Goal: Task Accomplishment & Management: Manage account settings

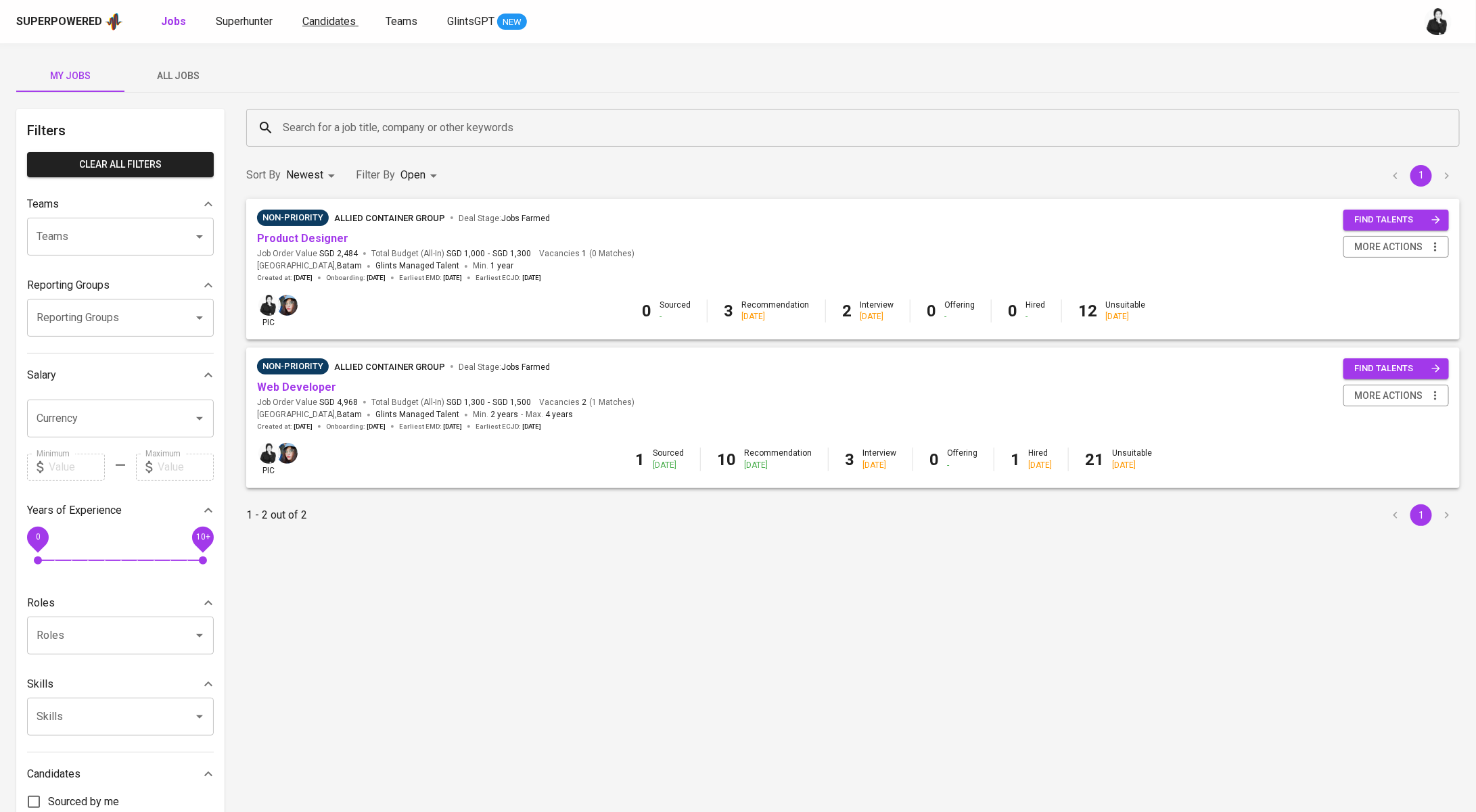
click at [332, 25] on span "Candidates" at bounding box center [329, 21] width 53 height 13
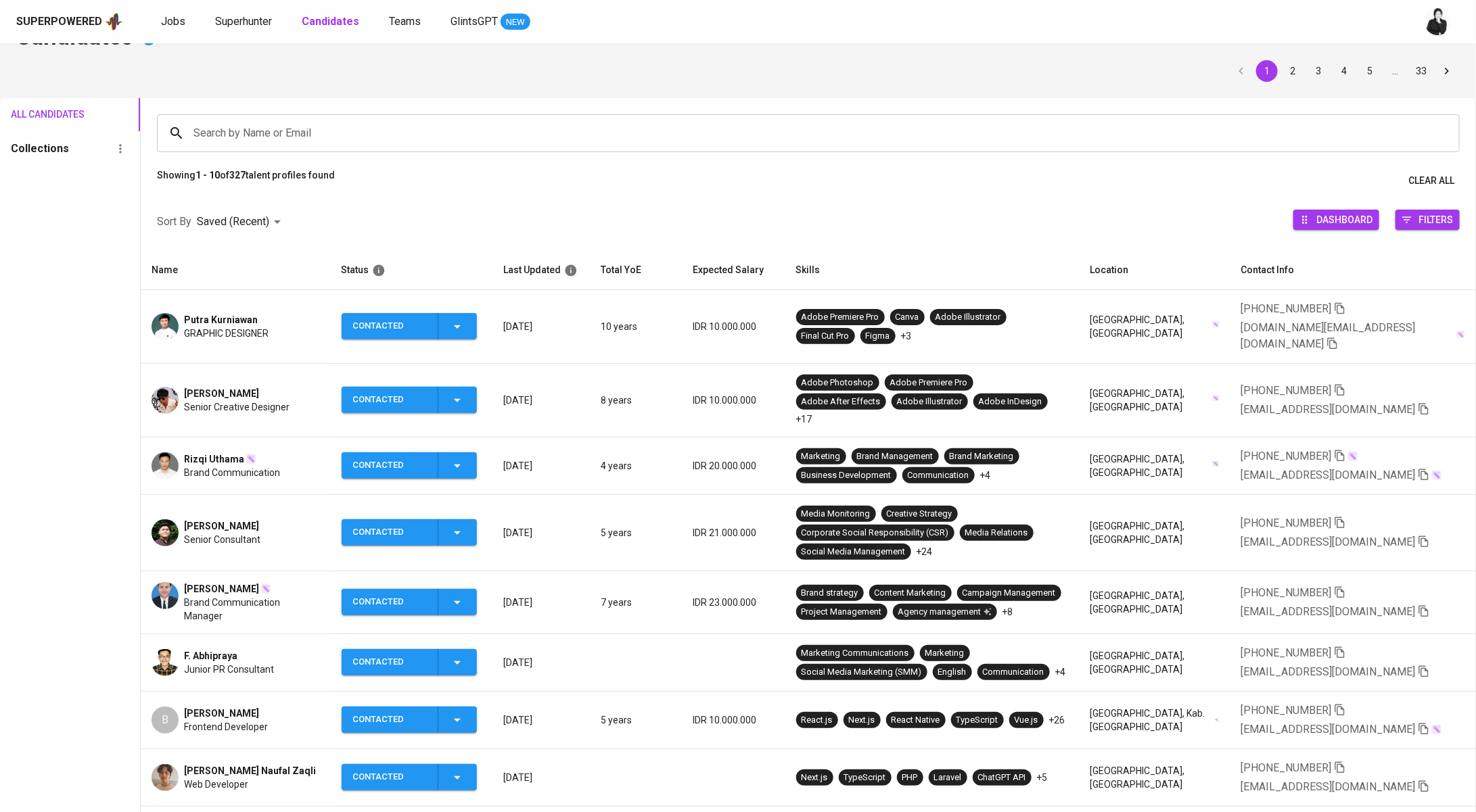
scroll to position [39, 0]
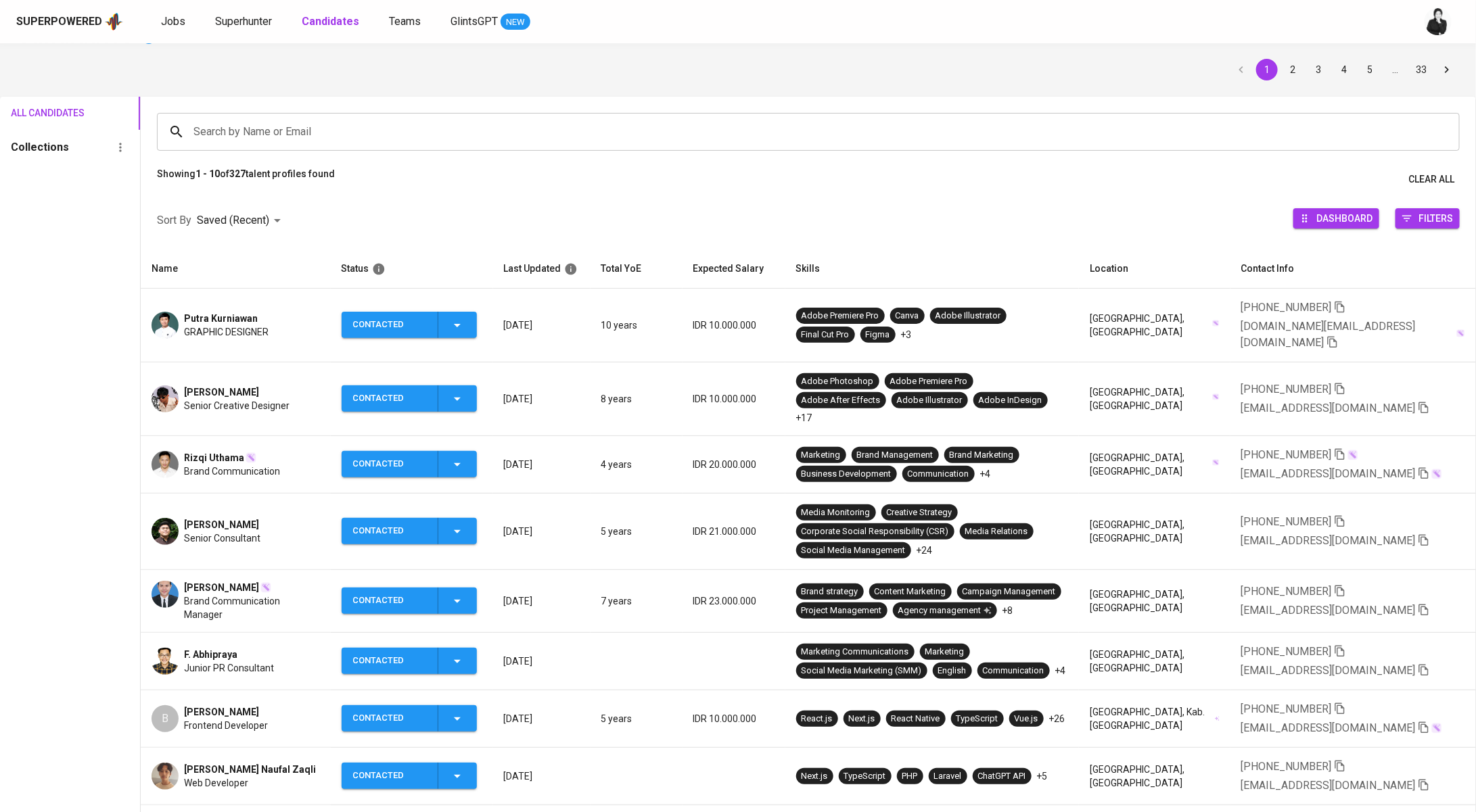
click at [235, 581] on span "Sandra ADIWIBOWO" at bounding box center [221, 588] width 75 height 14
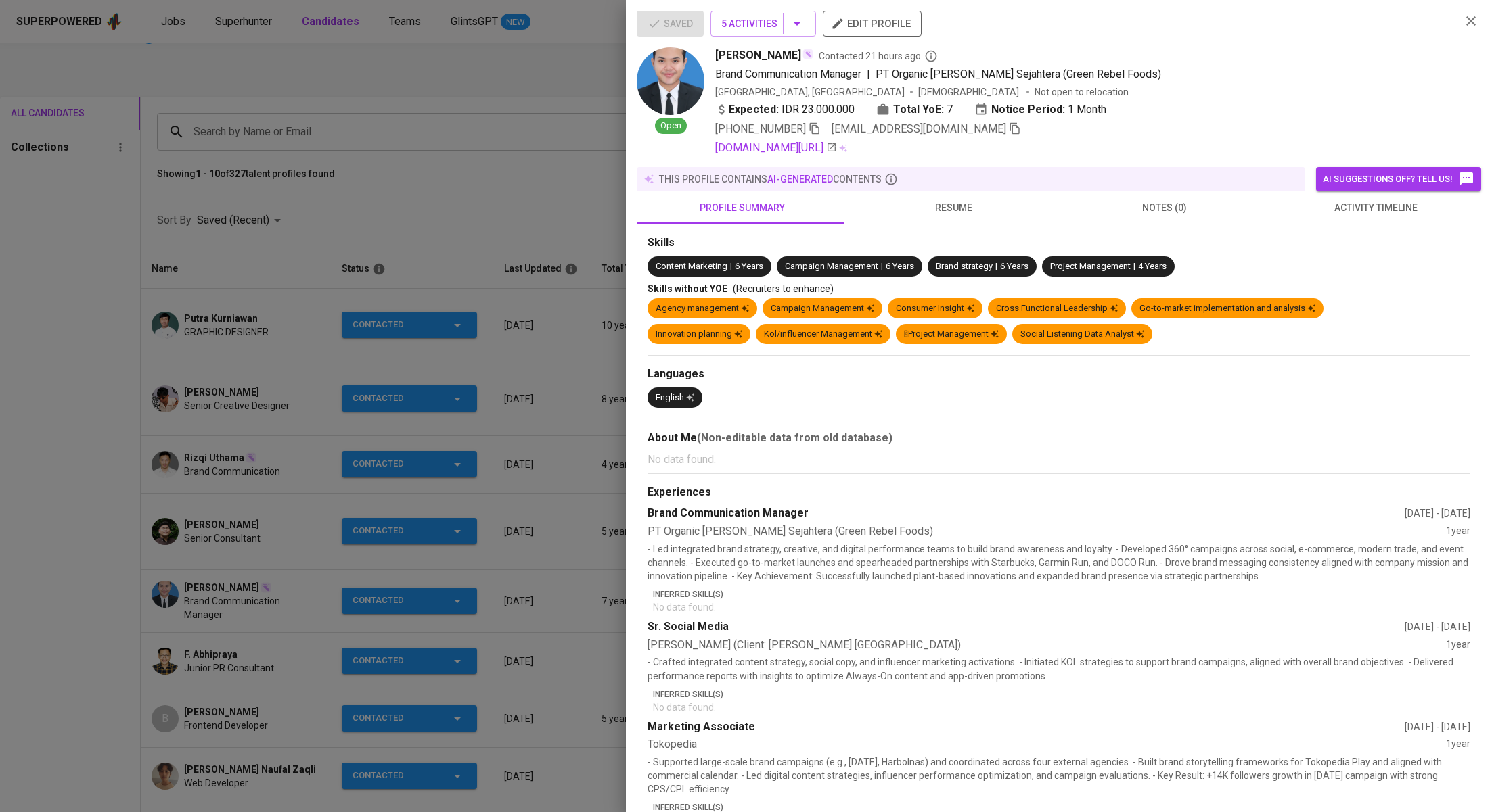
click at [1350, 213] on span "activity timeline" at bounding box center [1374, 207] width 195 height 17
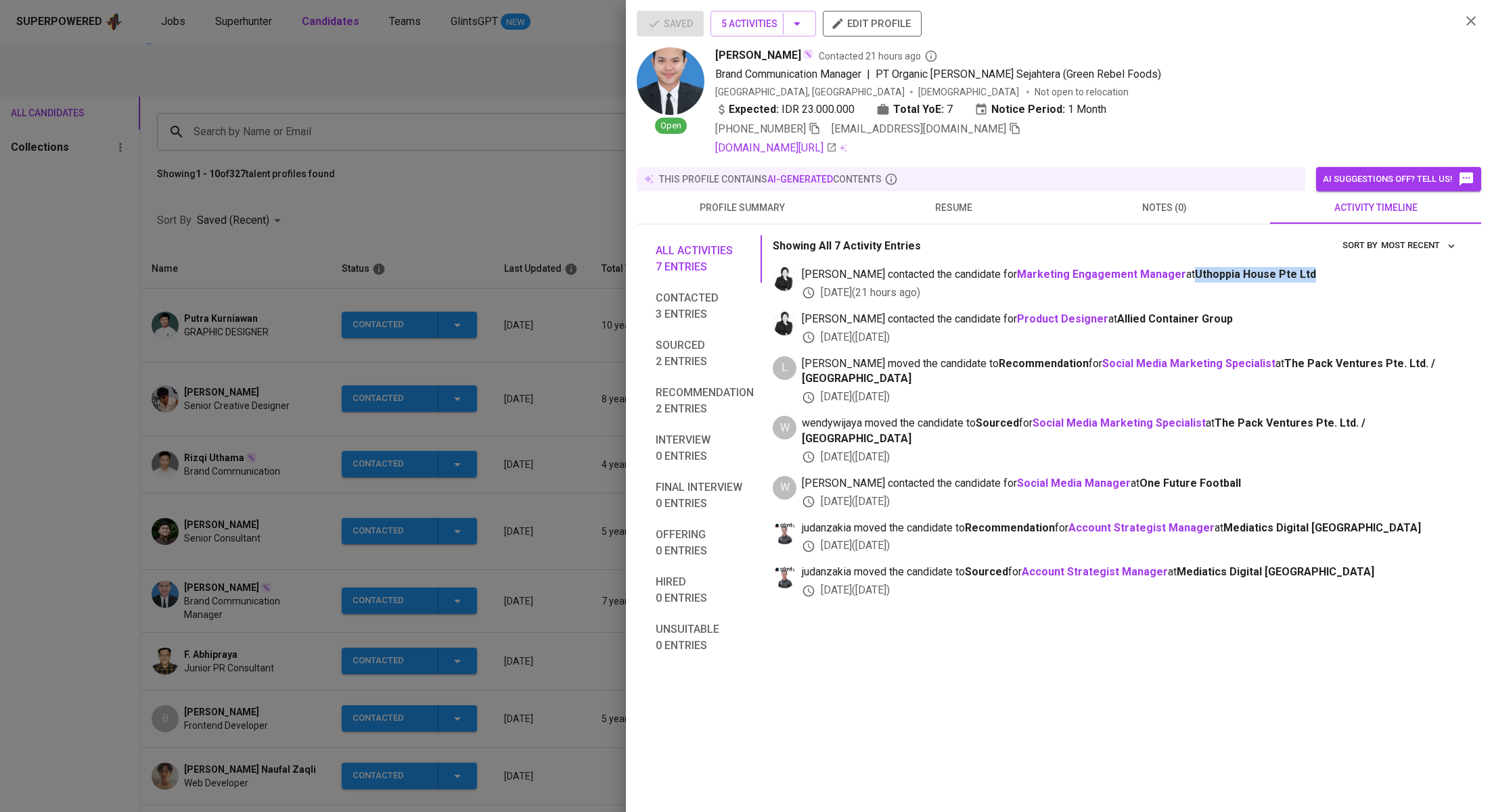
drag, startPoint x: 1150, startPoint y: 271, endPoint x: 1274, endPoint y: 274, distance: 124.0
click at [1274, 274] on span "medwi contacted the candidate for Marketing Engagement Manager at Uthoppia Hous…" at bounding box center [1130, 274] width 657 height 15
copy span "Uthoppia House Pte Ltd"
click at [330, 76] on div at bounding box center [746, 406] width 1492 height 812
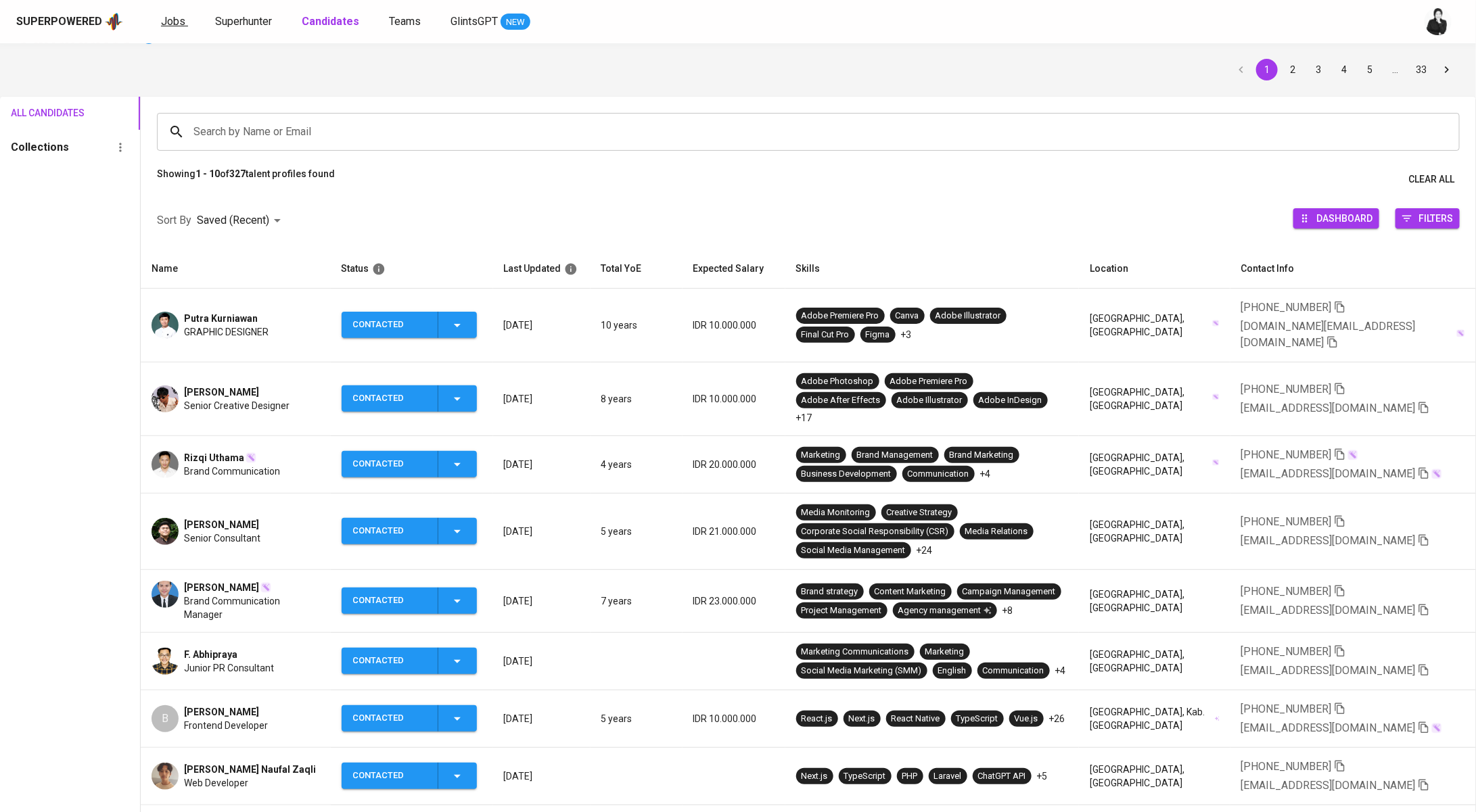
click at [177, 15] on span "Jobs" at bounding box center [173, 21] width 24 height 13
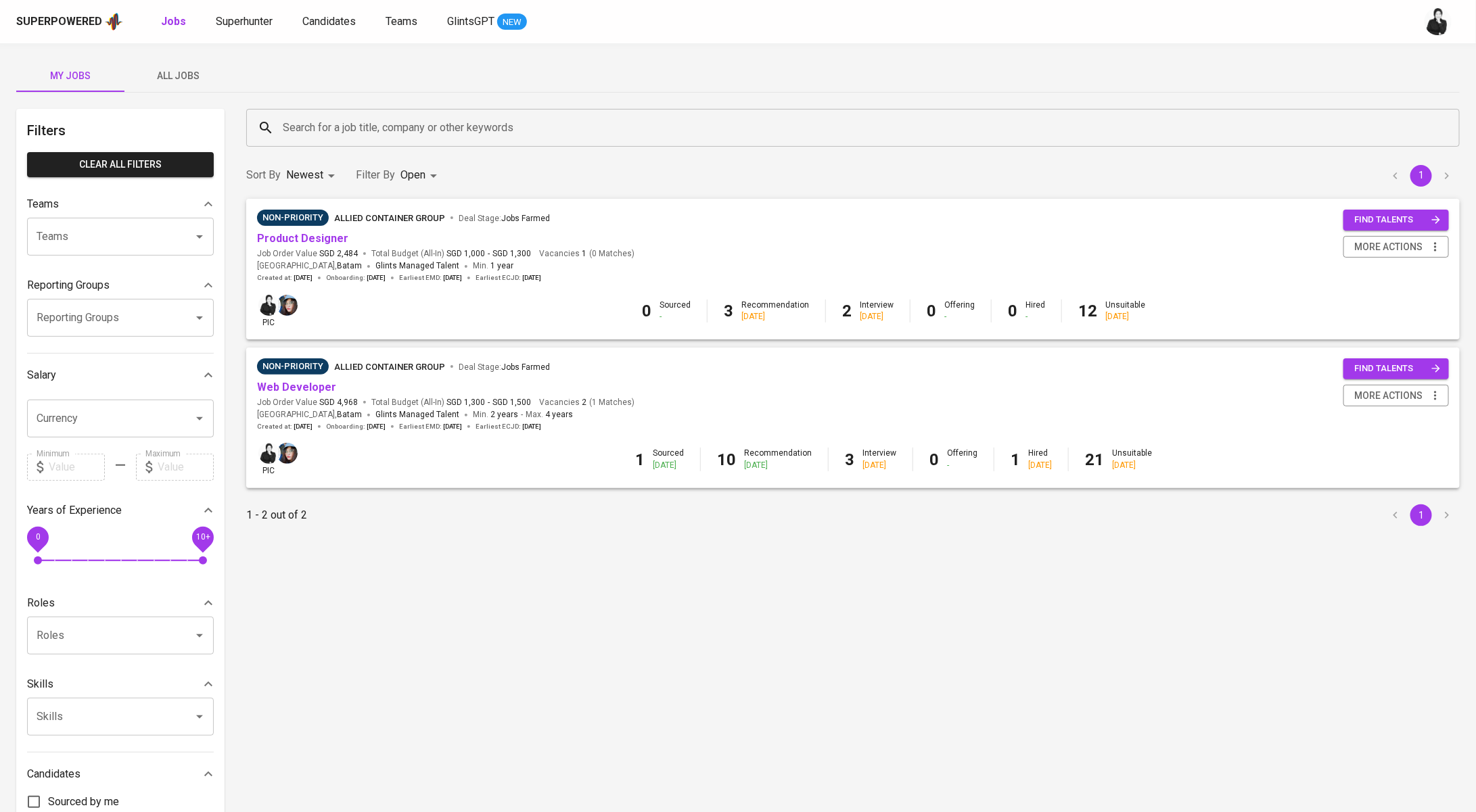
click at [393, 124] on input "Search for a job title, company or other keywords" at bounding box center [857, 128] width 1155 height 25
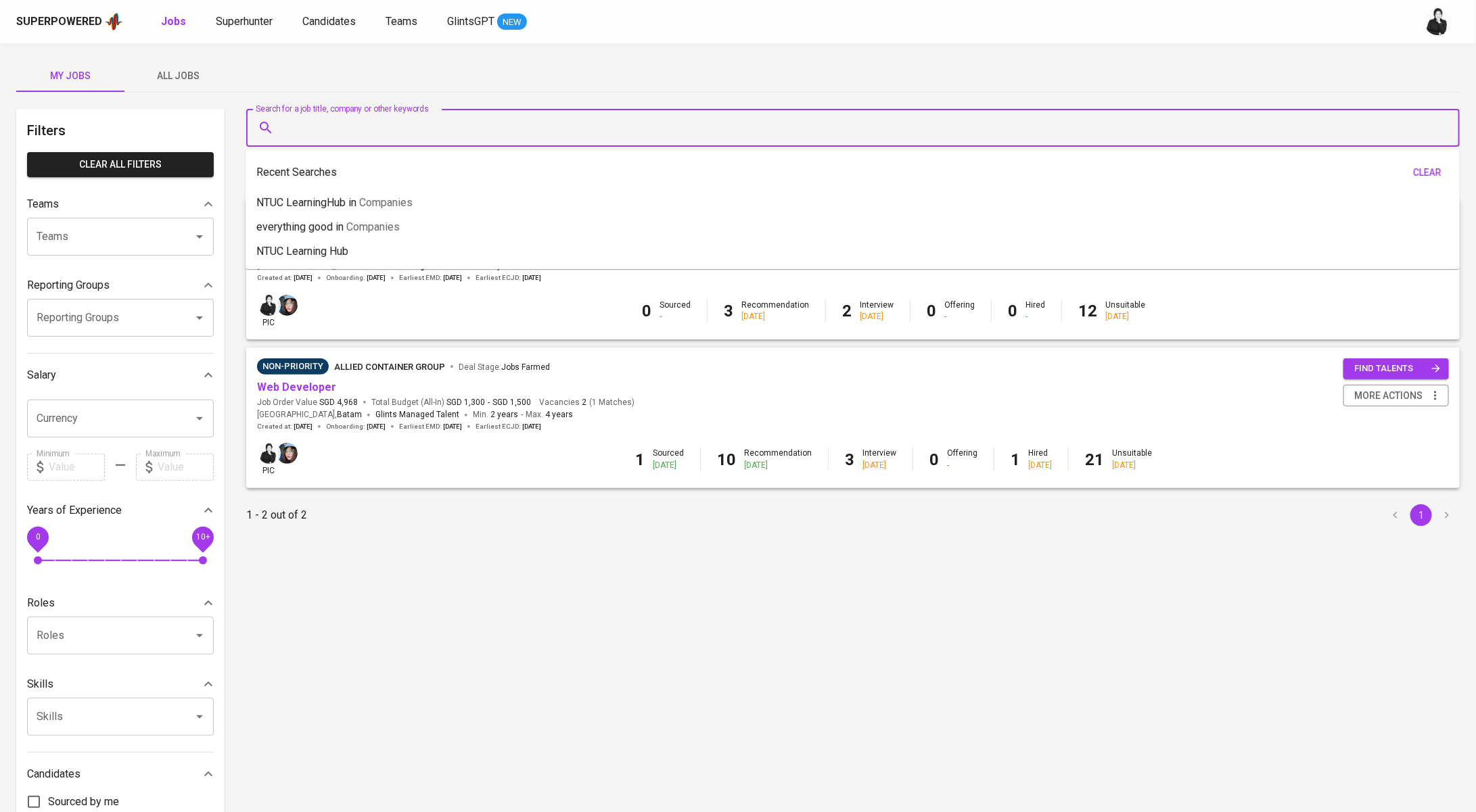
paste input "Uthoppia House Pte Ltd"
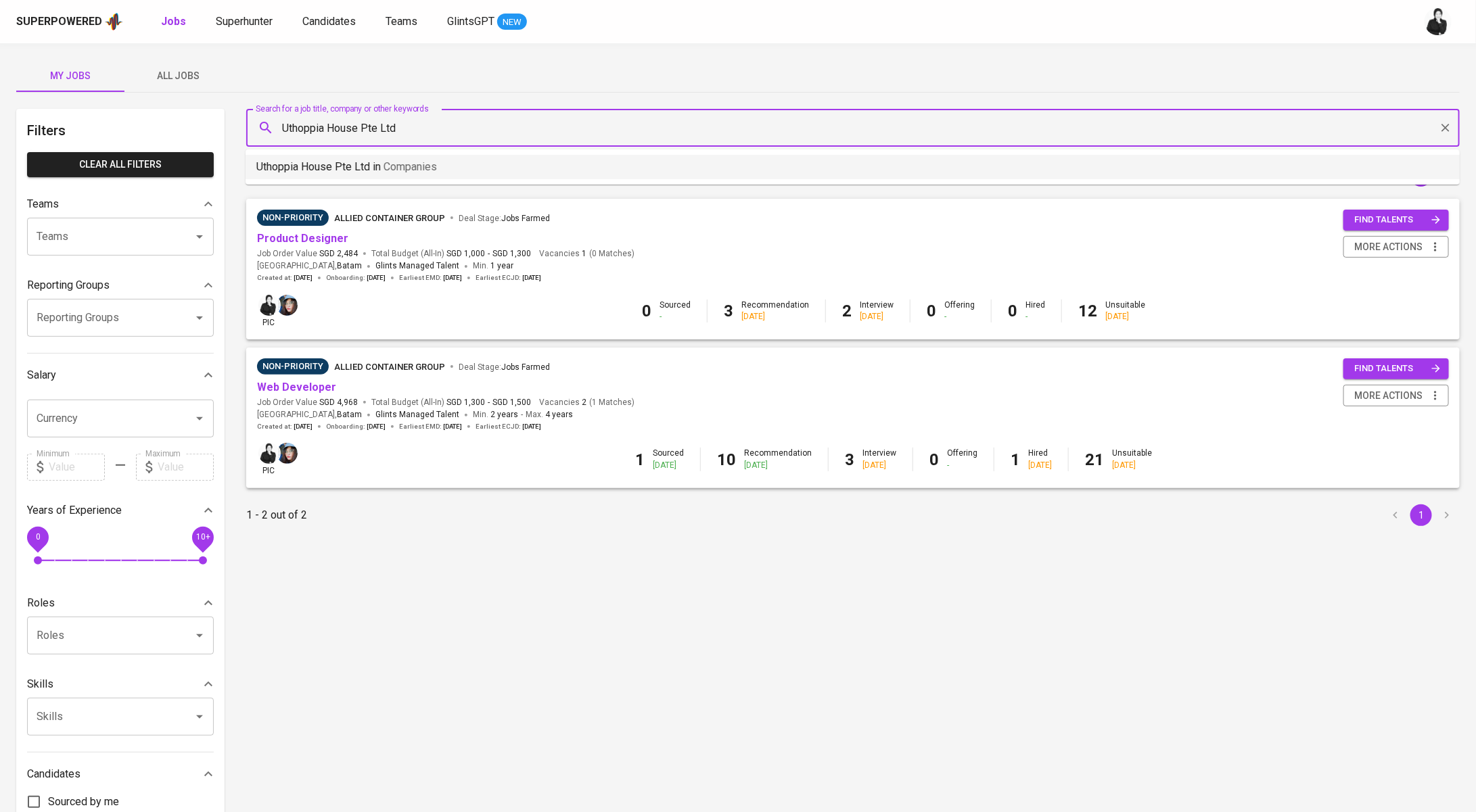
click at [413, 163] on span "Companies" at bounding box center [410, 167] width 53 height 13
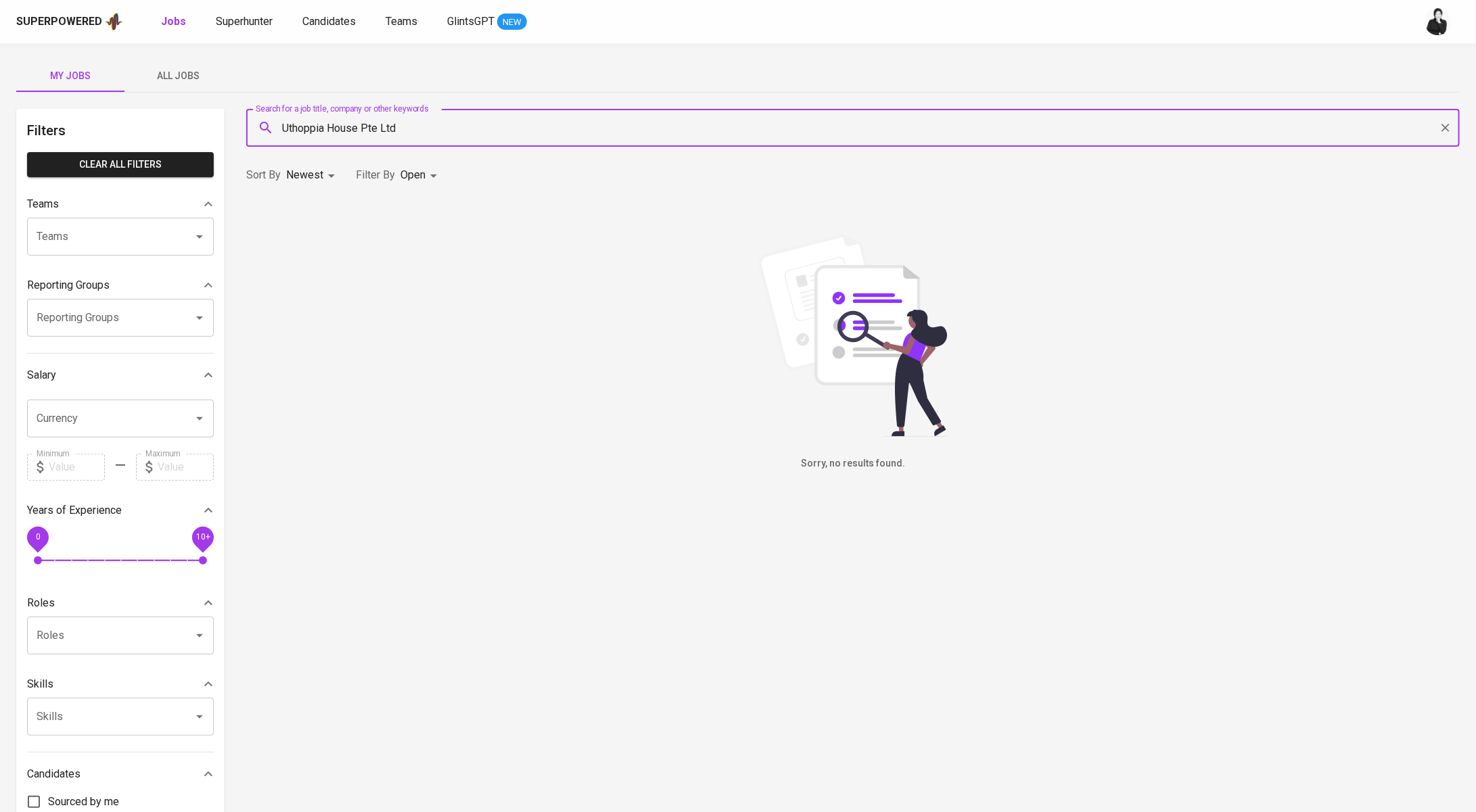
type input "Uthoppia House Pte Ltd"
click at [176, 76] on span "All Jobs" at bounding box center [178, 76] width 92 height 17
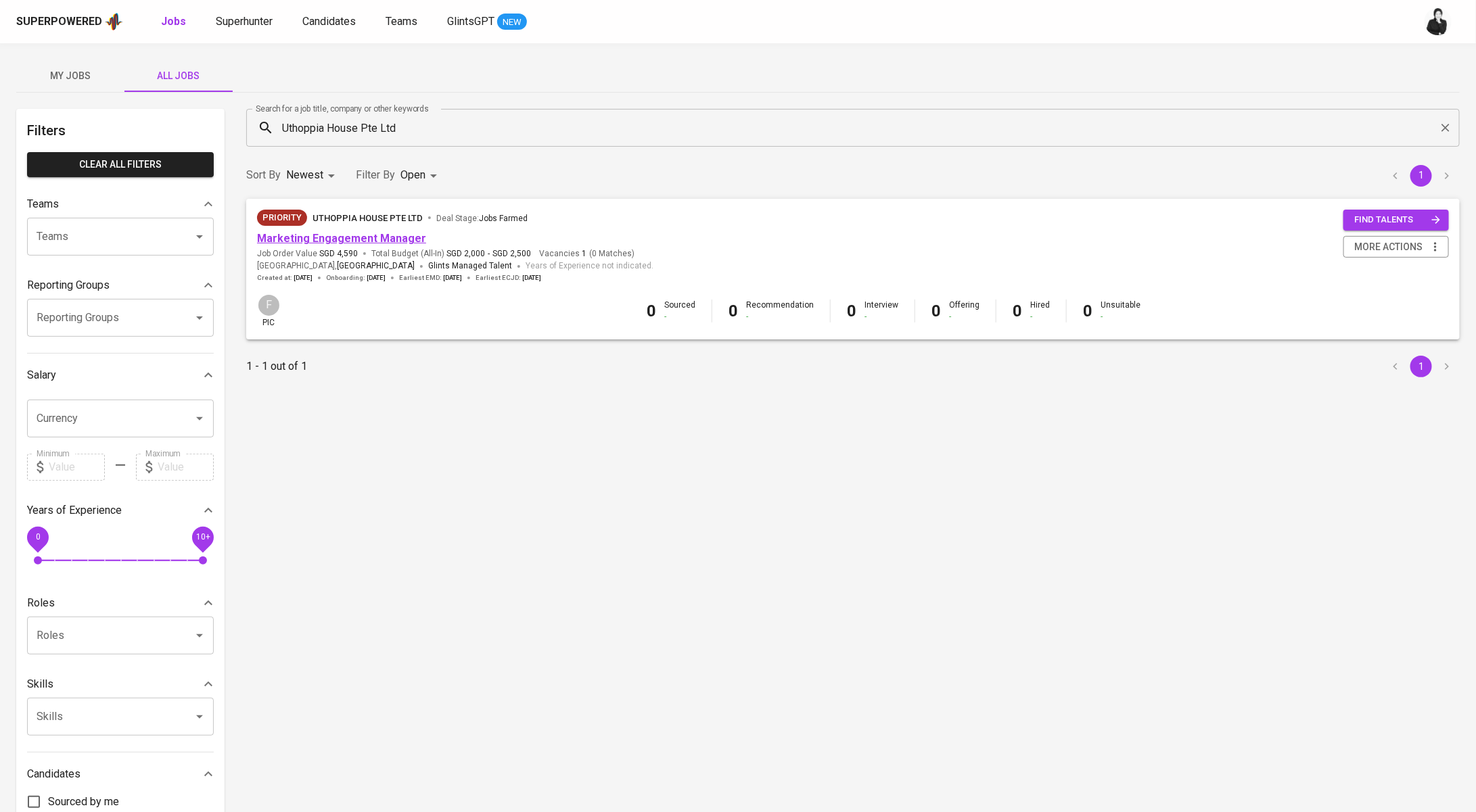
click at [389, 235] on link "Marketing Engagement Manager" at bounding box center [341, 238] width 169 height 13
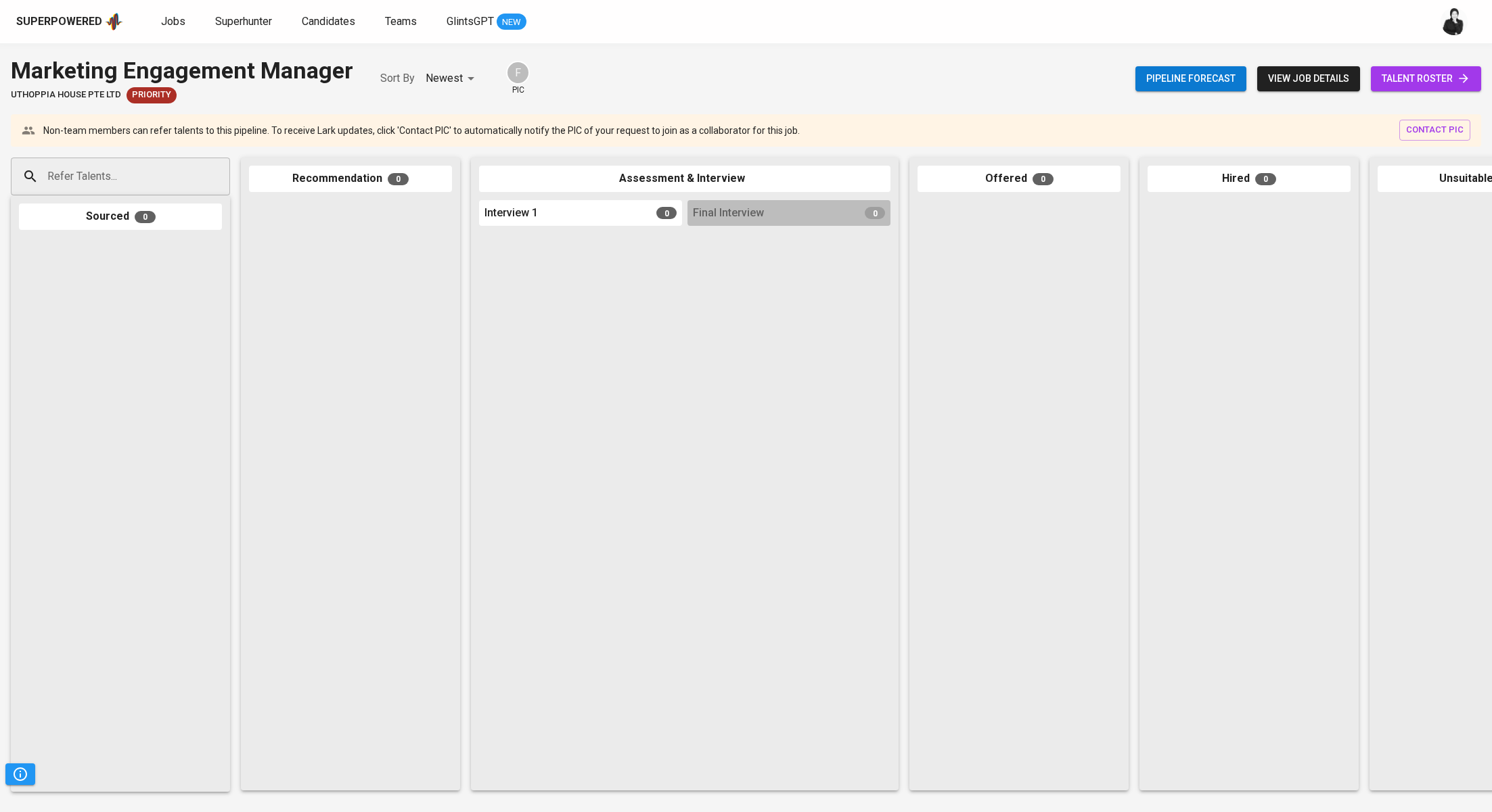
click at [1401, 62] on div "Pipeline forecast view job details talent roster" at bounding box center [1308, 79] width 346 height 50
click at [1403, 81] on span "talent roster" at bounding box center [1426, 79] width 89 height 17
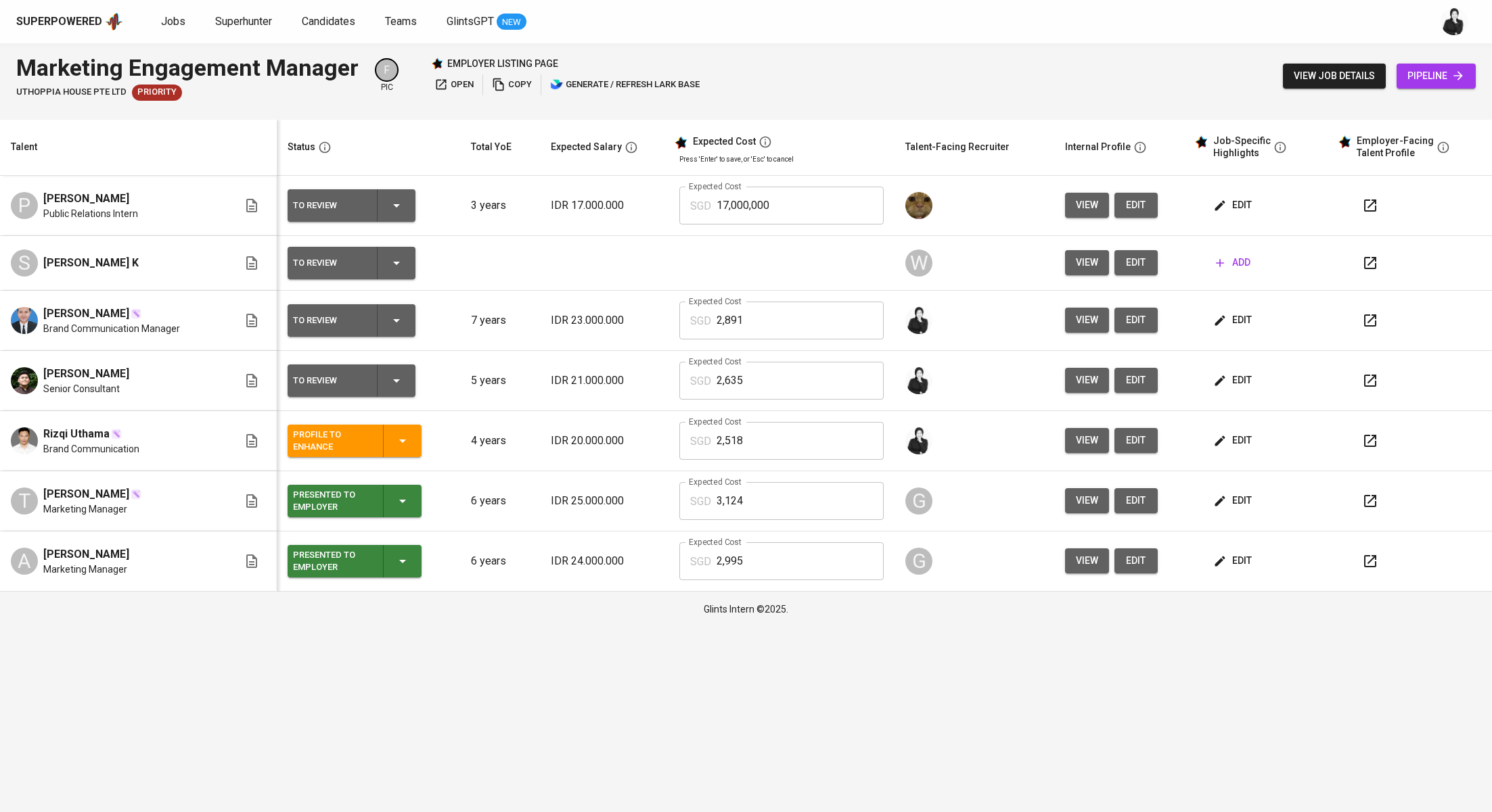
click at [1248, 317] on span "edit" at bounding box center [1234, 320] width 36 height 17
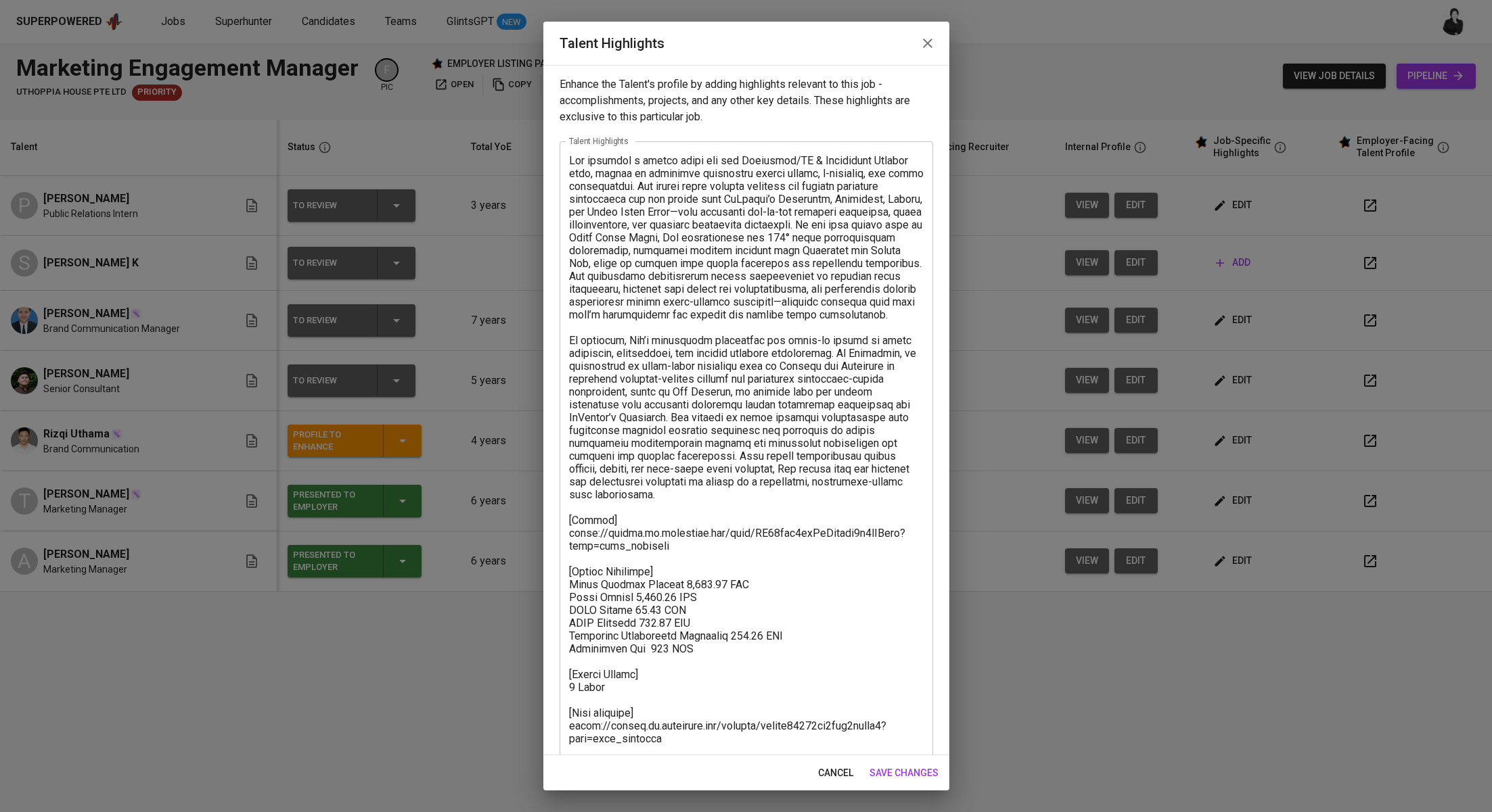
scroll to position [39, 0]
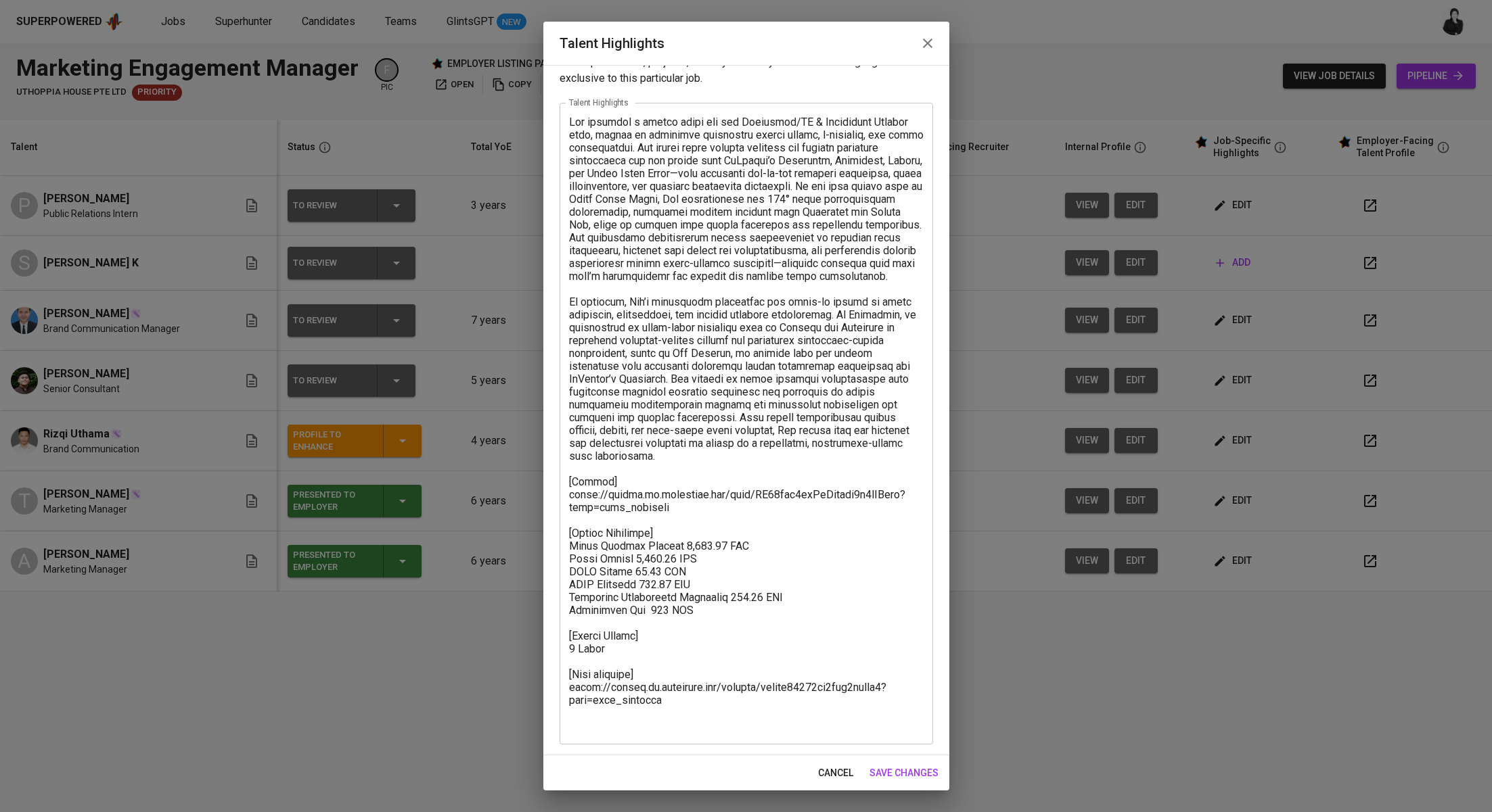
click at [936, 47] on button "button" at bounding box center [927, 43] width 33 height 33
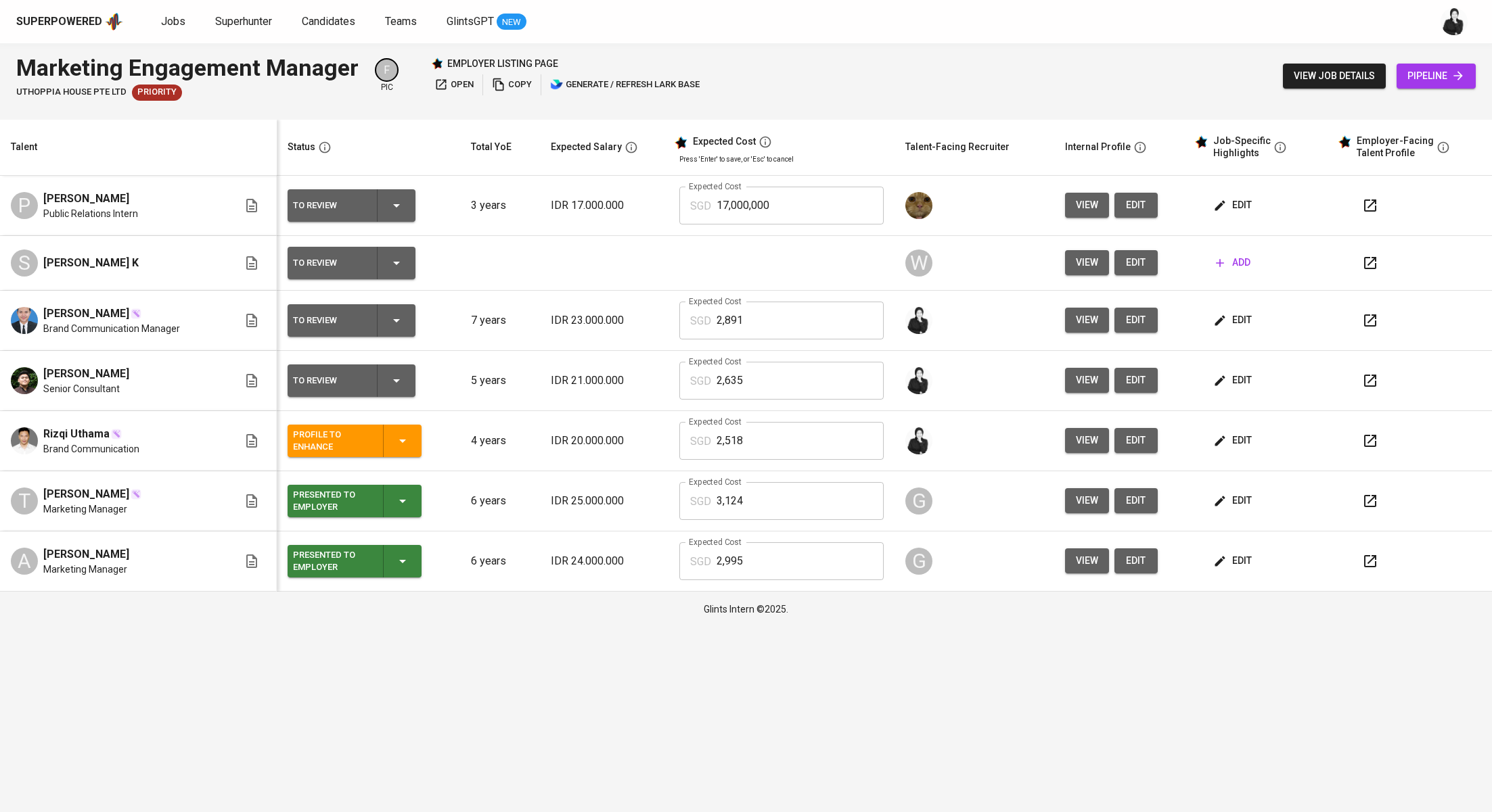
click at [1235, 444] on span "edit" at bounding box center [1234, 440] width 36 height 17
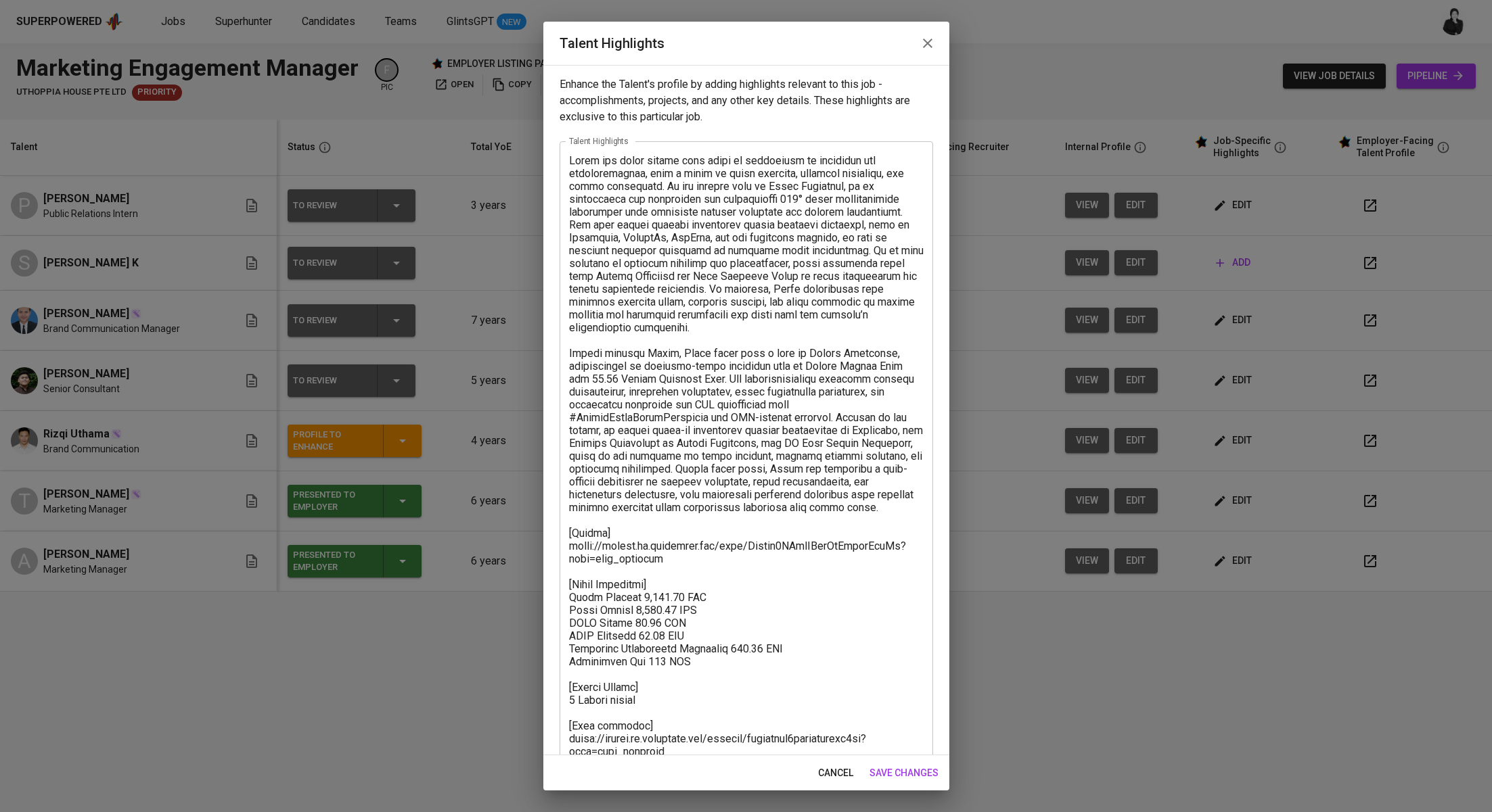
scroll to position [52, 0]
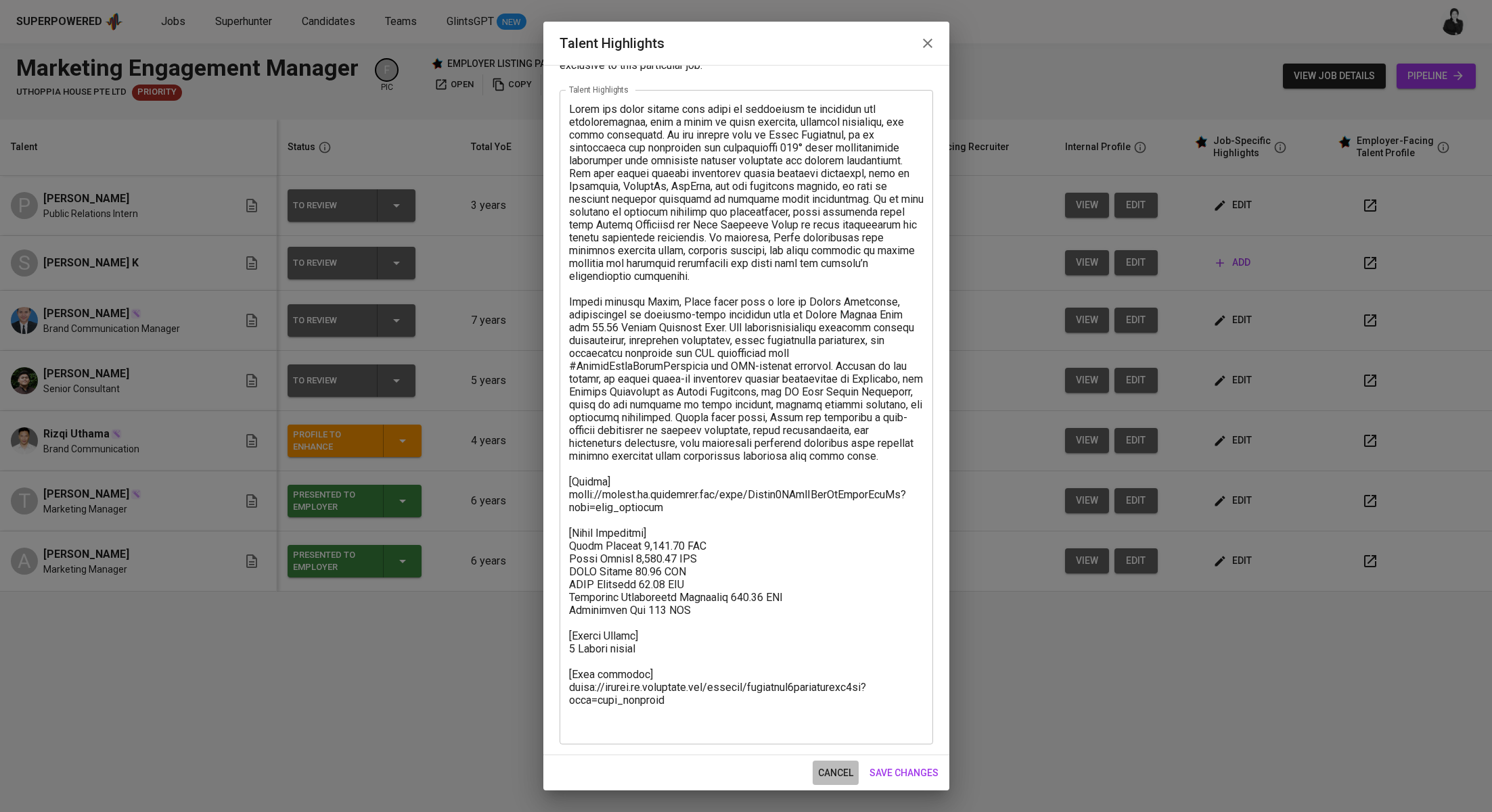
click at [837, 778] on span "cancel" at bounding box center [835, 773] width 35 height 17
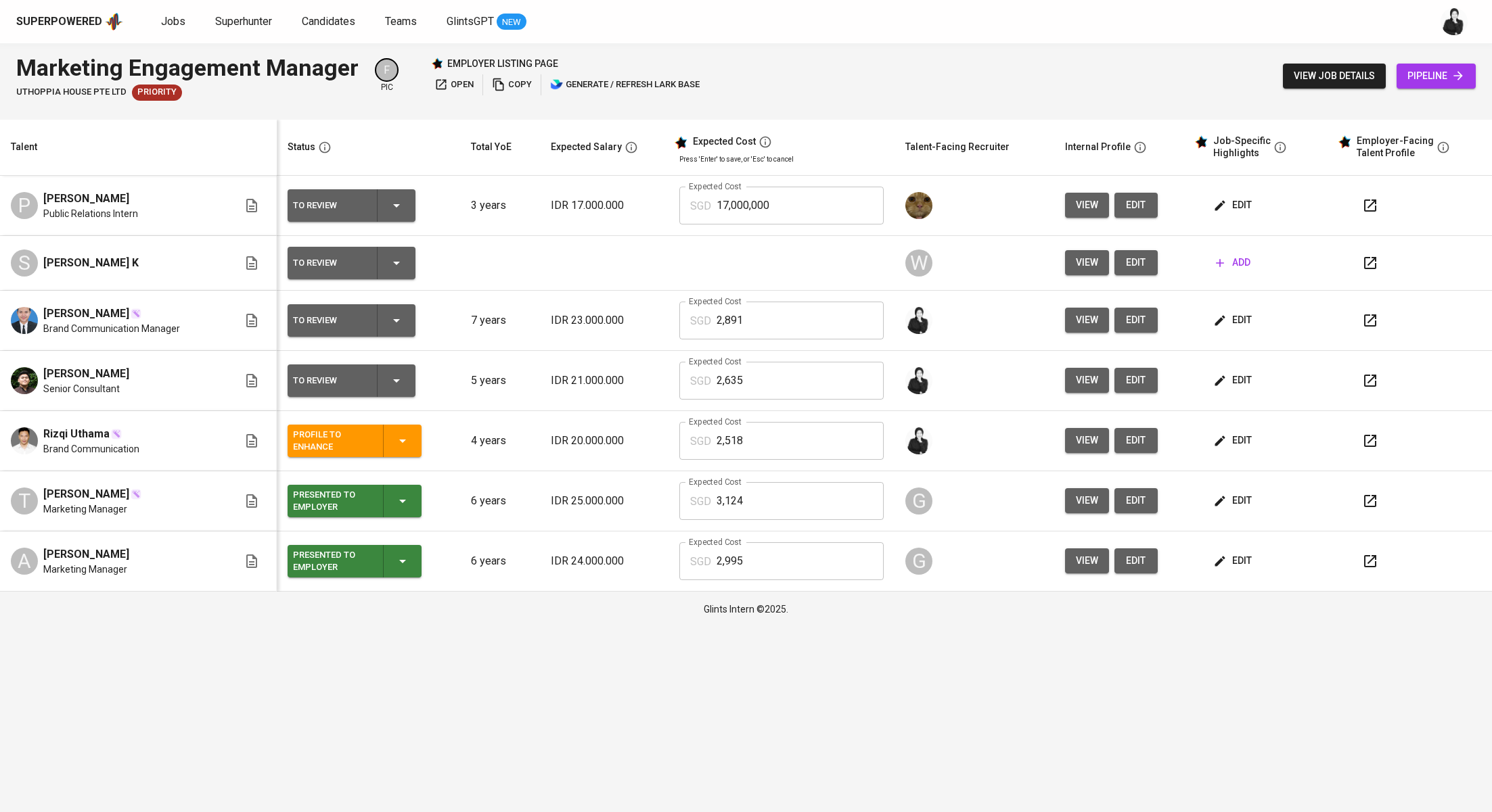
click at [188, 19] on div "Jobs Superhunter Candidates Teams GlintsGPT NEW" at bounding box center [343, 22] width 365 height 17
click at [185, 19] on link "Jobs" at bounding box center [175, 22] width 27 height 17
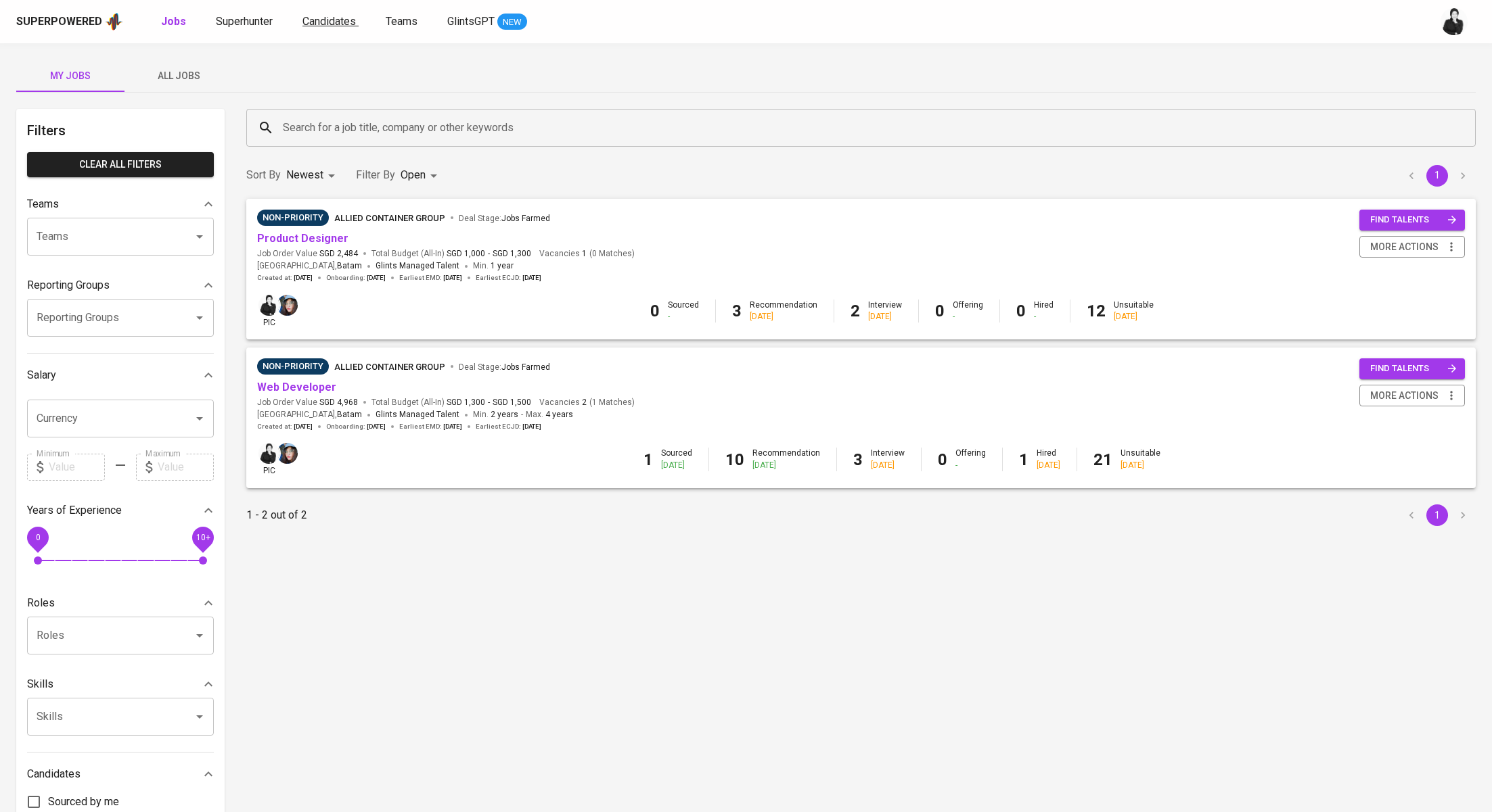
click at [308, 17] on span "Candidates" at bounding box center [329, 21] width 53 height 13
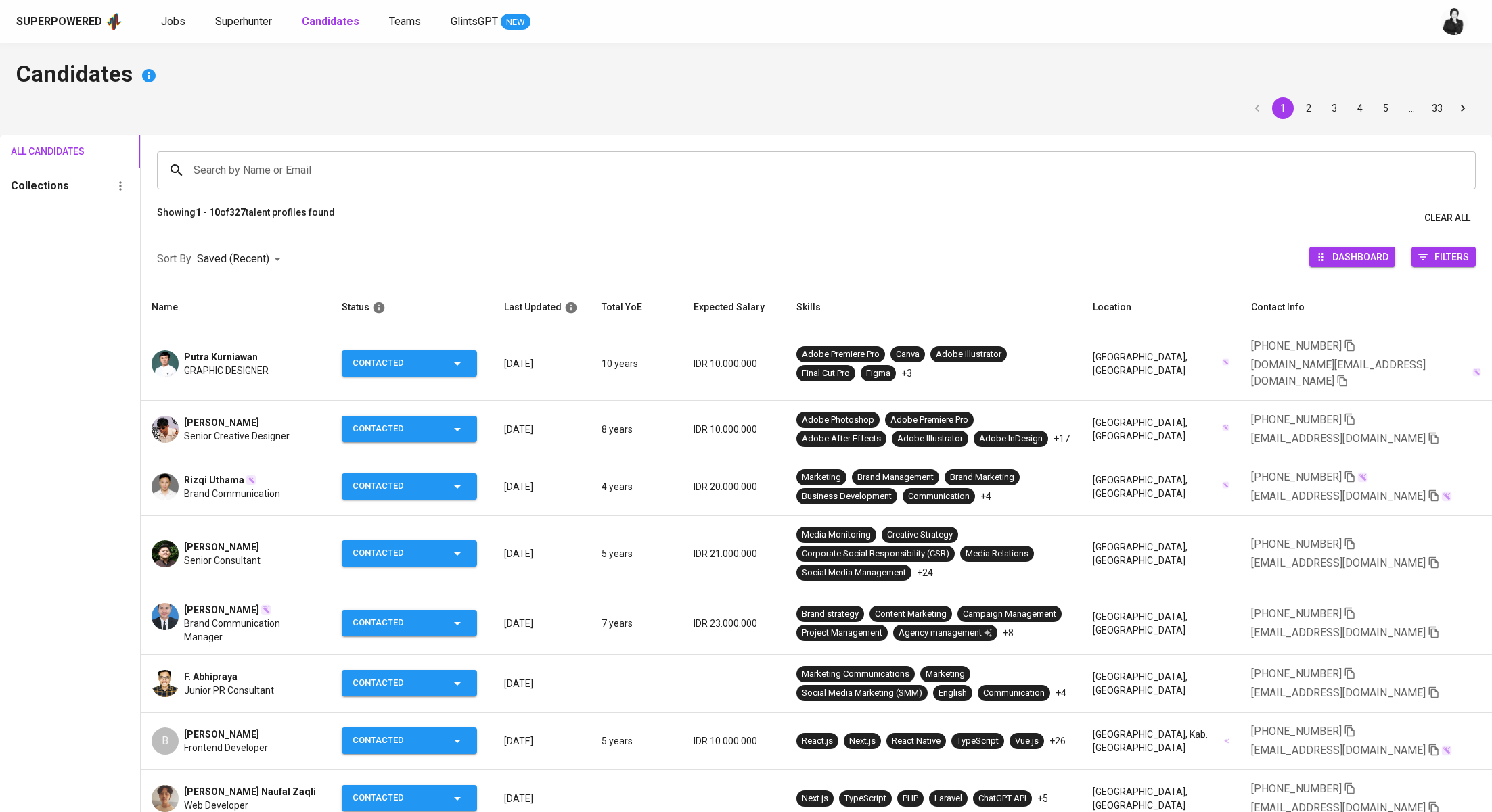
click at [249, 350] on span "Putra Kurniawan" at bounding box center [220, 357] width 73 height 14
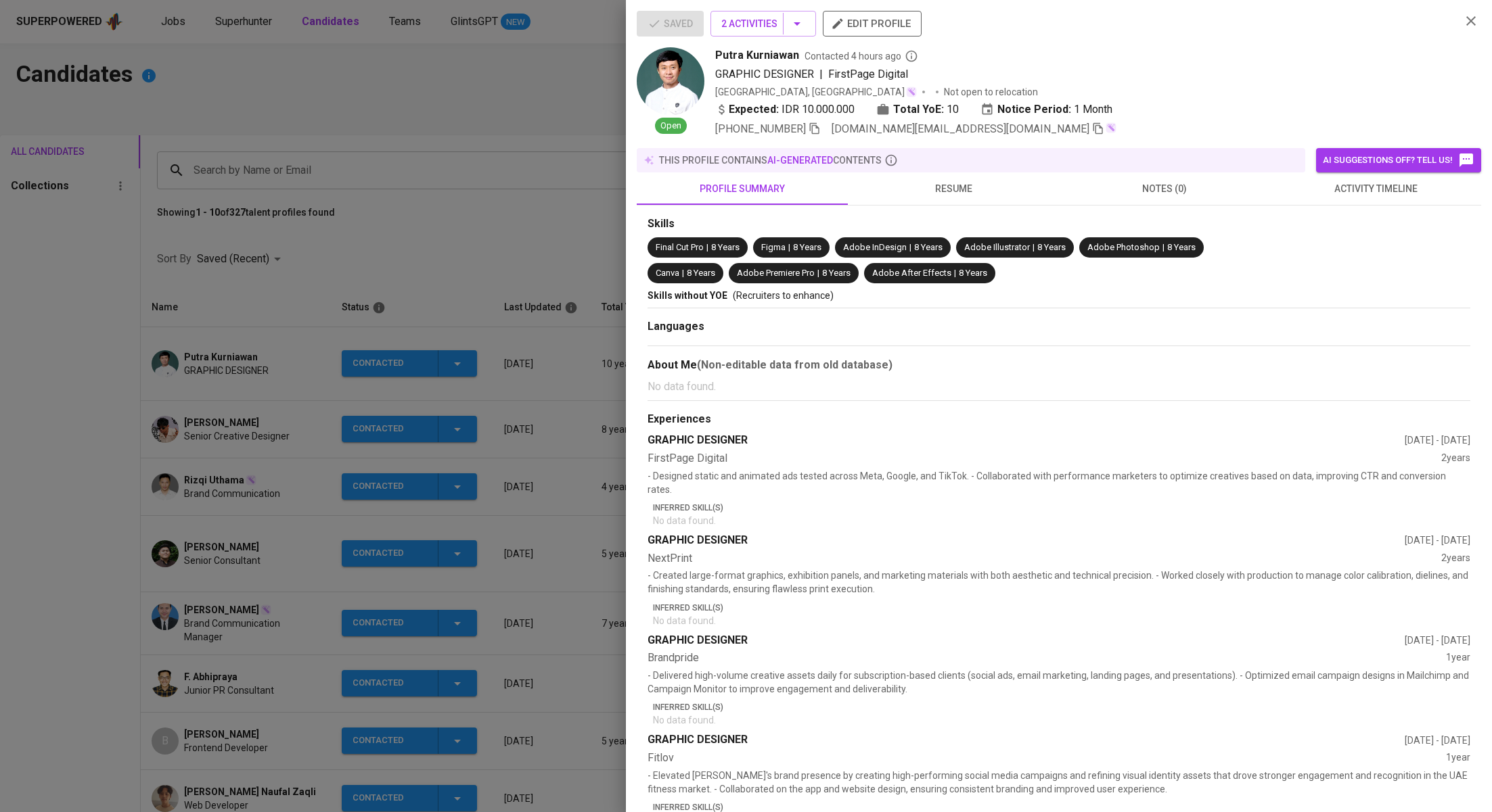
click at [1320, 183] on span "activity timeline" at bounding box center [1374, 189] width 195 height 17
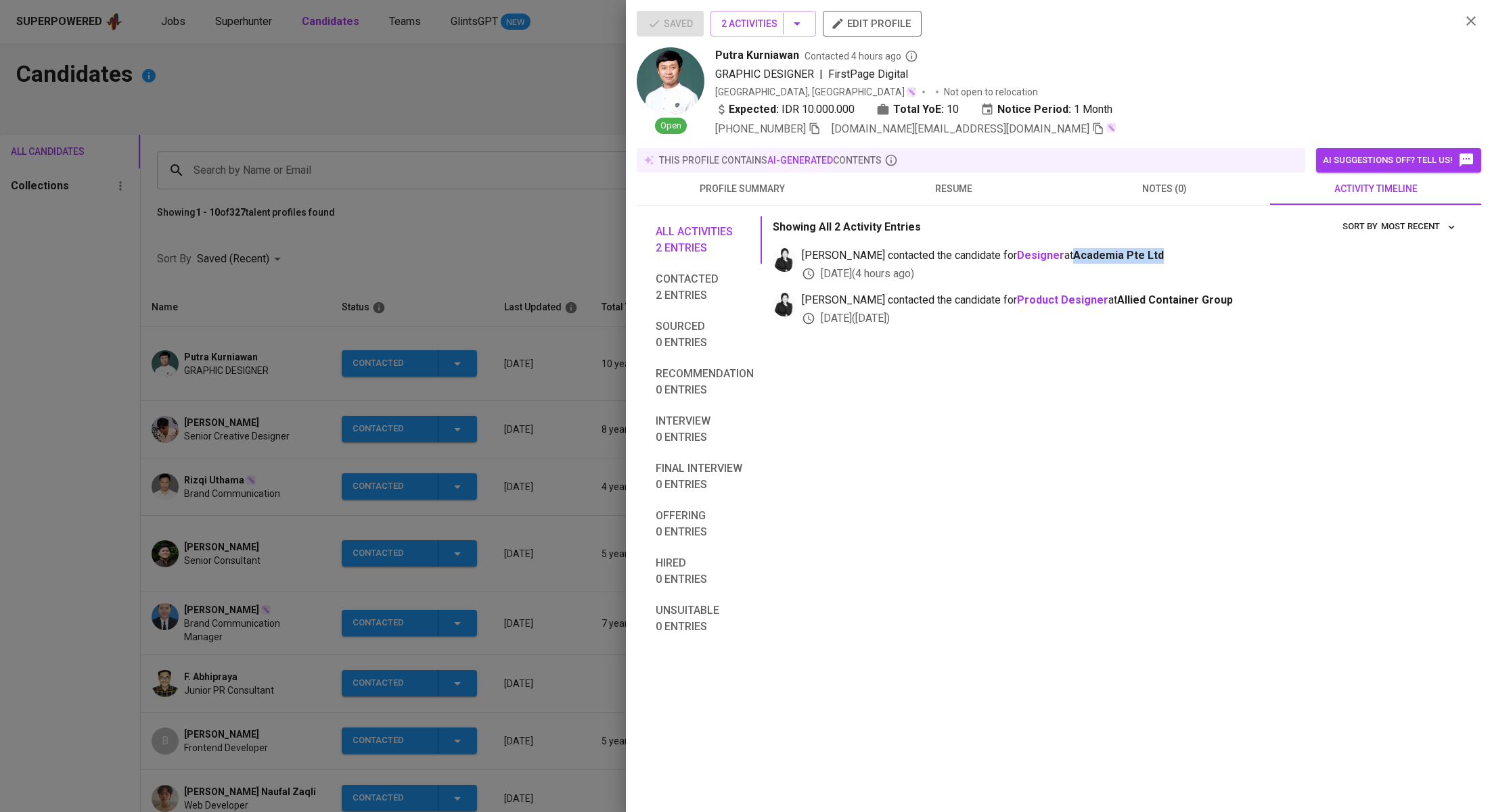
drag, startPoint x: 1124, startPoint y: 258, endPoint x: 1032, endPoint y: 254, distance: 92.1
click at [1032, 254] on span "medwi contacted the candidate for Designer at Academia Pte Ltd" at bounding box center [1130, 255] width 657 height 15
copy span "Academia Pte Ltd"
click at [421, 212] on div at bounding box center [746, 406] width 1492 height 812
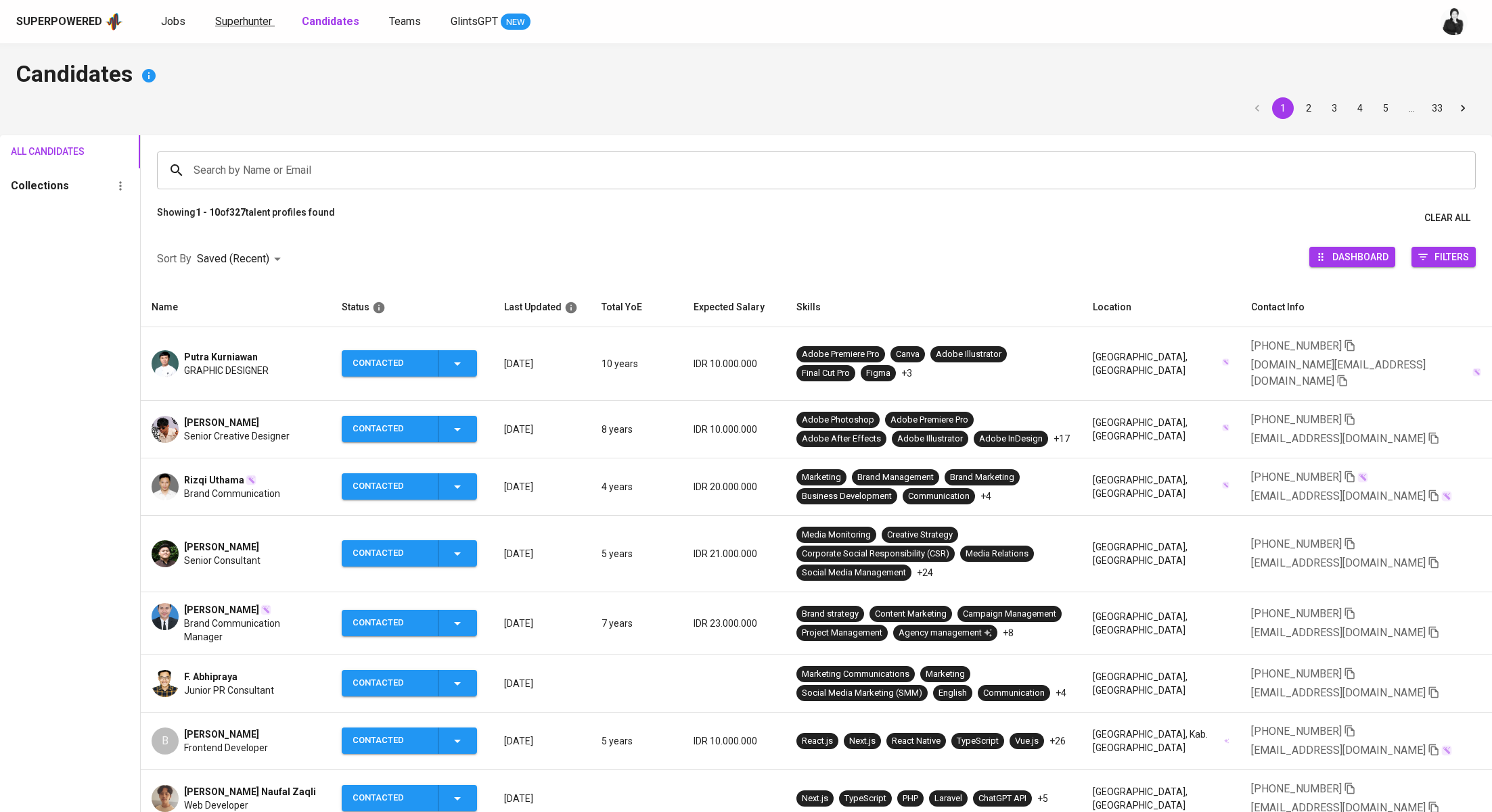
click at [253, 24] on span "Superhunter" at bounding box center [244, 21] width 57 height 13
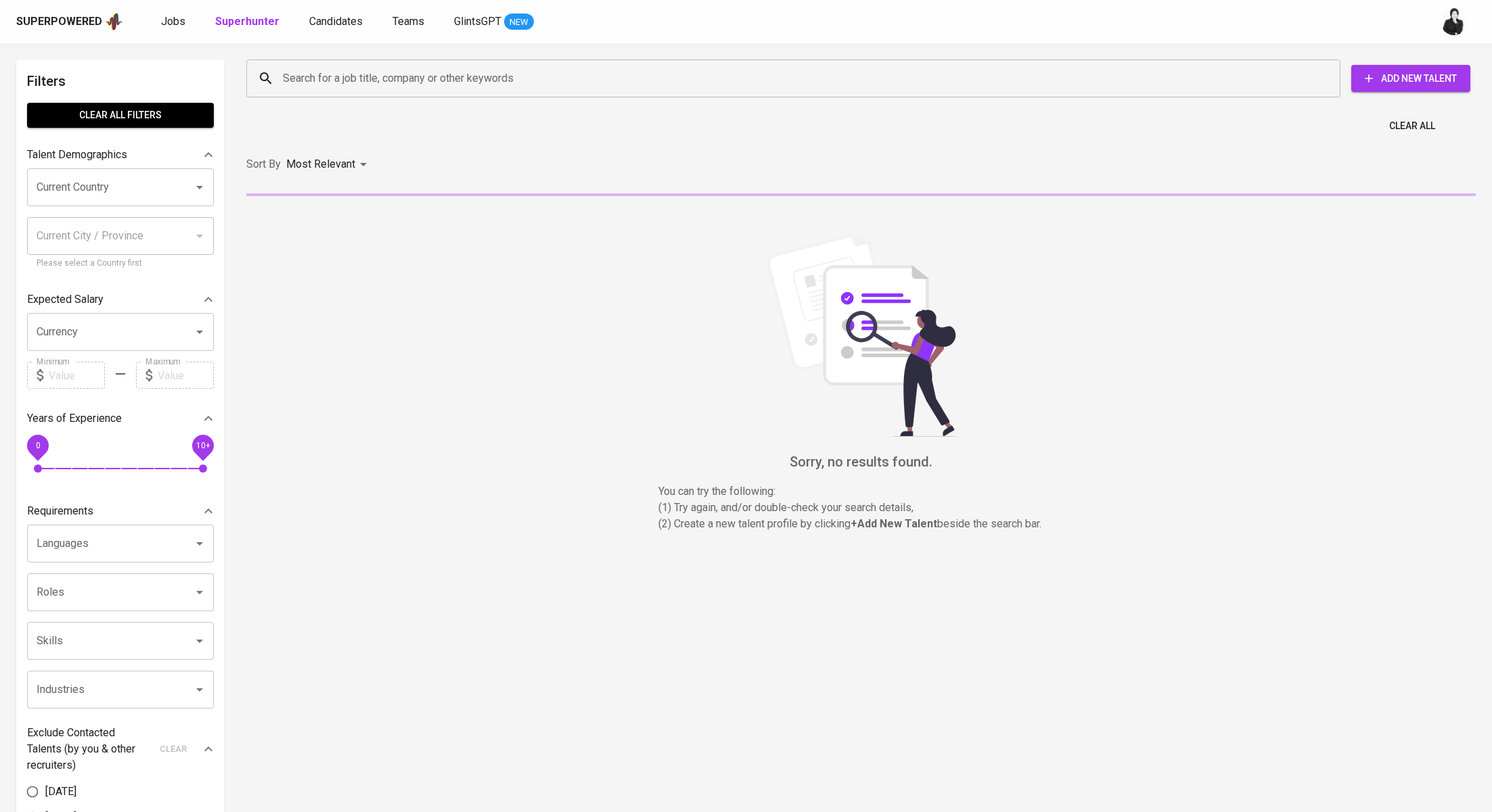
click at [408, 84] on input "Search for a job title, company or other keywords" at bounding box center [797, 78] width 1034 height 25
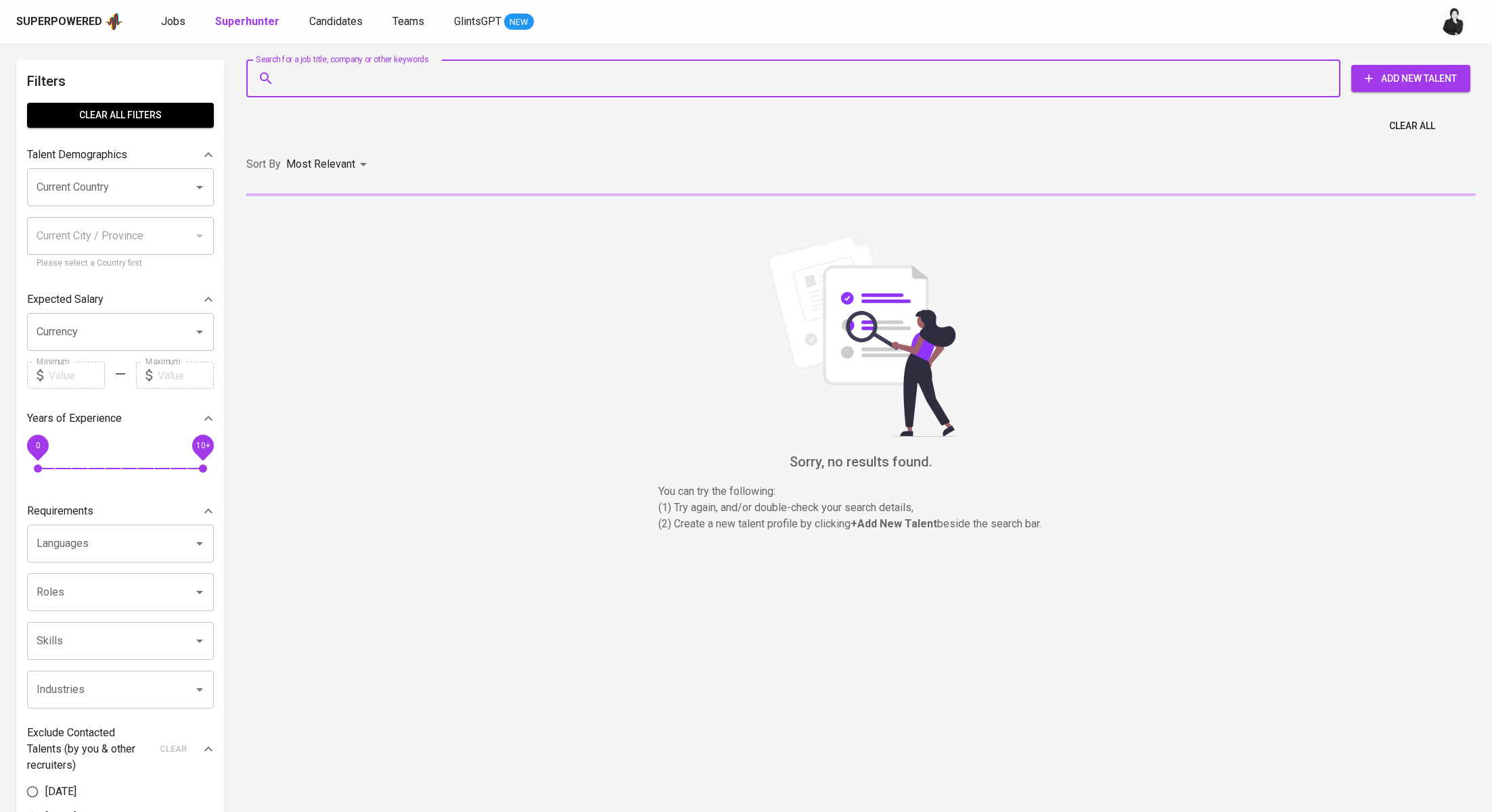
paste input "Academia Pte Ltd"
type input "Academia Pte Ltd"
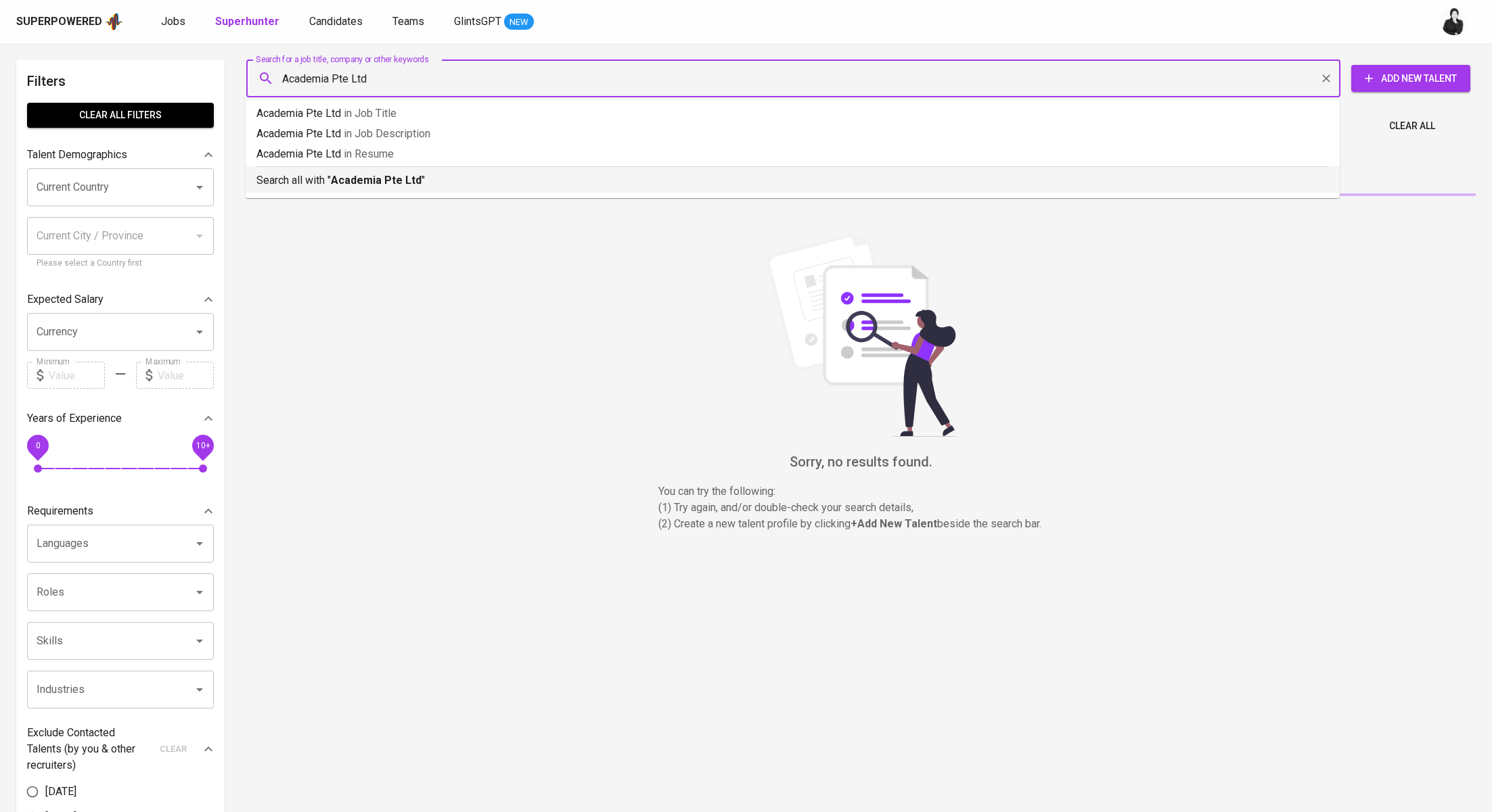
click at [460, 175] on p "Search all with " Academia Pte Ltd "" at bounding box center [792, 181] width 1072 height 16
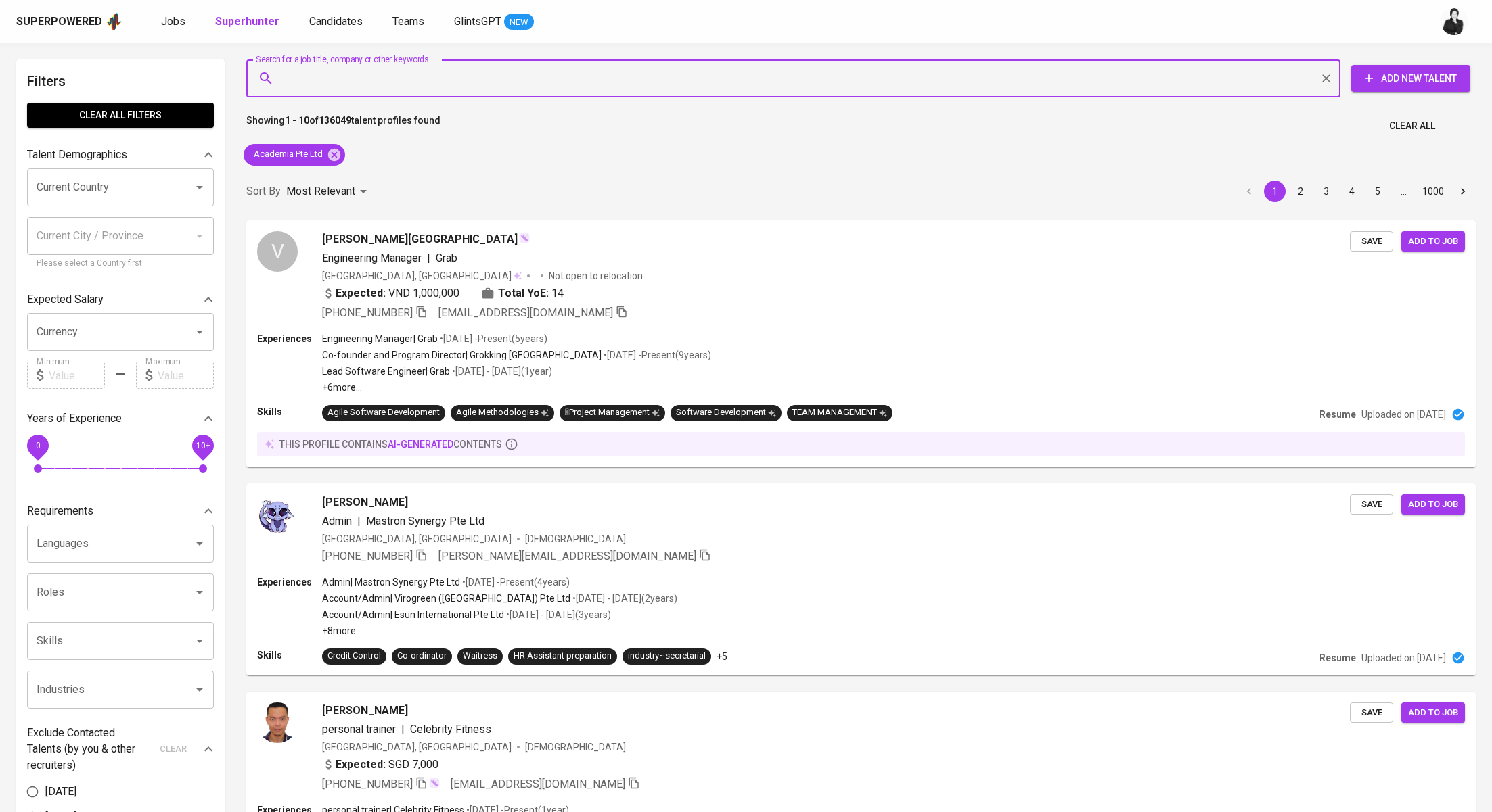
click at [188, 27] on div "Jobs Superhunter Candidates Teams GlintsGPT NEW" at bounding box center [348, 22] width 373 height 17
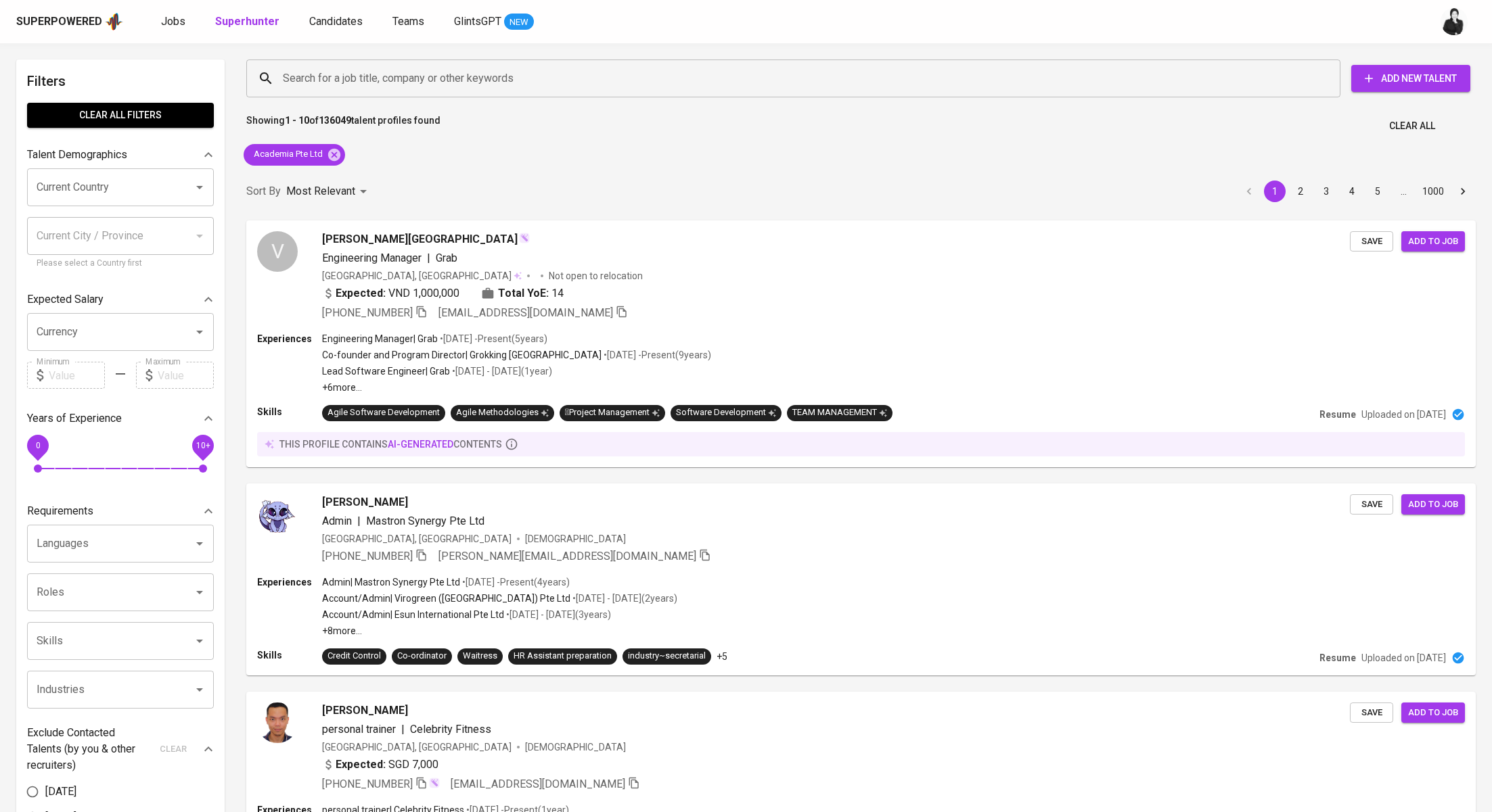
click at [188, 27] on div "Jobs Superhunter Candidates Teams GlintsGPT NEW" at bounding box center [348, 22] width 373 height 17
click at [177, 24] on span "Jobs" at bounding box center [173, 21] width 24 height 13
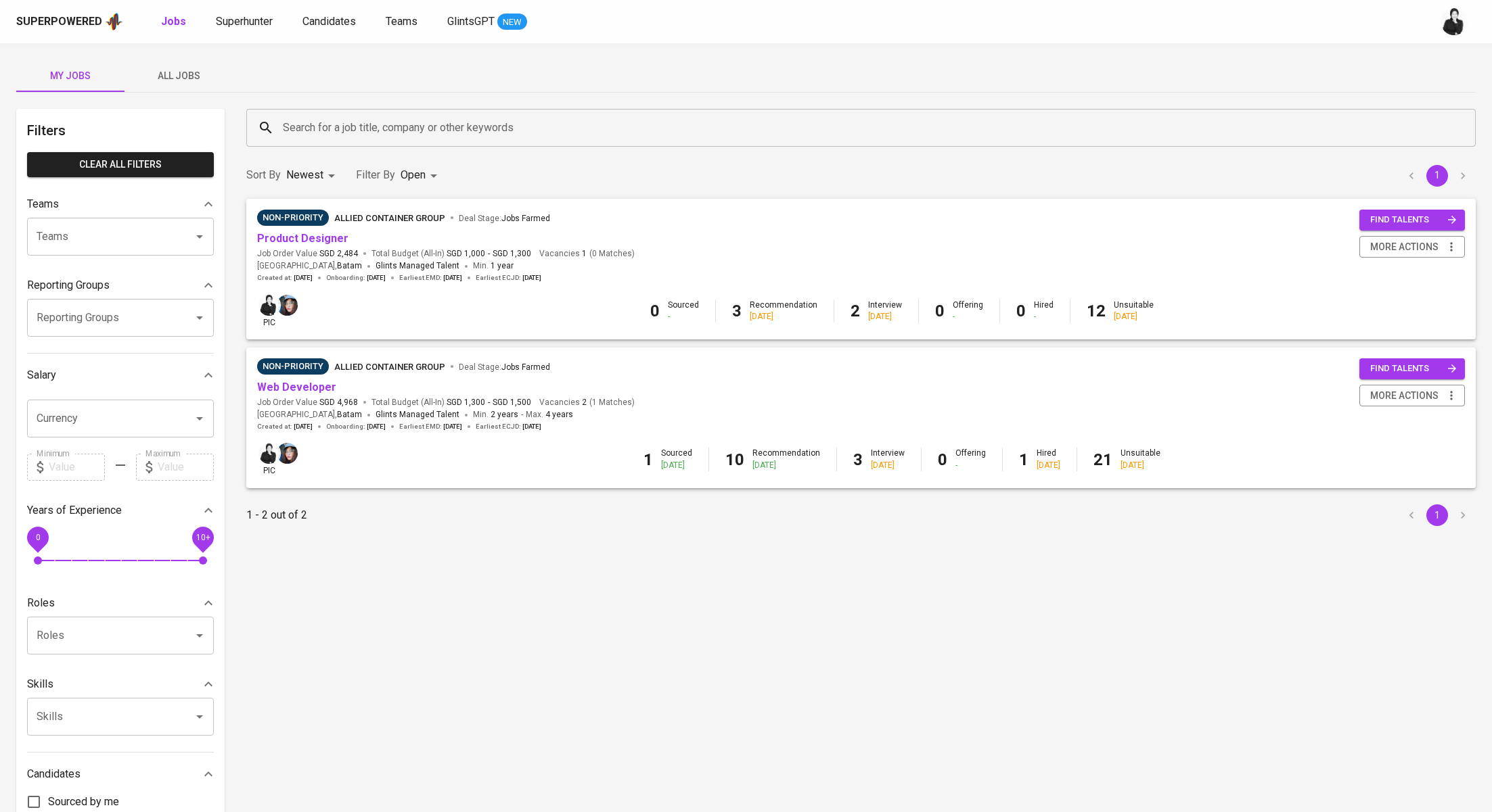
click at [185, 81] on span "All Jobs" at bounding box center [178, 76] width 92 height 17
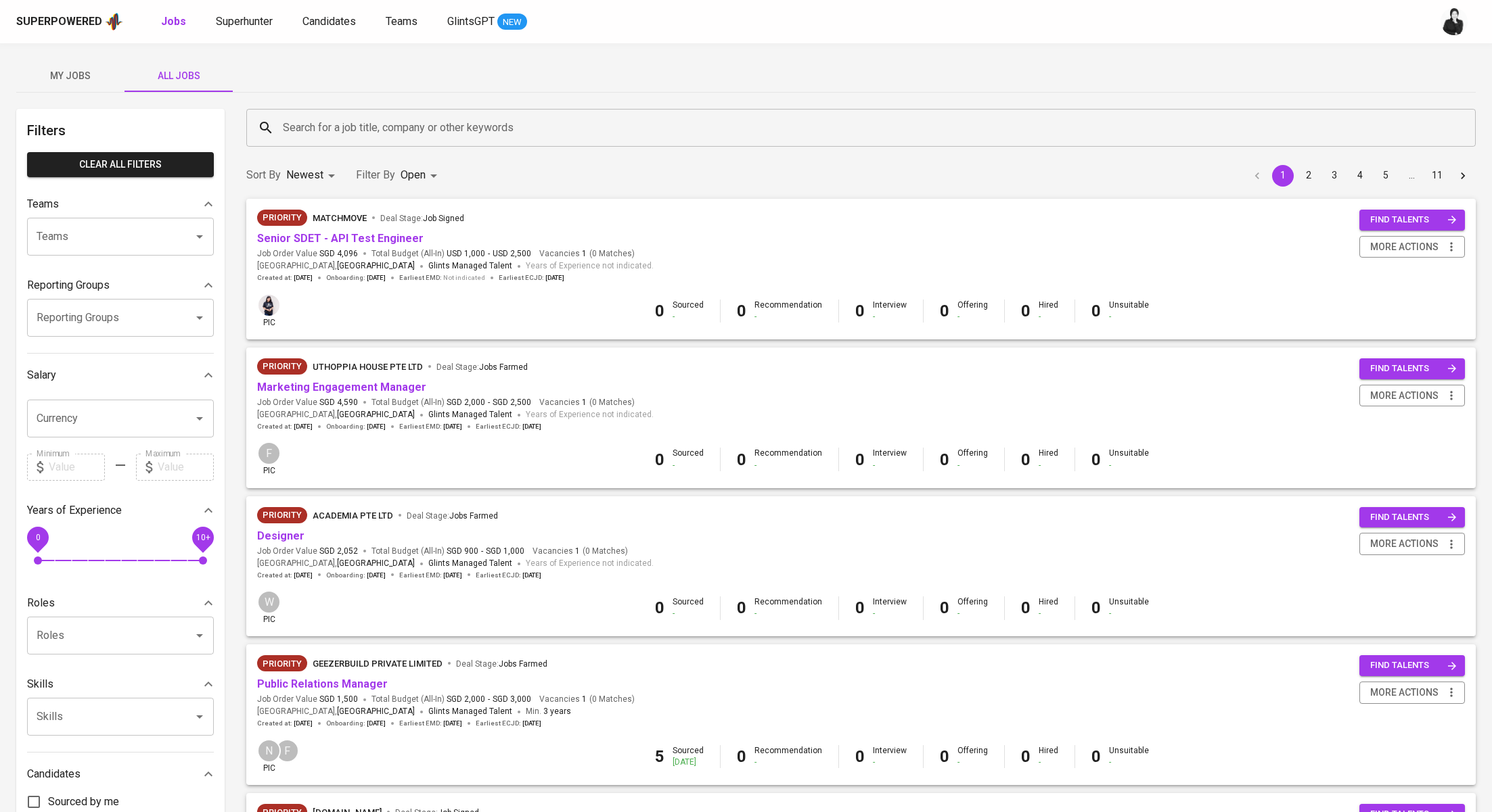
click at [407, 135] on input "Search for a job title, company or other keywords" at bounding box center [865, 128] width 1170 height 25
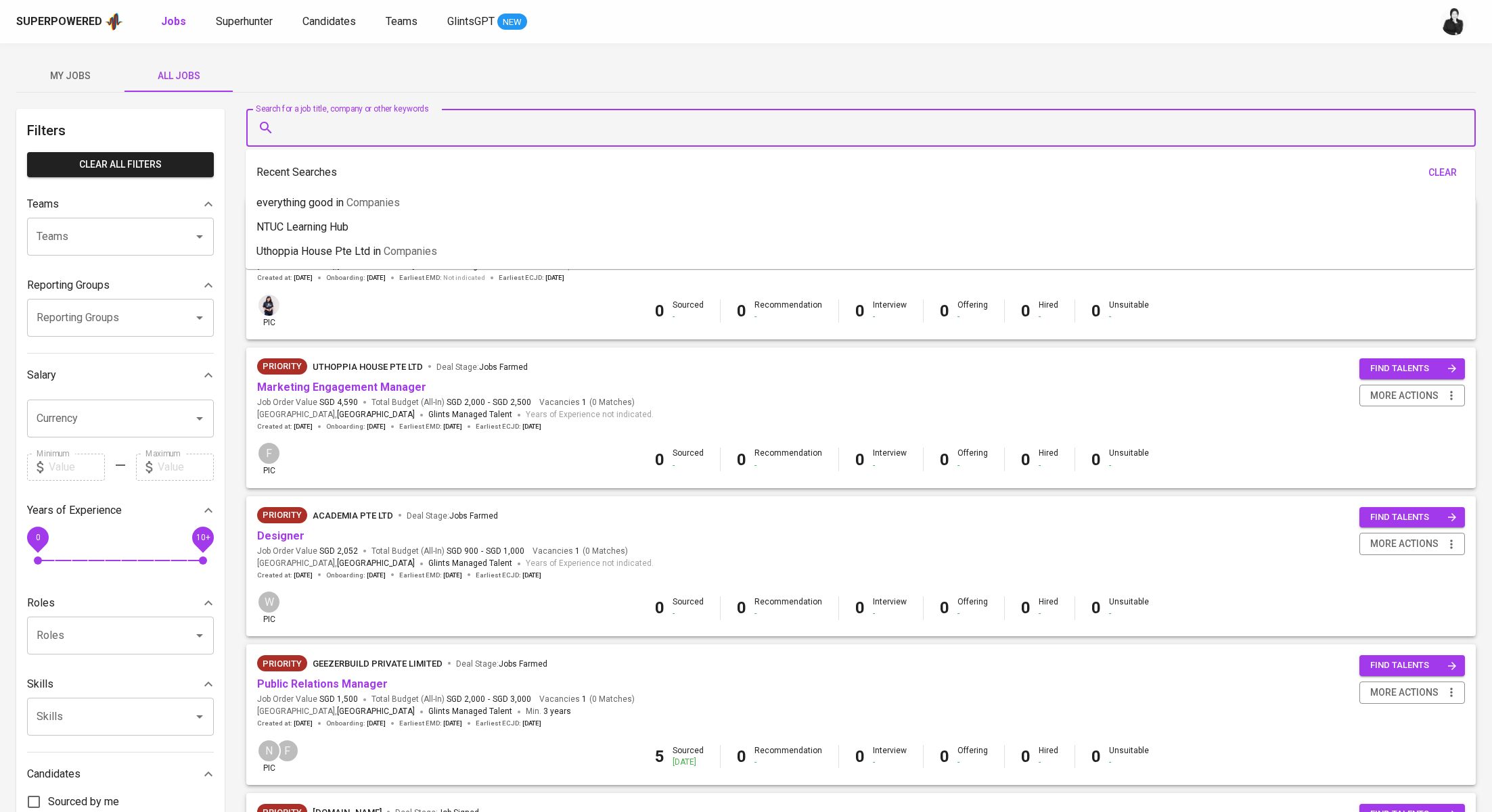
paste input "Academia Pte Ltd"
type input "Academia Pte Ltd"
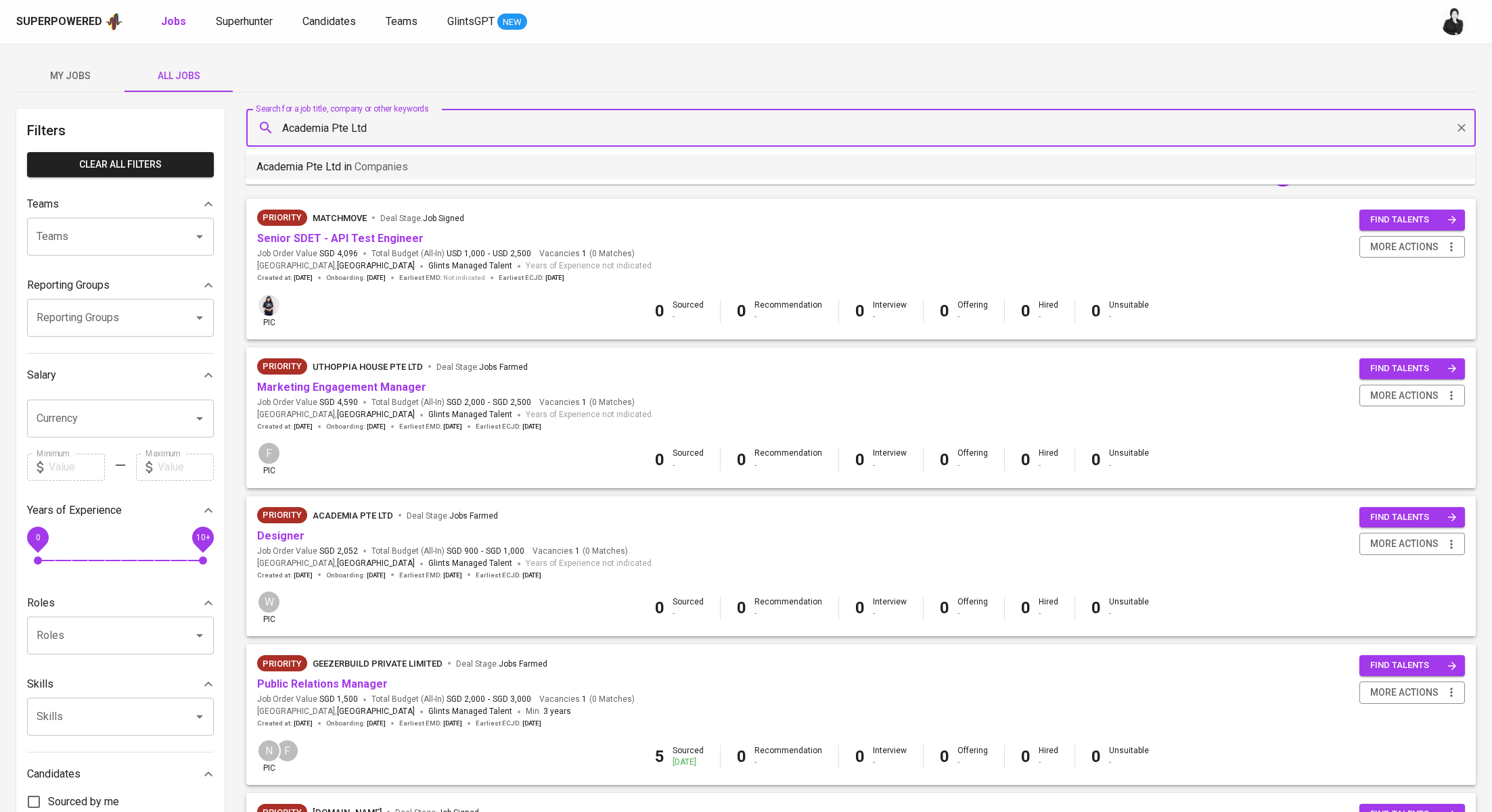
click at [432, 159] on li "Academia Pte Ltd in Companies" at bounding box center [860, 167] width 1229 height 24
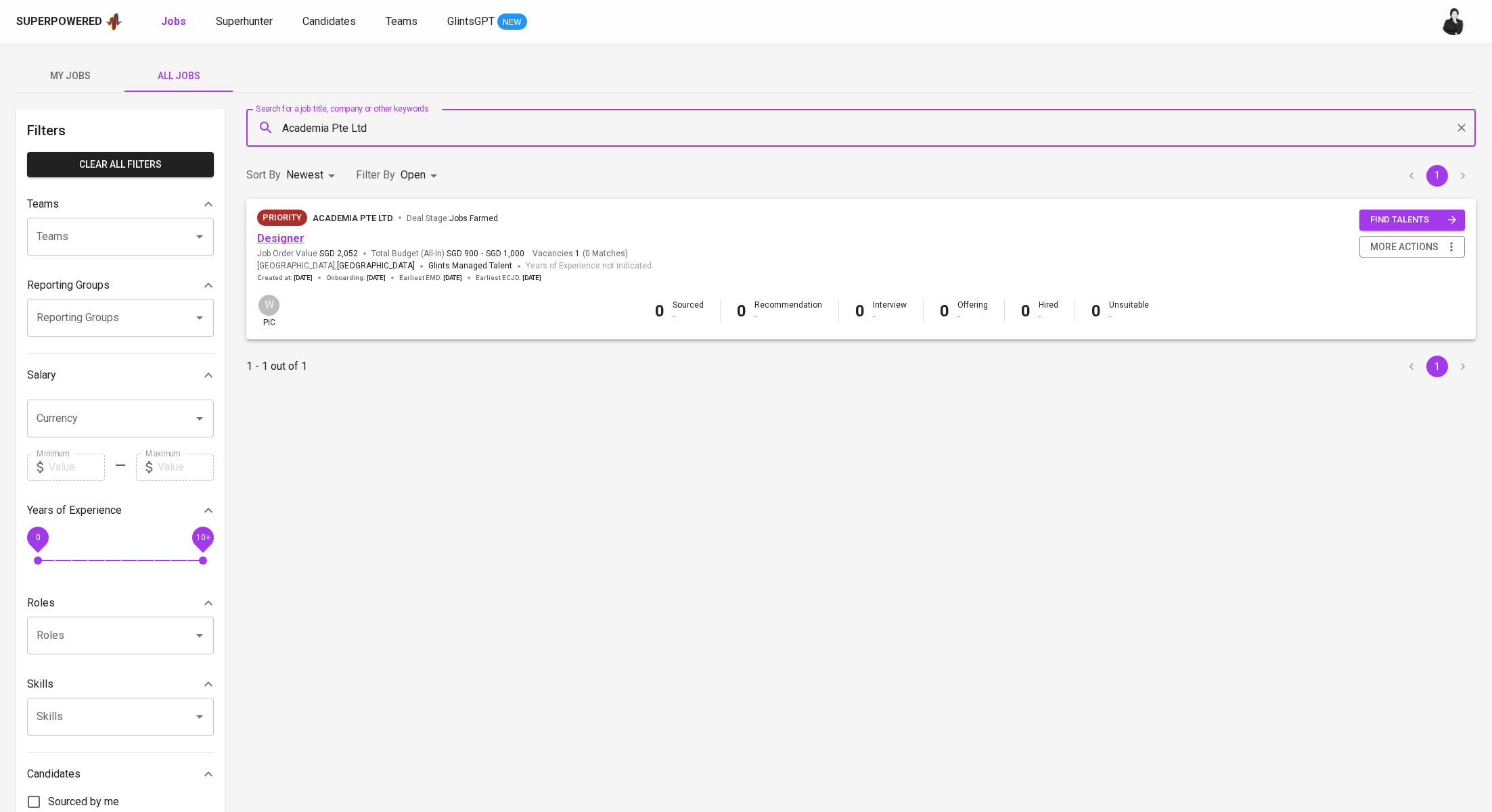
click at [285, 239] on link "Designer" at bounding box center [281, 238] width 47 height 13
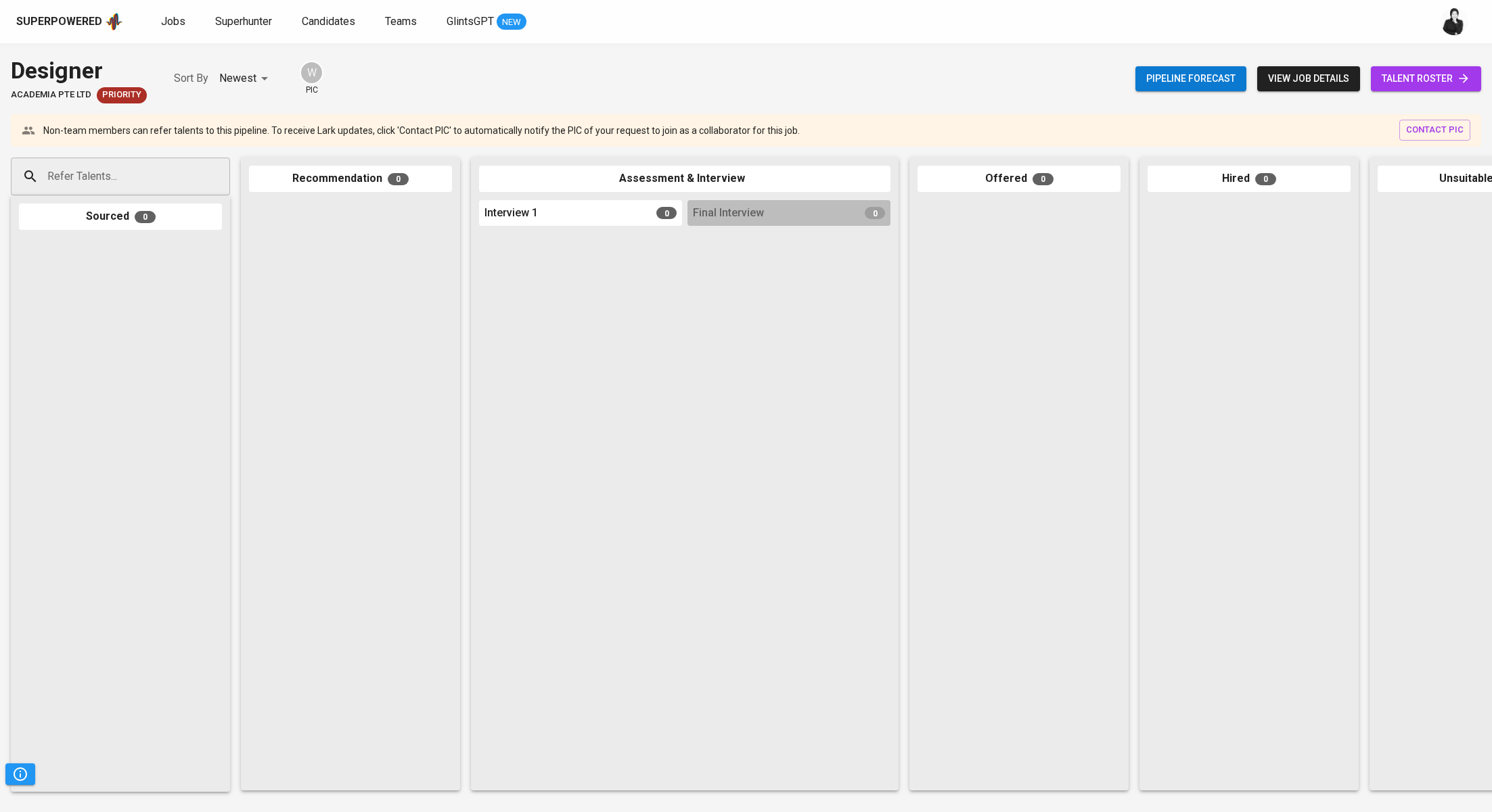
click at [1408, 77] on span "talent roster" at bounding box center [1426, 79] width 89 height 17
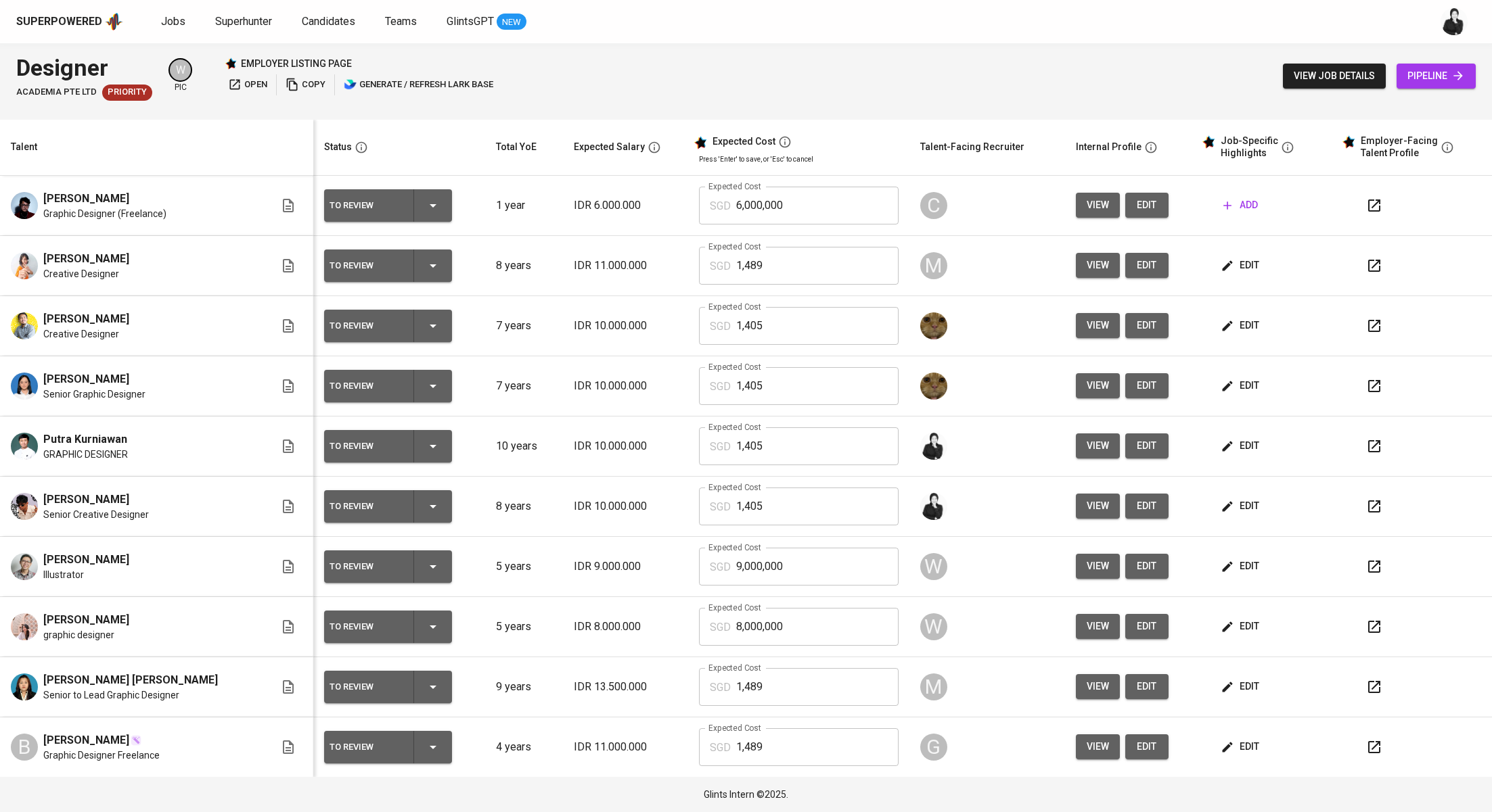
click at [1235, 504] on span "edit" at bounding box center [1241, 506] width 36 height 17
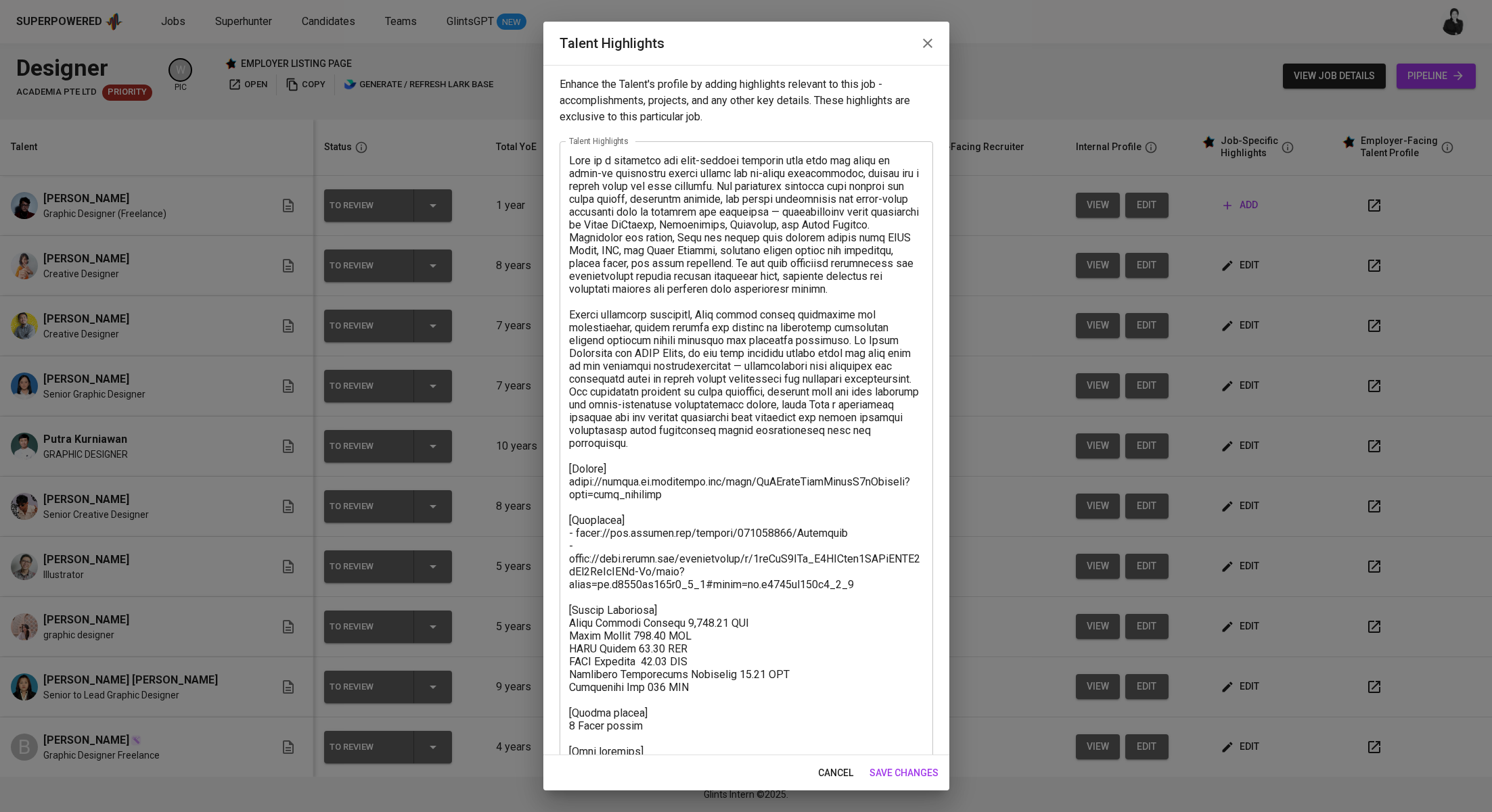
scroll to position [52, 0]
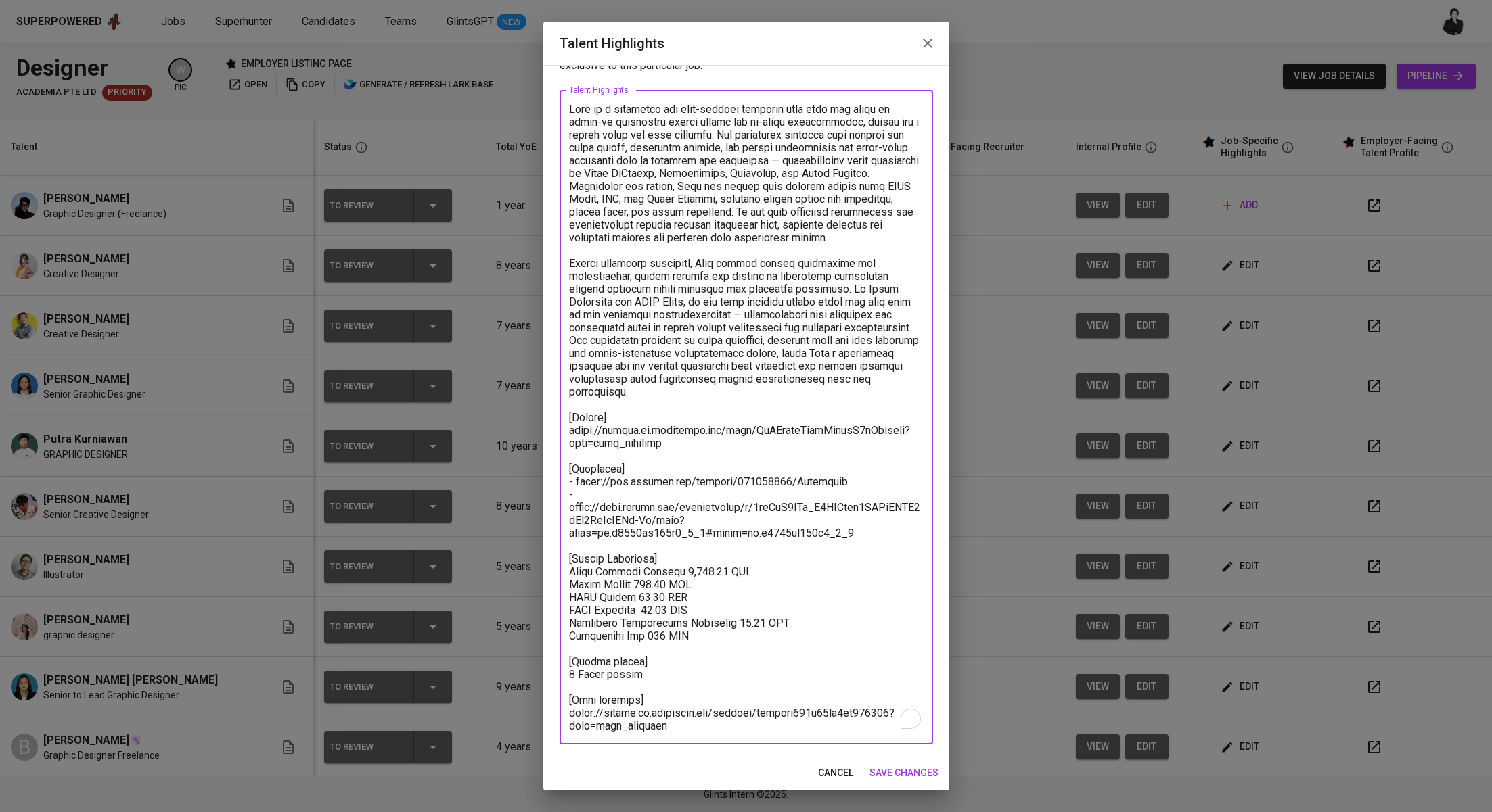
drag, startPoint x: 704, startPoint y: 618, endPoint x: 558, endPoint y: 558, distance: 157.8
click at [558, 558] on div "Enhance the Talent's profile by adding highlights relevant to this job - accomp…" at bounding box center [746, 410] width 406 height 691
paste textarea "Basic Salary  870.74 SGD BPJS Health (5%)  48.37 SGD BPJS Manpower (6.24%)  53.…"
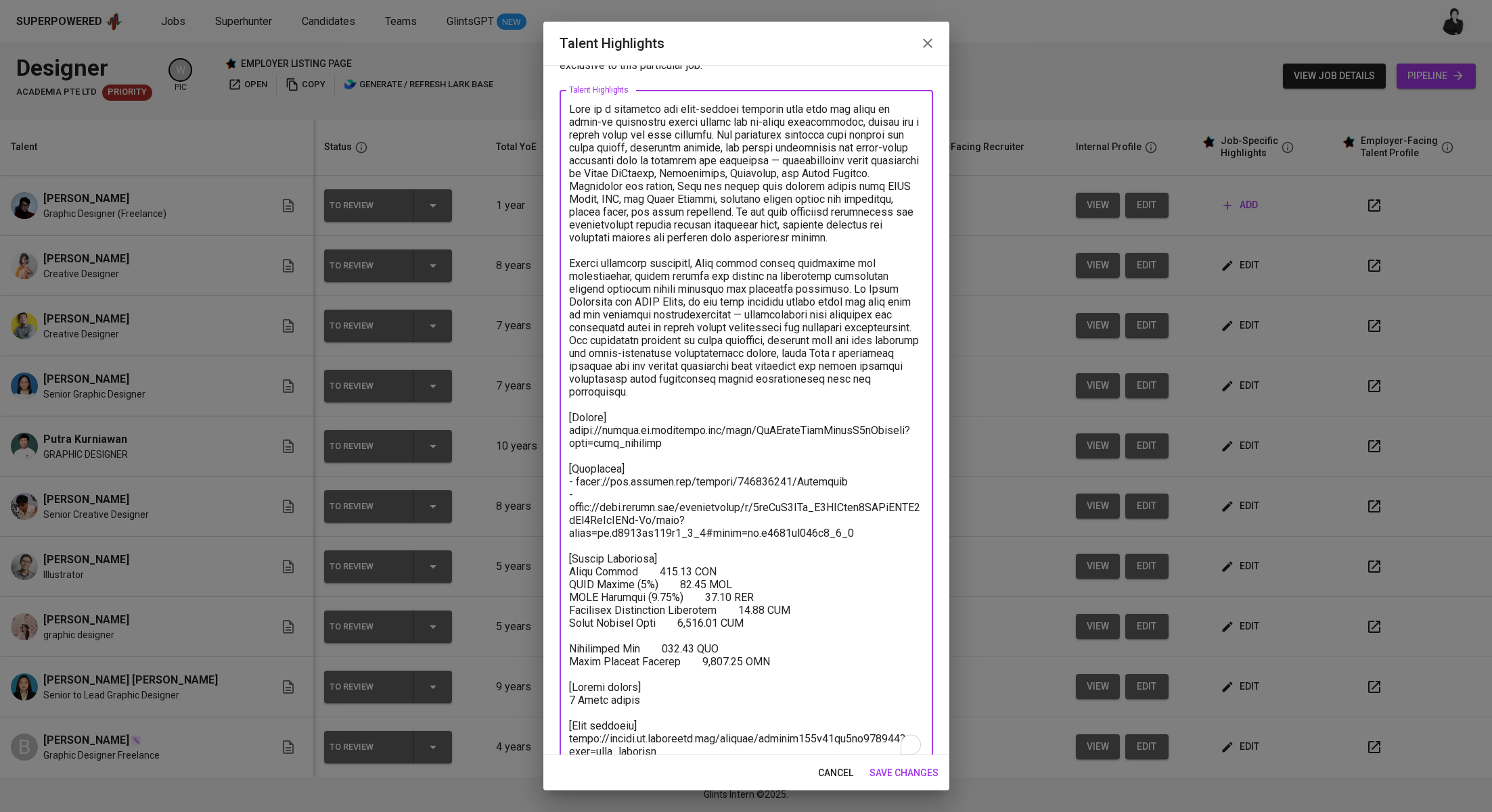
drag, startPoint x: 775, startPoint y: 644, endPoint x: 557, endPoint y: 642, distance: 218.0
click at [557, 642] on div "Enhance the Talent's profile by adding highlights relevant to this job - accomp…" at bounding box center [746, 410] width 406 height 691
click at [677, 544] on textarea "To enrich screen reader interactions, please activate Accessibility in Grammarl…" at bounding box center [746, 431] width 355 height 655
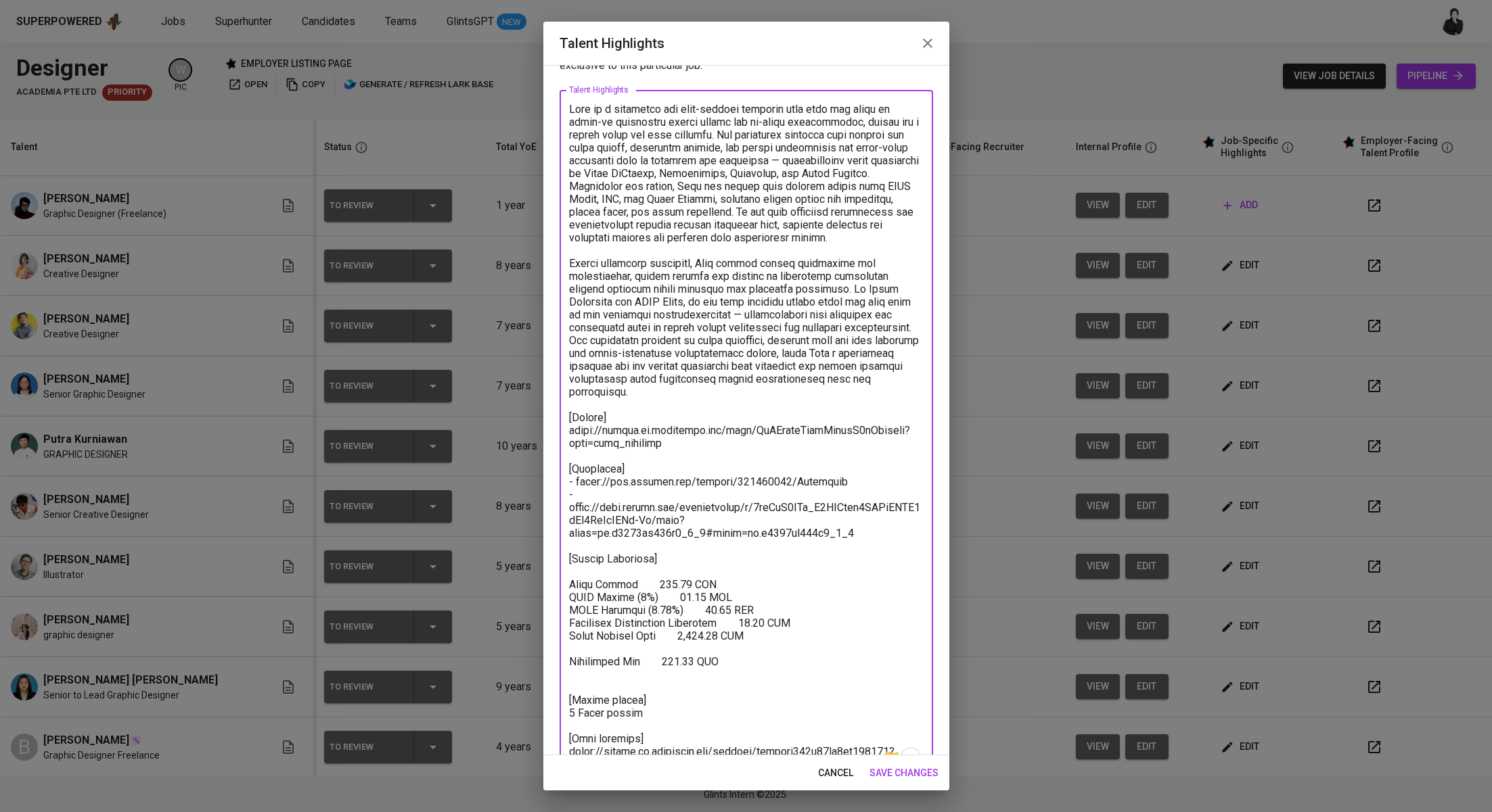
paste textarea "Total Pricing Monthly  1,395.60 SGD"
drag, startPoint x: 690, startPoint y: 555, endPoint x: 673, endPoint y: 555, distance: 17.0
click at [673, 555] on textarea "To enrich screen reader interactions, please activate Accessibility in Grammarl…" at bounding box center [746, 437] width 355 height 668
click at [648, 570] on textarea "To enrich screen reader interactions, please activate Accessibility in Grammarl…" at bounding box center [746, 437] width 355 height 668
drag, startPoint x: 672, startPoint y: 581, endPoint x: 633, endPoint y: 581, distance: 39.0
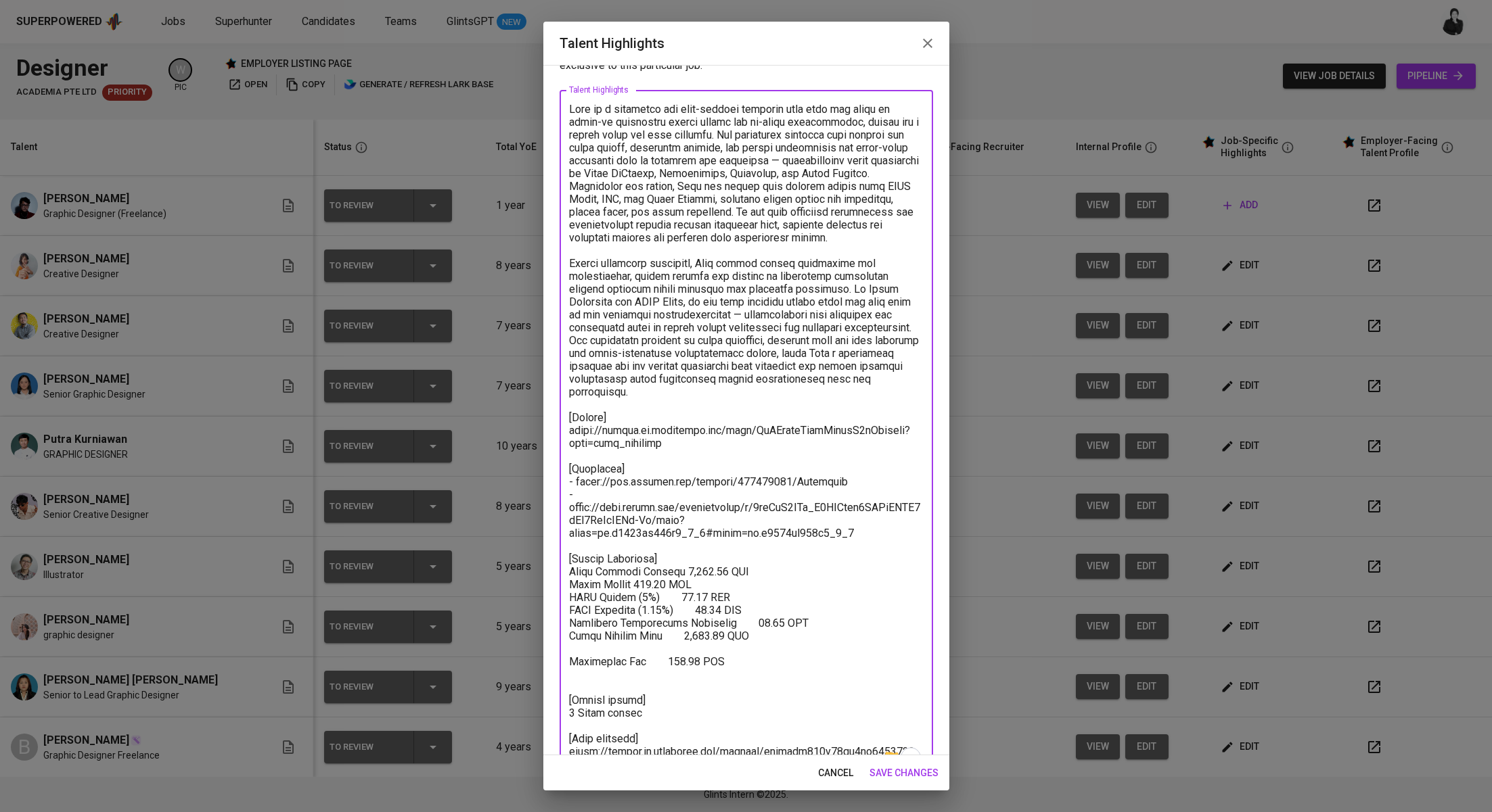
click at [633, 581] on textarea "To enrich screen reader interactions, please activate Accessibility in Grammarl…" at bounding box center [746, 437] width 355 height 668
drag, startPoint x: 710, startPoint y: 596, endPoint x: 652, endPoint y: 596, distance: 58.0
click at [652, 596] on textarea "To enrich screen reader interactions, please activate Accessibility in Grammarl…" at bounding box center [746, 437] width 355 height 668
click at [739, 611] on textarea "To enrich screen reader interactions, please activate Accessibility in Grammarl…" at bounding box center [746, 437] width 355 height 668
drag, startPoint x: 764, startPoint y: 630, endPoint x: 566, endPoint y: 625, distance: 198.1
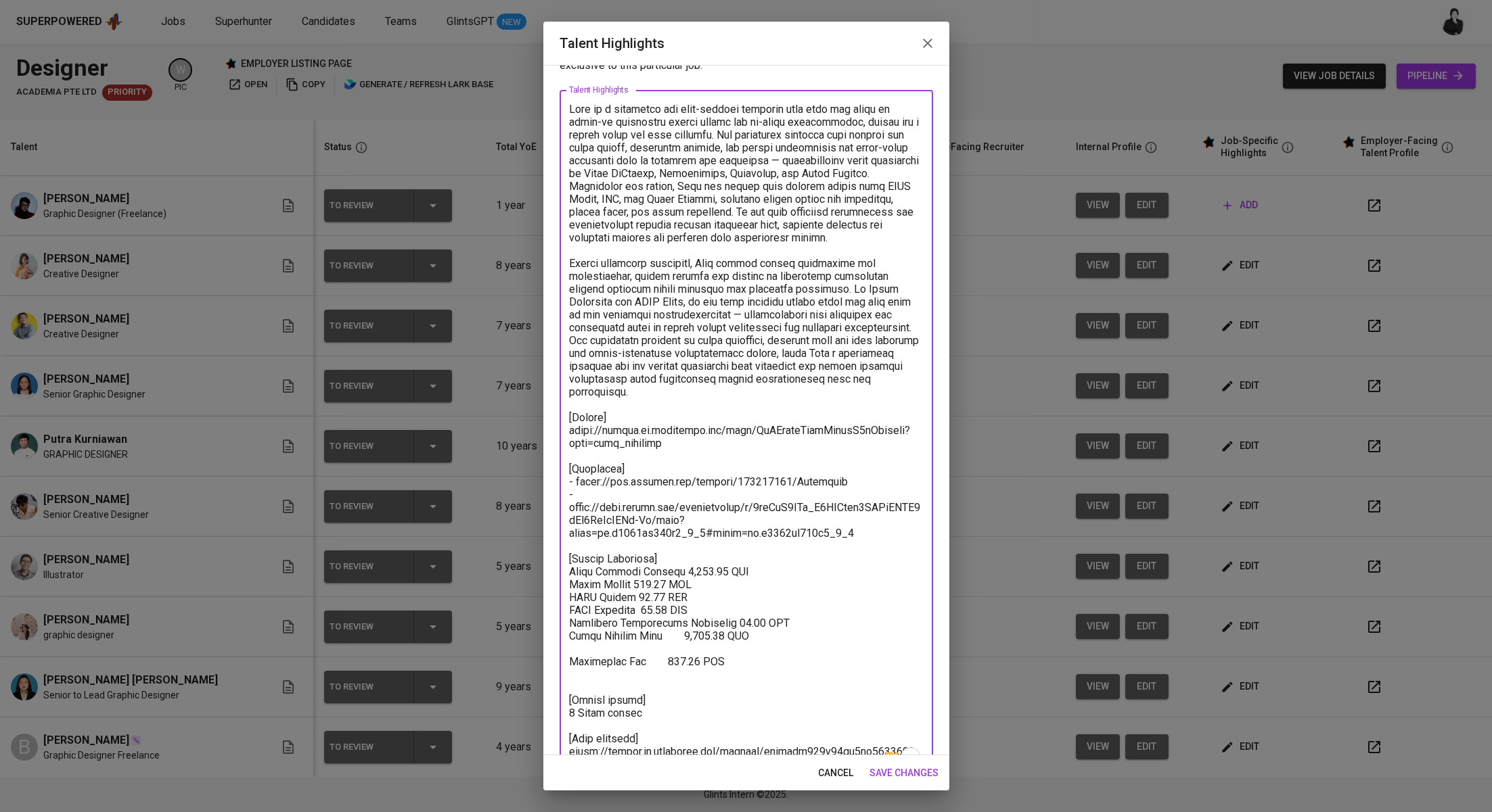
click at [566, 625] on div "x Talent Highlights" at bounding box center [746, 436] width 373 height 693
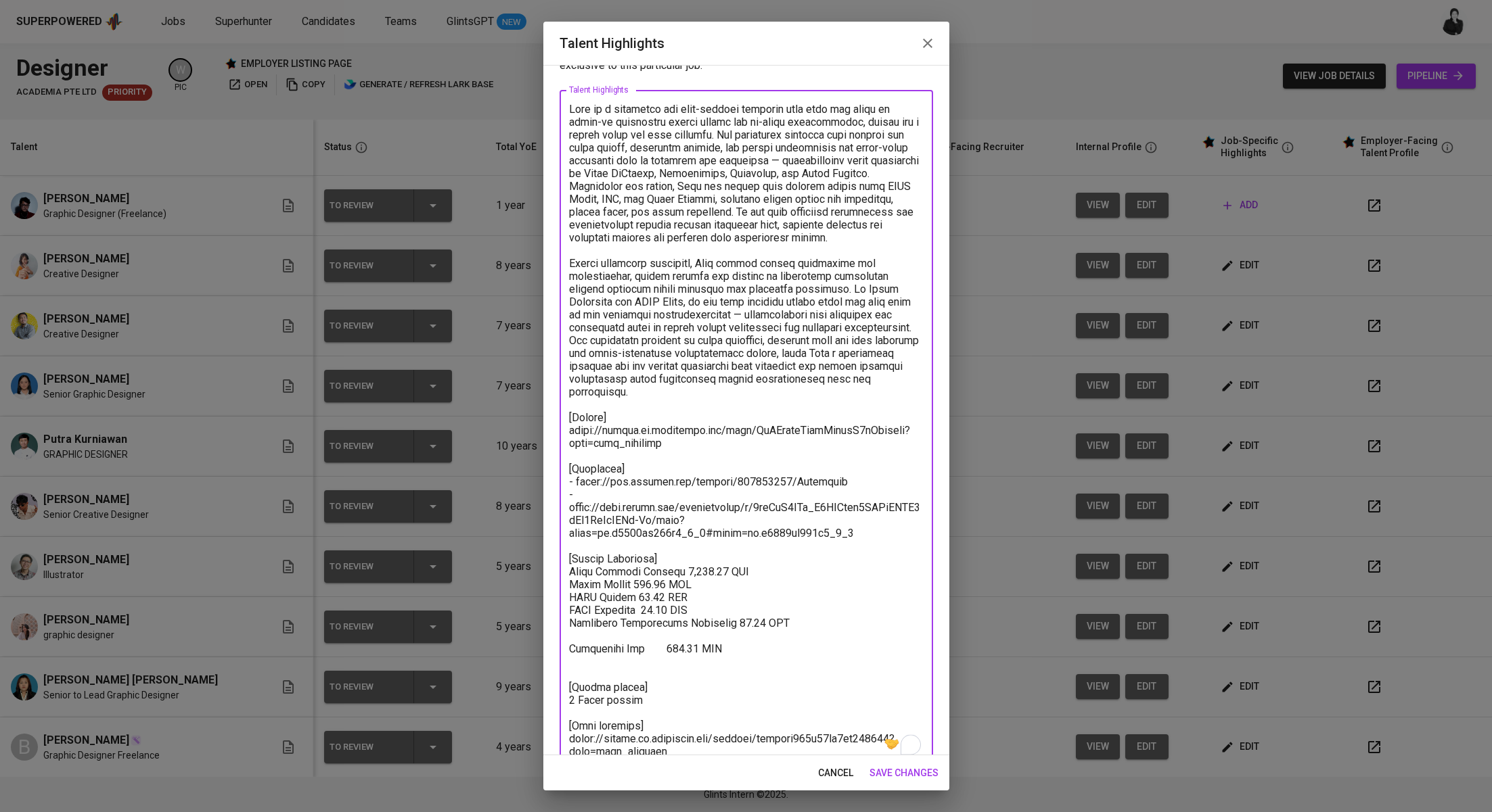
click at [574, 635] on textarea "To enrich screen reader interactions, please activate Accessibility in Grammarl…" at bounding box center [746, 431] width 355 height 655
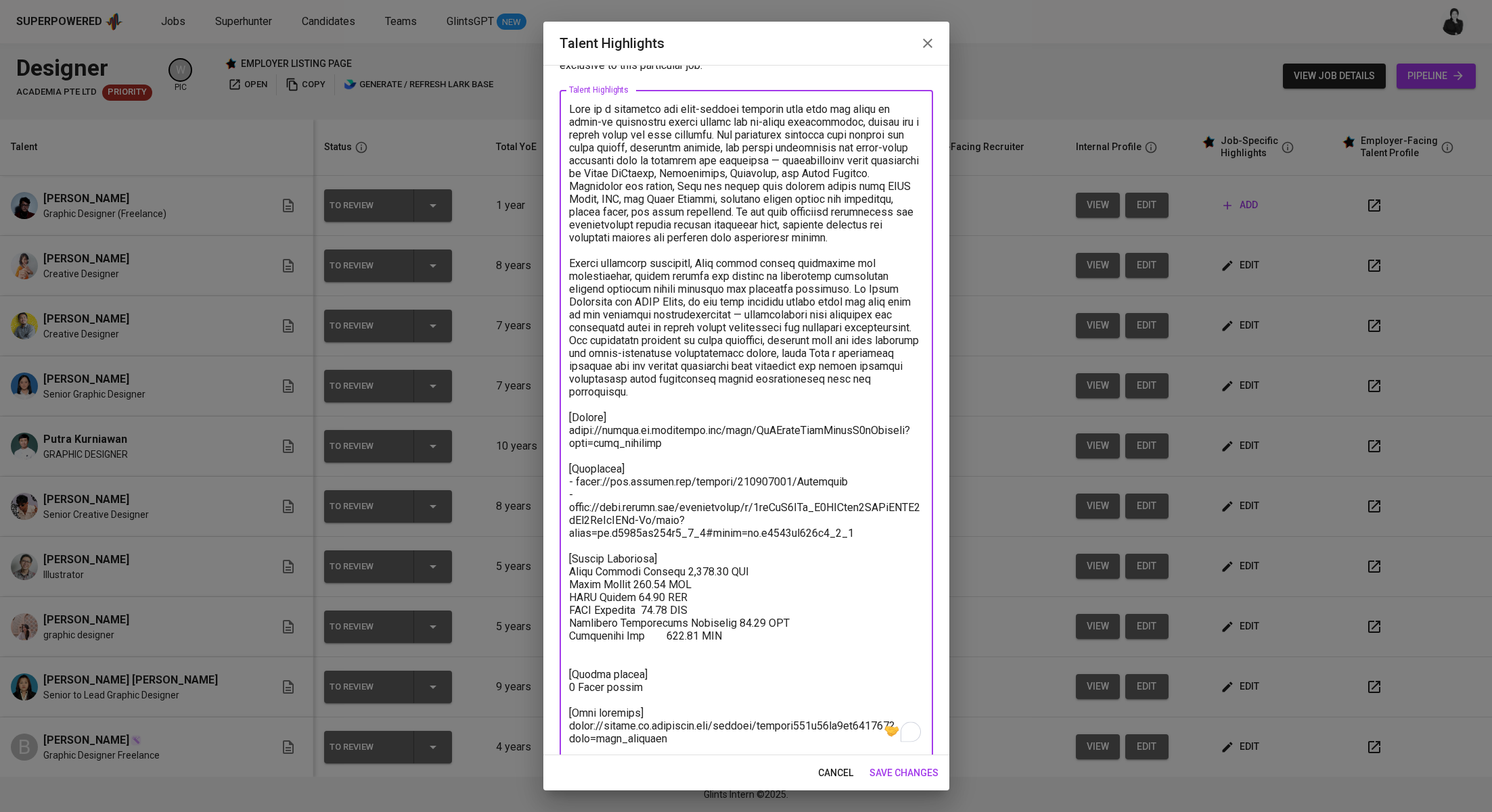
click at [670, 619] on textarea "To enrich screen reader interactions, please activate Accessibility in Grammarl…" at bounding box center [746, 425] width 355 height 643
click at [760, 624] on textarea "To enrich screen reader interactions, please activate Accessibility in Grammarl…" at bounding box center [746, 425] width 355 height 643
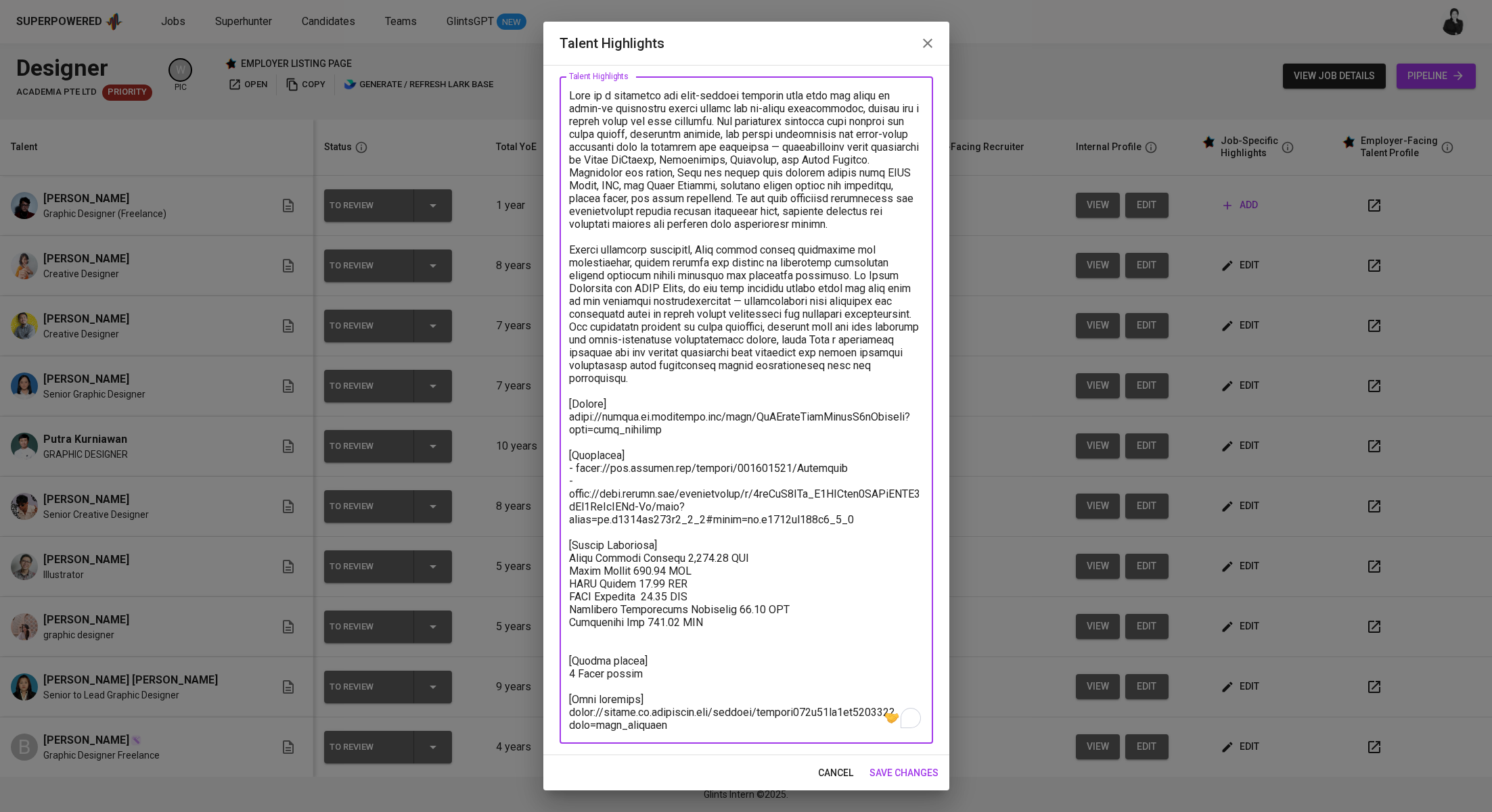
click at [662, 627] on textarea "To enrich screen reader interactions, please activate Accessibility in Grammarl…" at bounding box center [746, 411] width 355 height 643
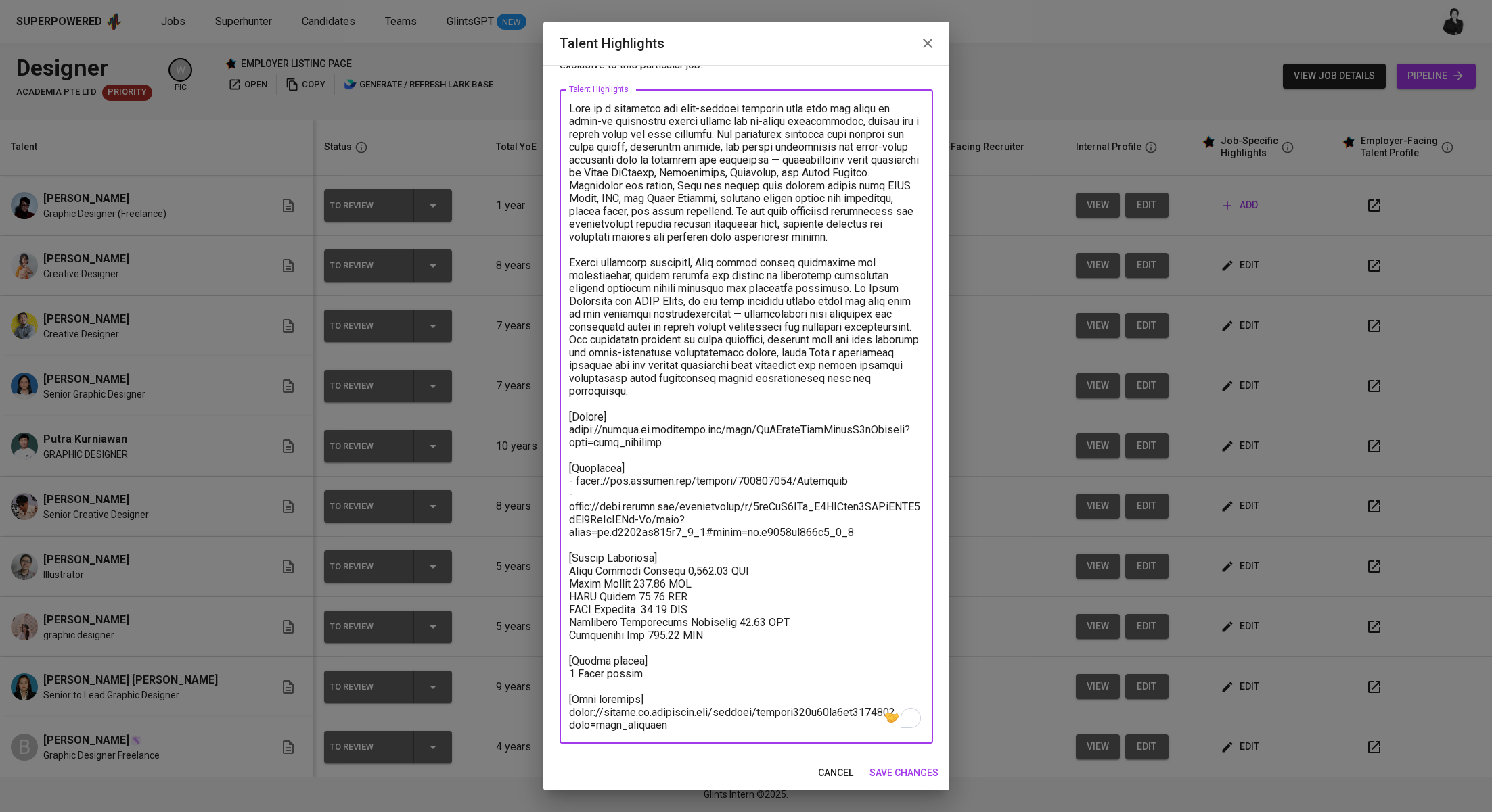
scroll to position [52, 0]
drag, startPoint x: 724, startPoint y: 613, endPoint x: 557, endPoint y: 560, distance: 175.2
click at [557, 560] on div "Enhance the Talent's profile by adding highlights relevant to this job - accomp…" at bounding box center [746, 410] width 406 height 691
click at [722, 626] on textarea "To enrich screen reader interactions, please activate Accessibility in Grammarl…" at bounding box center [746, 418] width 355 height 630
drag, startPoint x: 722, startPoint y: 626, endPoint x: 557, endPoint y: 553, distance: 180.4
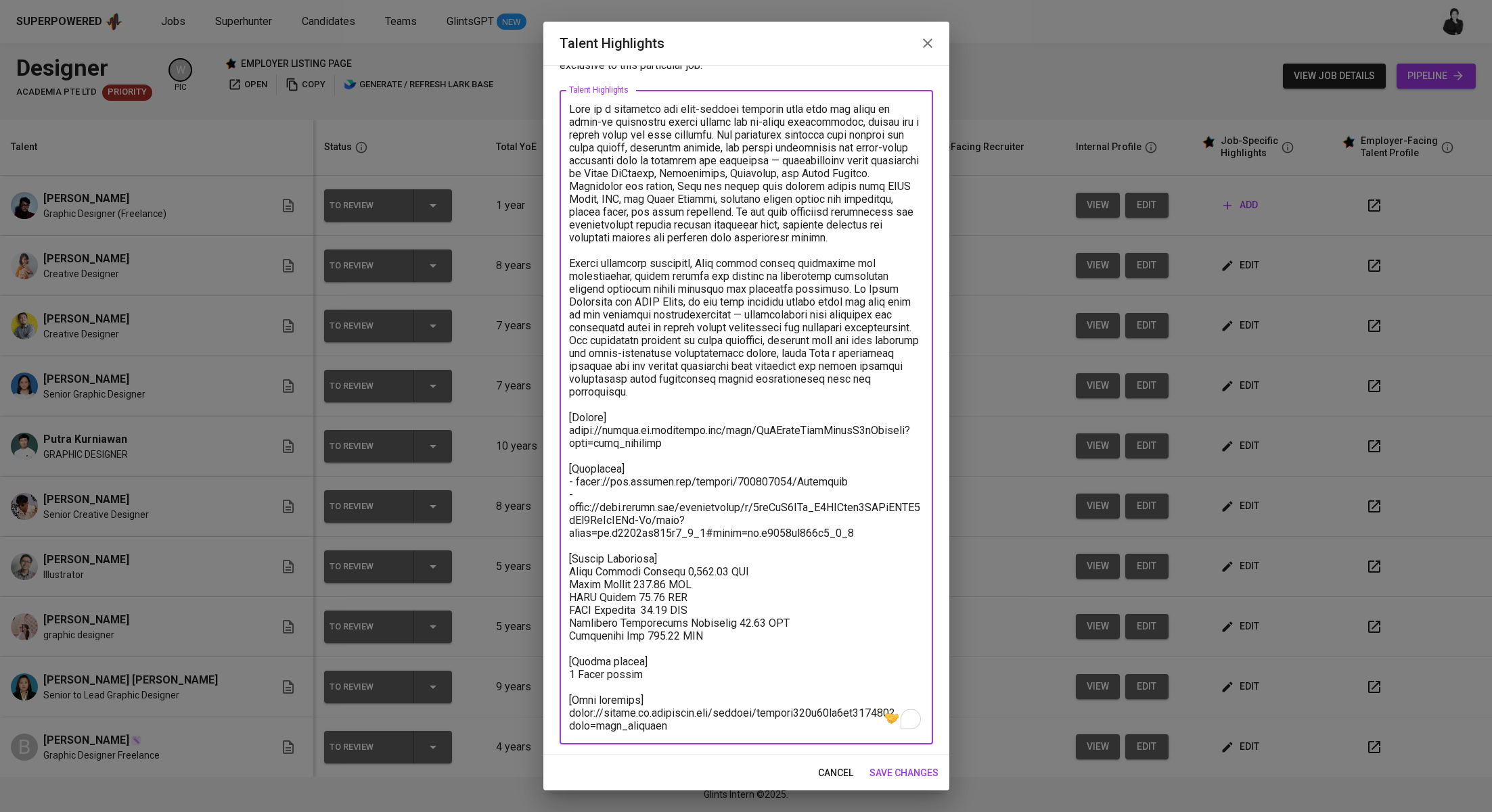
click at [557, 553] on div "Enhance the Talent's profile by adding highlights relevant to this job - accomp…" at bounding box center [746, 410] width 406 height 691
type textarea "Adib is a versatile and well-rounded designer with over six years of hands-on e…"
click at [899, 771] on span "save changes" at bounding box center [904, 773] width 69 height 17
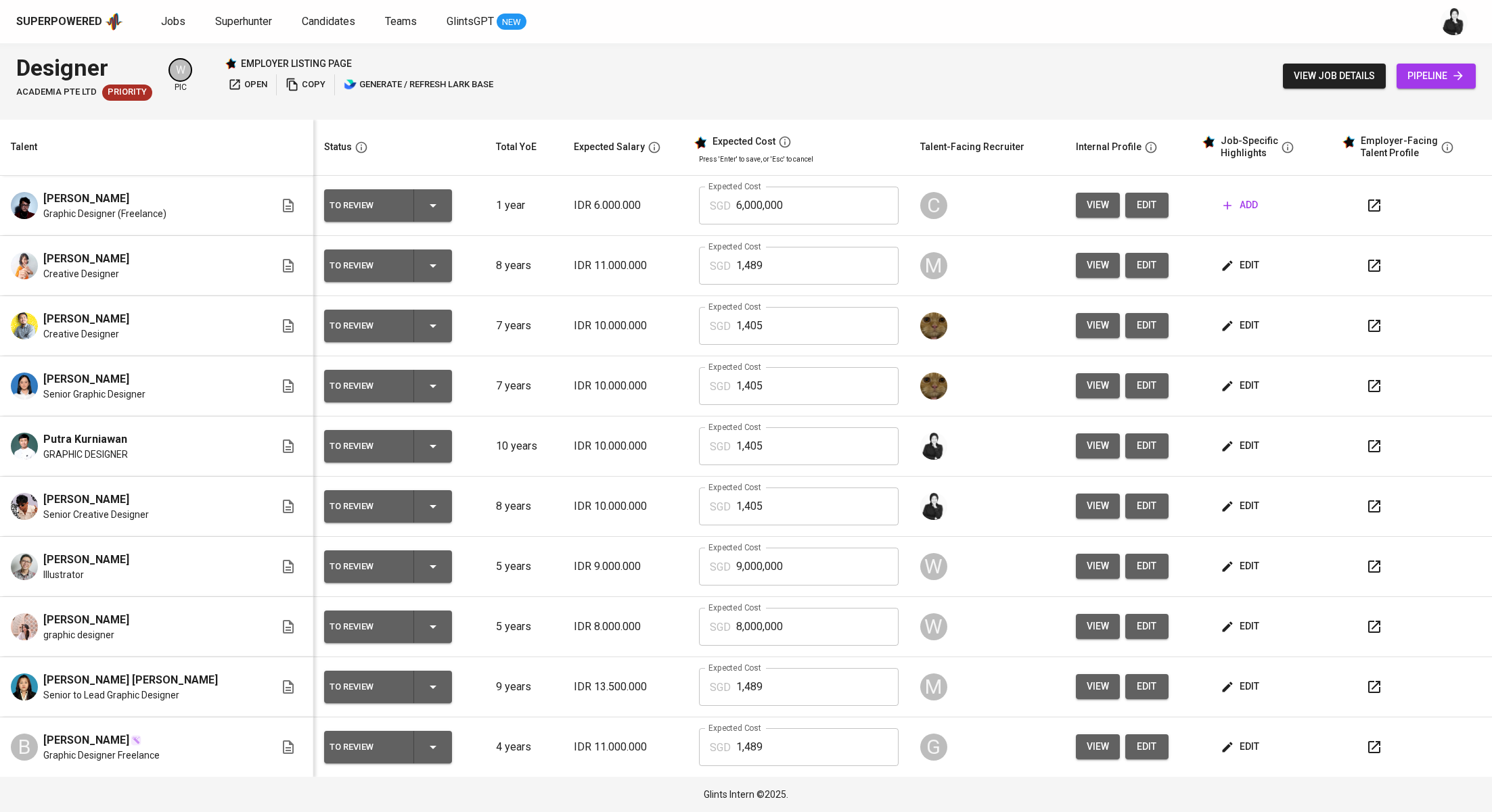
click at [789, 510] on input "1,405" at bounding box center [817, 507] width 162 height 38
type input "1"
type input "1,396"
click at [1228, 448] on span "edit" at bounding box center [1241, 445] width 36 height 17
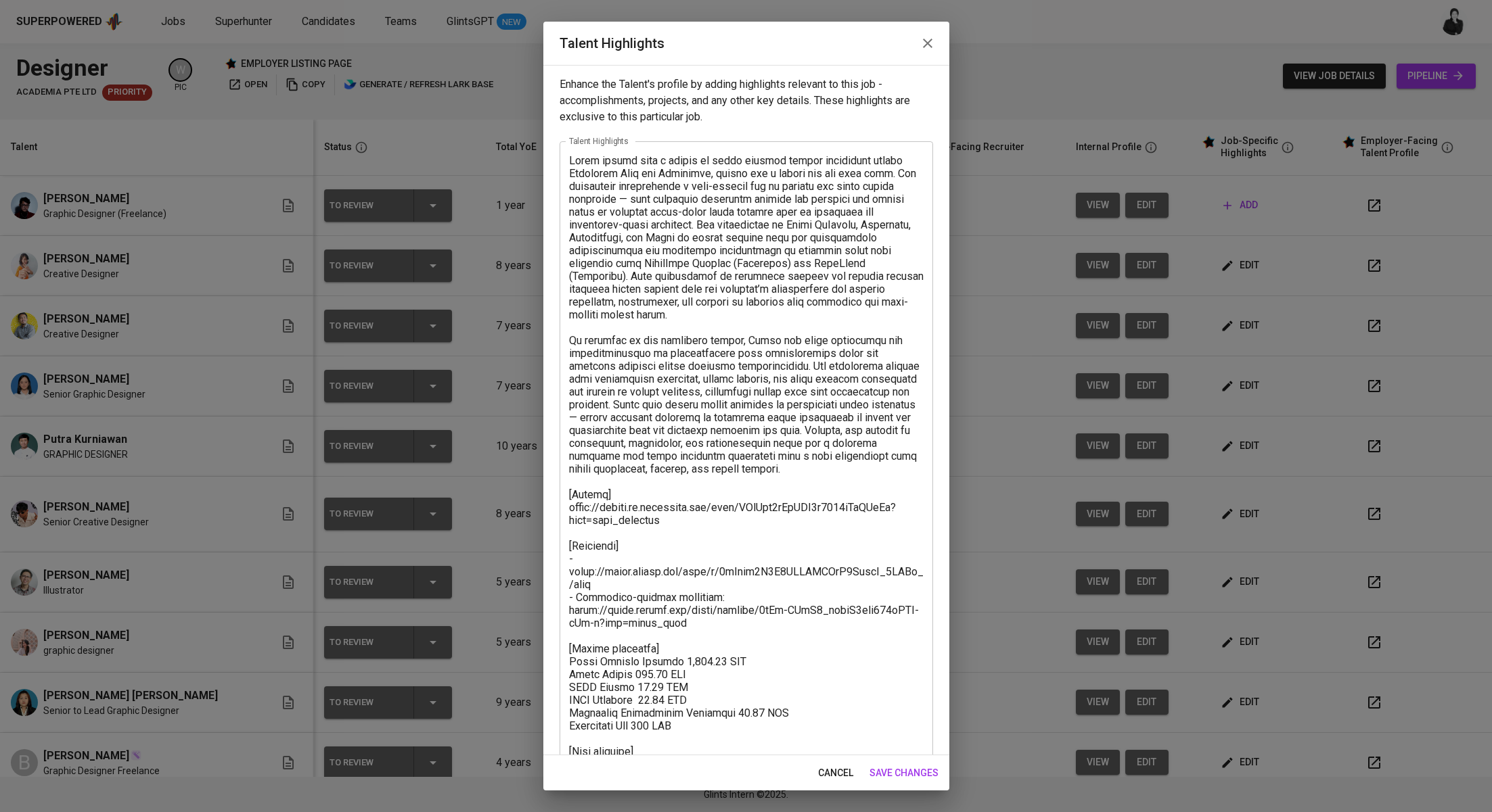
scroll to position [65, 0]
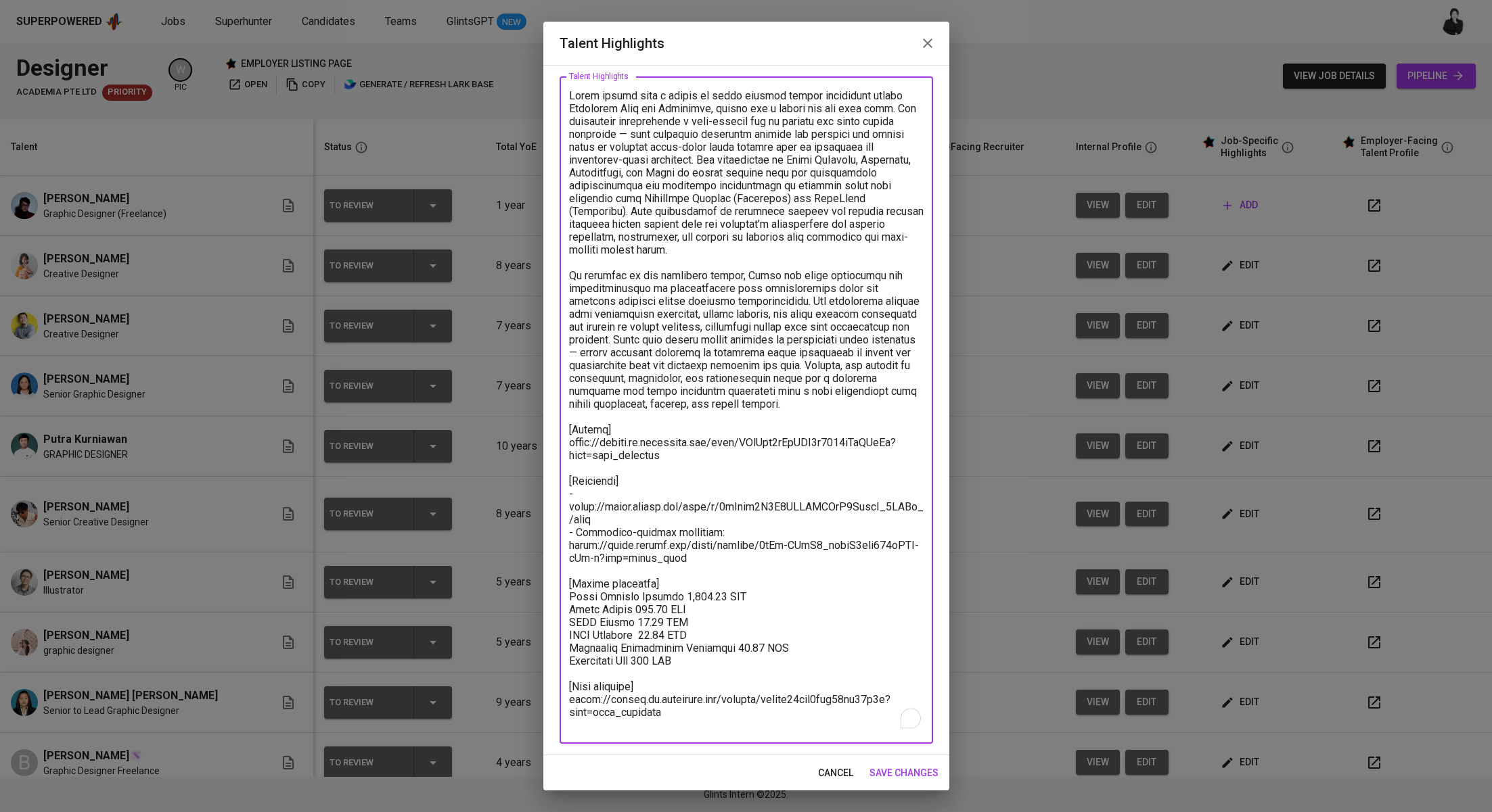
drag, startPoint x: 708, startPoint y: 669, endPoint x: 565, endPoint y: 603, distance: 157.5
click at [565, 603] on div "x Talent Highlights" at bounding box center [746, 409] width 373 height 667
paste textarea "395.60 SGD Basic Salary 870.74 SGD BPJS Health 48.37 SGD BPJS Manpower 53.92 SG…"
type textarea "Putra brings over a decade of solid graphic design experience across Southeast …"
click at [899, 772] on span "save changes" at bounding box center [904, 773] width 69 height 17
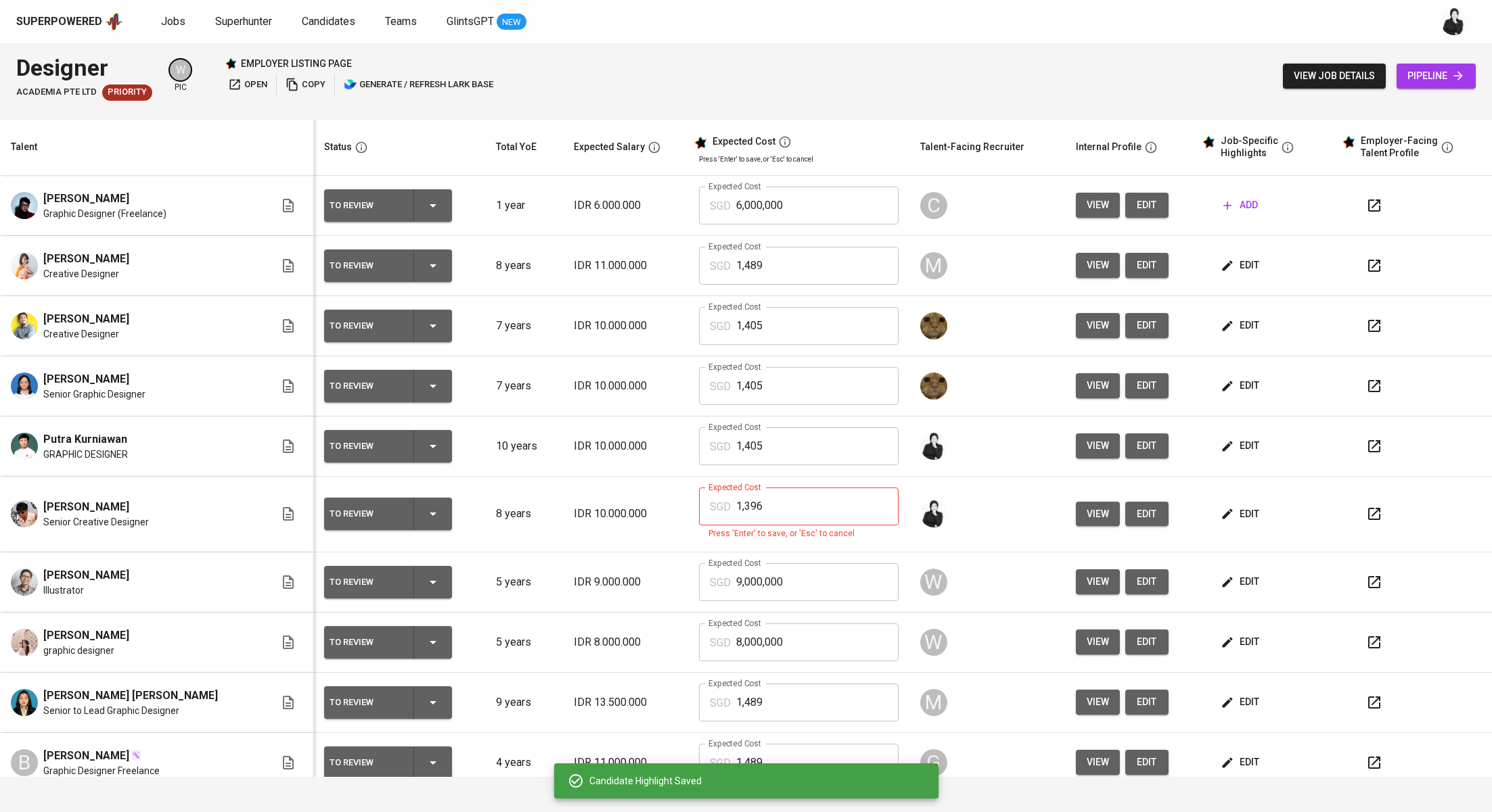
click at [776, 445] on input "1,405" at bounding box center [817, 446] width 162 height 38
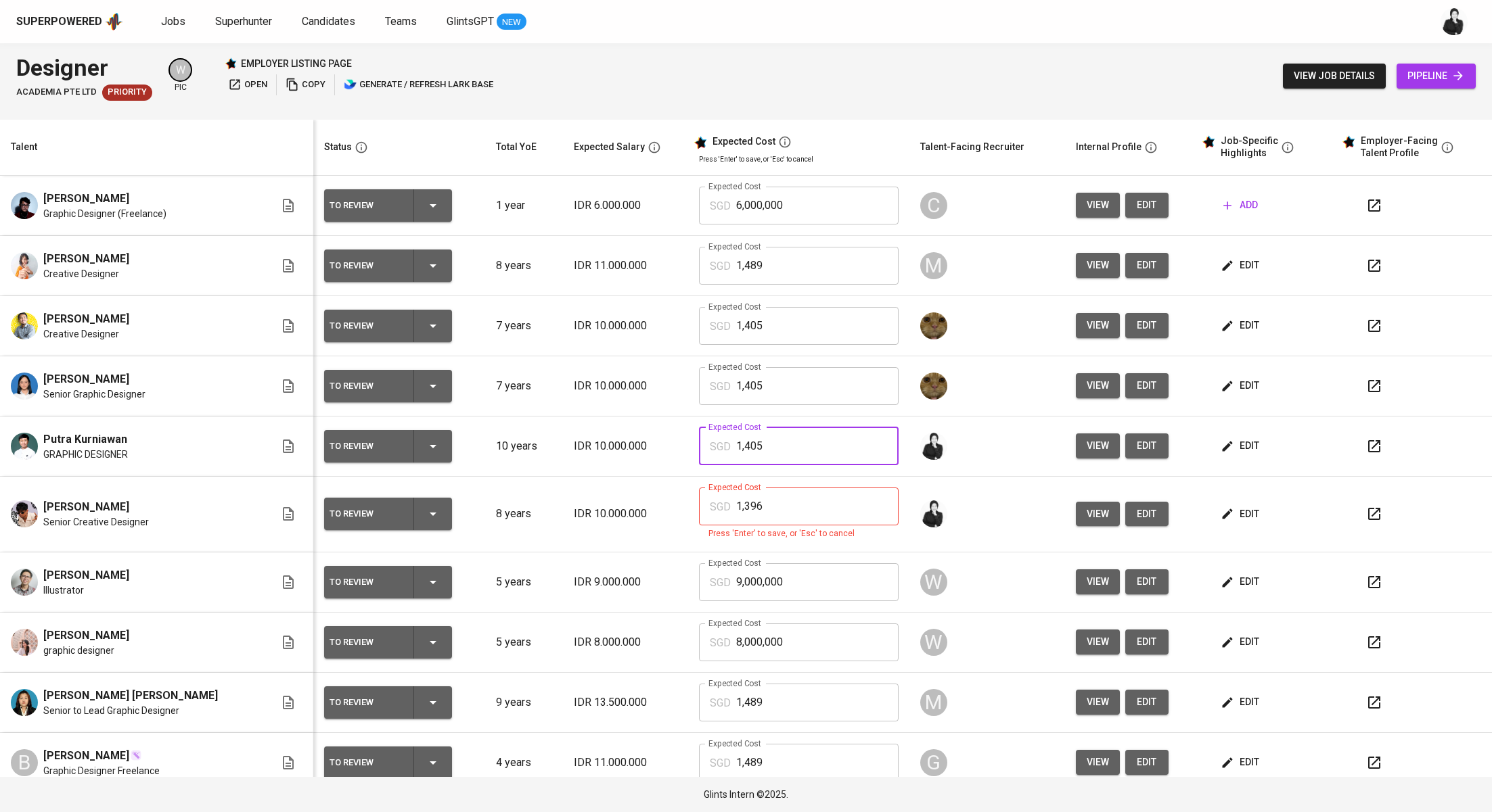
drag, startPoint x: 776, startPoint y: 445, endPoint x: 701, endPoint y: 445, distance: 75.0
click at [701, 445] on div "SGD 1,405 Expected Cost" at bounding box center [799, 446] width 199 height 38
type input "1,396"
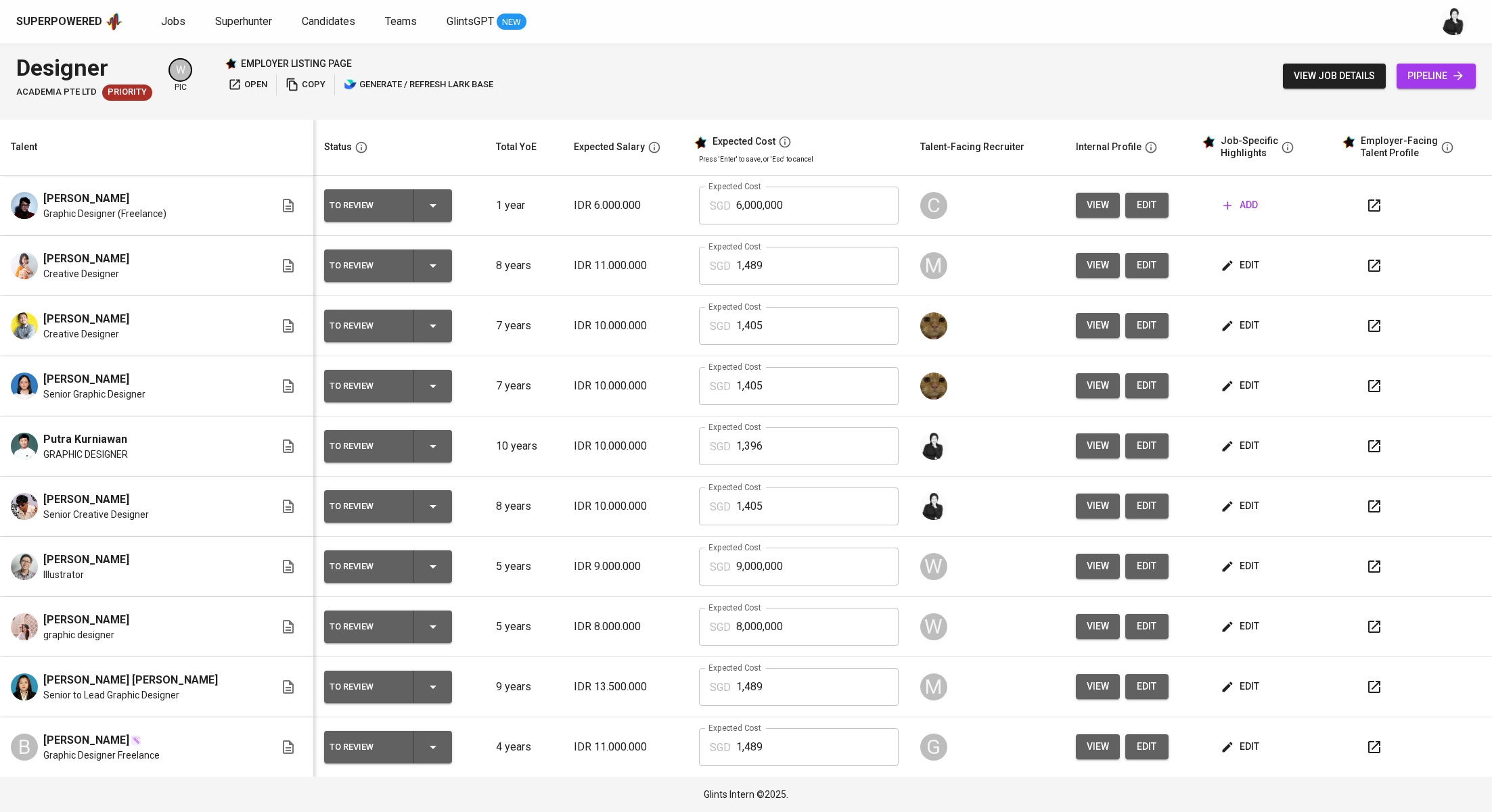
click at [763, 507] on input "1,405" at bounding box center [817, 507] width 162 height 38
type input "1,396"
click at [317, 17] on span "Candidates" at bounding box center [328, 21] width 53 height 13
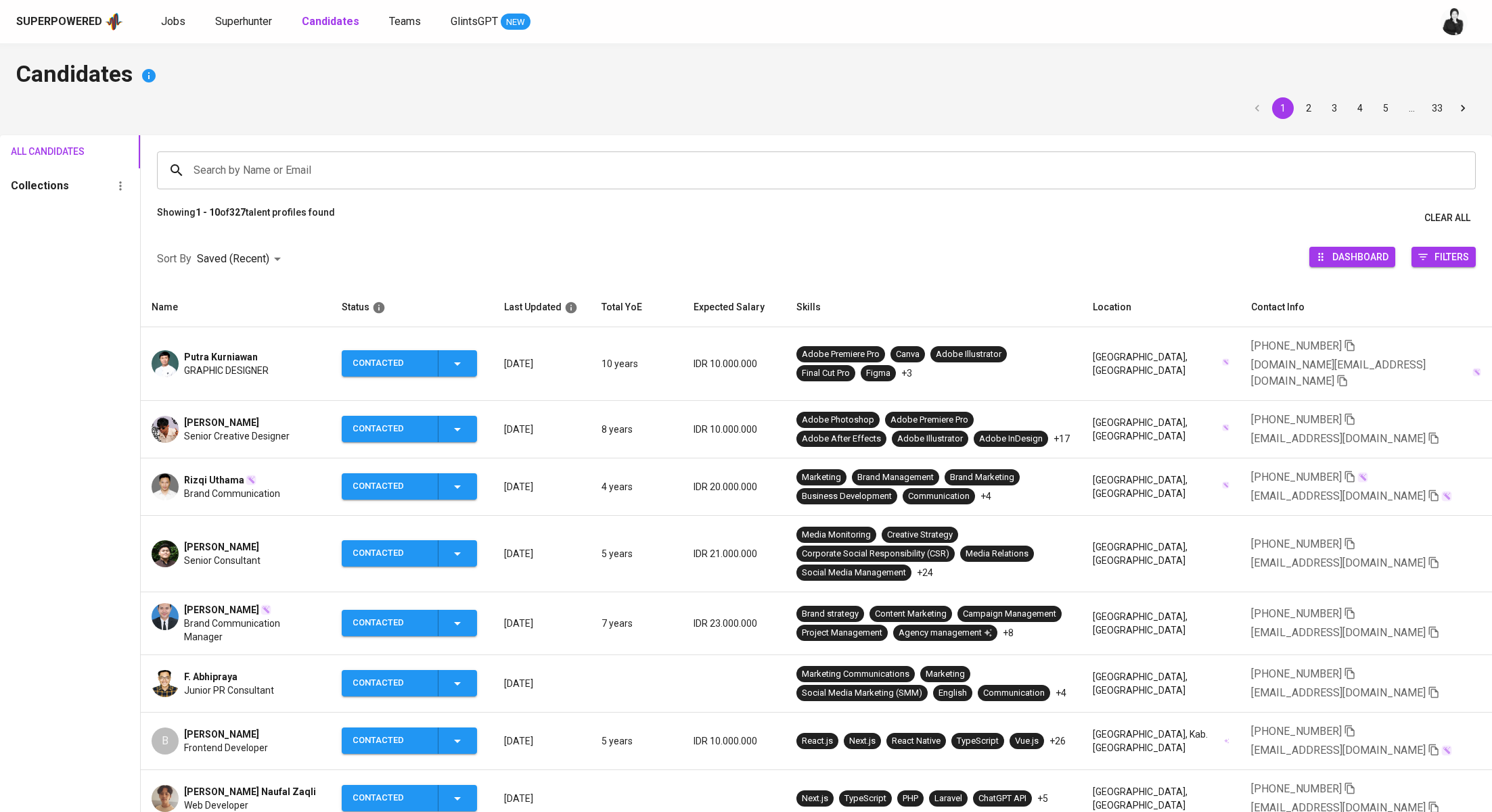
click at [232, 473] on span "Rizqi Uthama" at bounding box center [214, 480] width 61 height 14
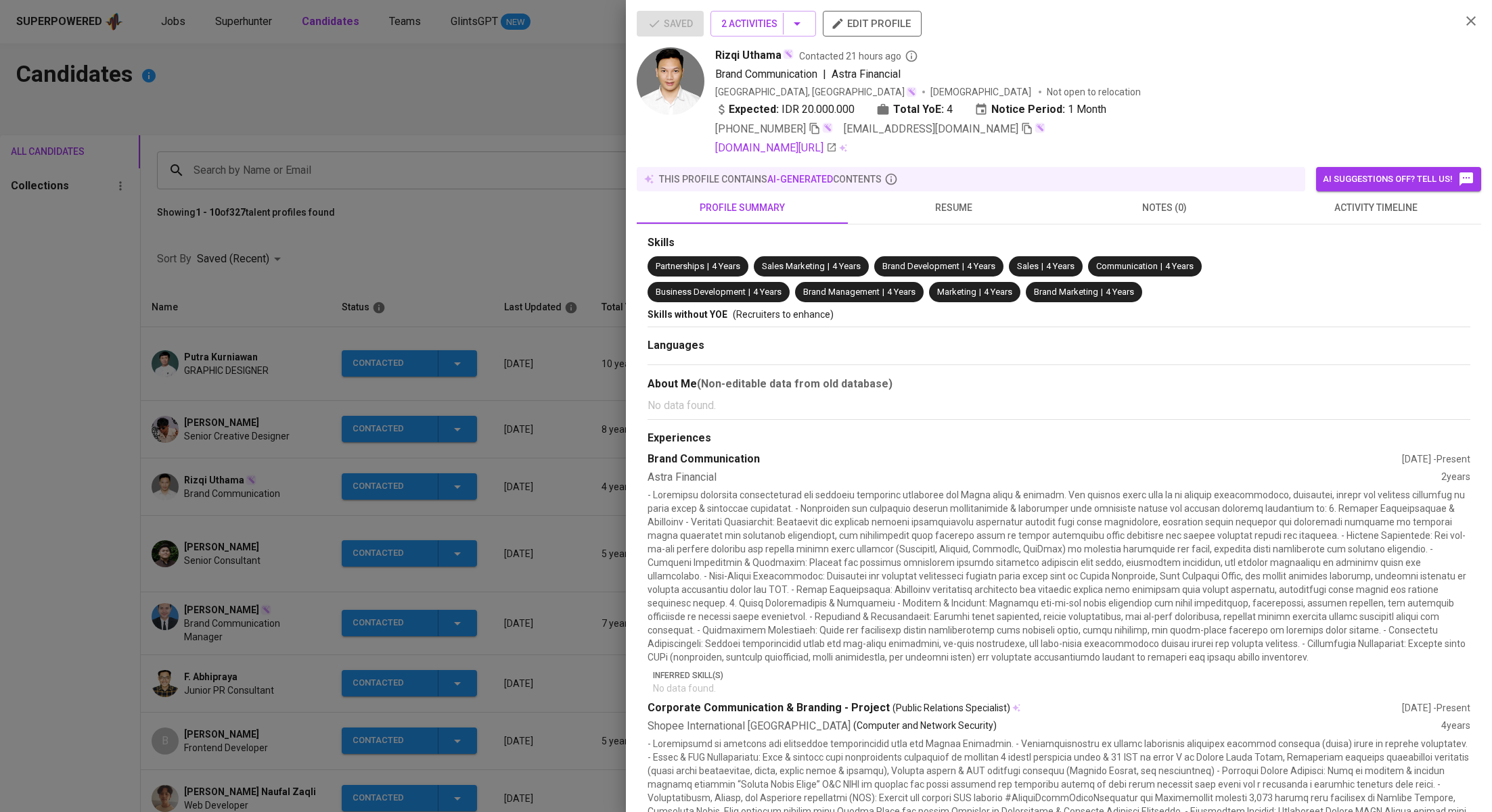
click at [1349, 215] on span "activity timeline" at bounding box center [1374, 207] width 195 height 17
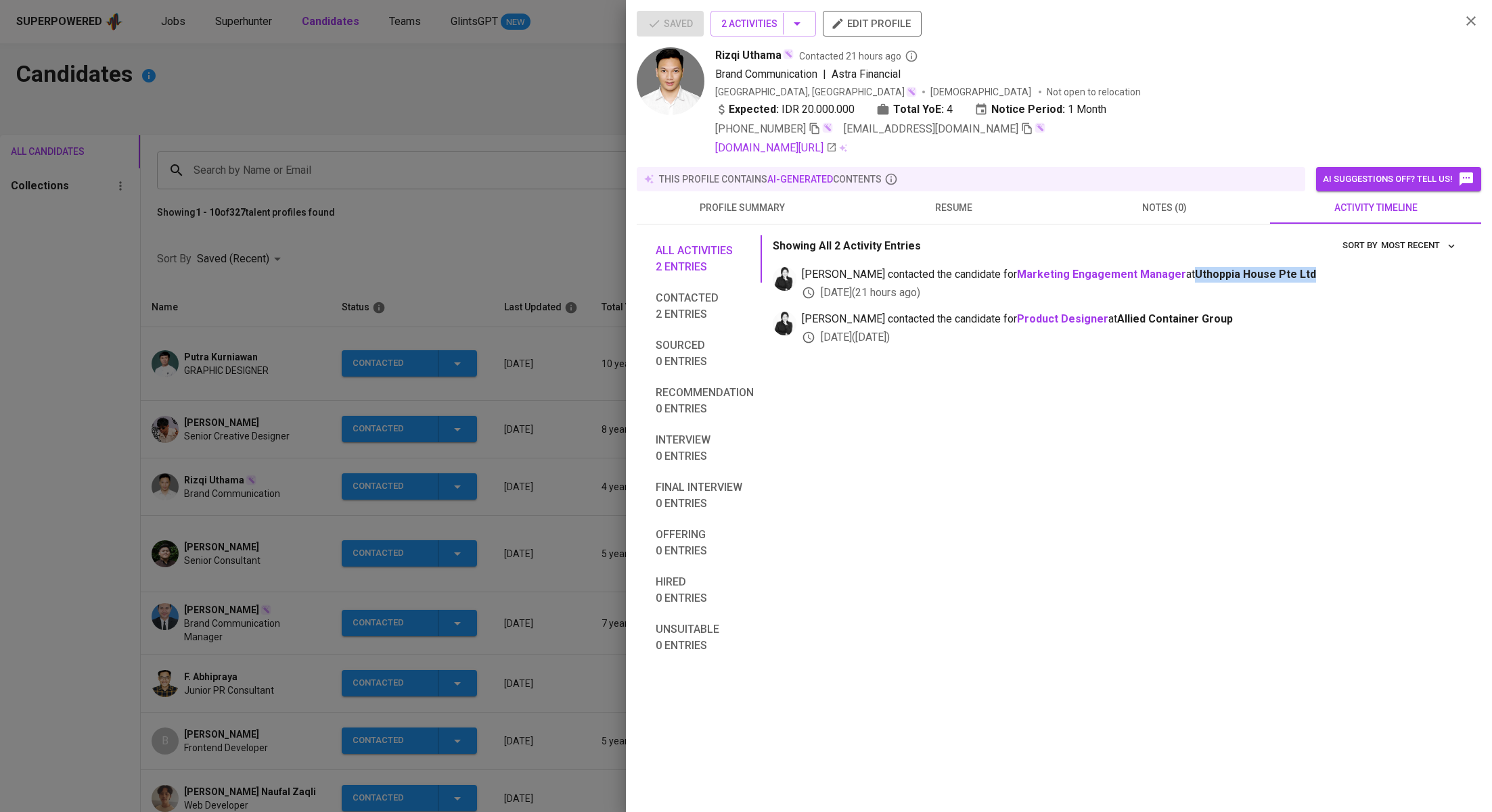
drag, startPoint x: 1268, startPoint y: 274, endPoint x: 1146, endPoint y: 274, distance: 122.0
click at [1146, 274] on span "medwi contacted the candidate for Marketing Engagement Manager at Uthoppia Hous…" at bounding box center [1130, 274] width 657 height 15
copy span "Uthoppia House Pte Ltd"
click at [466, 121] on div at bounding box center [746, 406] width 1492 height 812
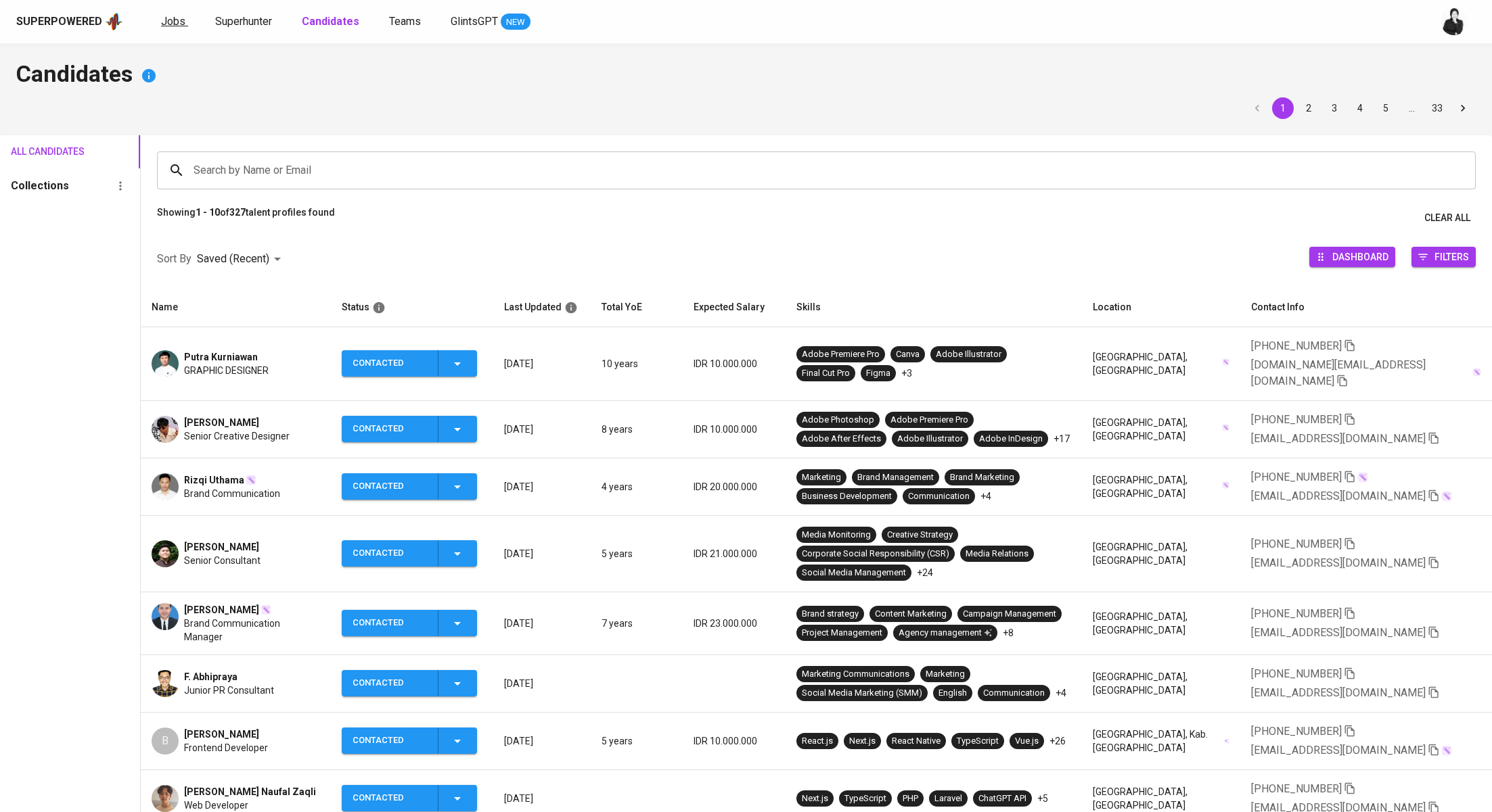
click at [182, 24] on span "Jobs" at bounding box center [173, 21] width 24 height 13
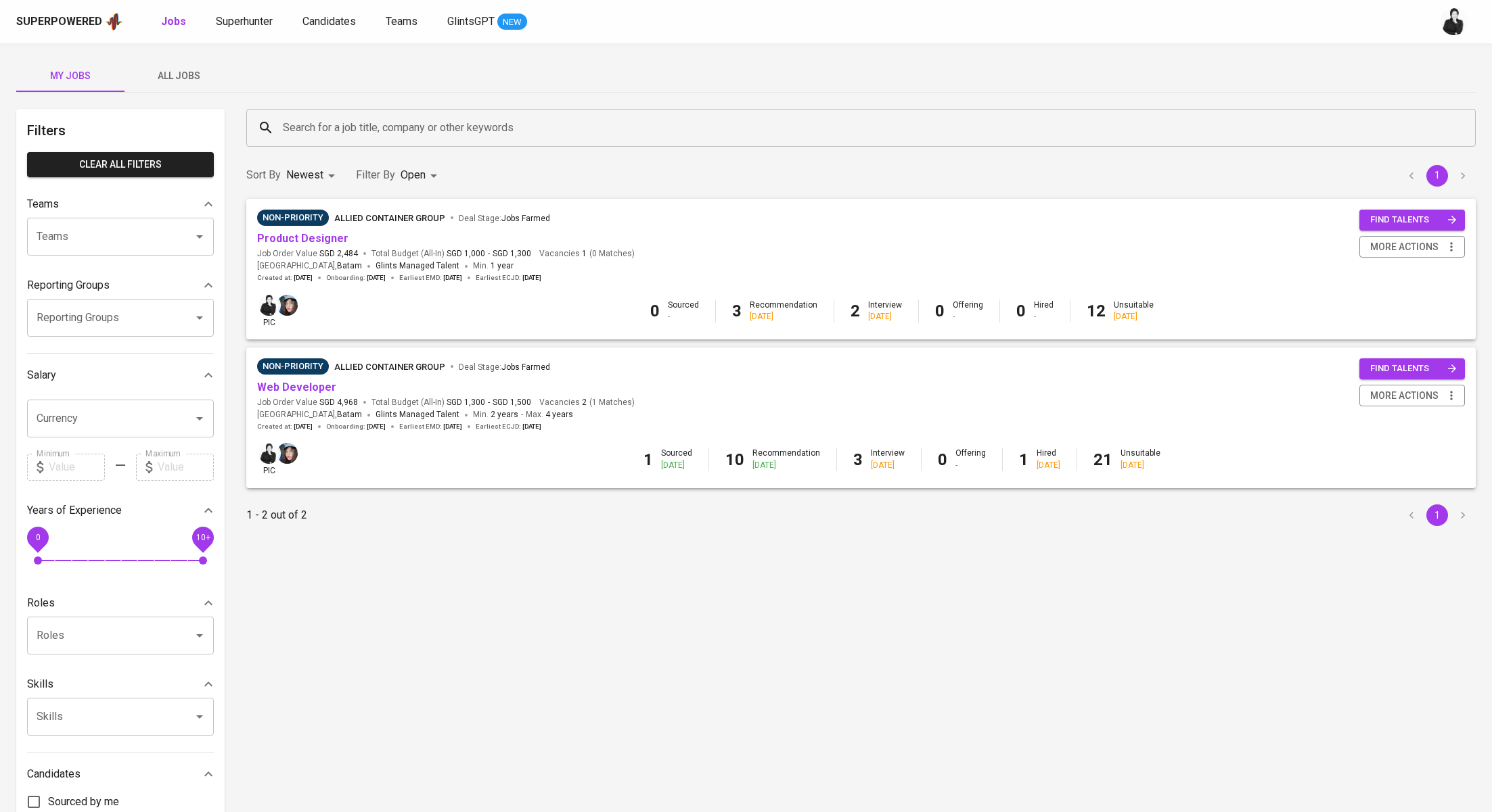
click at [192, 58] on div "My Jobs All Jobs Filters Clear All filters Teams Teams Teams Reporting Groups R…" at bounding box center [746, 465] width 1492 height 845
click at [192, 79] on span "All Jobs" at bounding box center [178, 76] width 92 height 17
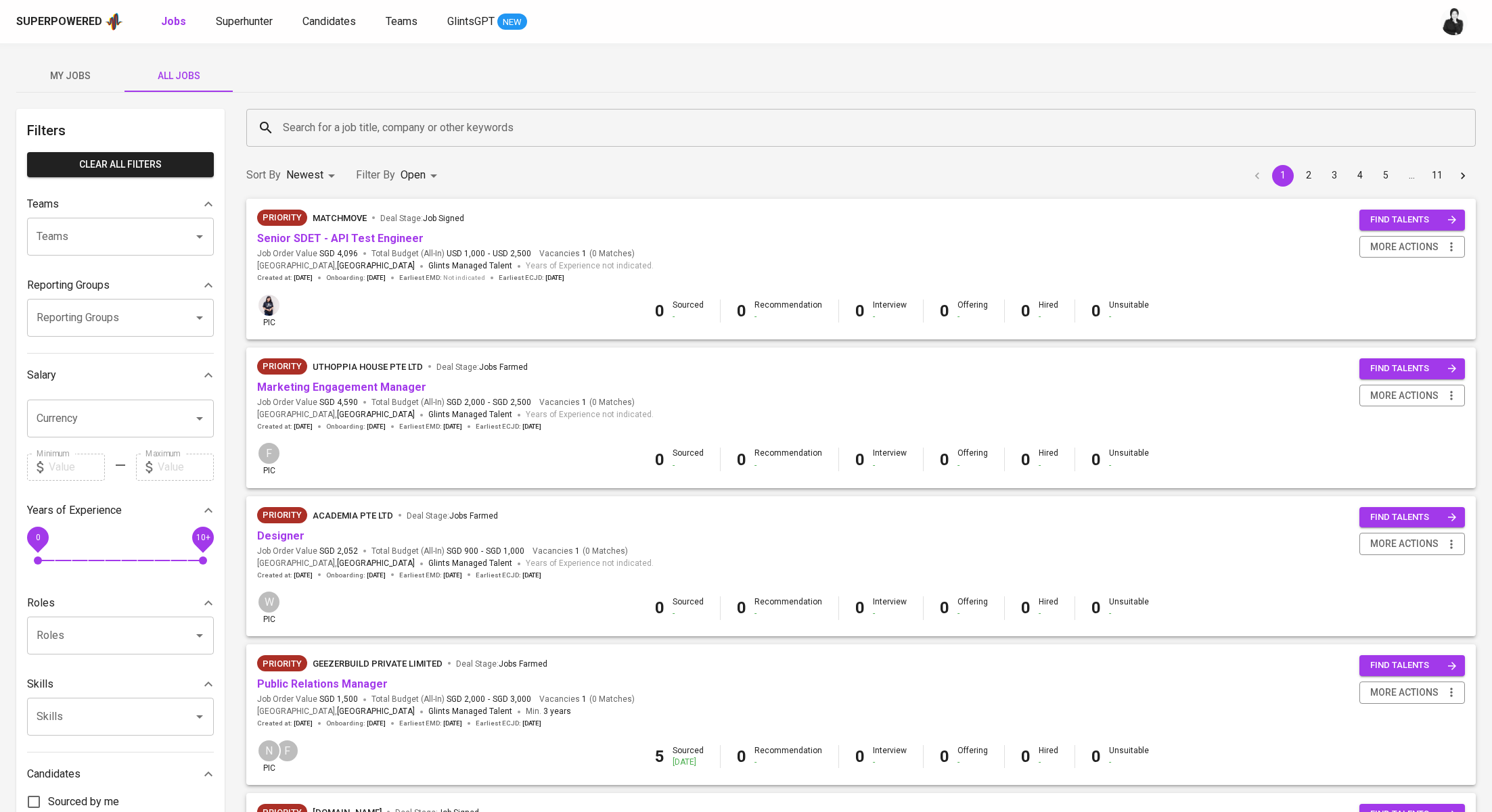
click at [475, 140] on div "Search for a job title, company or other keywords" at bounding box center [861, 128] width 1229 height 38
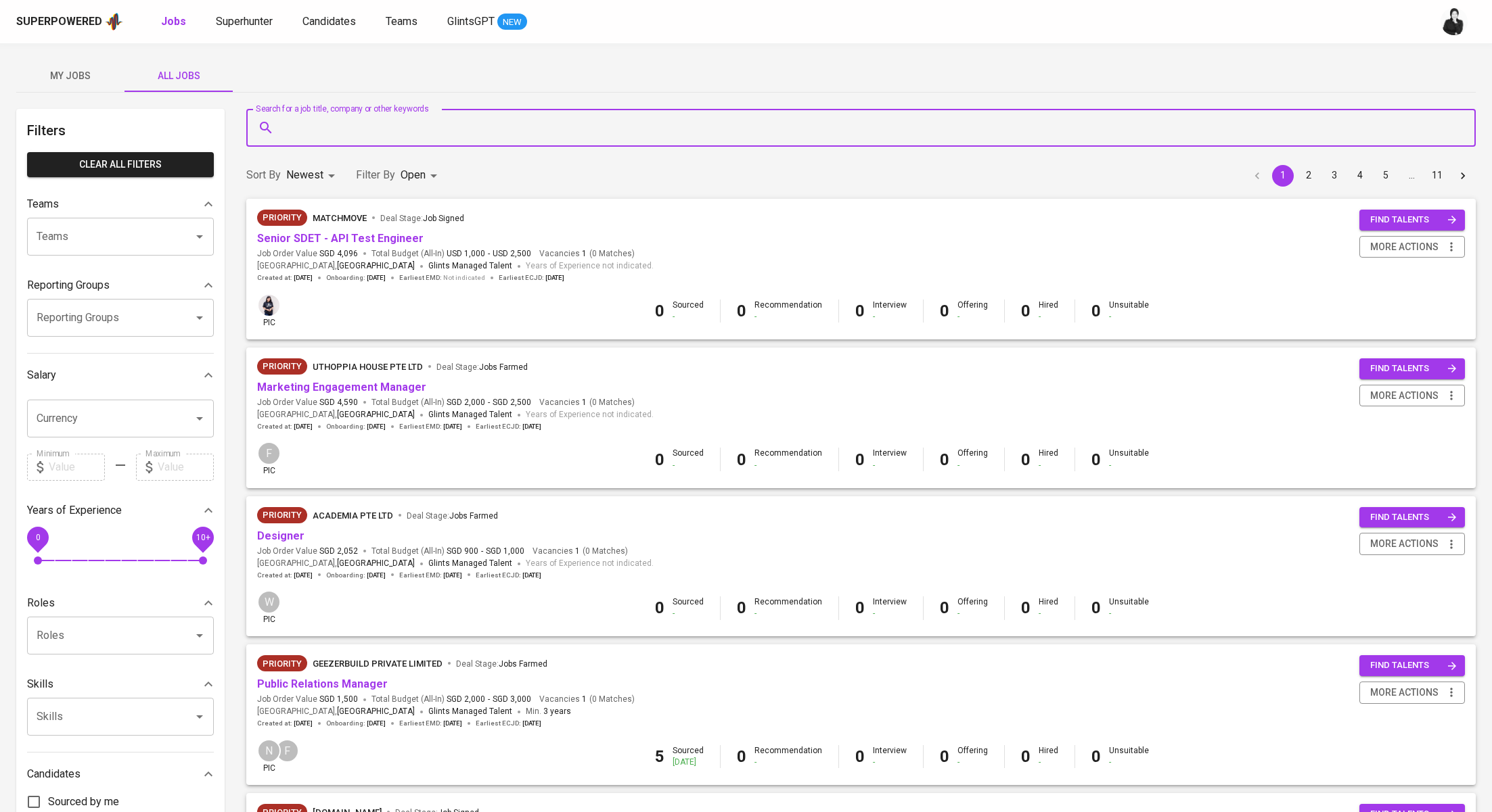
paste input "Uthoppia House Pte Ltd"
type input "Uthoppia House Pte Ltd"
click at [473, 166] on li "Uthoppia House Pte Ltd in Companies" at bounding box center [860, 167] width 1229 height 24
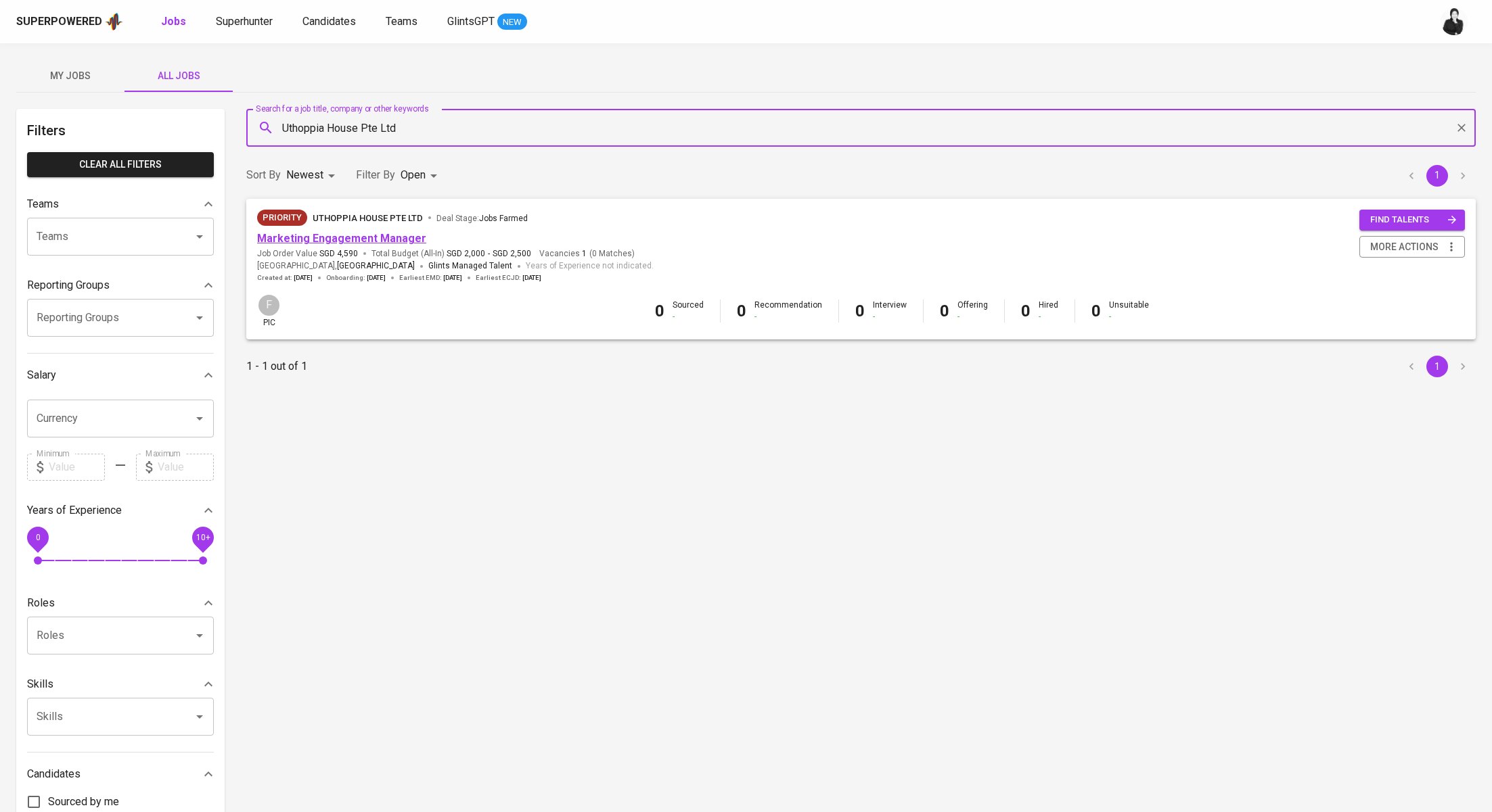
click at [403, 234] on link "Marketing Engagement Manager" at bounding box center [341, 238] width 169 height 13
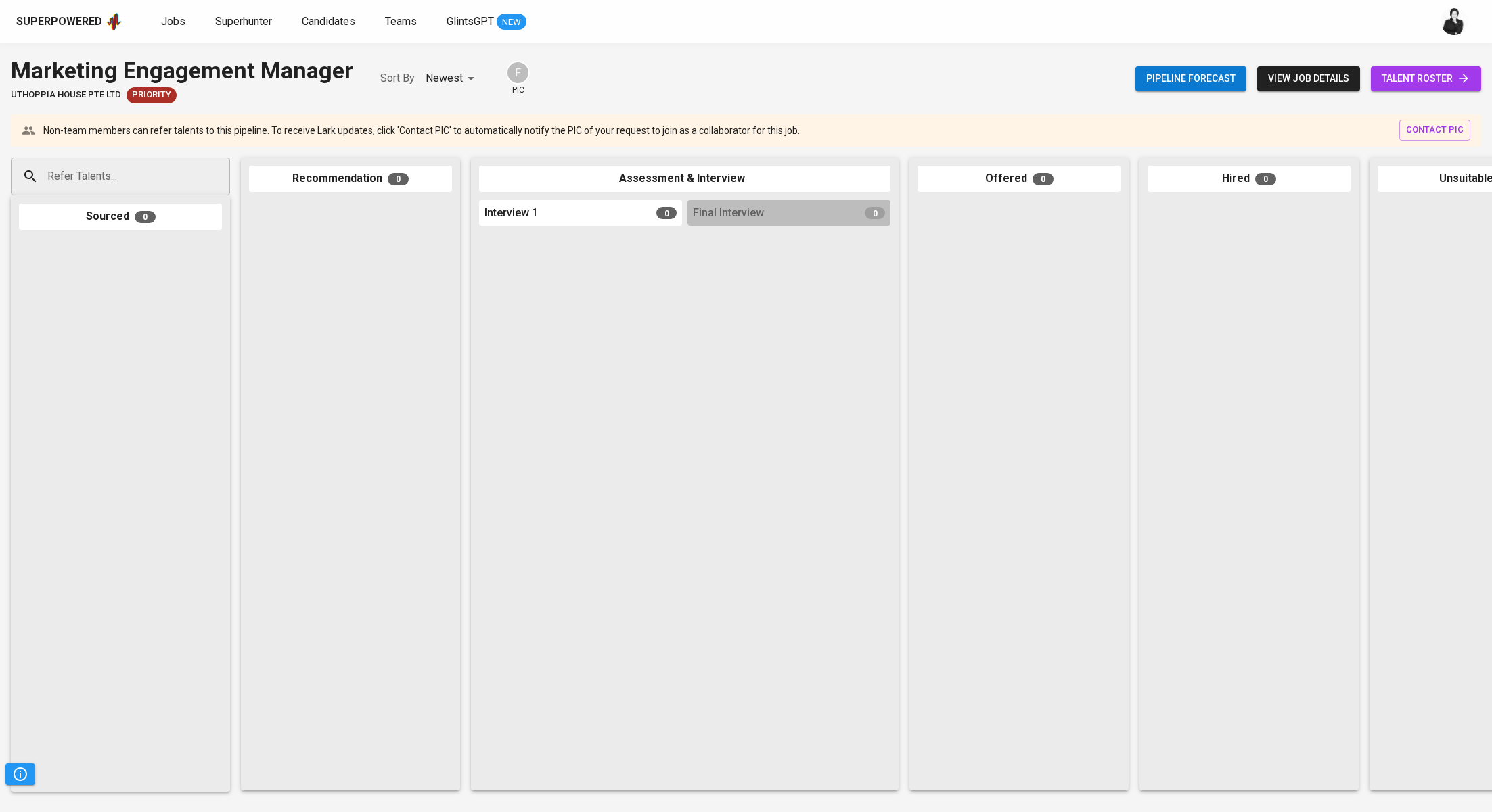
click at [1411, 82] on span "talent roster" at bounding box center [1426, 79] width 89 height 17
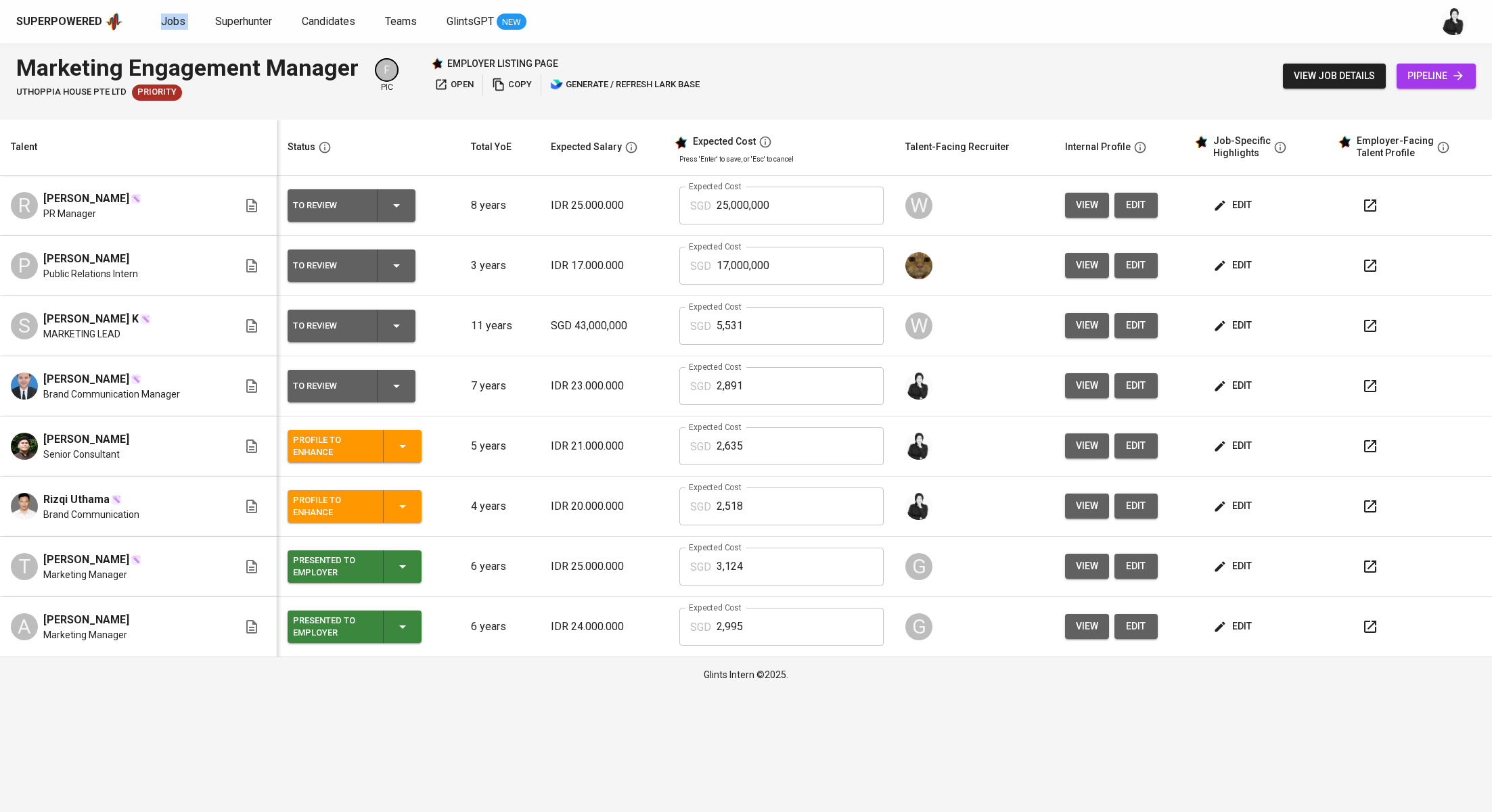
click at [1239, 446] on span "edit" at bounding box center [1234, 445] width 36 height 17
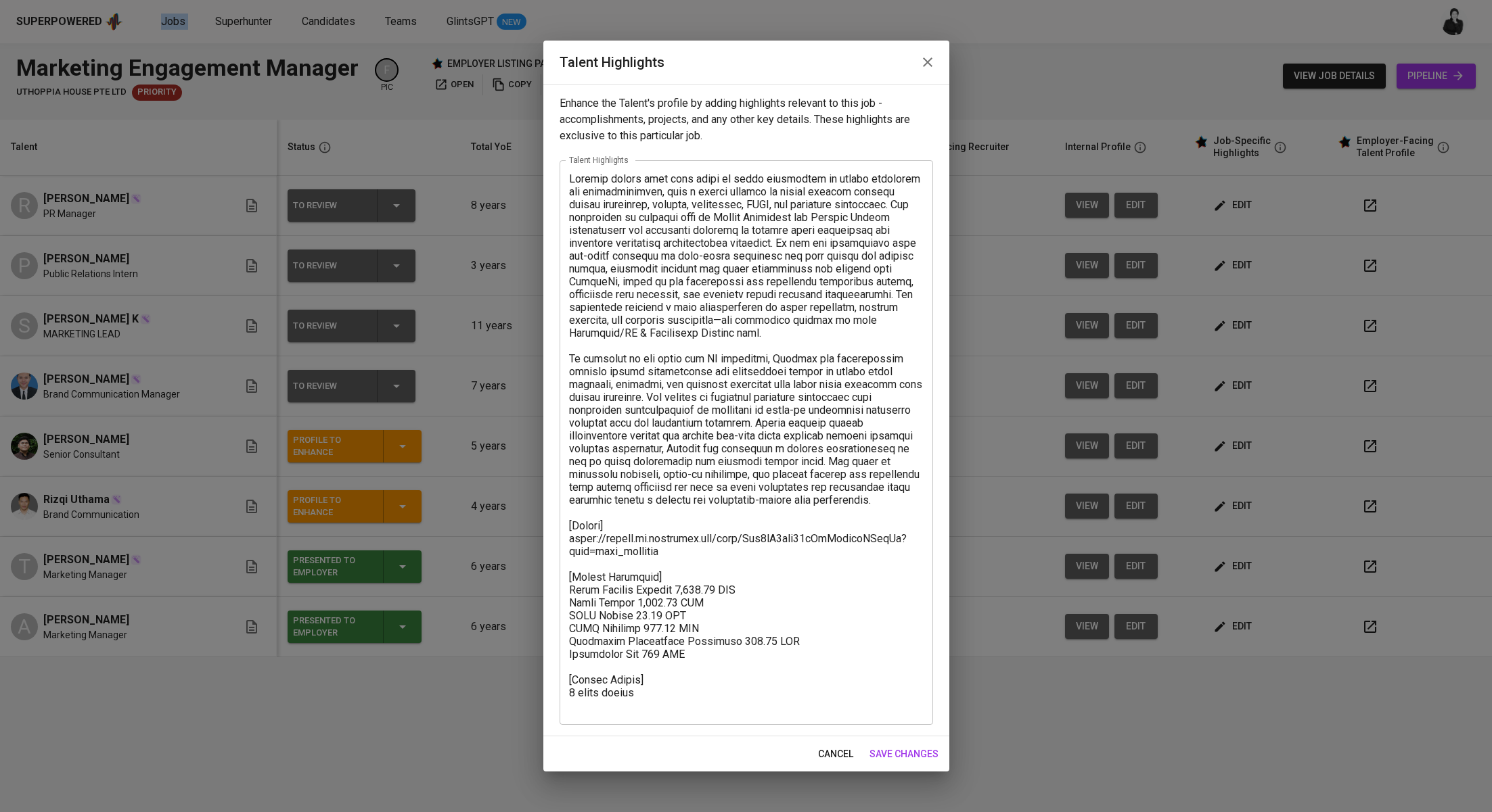
click at [701, 566] on textarea at bounding box center [746, 443] width 355 height 540
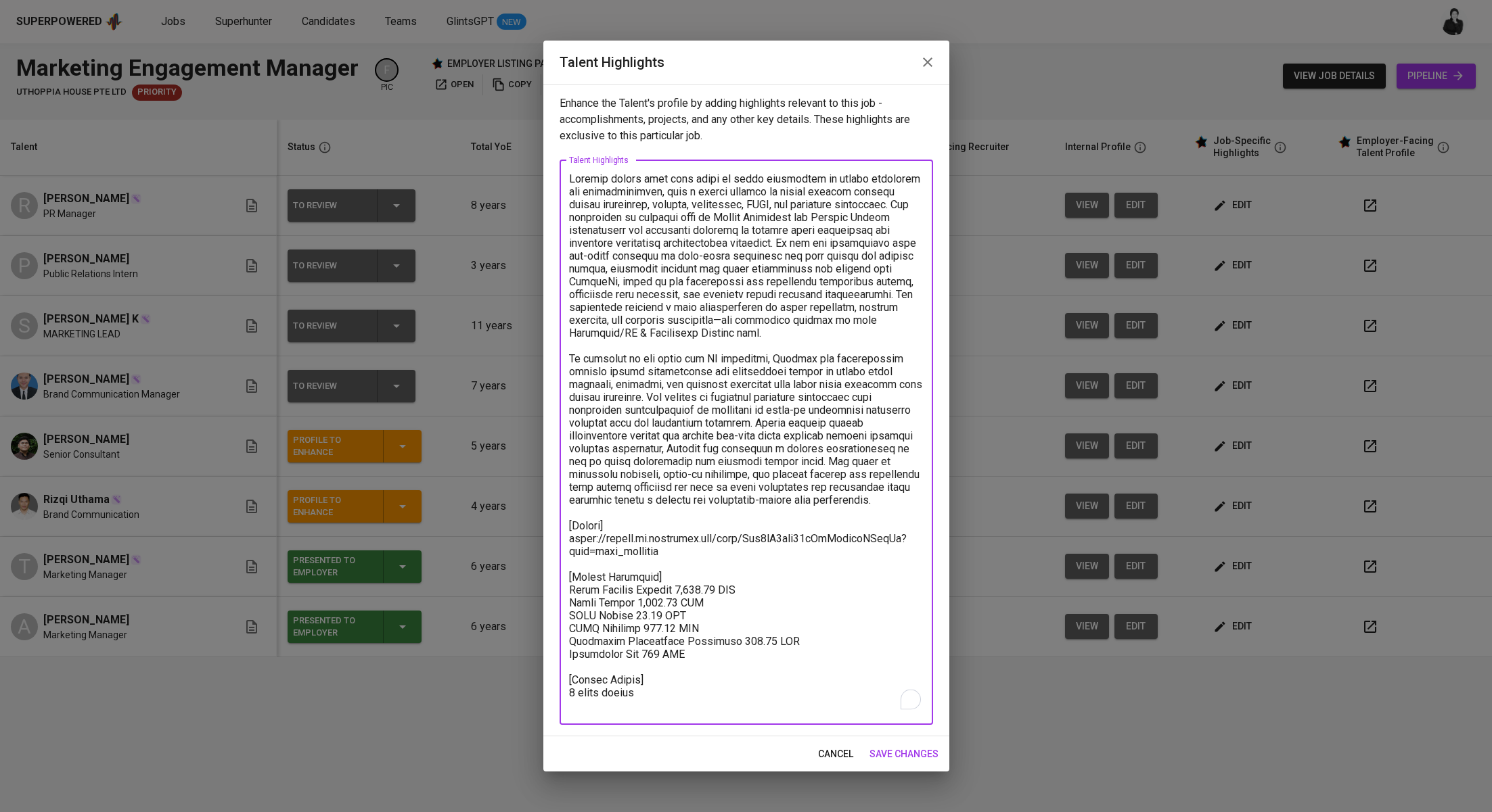
click at [937, 68] on button "button" at bounding box center [927, 62] width 33 height 33
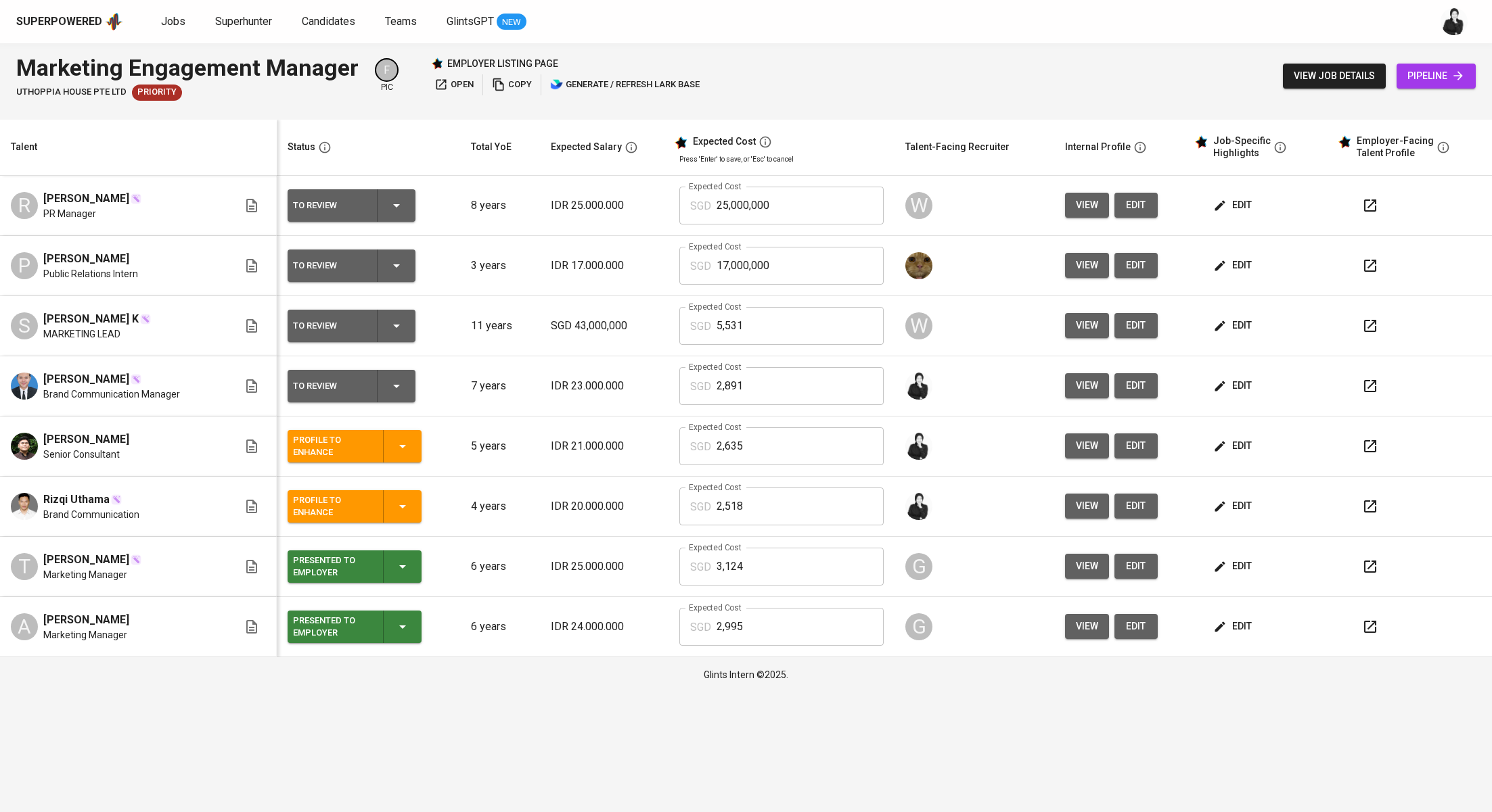
click at [1216, 627] on icon "button" at bounding box center [1219, 626] width 10 height 10
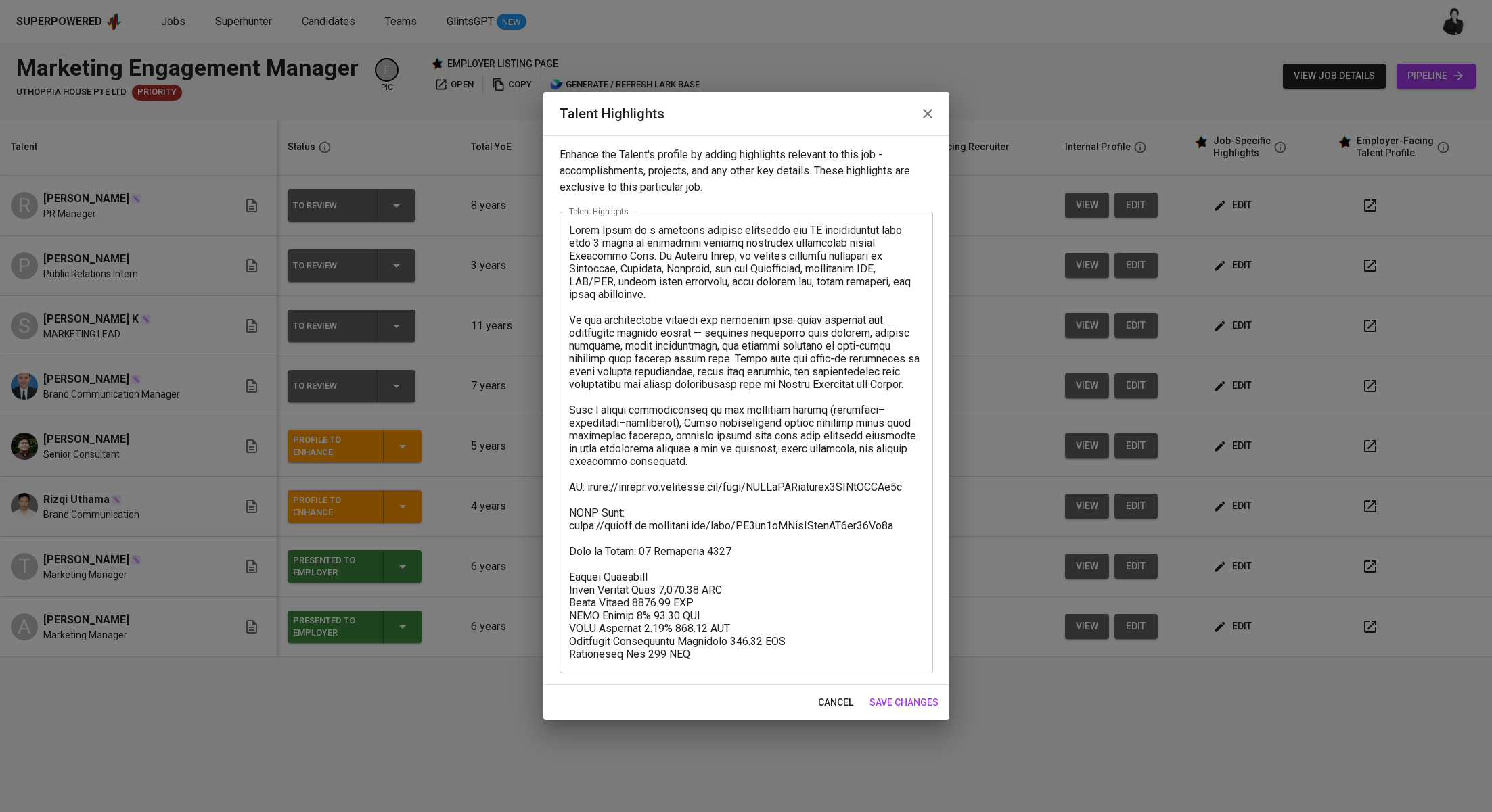
click at [932, 116] on icon "button" at bounding box center [927, 114] width 16 height 16
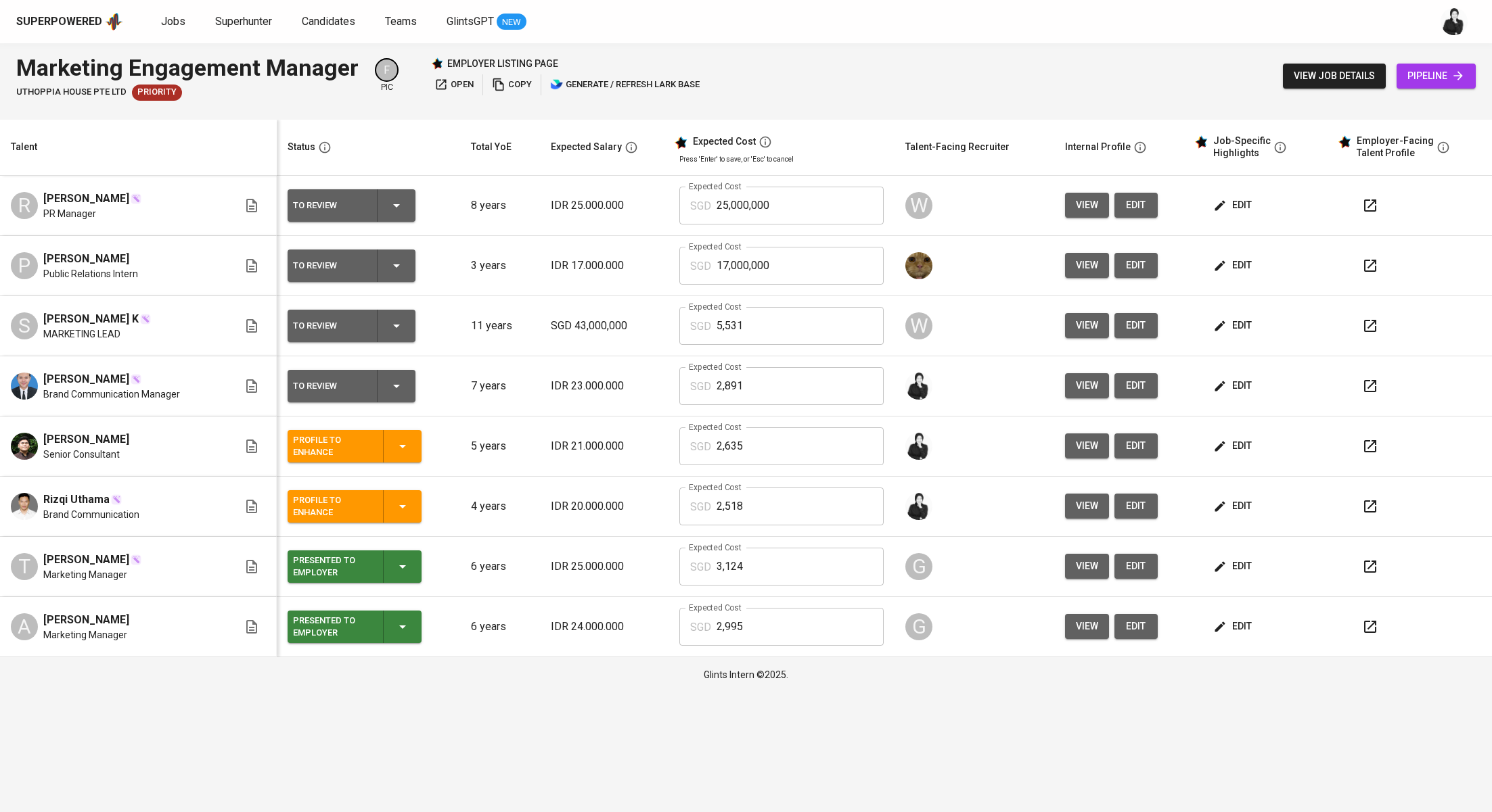
click at [1246, 448] on span "edit" at bounding box center [1234, 445] width 36 height 17
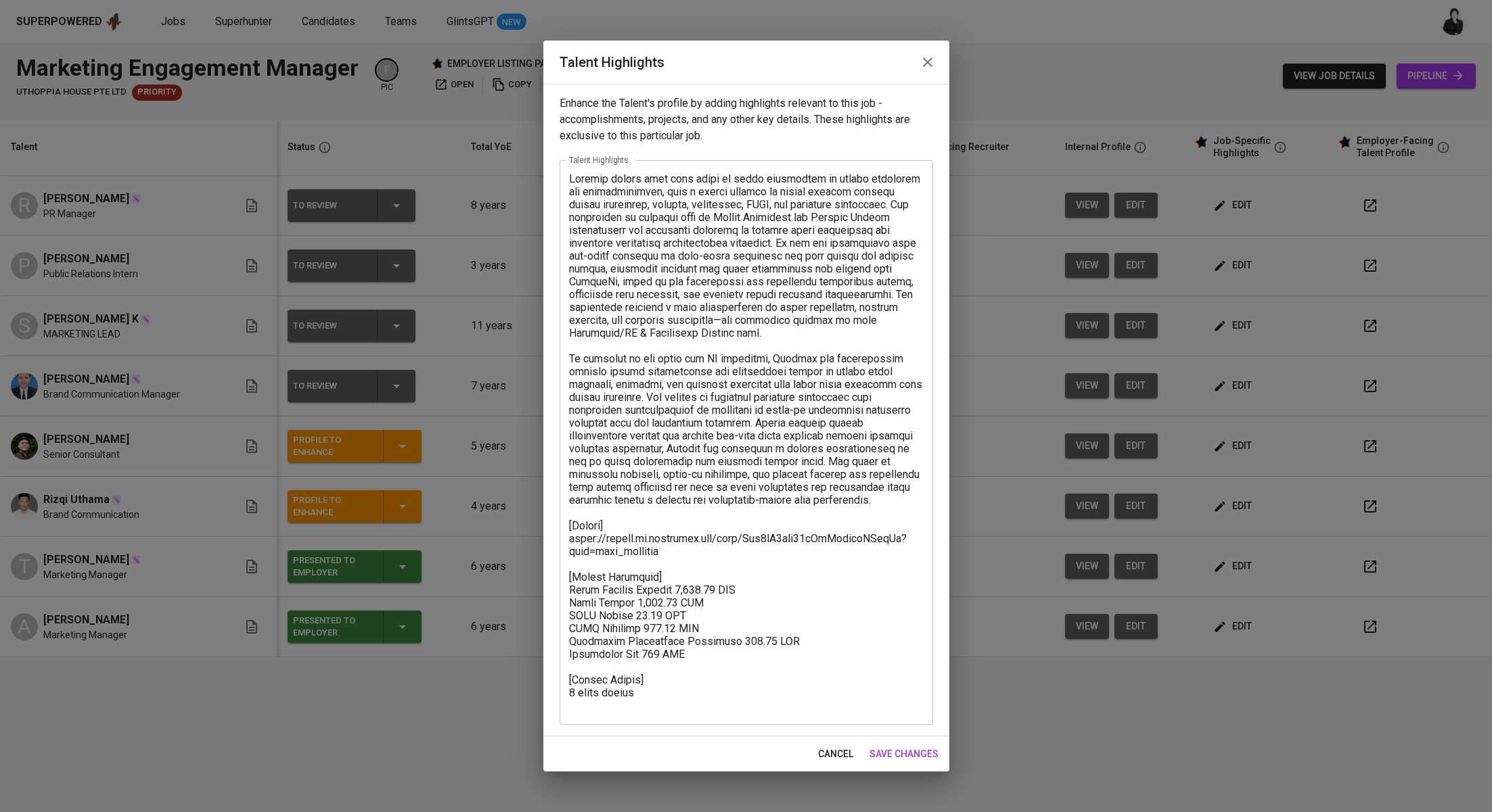
click at [686, 562] on textarea at bounding box center [746, 443] width 355 height 540
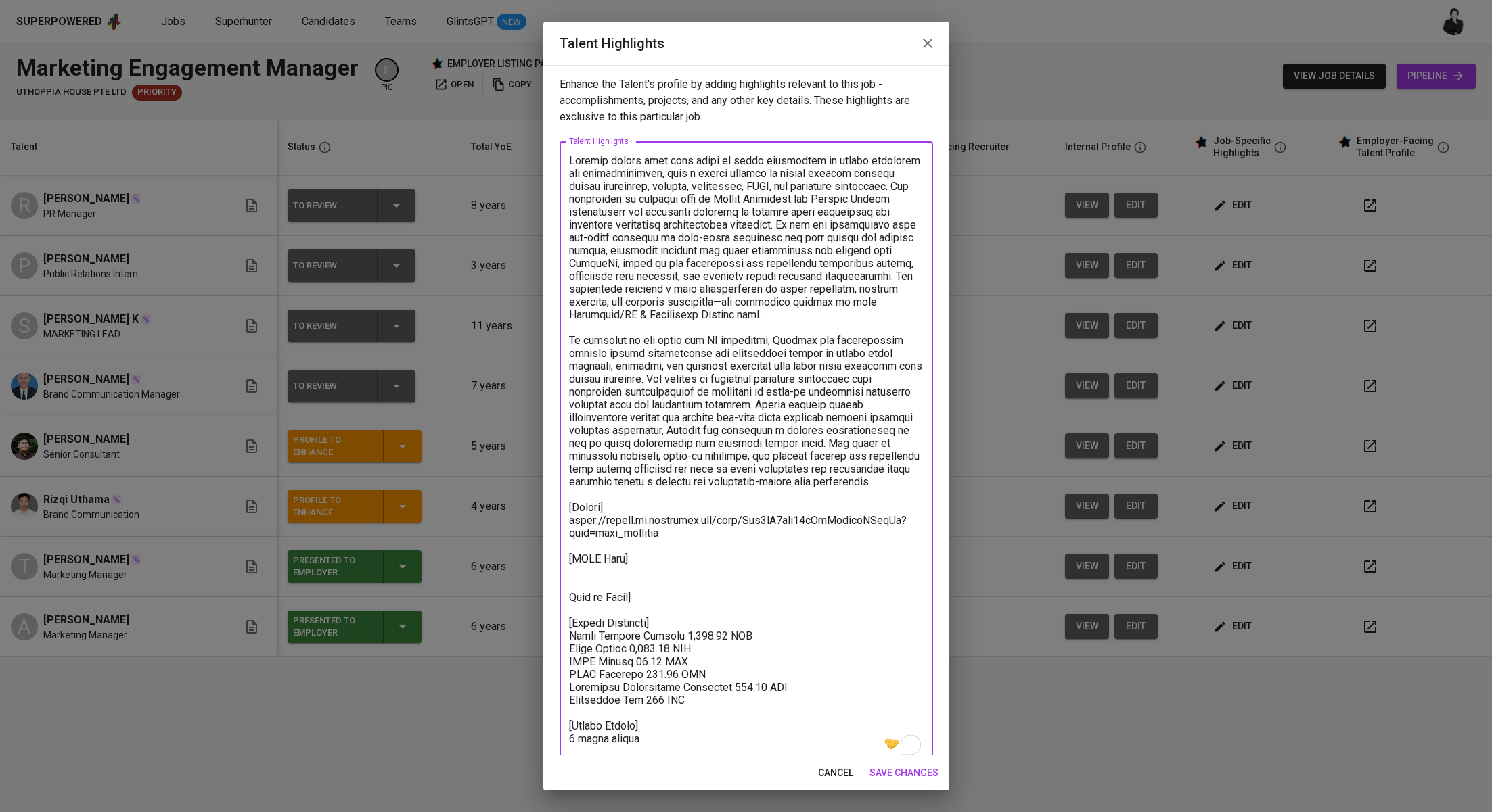
click at [571, 609] on textarea "To enrich screen reader interactions, please activate Accessibility in Grammarl…" at bounding box center [746, 455] width 355 height 604
click at [650, 610] on textarea "To enrich screen reader interactions, please activate Accessibility in Grammarl…" at bounding box center [746, 455] width 355 height 604
paste textarea "4 June 1998"
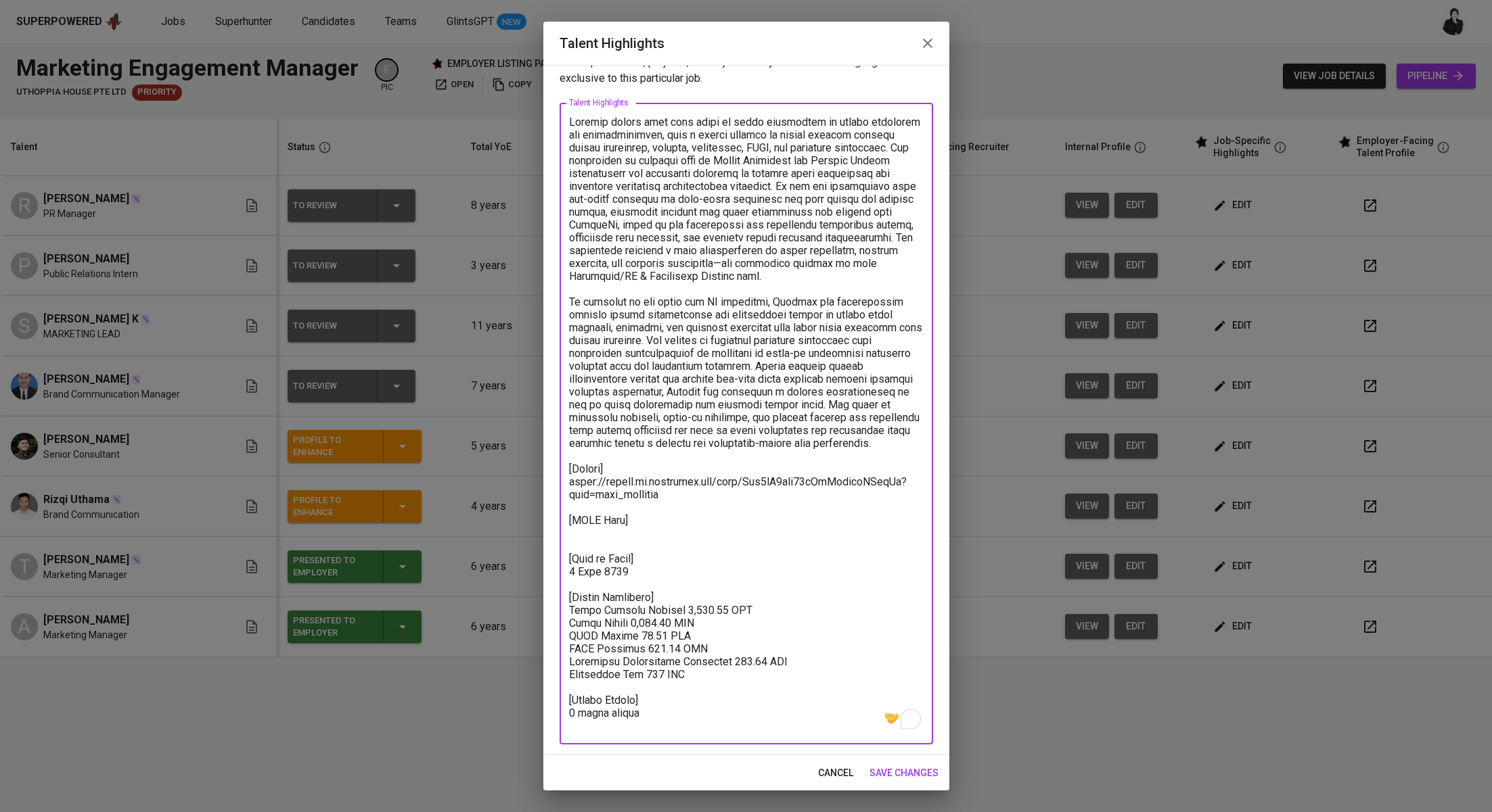
type textarea "Loremip dolors amet cons adipi el seddo eiusmodtem in utlabo etdolorem ali enim…"
click at [899, 772] on span "save changes" at bounding box center [904, 773] width 69 height 17
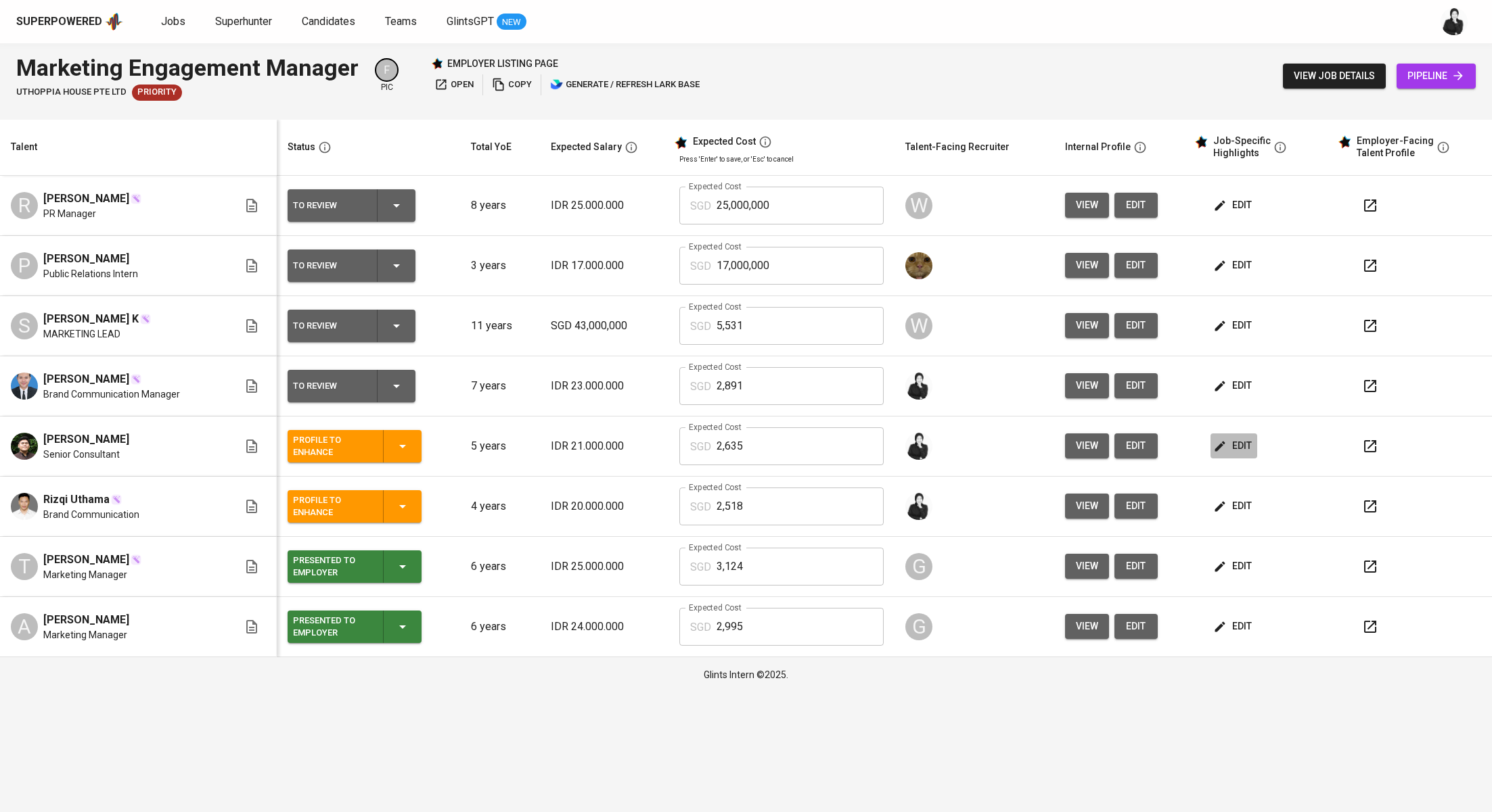
click at [1240, 440] on span "edit" at bounding box center [1234, 445] width 36 height 17
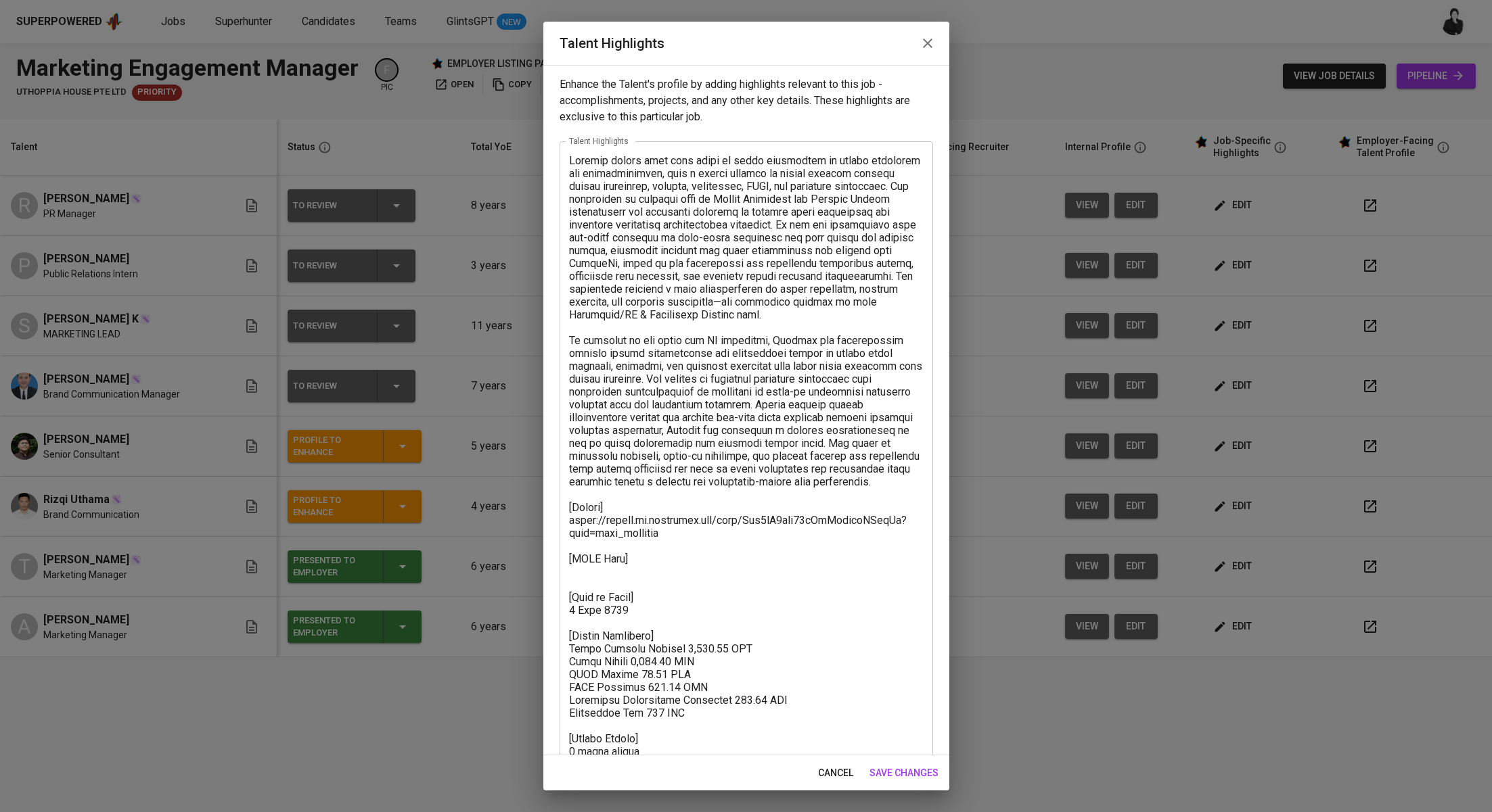
click at [664, 586] on textarea at bounding box center [746, 469] width 355 height 630
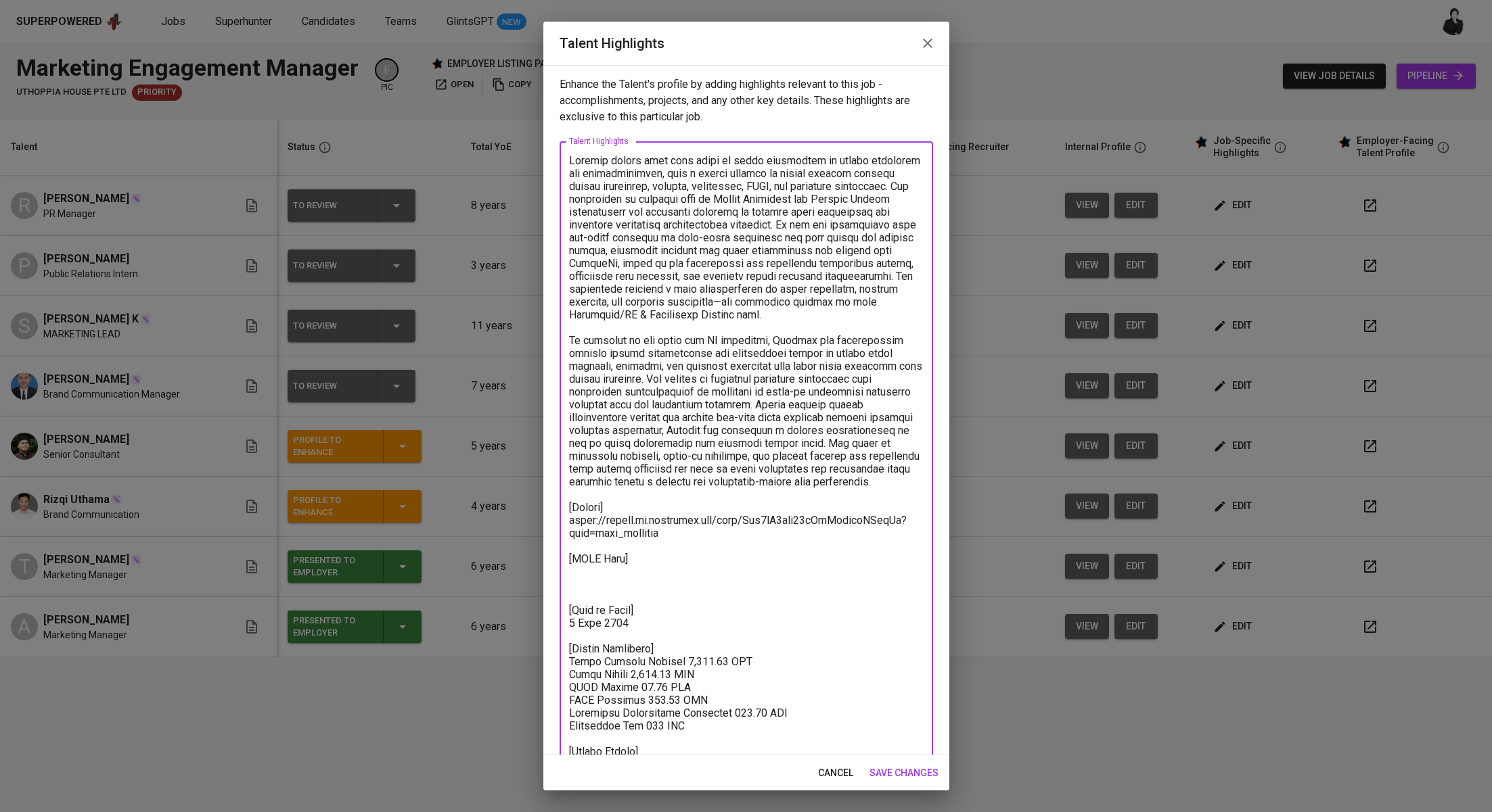
paste textarea "https://glints.sg.larksuite.com/file/KIyLbPvEKo56aJx5TS6l5CoBgIf?from=from_copy…"
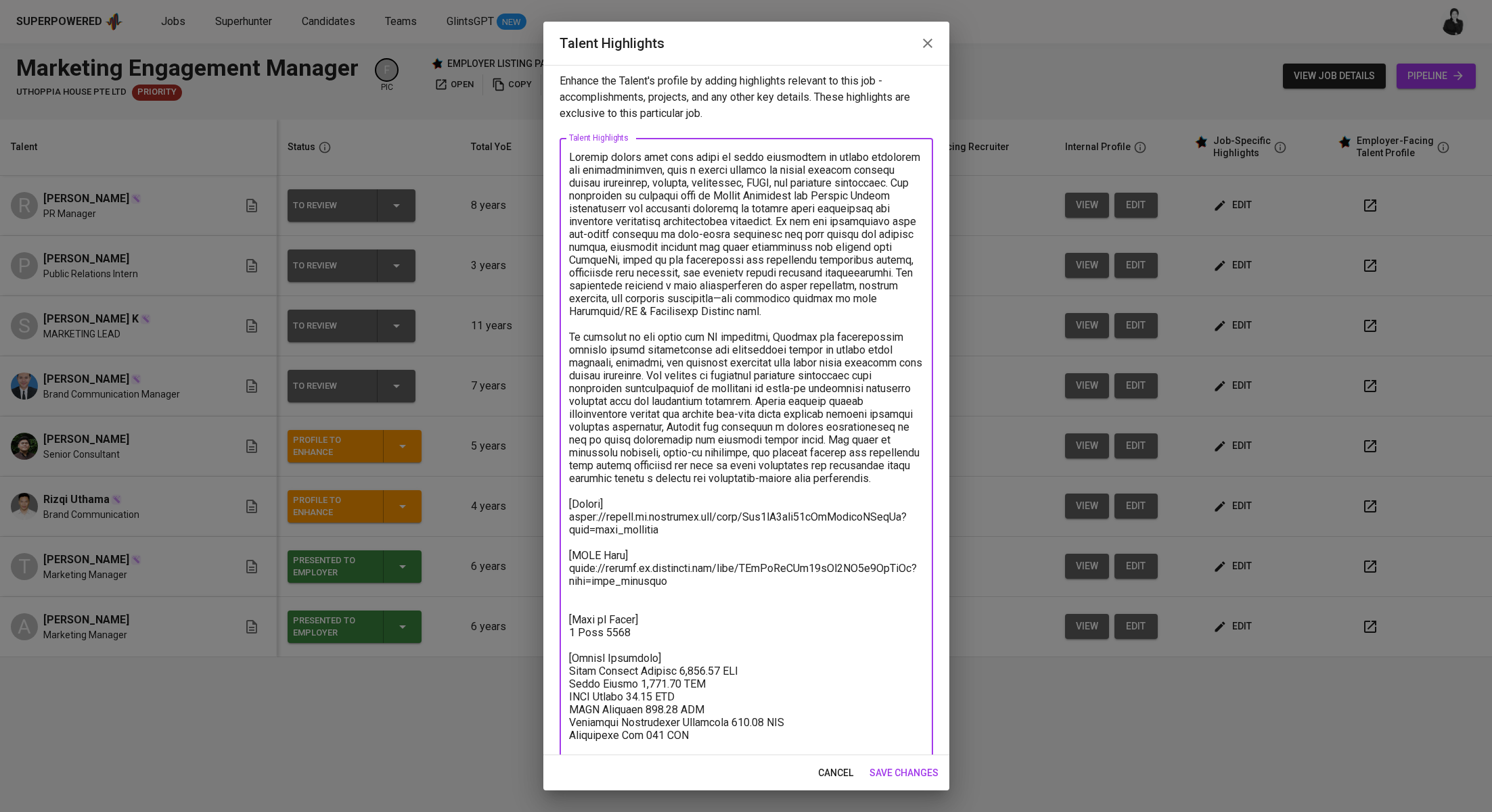
scroll to position [4, 0]
click at [623, 625] on textarea "To enrich screen reader interactions, please activate Accessibility in Grammarl…" at bounding box center [746, 478] width 355 height 655
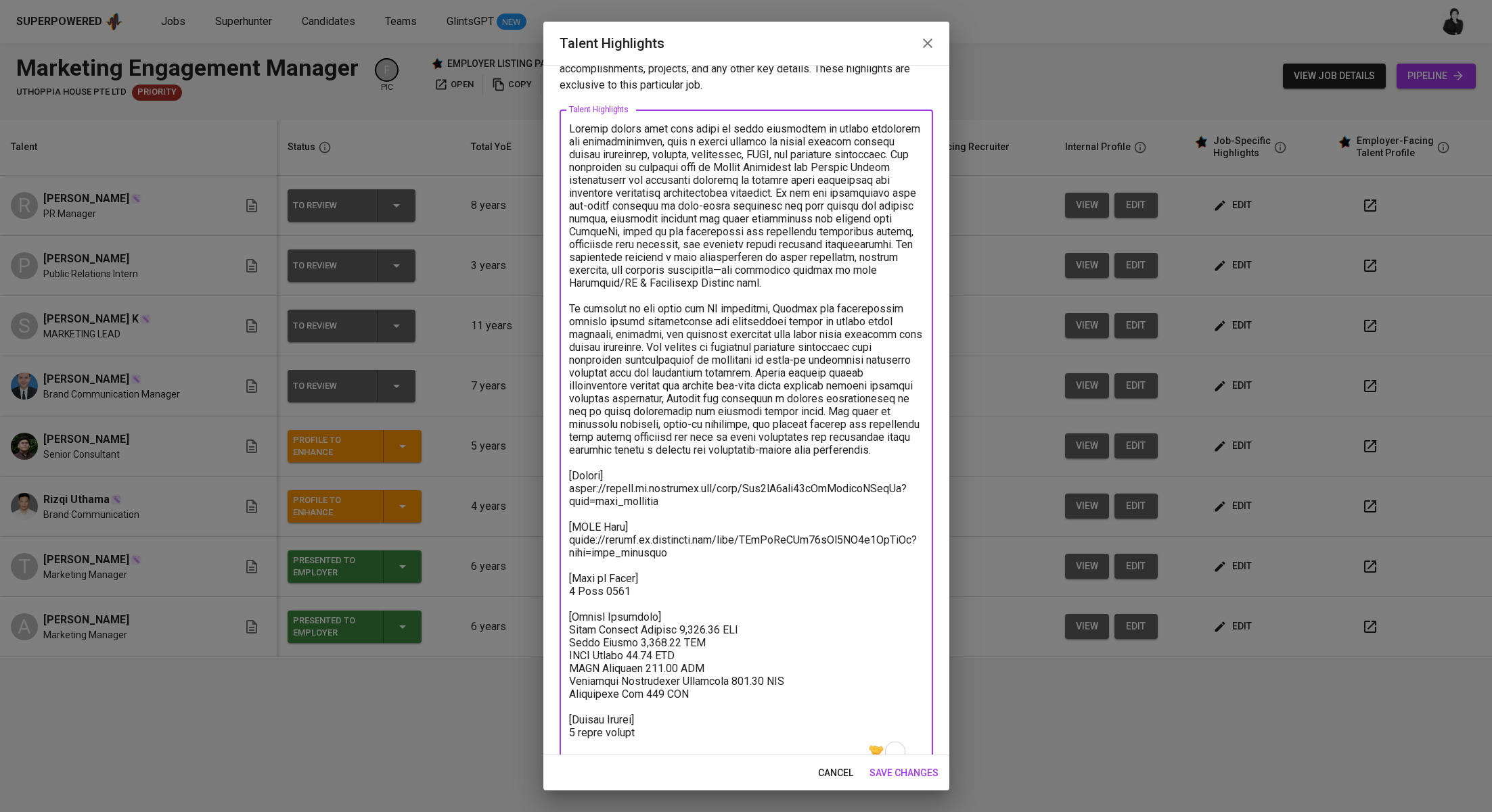
scroll to position [65, 0]
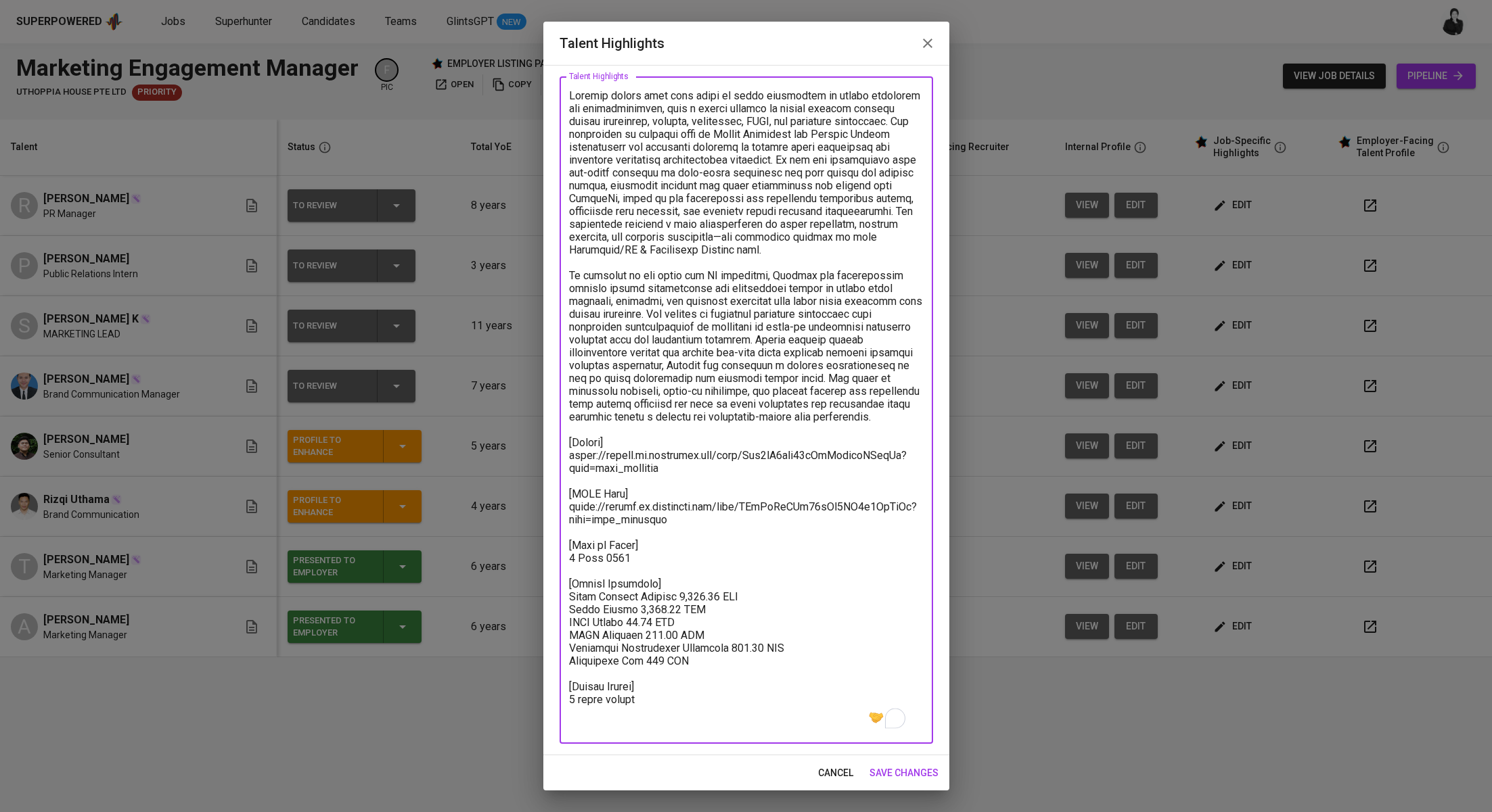
type textarea "Loremip dolors amet cons adipi el seddo eiusmodtem in utlabo etdolorem ali enim…"
click at [900, 774] on span "save changes" at bounding box center [904, 773] width 69 height 17
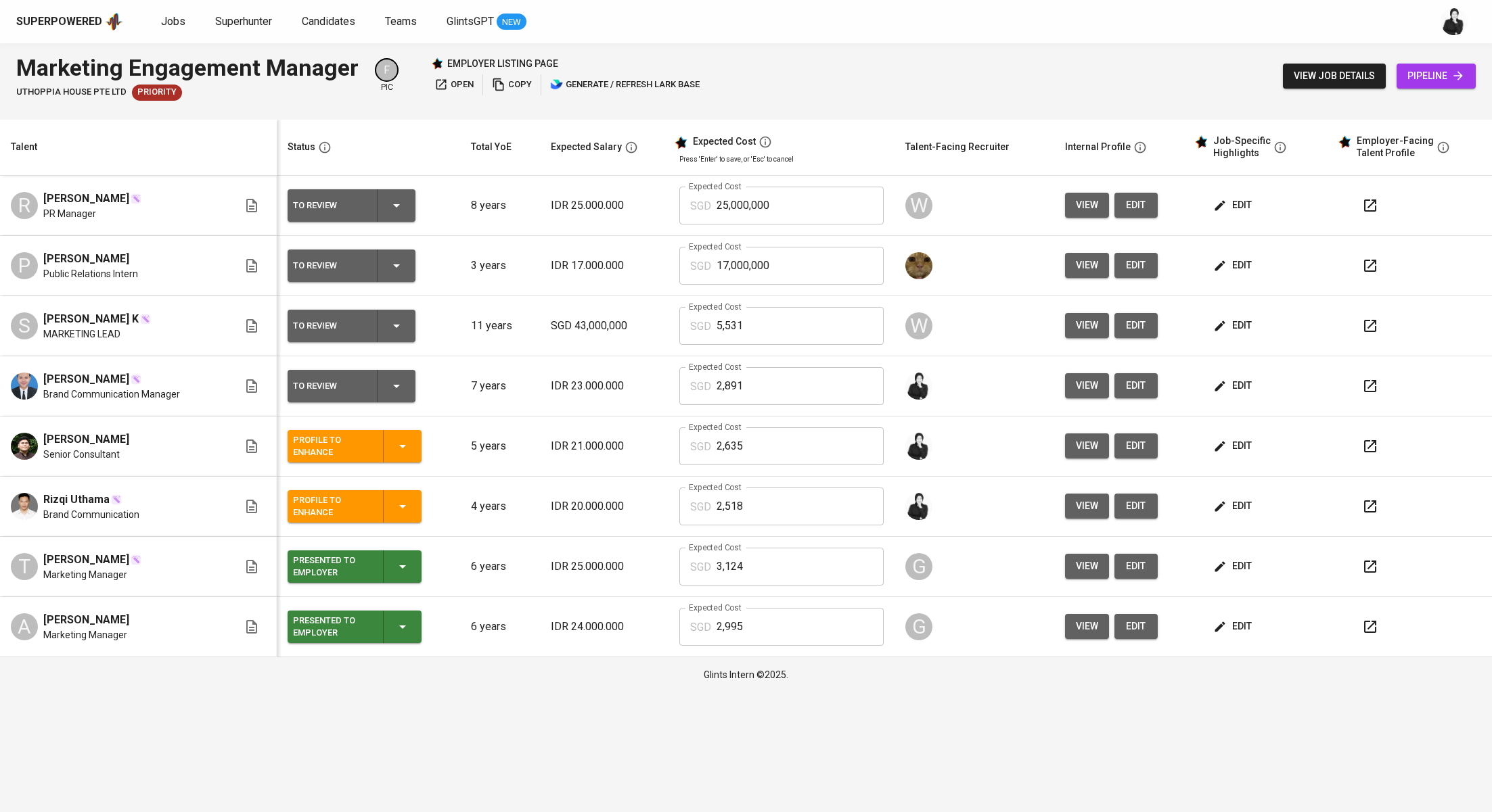
click at [406, 447] on icon "button" at bounding box center [403, 446] width 16 height 16
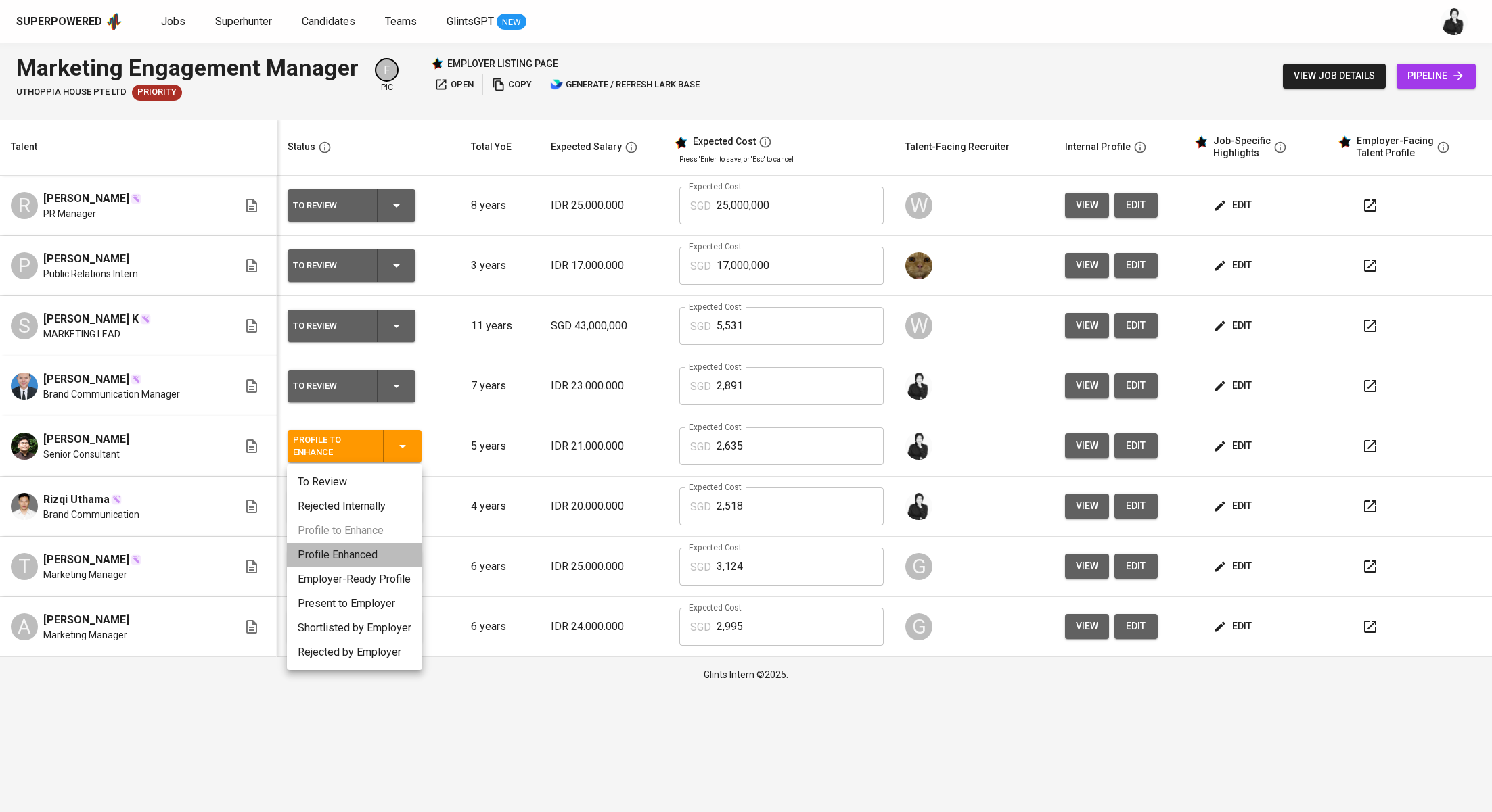
click at [393, 555] on li "Profile Enhanced" at bounding box center [354, 555] width 135 height 24
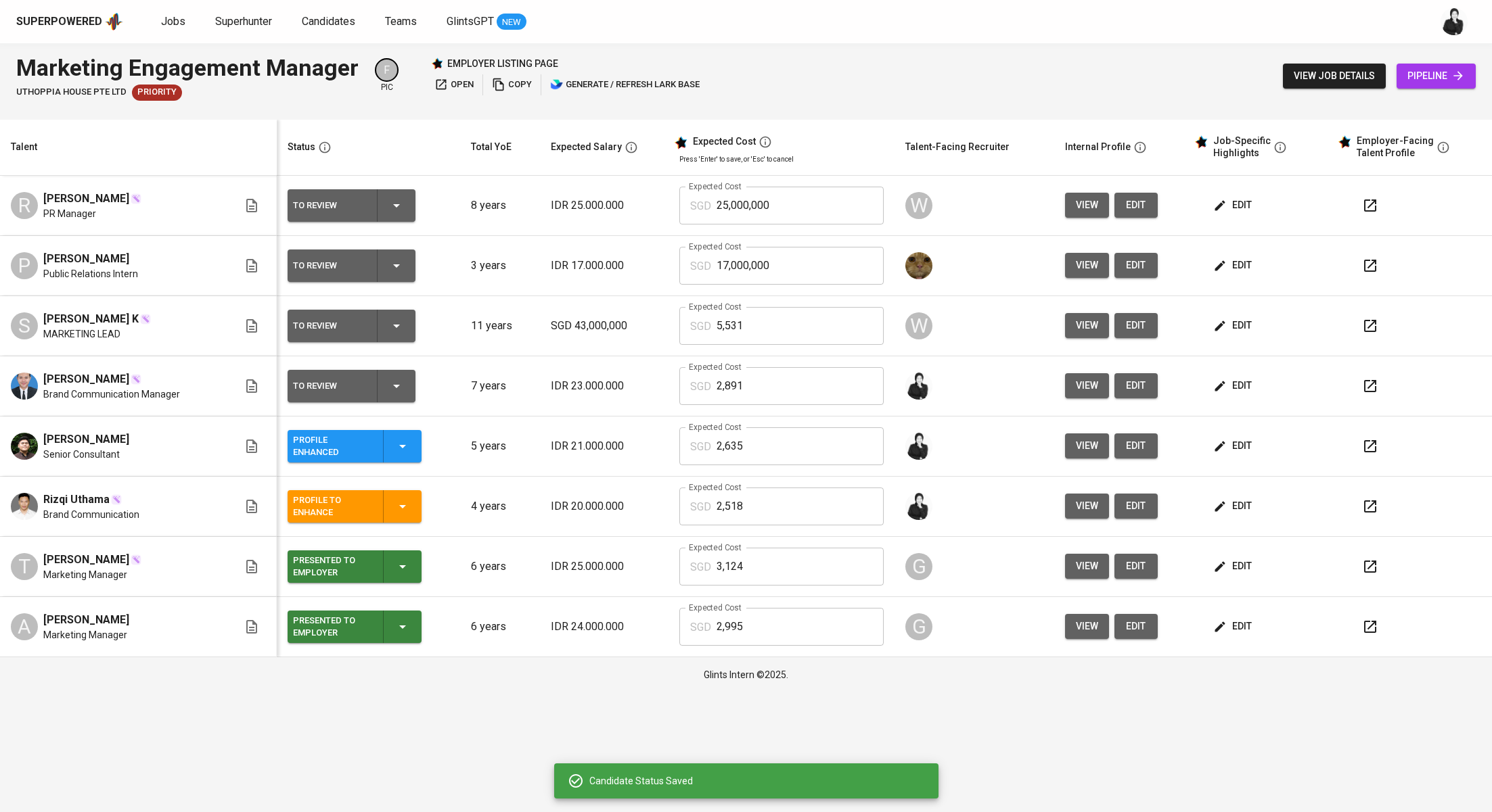
click at [1367, 443] on icon "button" at bounding box center [1370, 446] width 16 height 16
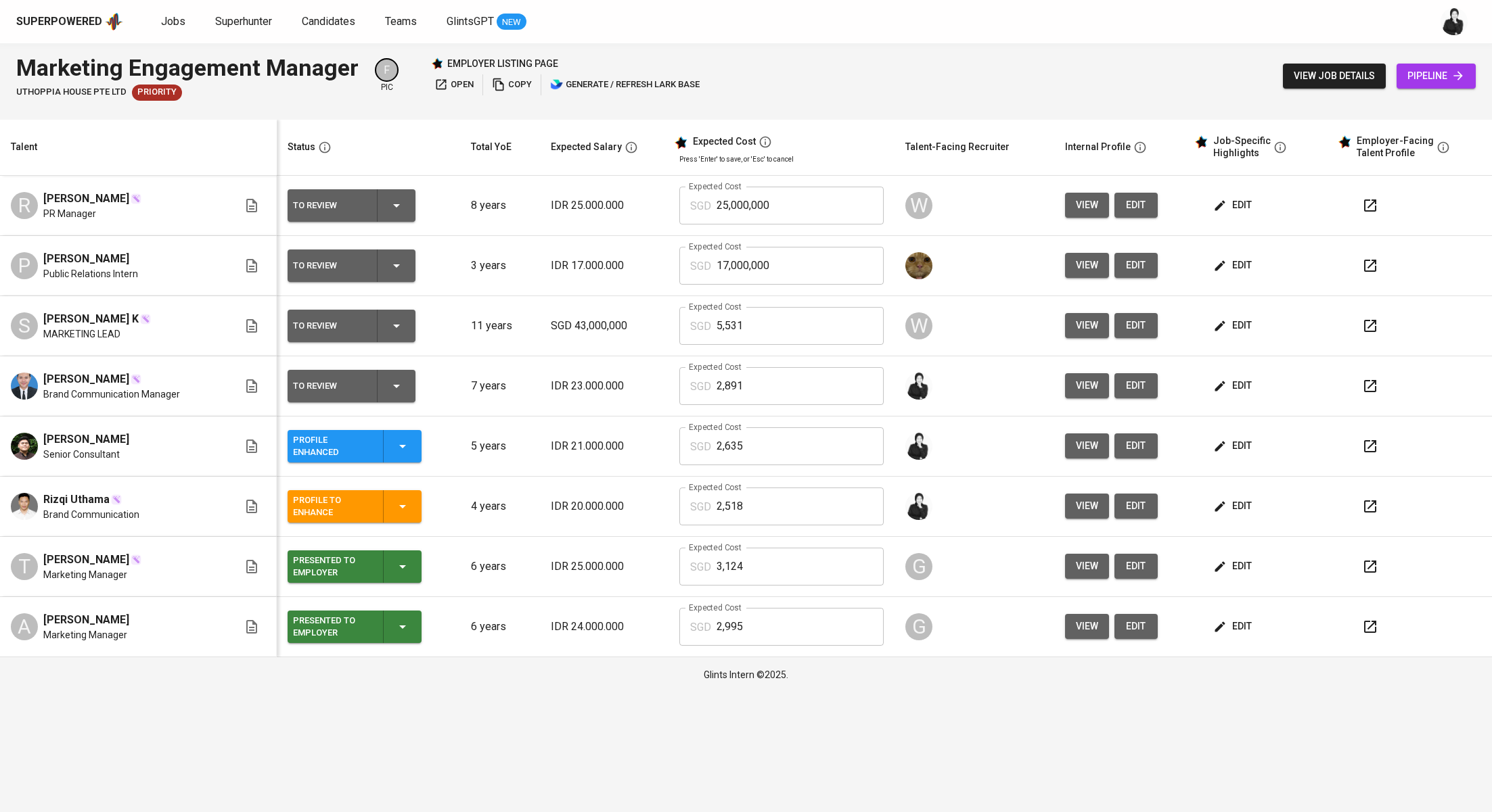
click at [1220, 502] on icon "button" at bounding box center [1219, 506] width 10 height 10
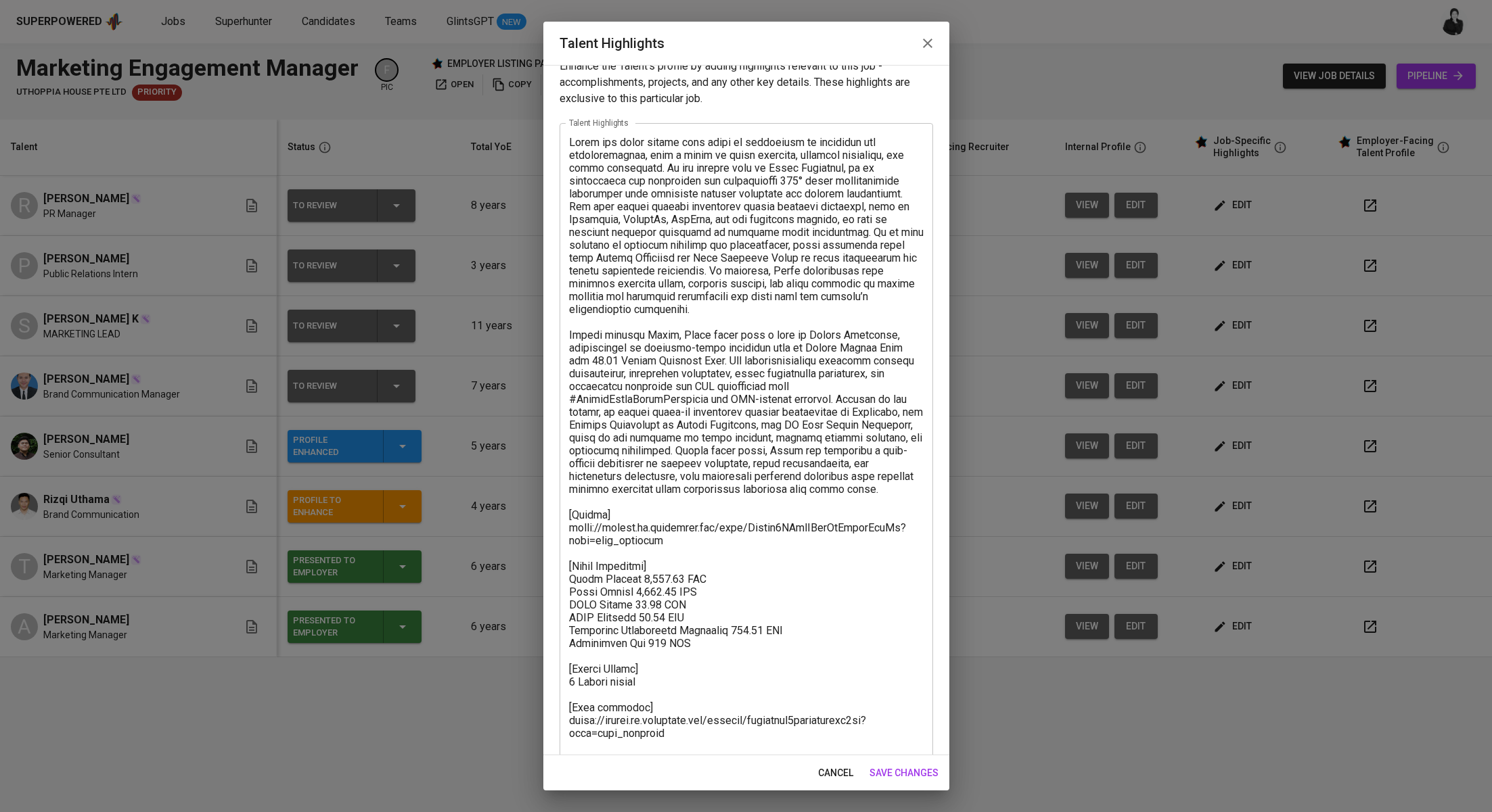
scroll to position [52, 0]
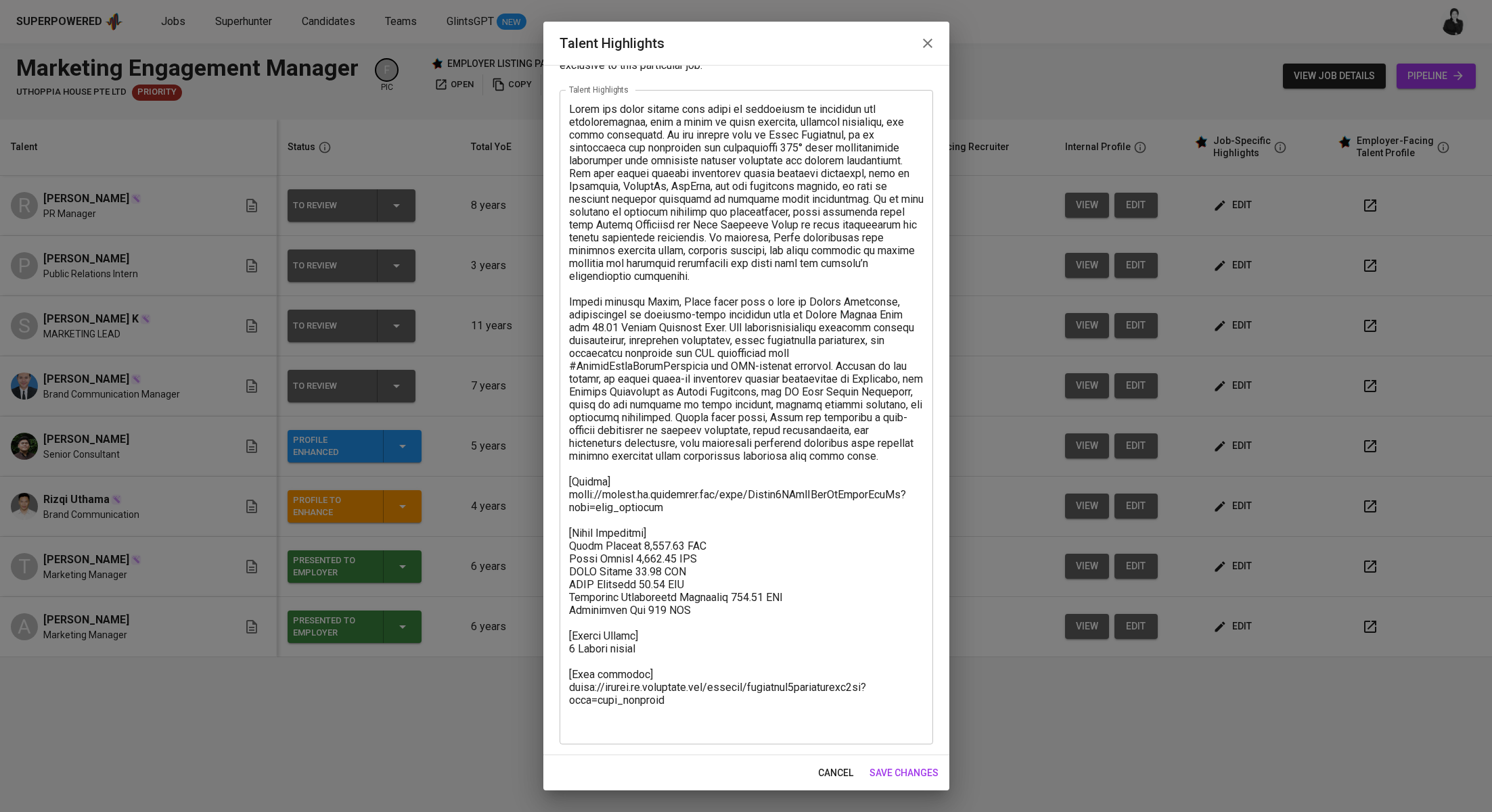
click at [680, 519] on textarea at bounding box center [746, 418] width 355 height 630
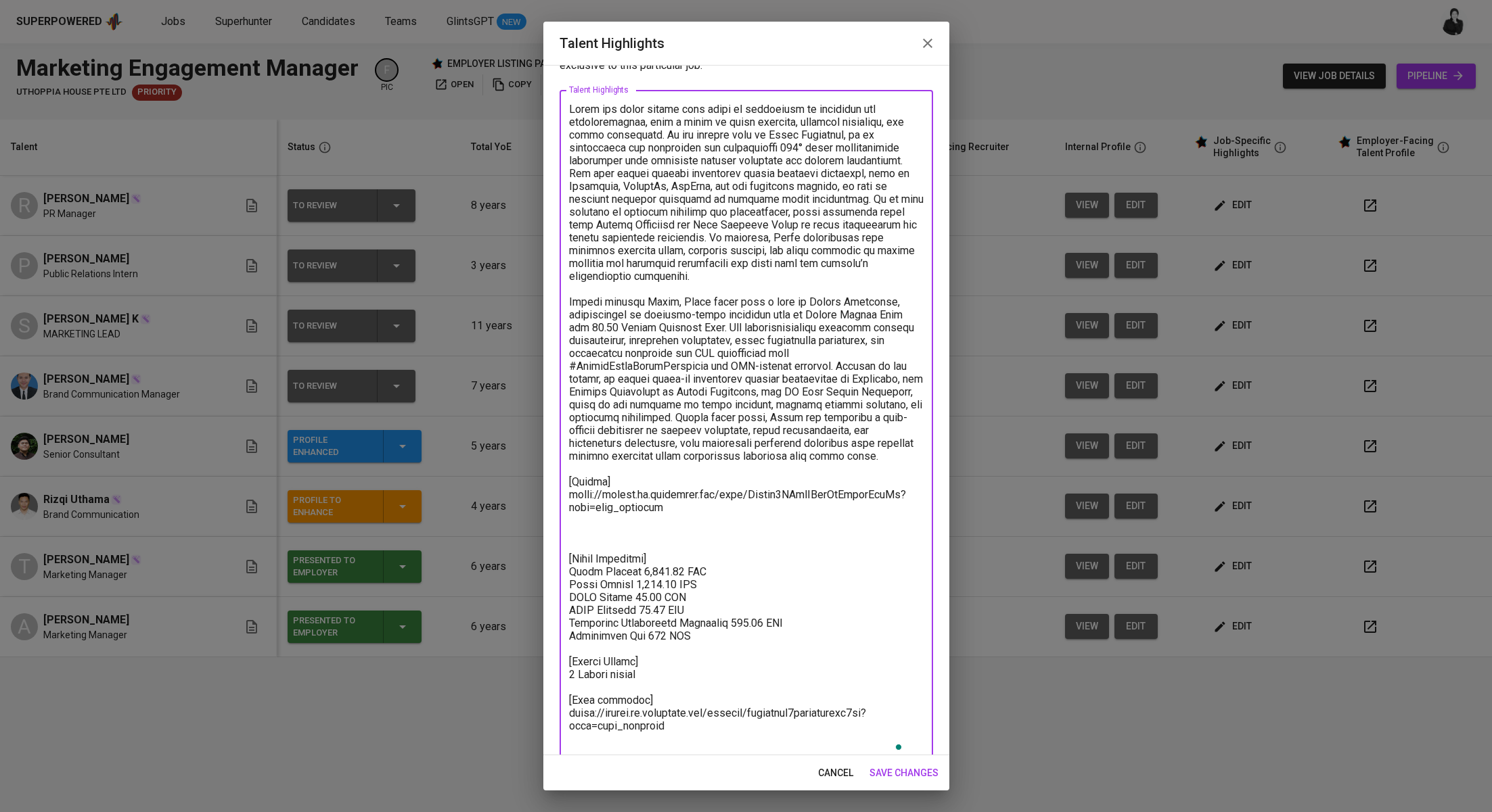
paste textarea "[MBTI Test] https://glints.sg.larksuite.com/file/KIyLbPvEKo56aJx5TS6l5CoBgIf?fr…"
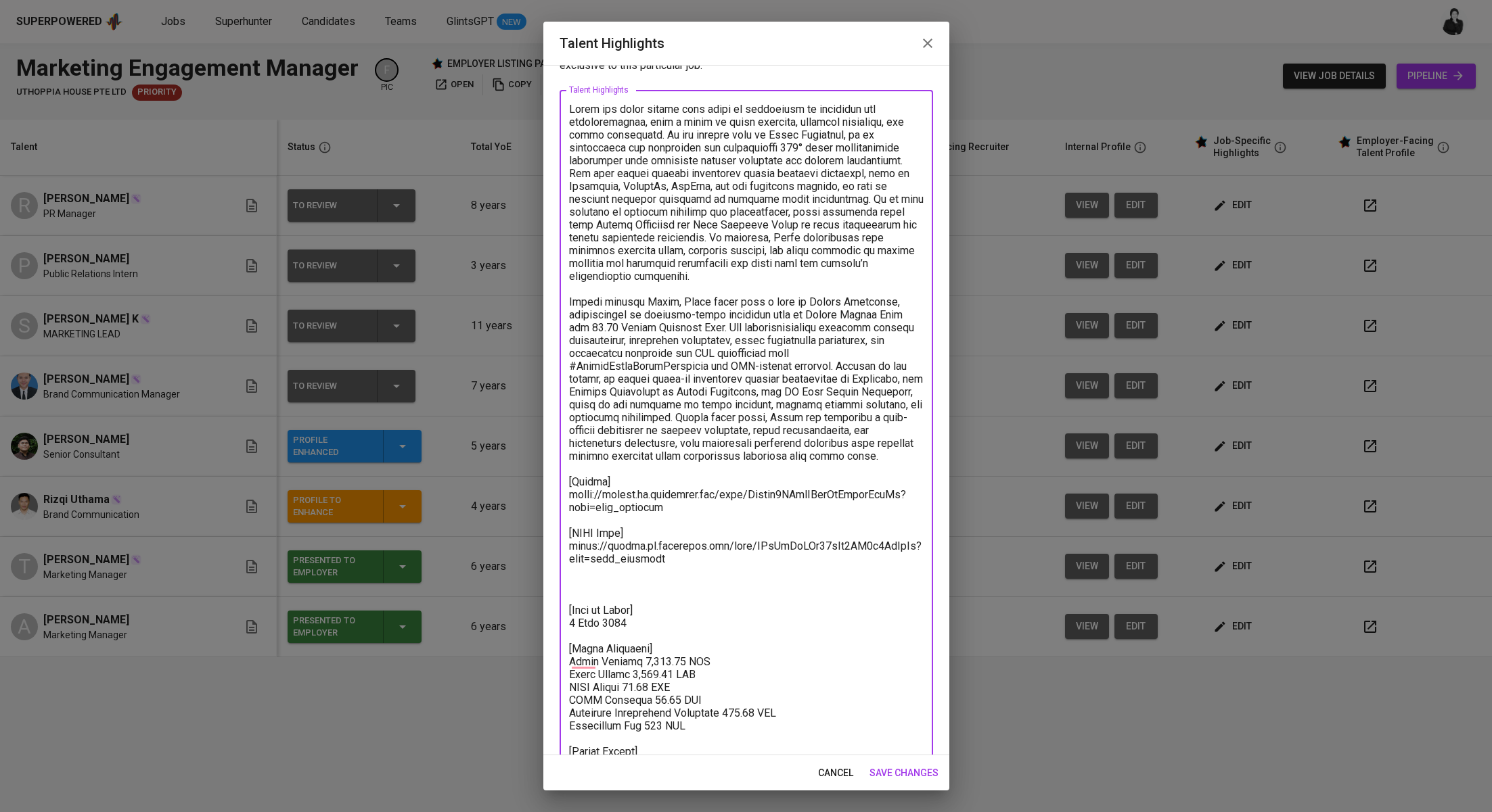
click at [612, 600] on textarea "To enrich screen reader interactions, please activate Accessibility in Grammarl…" at bounding box center [746, 475] width 355 height 745
drag, startPoint x: 663, startPoint y: 571, endPoint x: 545, endPoint y: 559, distance: 118.6
click at [545, 559] on div "Enhance the Talent's profile by adding highlights relevant to this job - accomp…" at bounding box center [746, 410] width 406 height 691
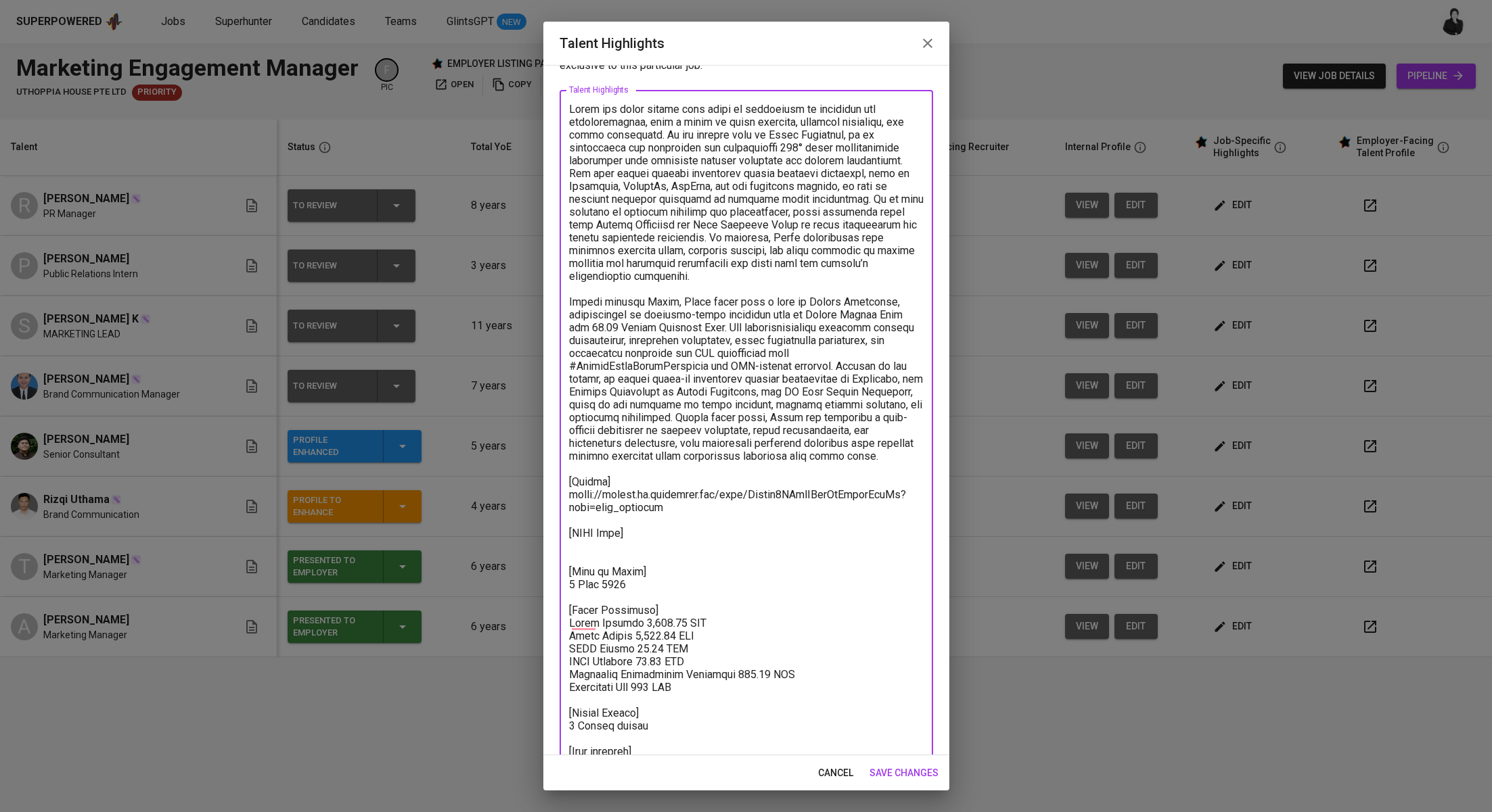
type textarea "Rizqi has built around four years of experience in marketing and communications…"
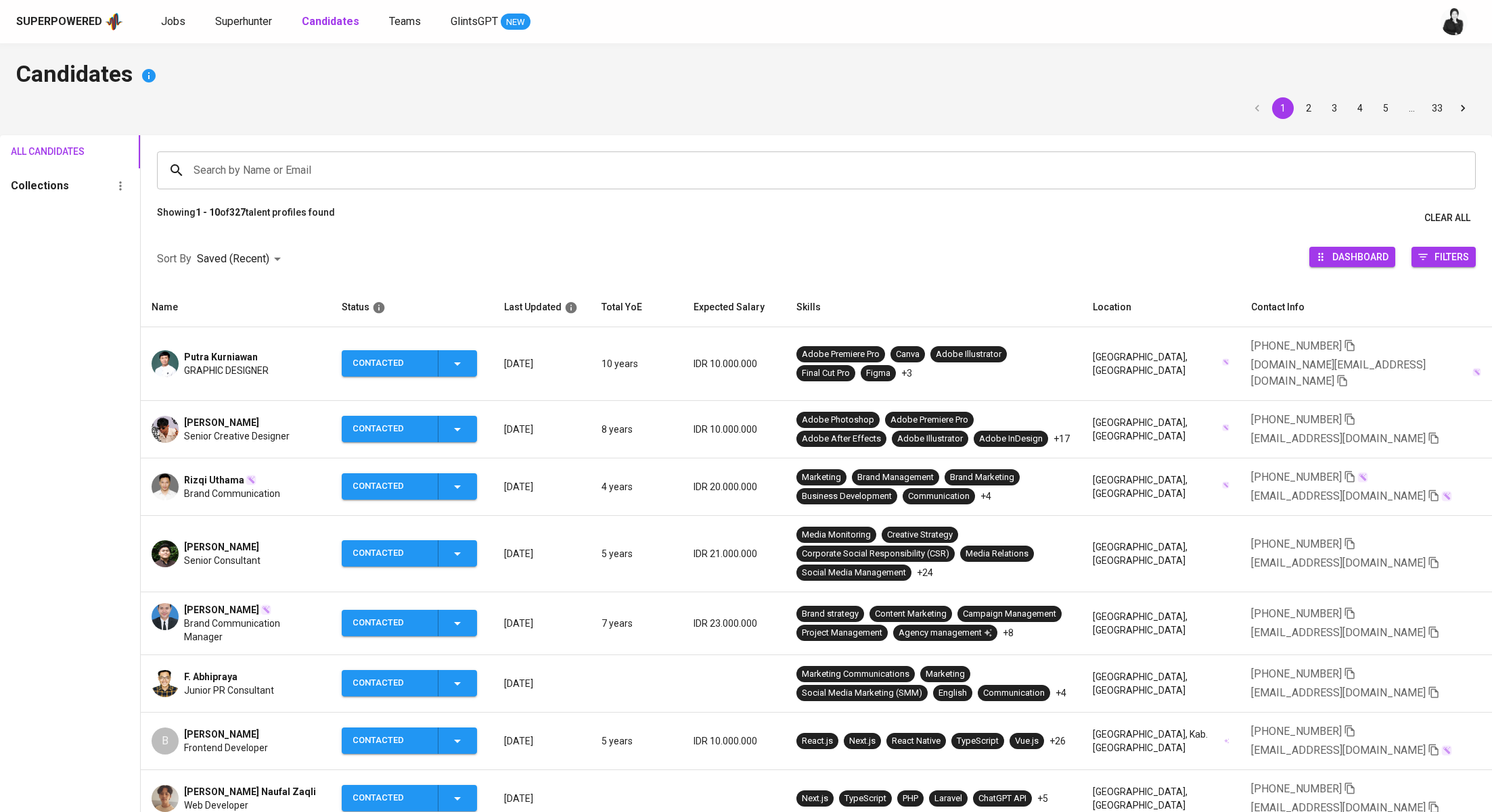
click at [243, 352] on span "Putra Kurniawan" at bounding box center [220, 357] width 73 height 14
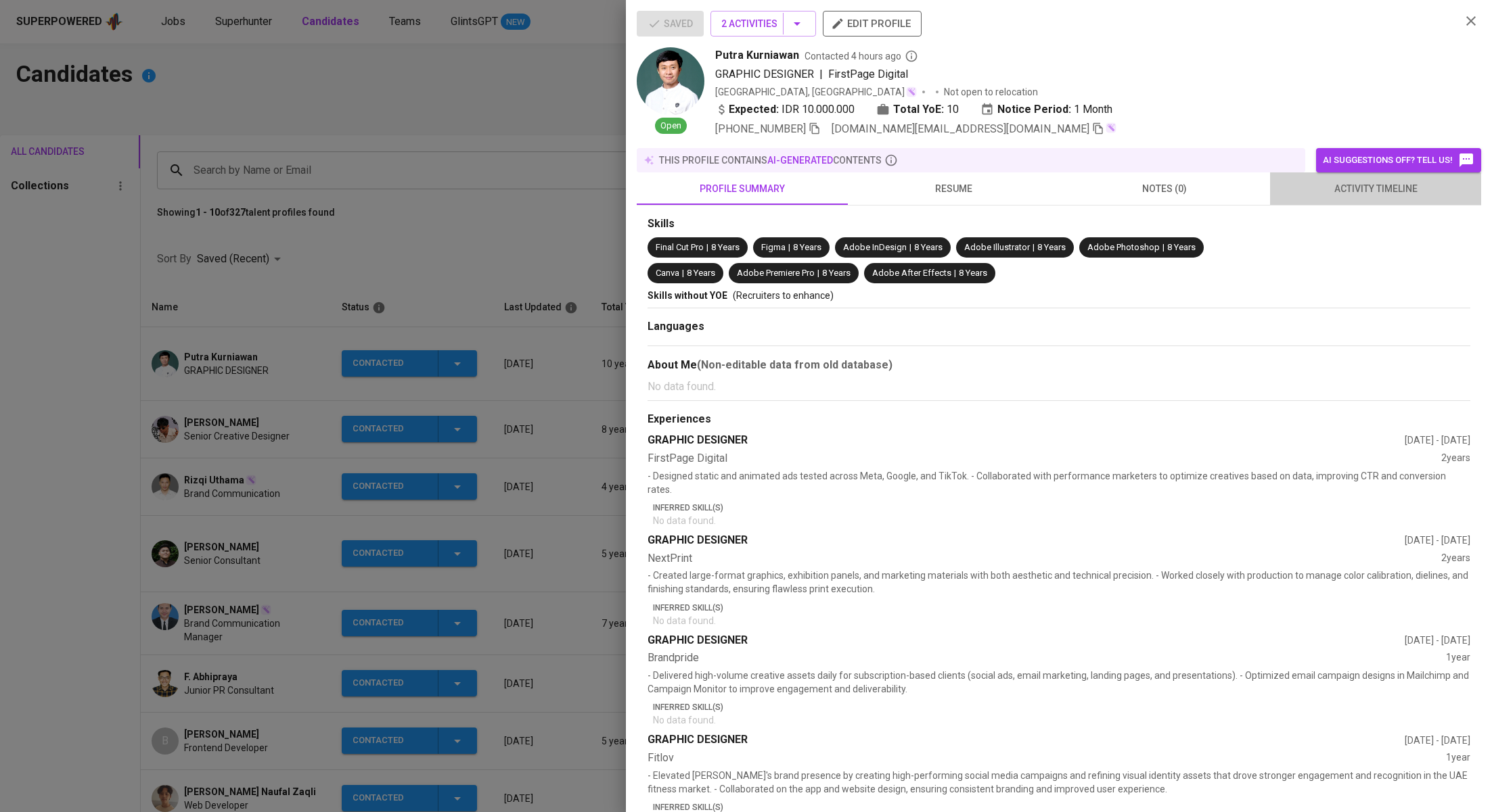
click at [1344, 191] on span "activity timeline" at bounding box center [1374, 189] width 195 height 17
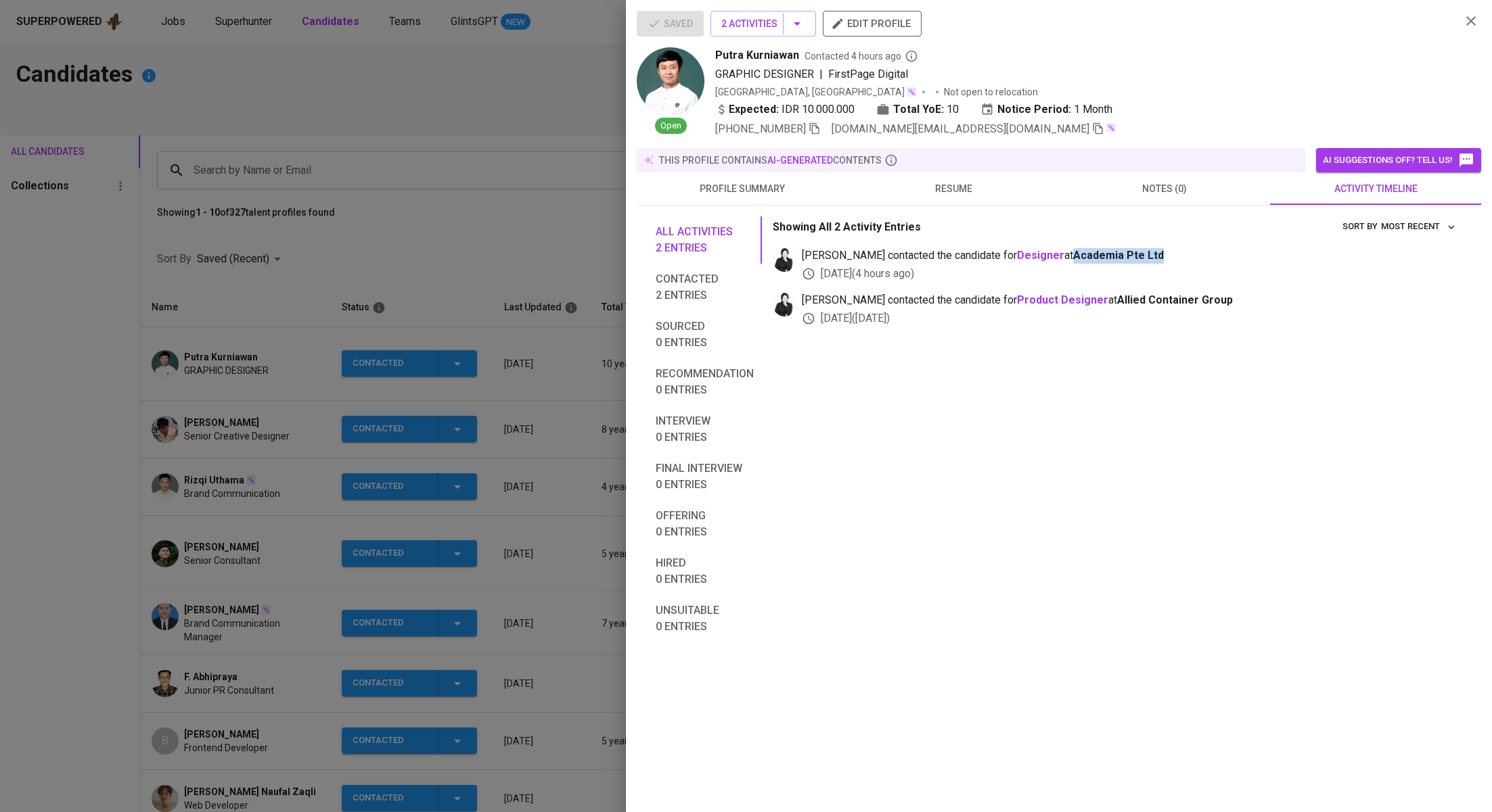
drag, startPoint x: 1132, startPoint y: 252, endPoint x: 1032, endPoint y: 253, distance: 100.0
click at [1032, 253] on span "medwi contacted the candidate for Designer at Academia Pte Ltd" at bounding box center [1130, 255] width 657 height 15
copy span "Academia Pte Ltd"
click at [286, 223] on div at bounding box center [746, 406] width 1492 height 812
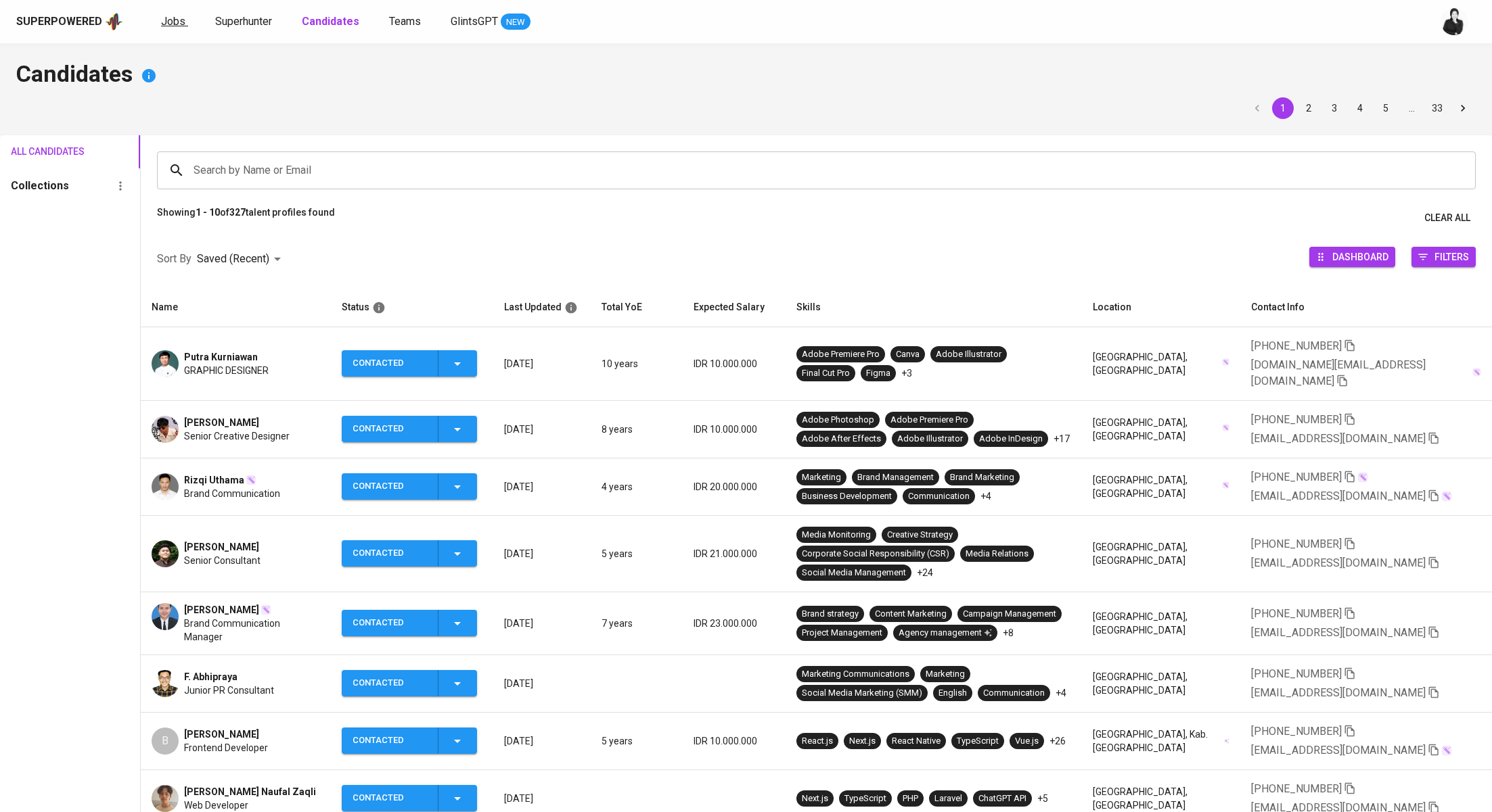
click at [166, 21] on span "Jobs" at bounding box center [173, 21] width 24 height 13
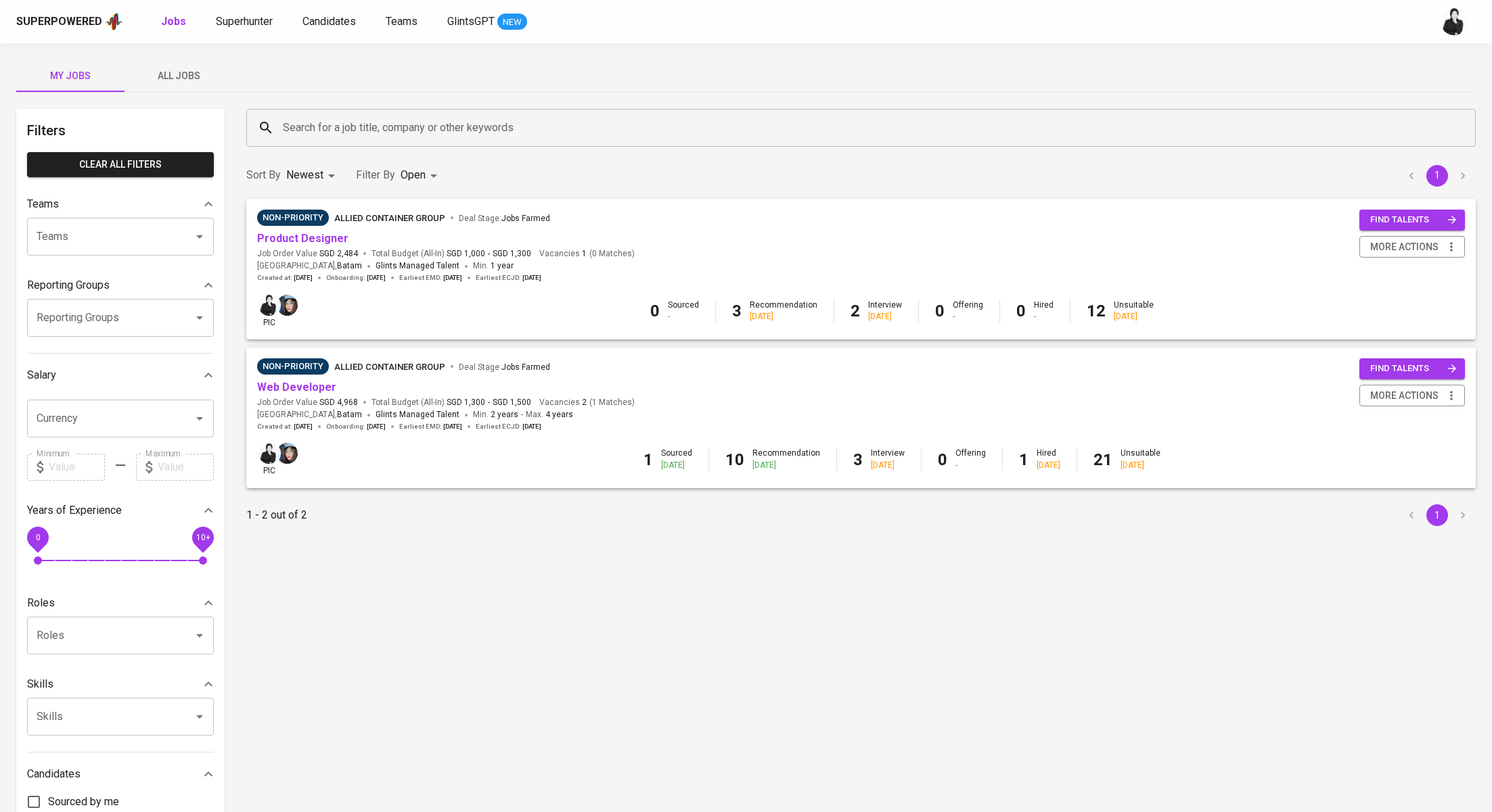
click at [195, 73] on span "All Jobs" at bounding box center [178, 76] width 92 height 17
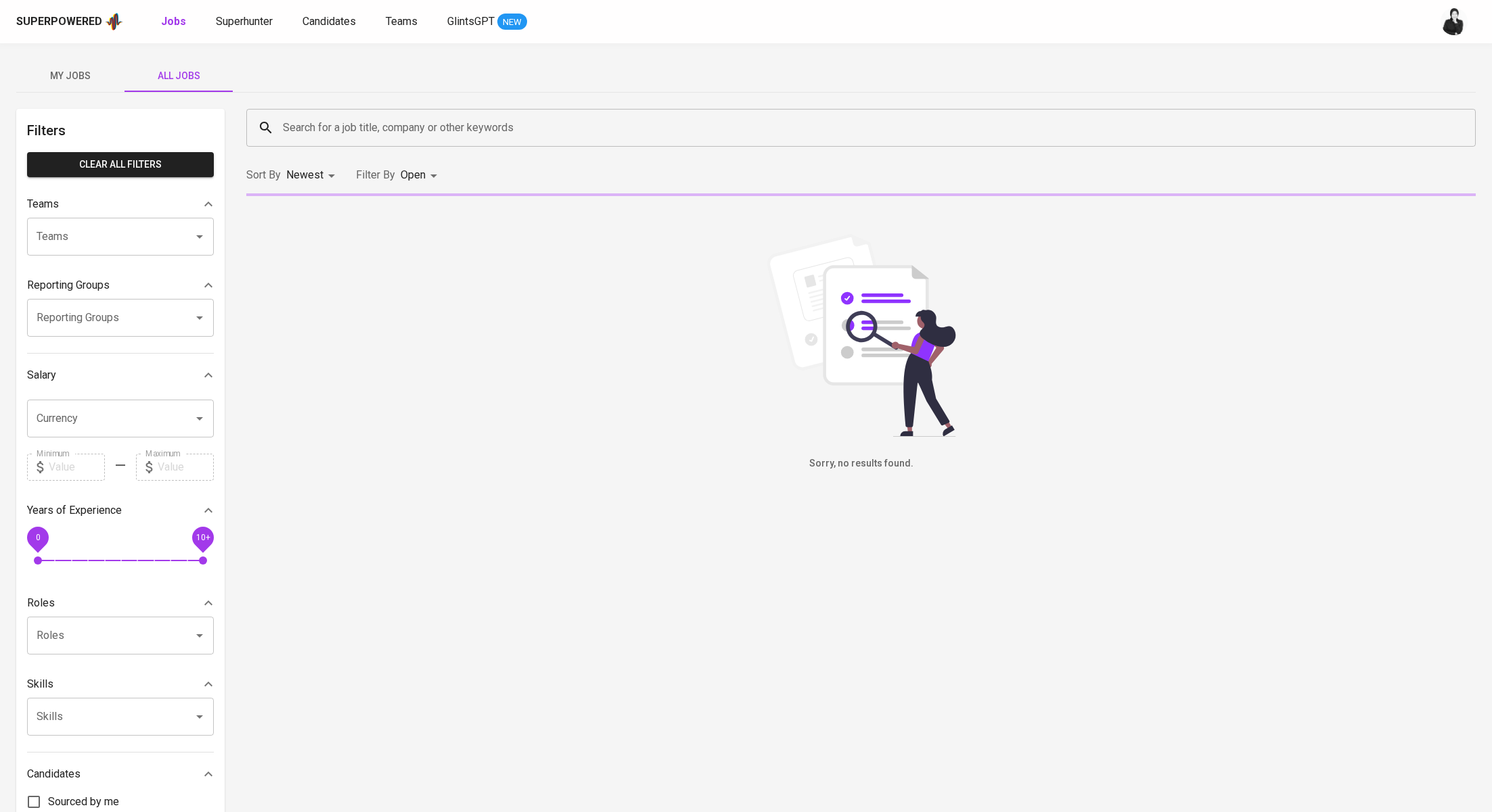
click at [378, 126] on input "Search for a job title, company or other keywords" at bounding box center [865, 128] width 1170 height 25
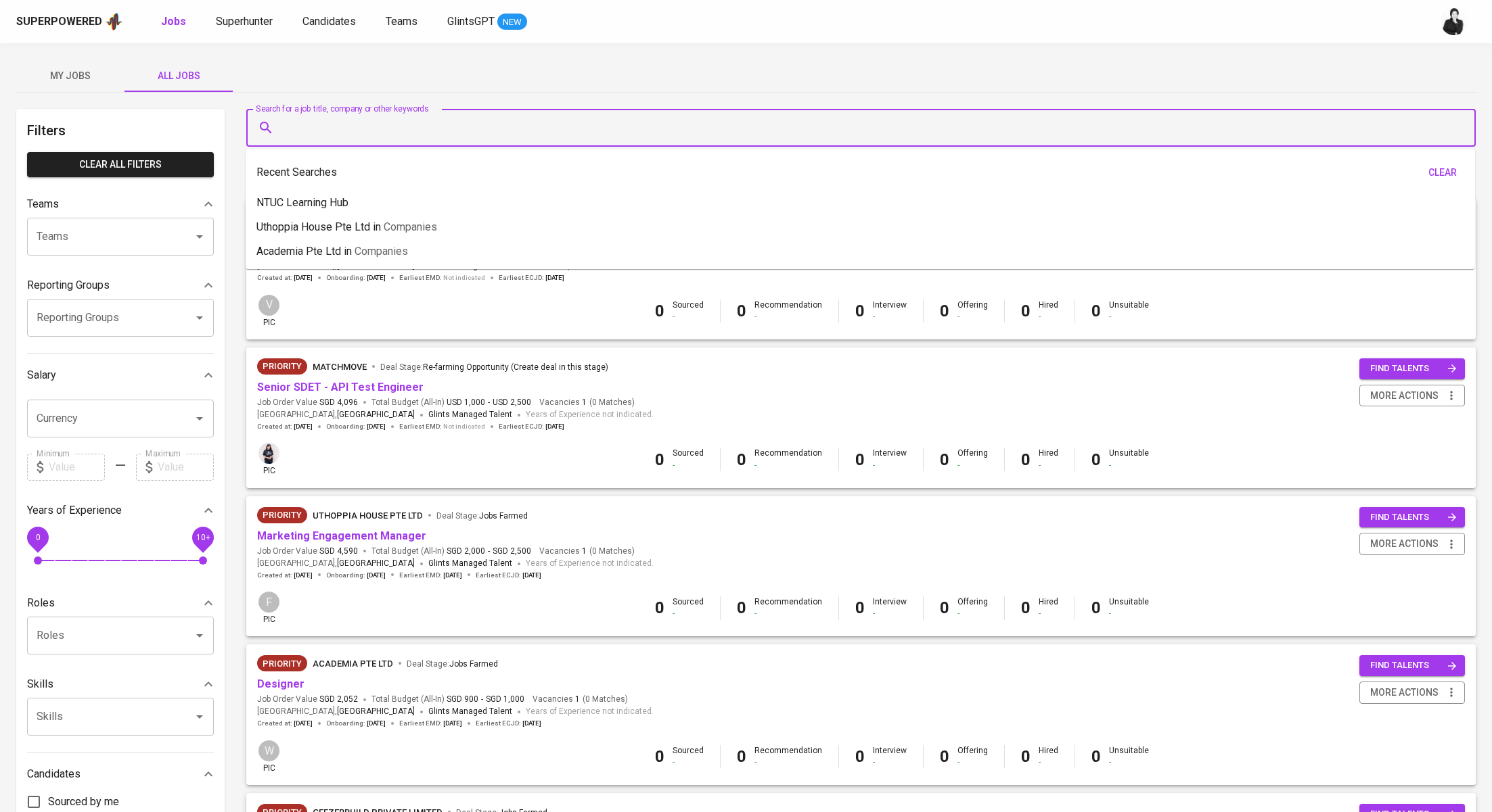
paste input "Academia Pte Ltd"
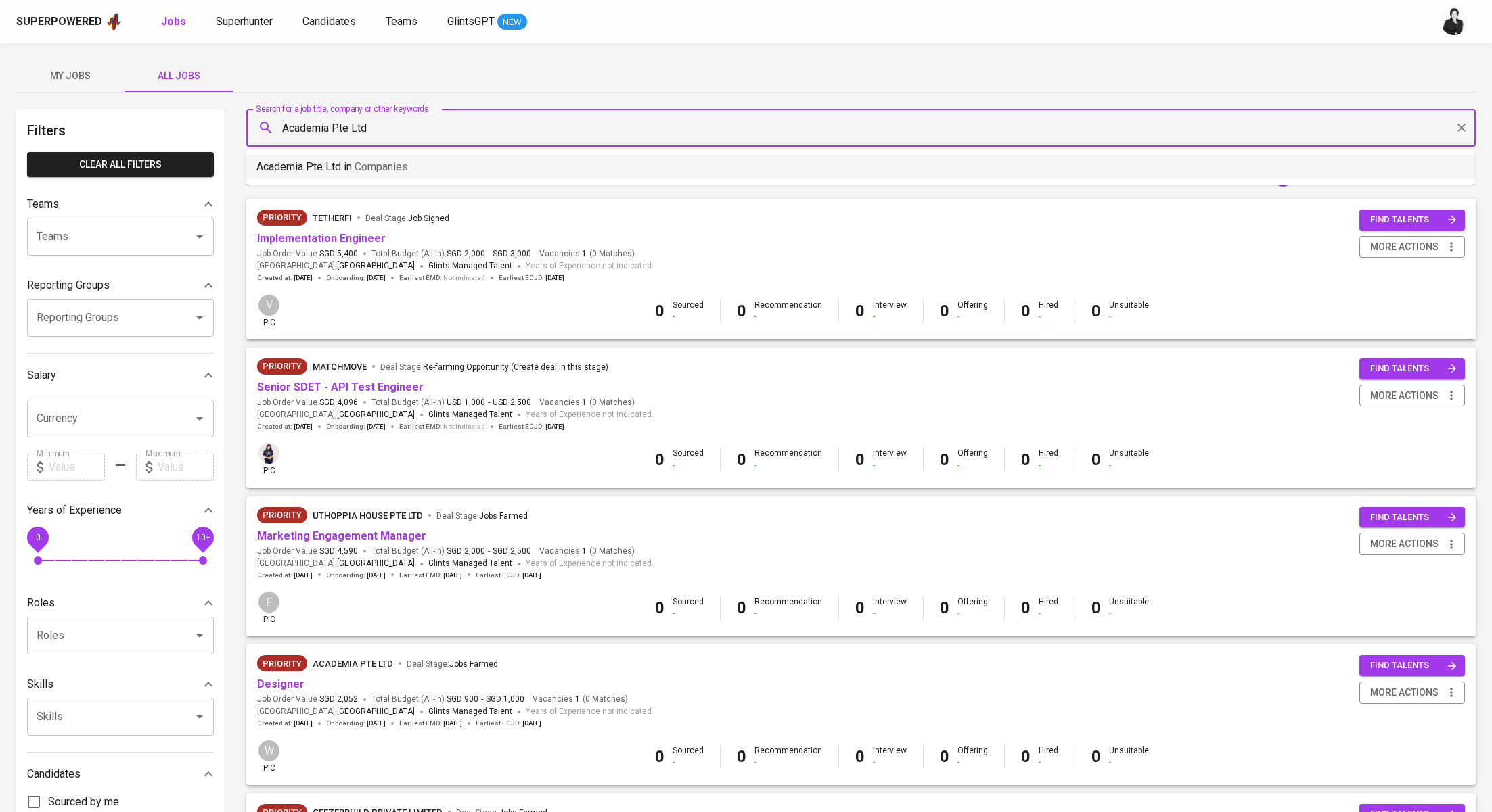
click at [426, 167] on li "Academia Pte Ltd in Companies" at bounding box center [860, 167] width 1229 height 24
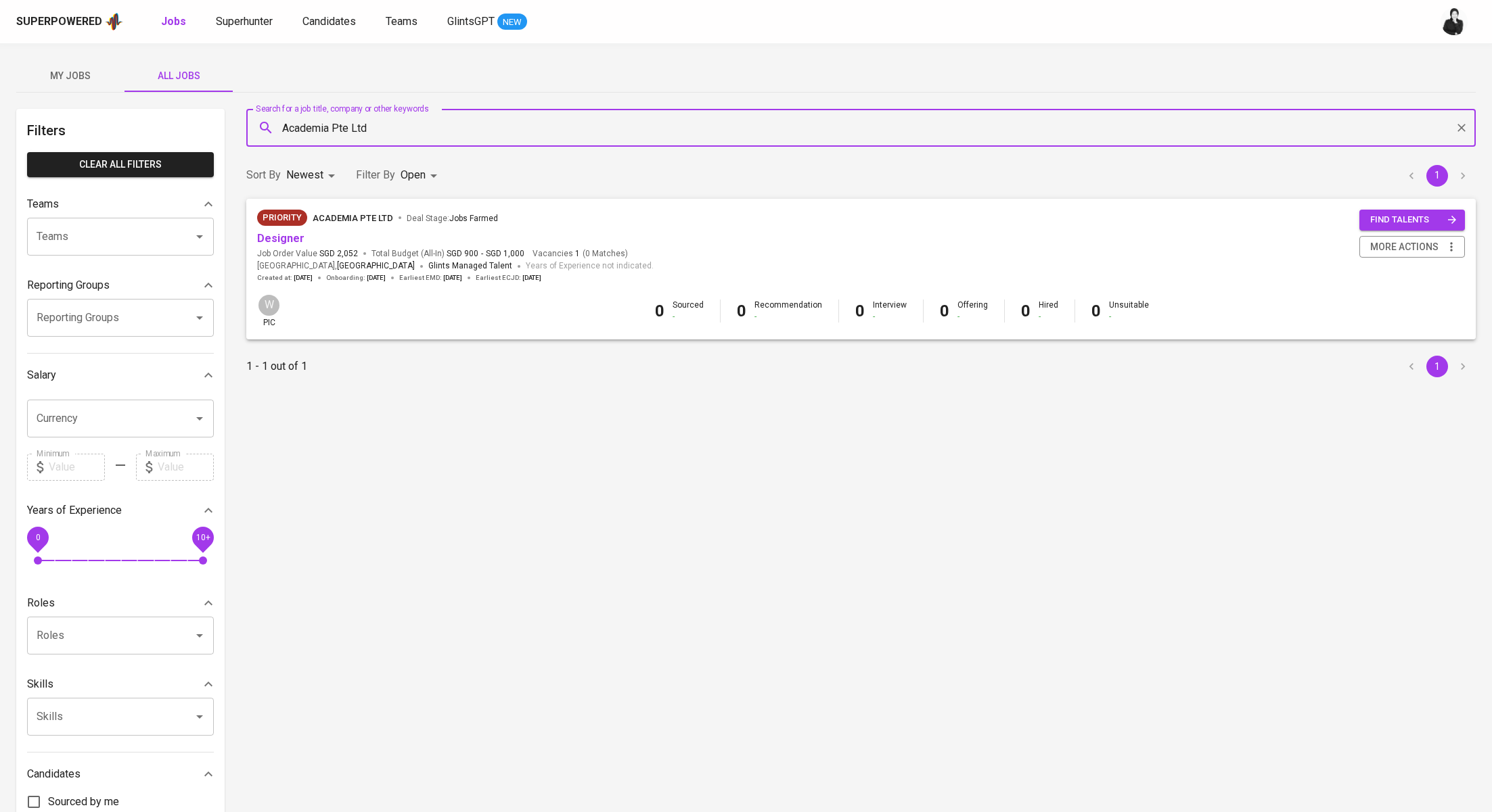
type input "Academia Pte Ltd"
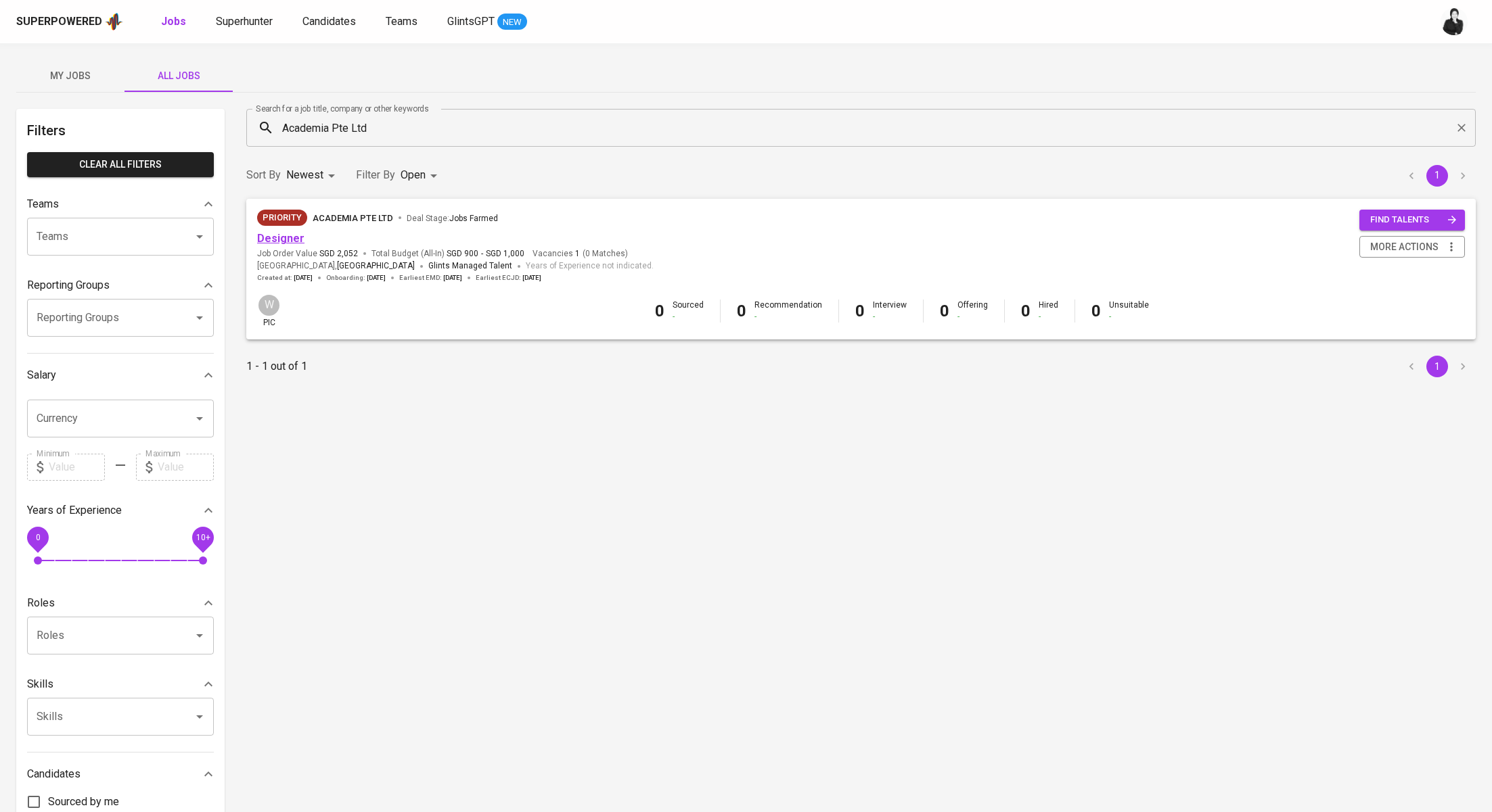
click at [285, 234] on link "Designer" at bounding box center [281, 238] width 47 height 13
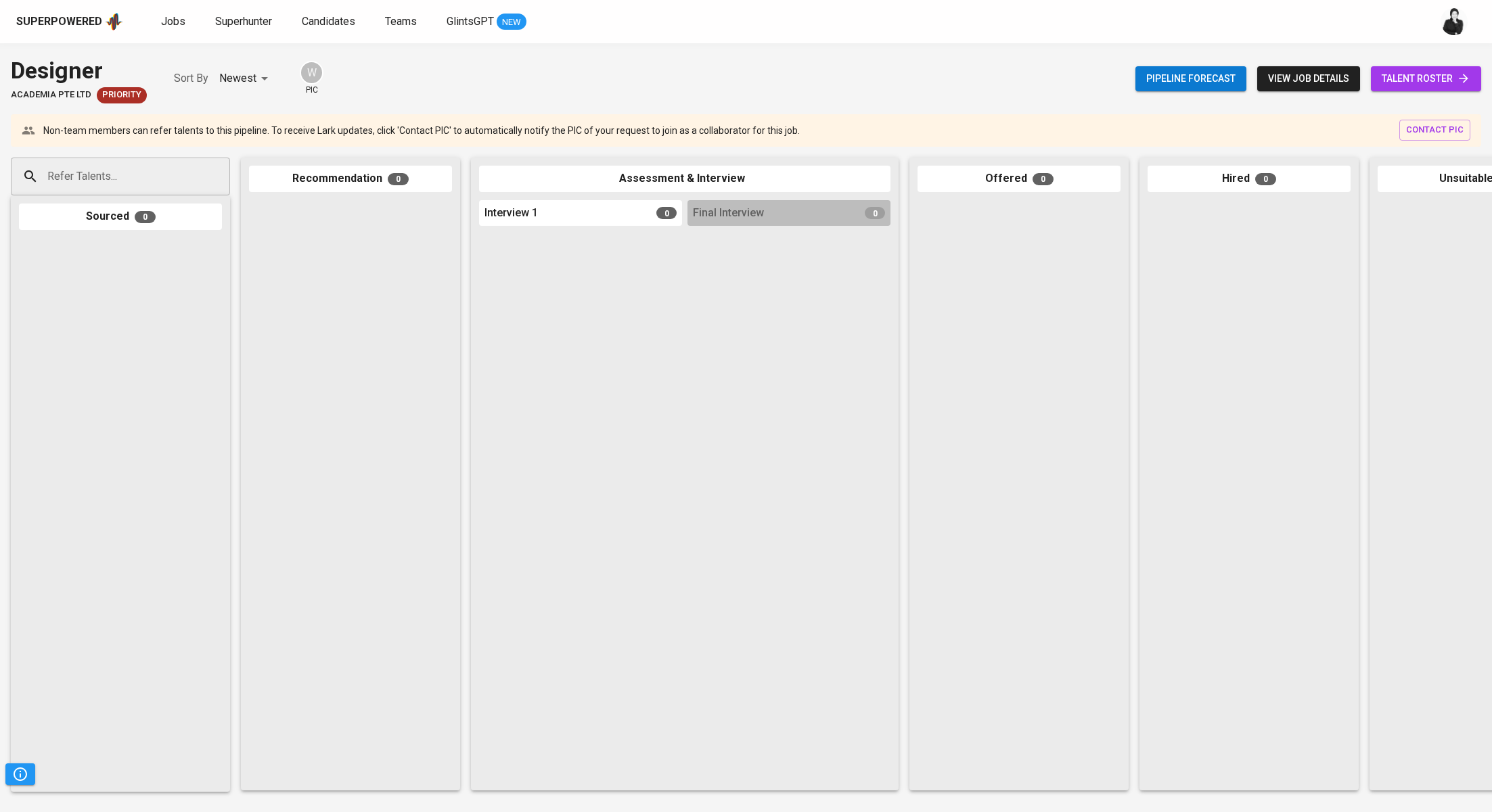
click at [1409, 84] on span "talent roster" at bounding box center [1426, 79] width 89 height 17
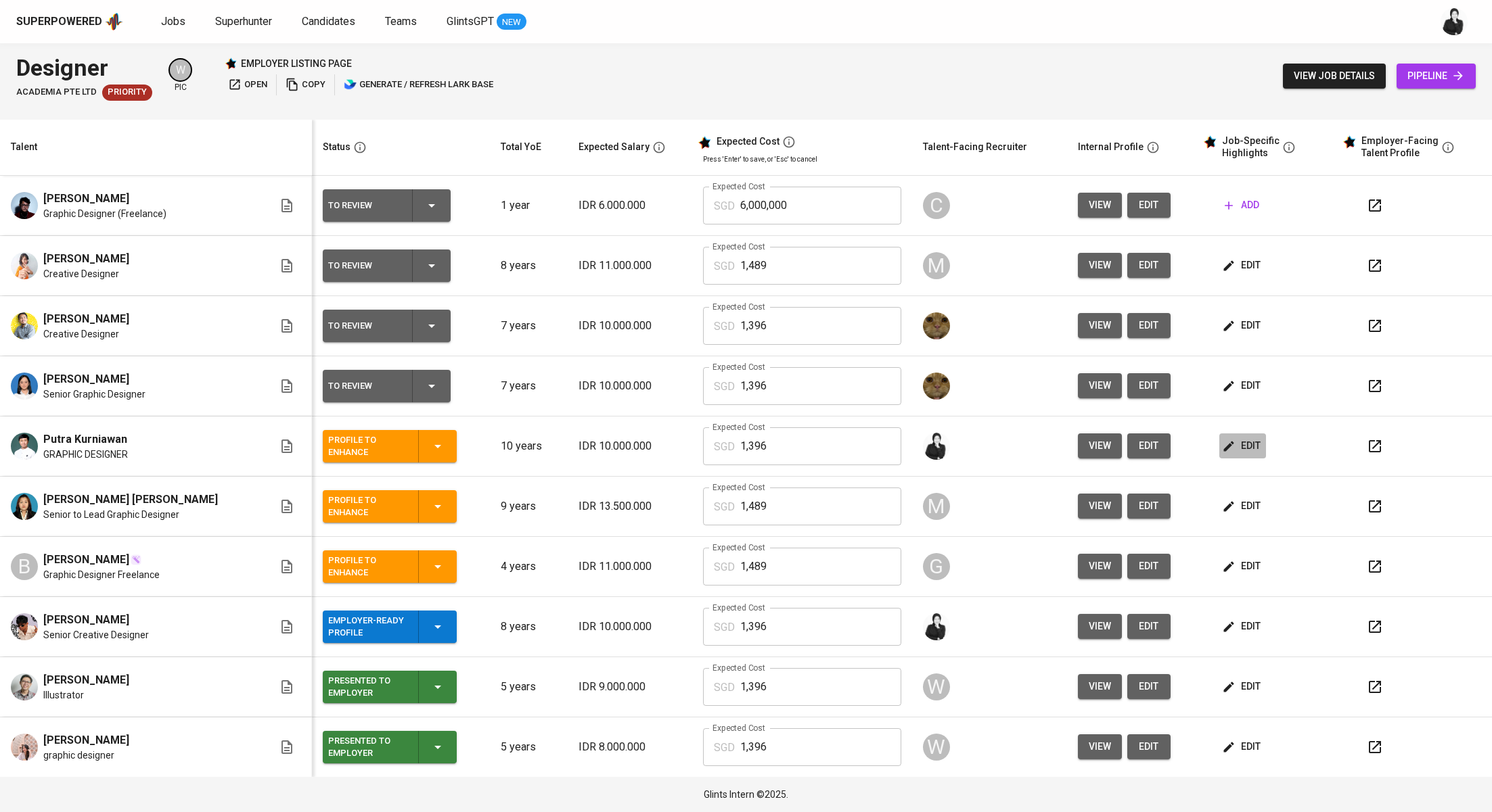
click at [1242, 447] on span "edit" at bounding box center [1242, 445] width 36 height 17
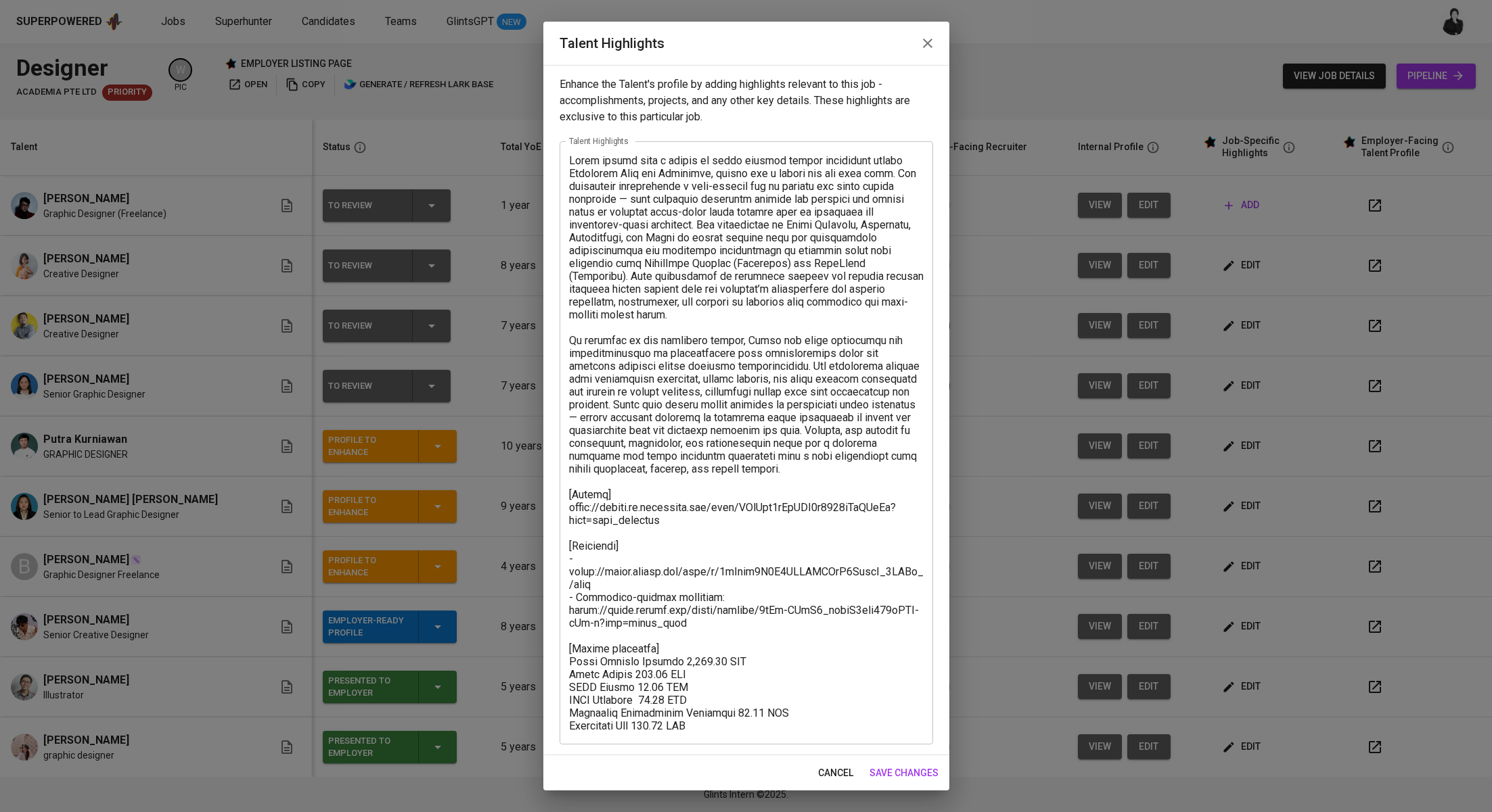
click at [632, 493] on textarea at bounding box center [746, 443] width 355 height 578
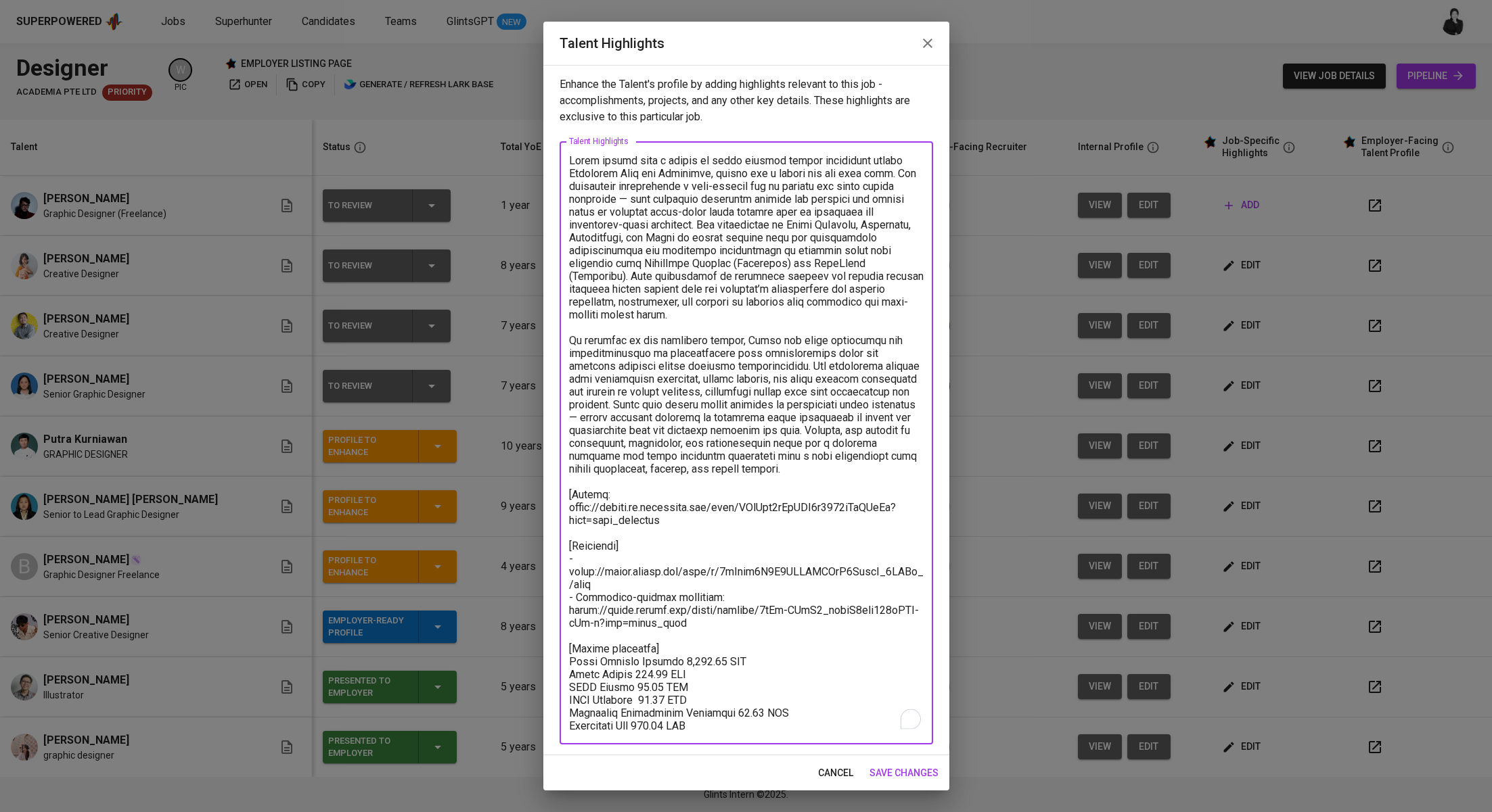
click at [572, 493] on textarea "To enrich screen reader interactions, please activate Accessibility in Grammarl…" at bounding box center [746, 443] width 355 height 578
click at [637, 544] on textarea "To enrich screen reader interactions, please activate Accessibility in Grammarl…" at bounding box center [746, 443] width 355 height 578
click at [572, 547] on textarea "To enrich screen reader interactions, please activate Accessibility in Grammarl…" at bounding box center [746, 443] width 355 height 578
drag, startPoint x: 660, startPoint y: 645, endPoint x: 560, endPoint y: 647, distance: 100.0
click at [560, 647] on div "x Talent Highlights" at bounding box center [746, 443] width 373 height 604
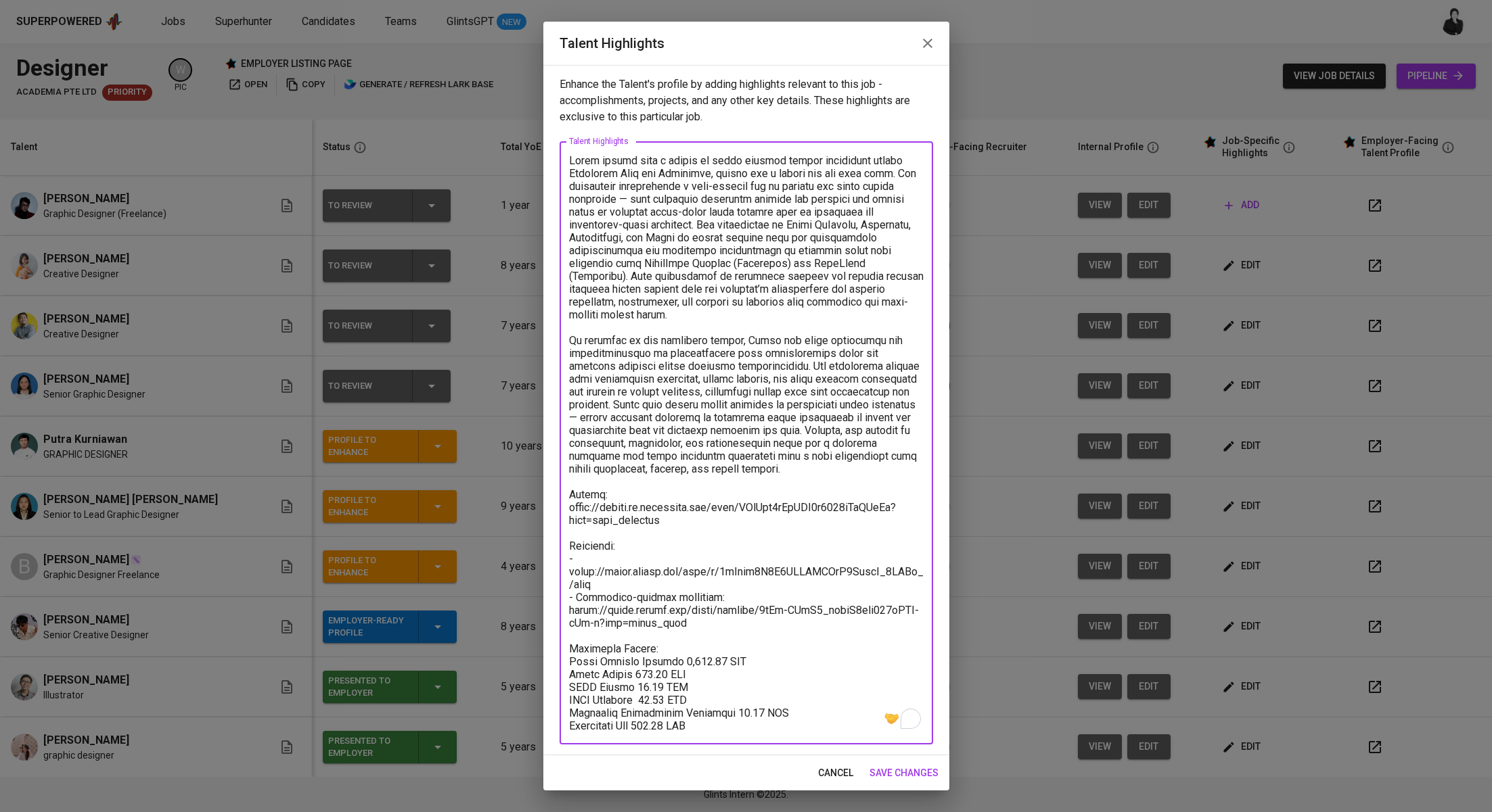
drag, startPoint x: 669, startPoint y: 661, endPoint x: 598, endPoint y: 660, distance: 71.0
click at [598, 660] on textarea "To enrich screen reader interactions, please activate Accessibility in Grammarl…" at bounding box center [746, 443] width 355 height 578
click at [646, 697] on textarea "To enrich screen reader interactions, please activate Accessibility in Grammarl…" at bounding box center [746, 443] width 355 height 578
click at [689, 728] on textarea "To enrich screen reader interactions, please activate Accessibility in Grammarl…" at bounding box center [746, 443] width 355 height 578
click at [729, 725] on textarea "To enrich screen reader interactions, please activate Accessibility in Grammarl…" at bounding box center [746, 443] width 355 height 578
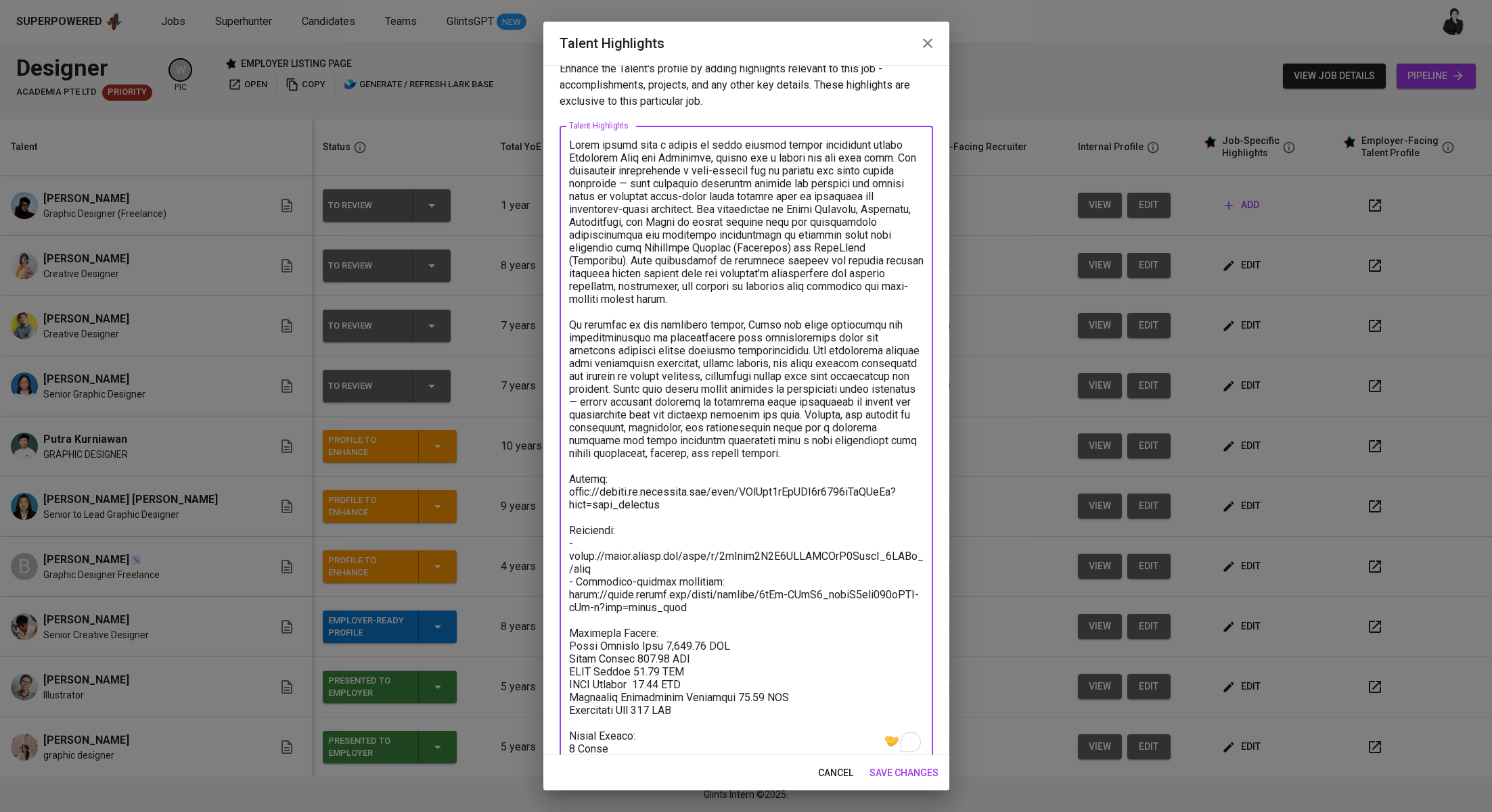
scroll to position [39, 0]
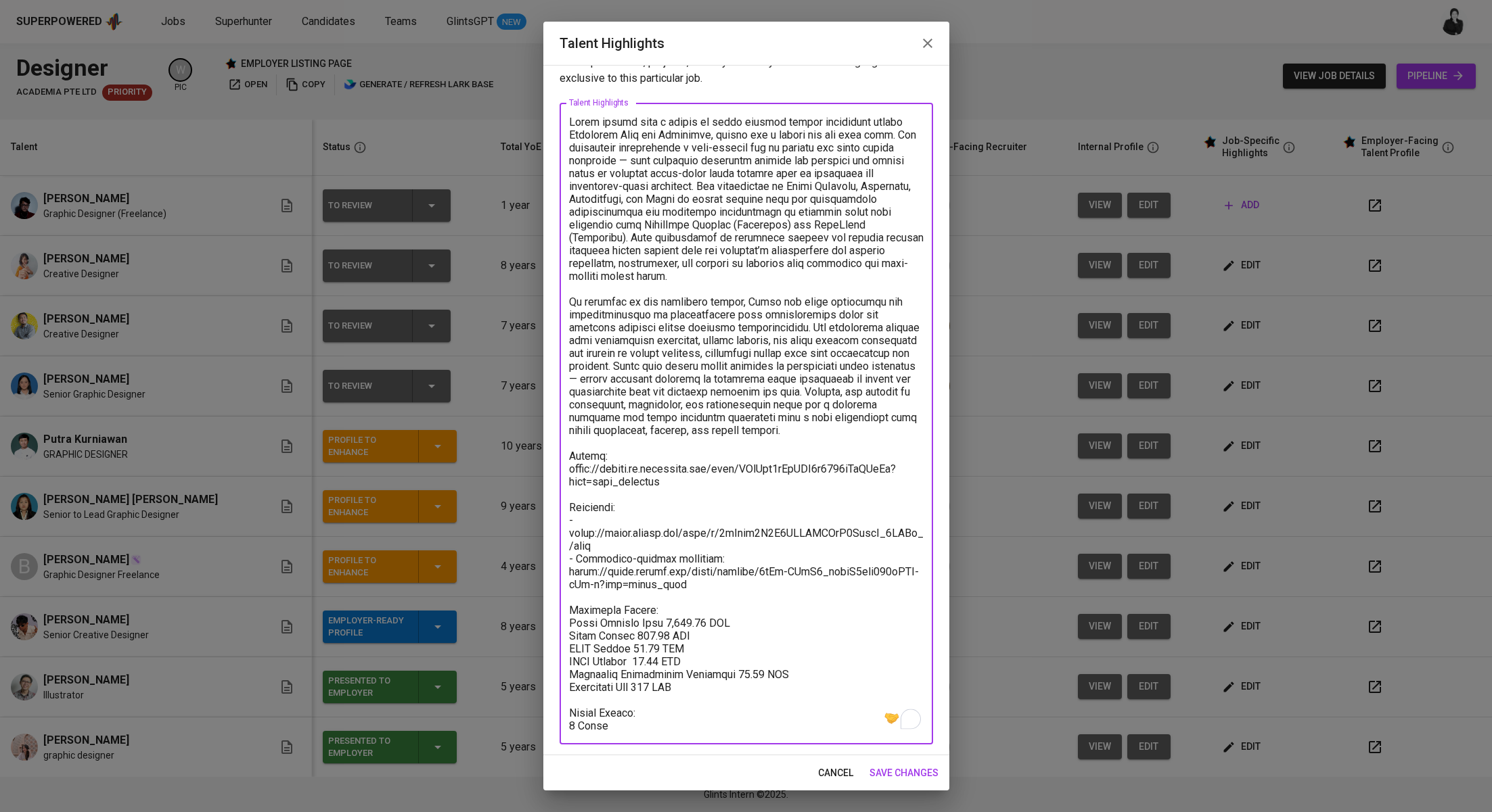
type textarea "Putra brings over a decade of solid graphic design experience across Southeast …"
click at [896, 774] on span "save changes" at bounding box center [904, 773] width 69 height 17
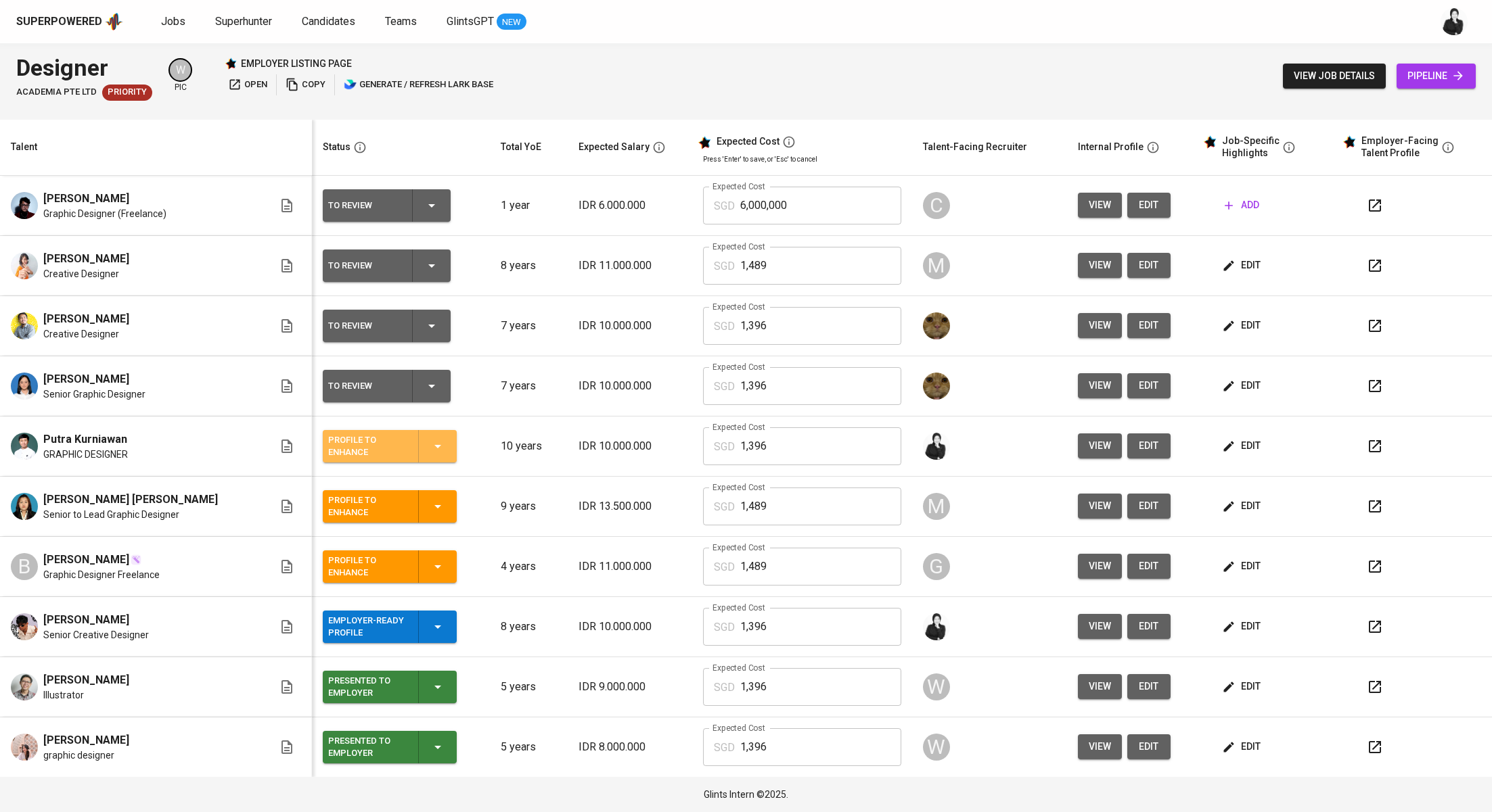
click at [419, 450] on button "Profile to Enhance" at bounding box center [389, 446] width 134 height 33
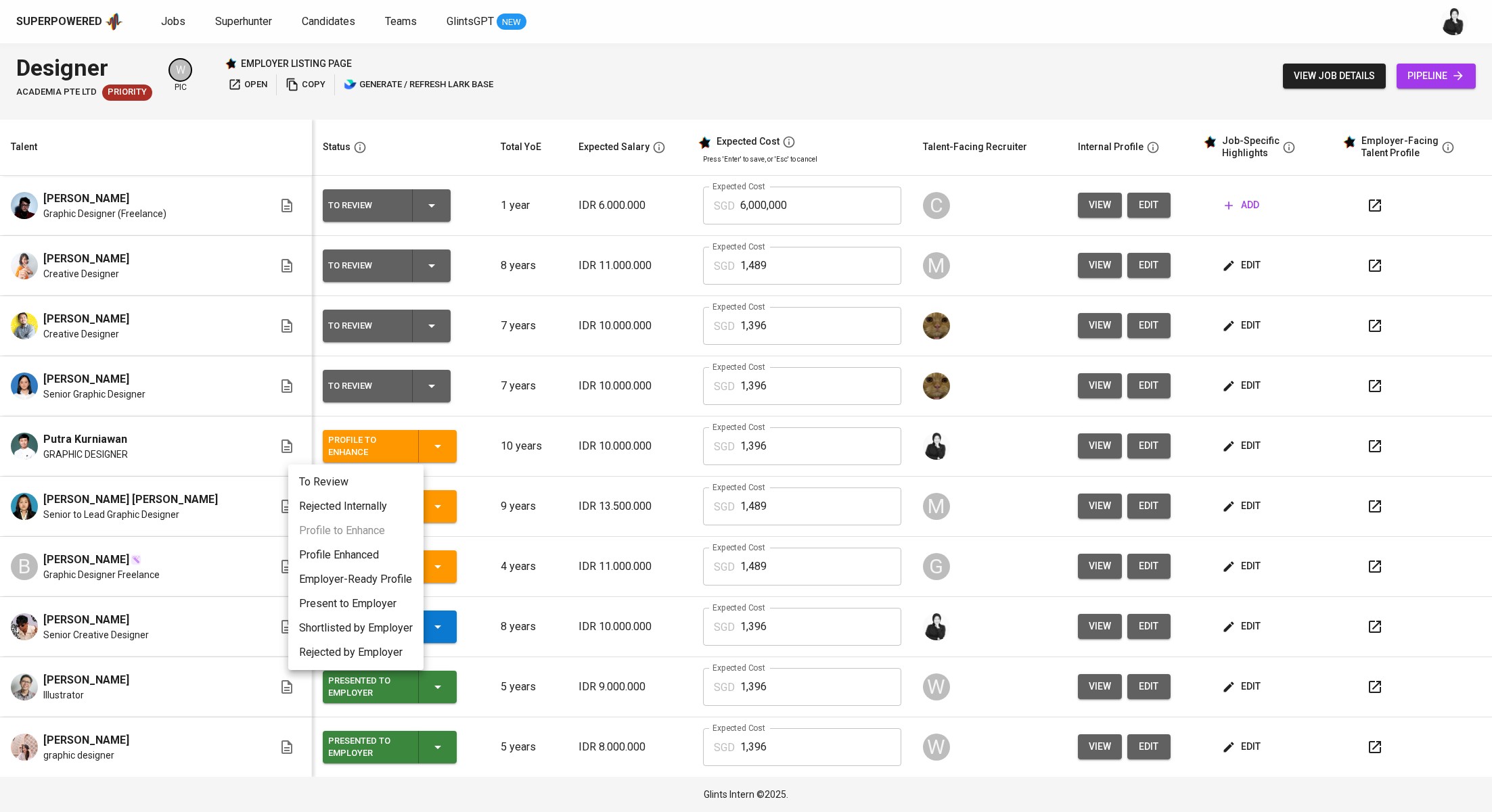
click at [397, 561] on li "Profile Enhanced" at bounding box center [355, 555] width 135 height 24
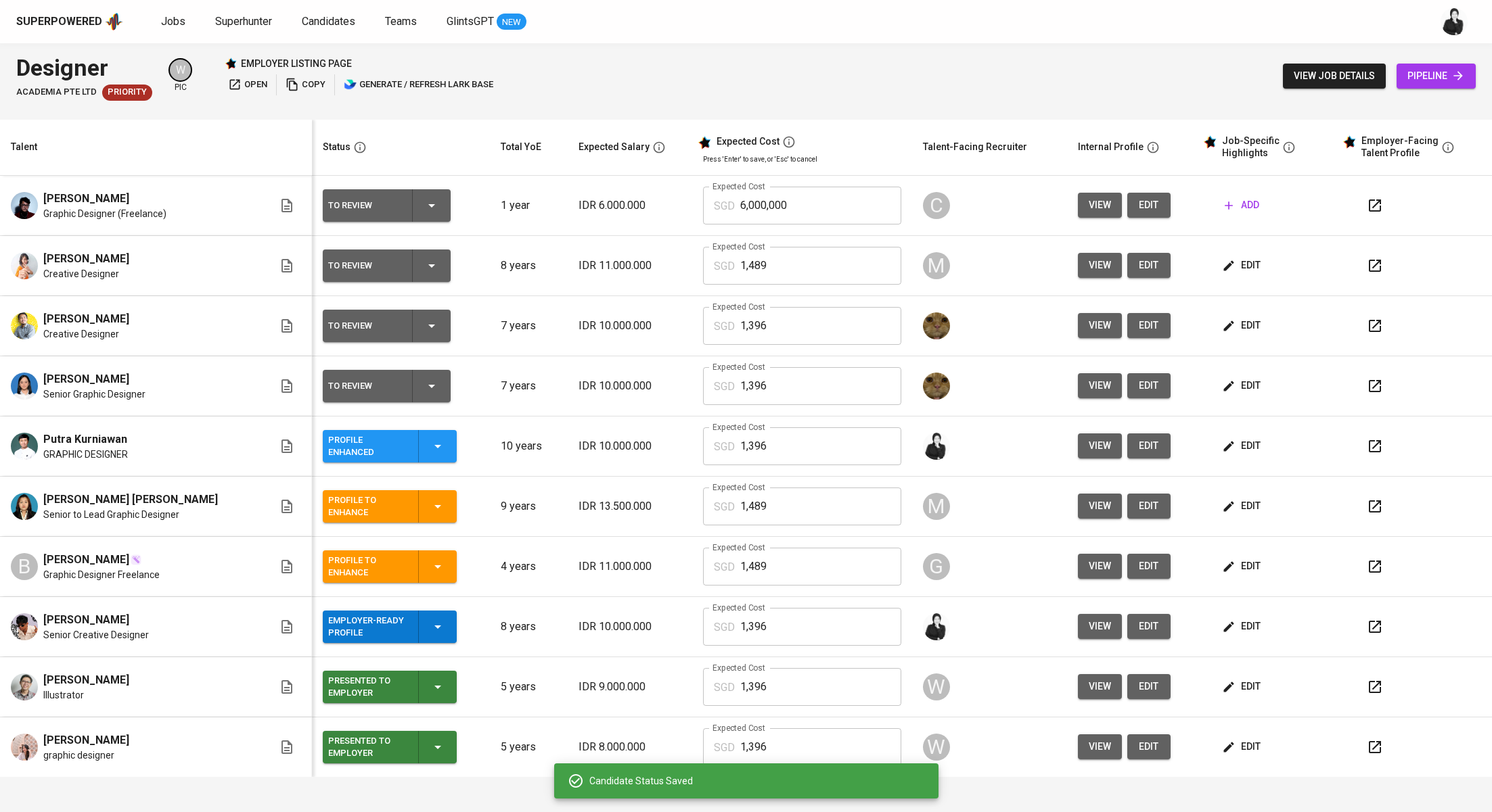
click at [1366, 445] on icon "button" at bounding box center [1374, 446] width 16 height 16
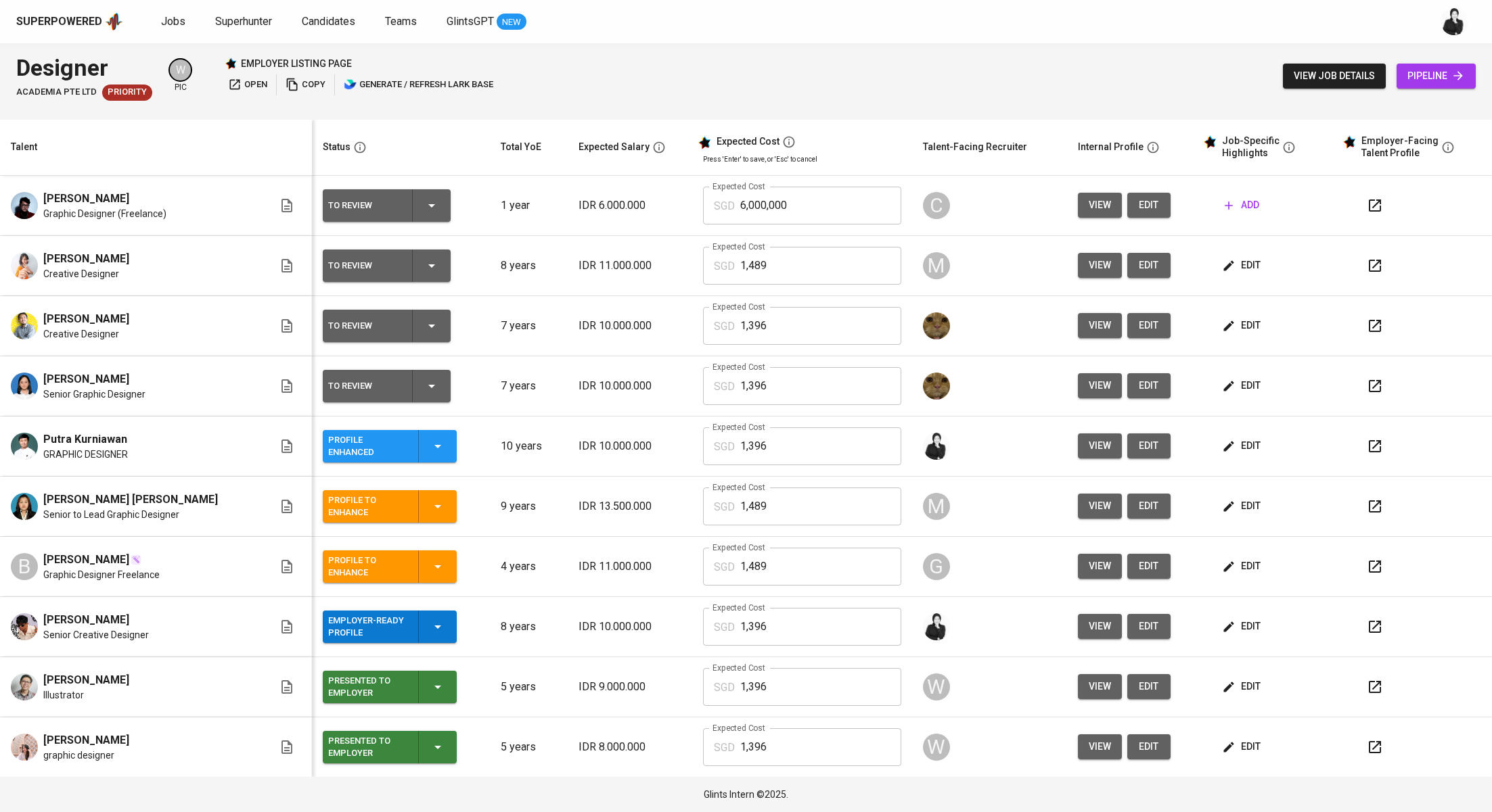
click at [1237, 619] on span "edit" at bounding box center [1242, 626] width 36 height 17
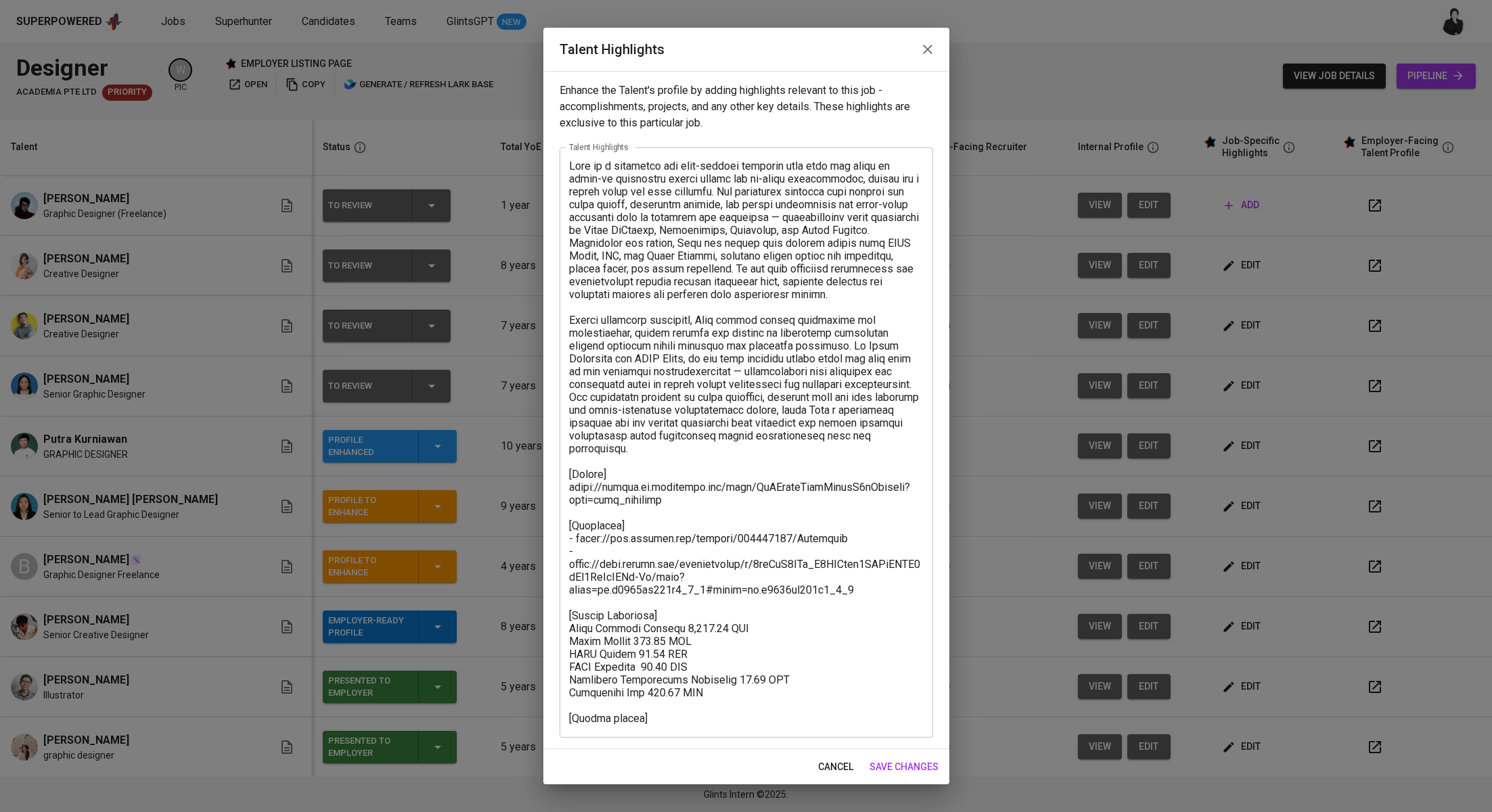
click at [624, 465] on textarea at bounding box center [746, 442] width 355 height 566
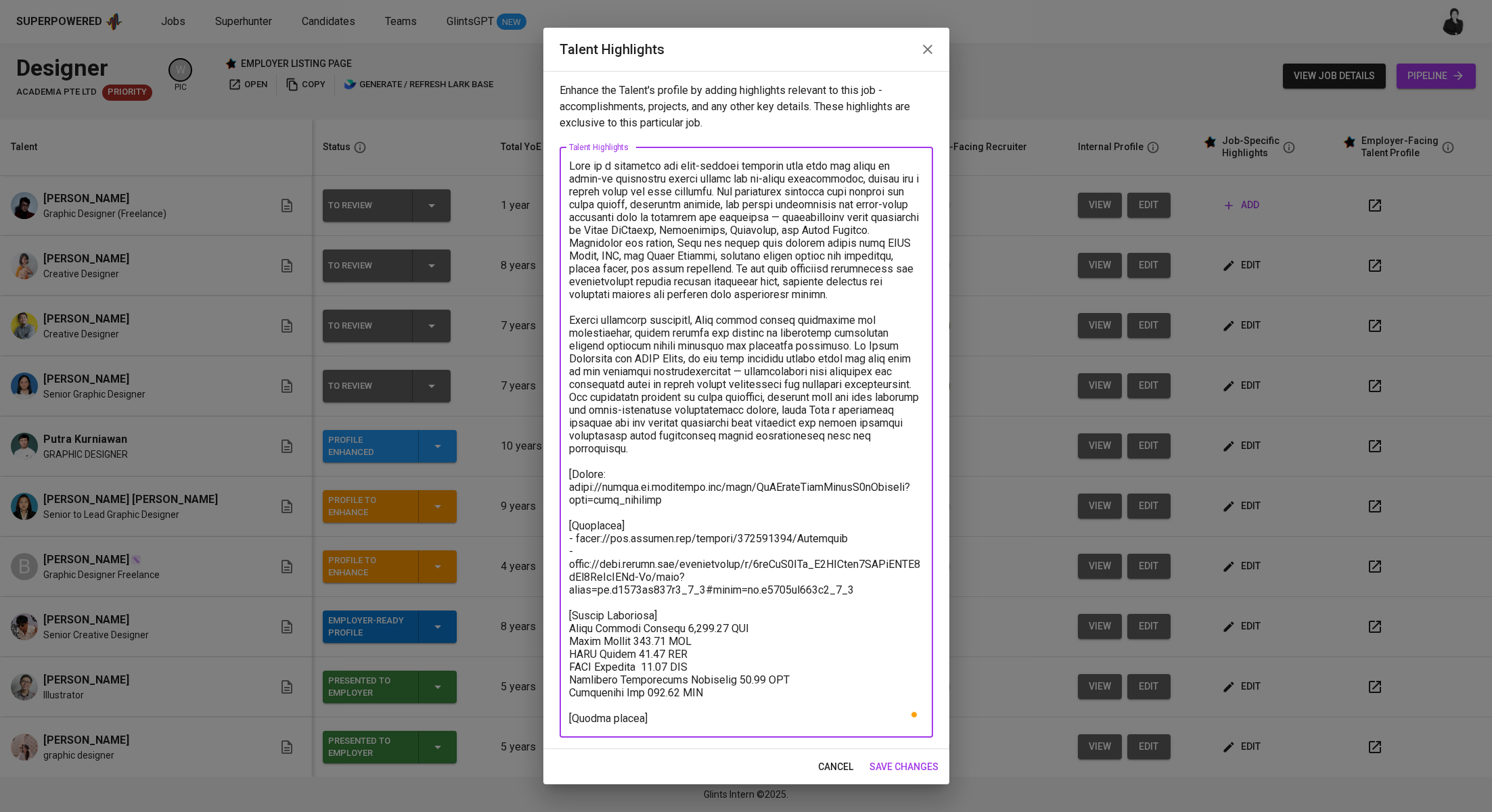
click at [573, 461] on textarea "To enrich screen reader interactions, please activate Accessibility in Grammarl…" at bounding box center [746, 442] width 355 height 566
click at [630, 512] on textarea "To enrich screen reader interactions, please activate Accessibility in Grammarl…" at bounding box center [746, 442] width 355 height 566
click at [572, 516] on textarea "To enrich screen reader interactions, please activate Accessibility in Grammarl…" at bounding box center [746, 442] width 355 height 566
drag, startPoint x: 670, startPoint y: 600, endPoint x: 560, endPoint y: 600, distance: 110.0
click at [560, 600] on div "x Talent Highlights" at bounding box center [746, 443] width 373 height 590
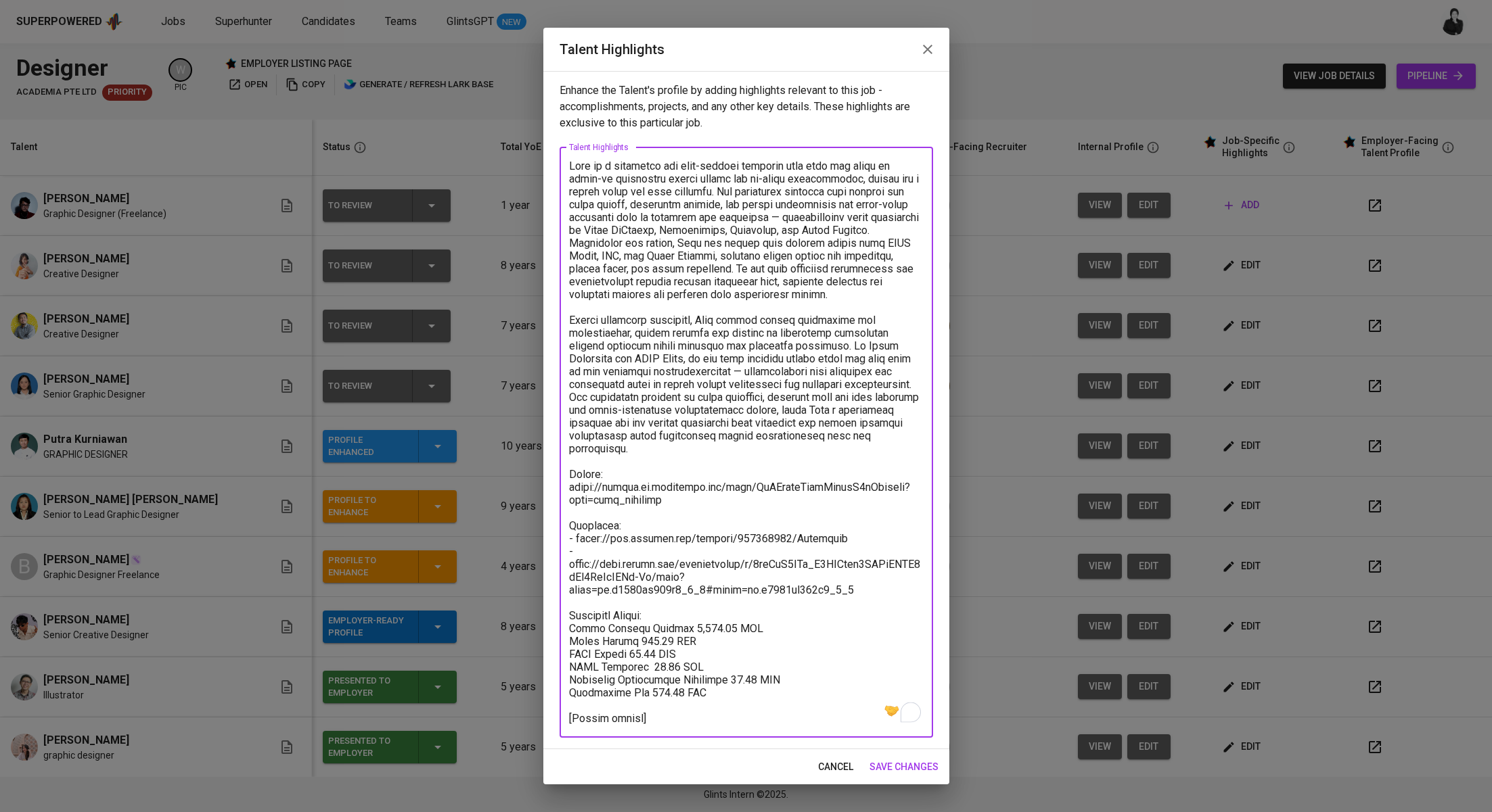
drag, startPoint x: 667, startPoint y: 618, endPoint x: 598, endPoint y: 612, distance: 69.3
click at [598, 612] on textarea "To enrich screen reader interactions, please activate Accessibility in Grammarl…" at bounding box center [746, 442] width 355 height 566
drag, startPoint x: 649, startPoint y: 655, endPoint x: 598, endPoint y: 653, distance: 51.0
click at [598, 653] on textarea "To enrich screen reader interactions, please activate Accessibility in Grammarl…" at bounding box center [746, 442] width 355 height 566
click at [684, 675] on textarea "To enrich screen reader interactions, please activate Accessibility in Grammarl…" at bounding box center [746, 442] width 355 height 566
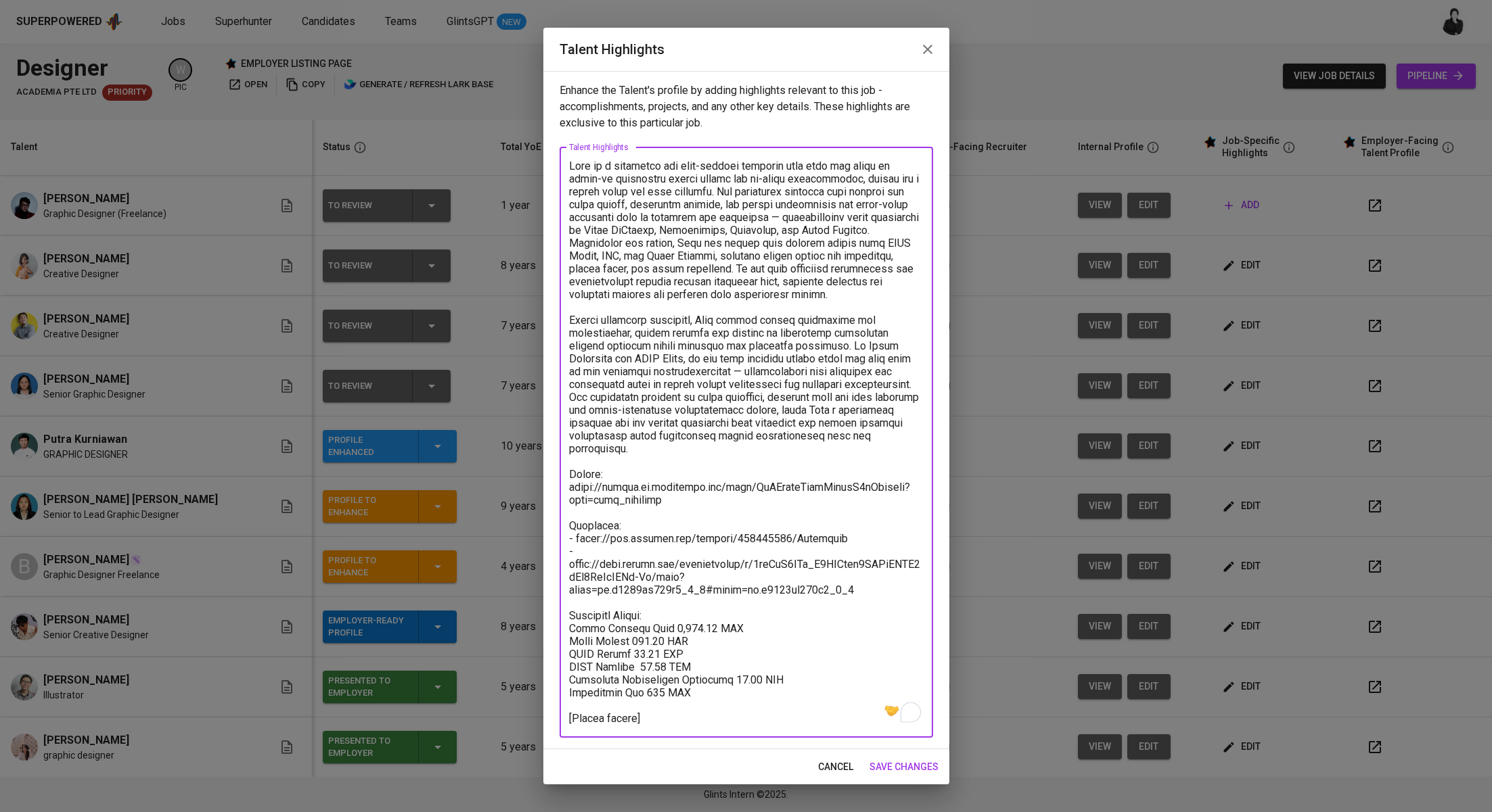
type textarea "Adib is a versatile and well-rounded designer with over six years of hands-on e…"
click at [913, 764] on span "save changes" at bounding box center [904, 767] width 69 height 17
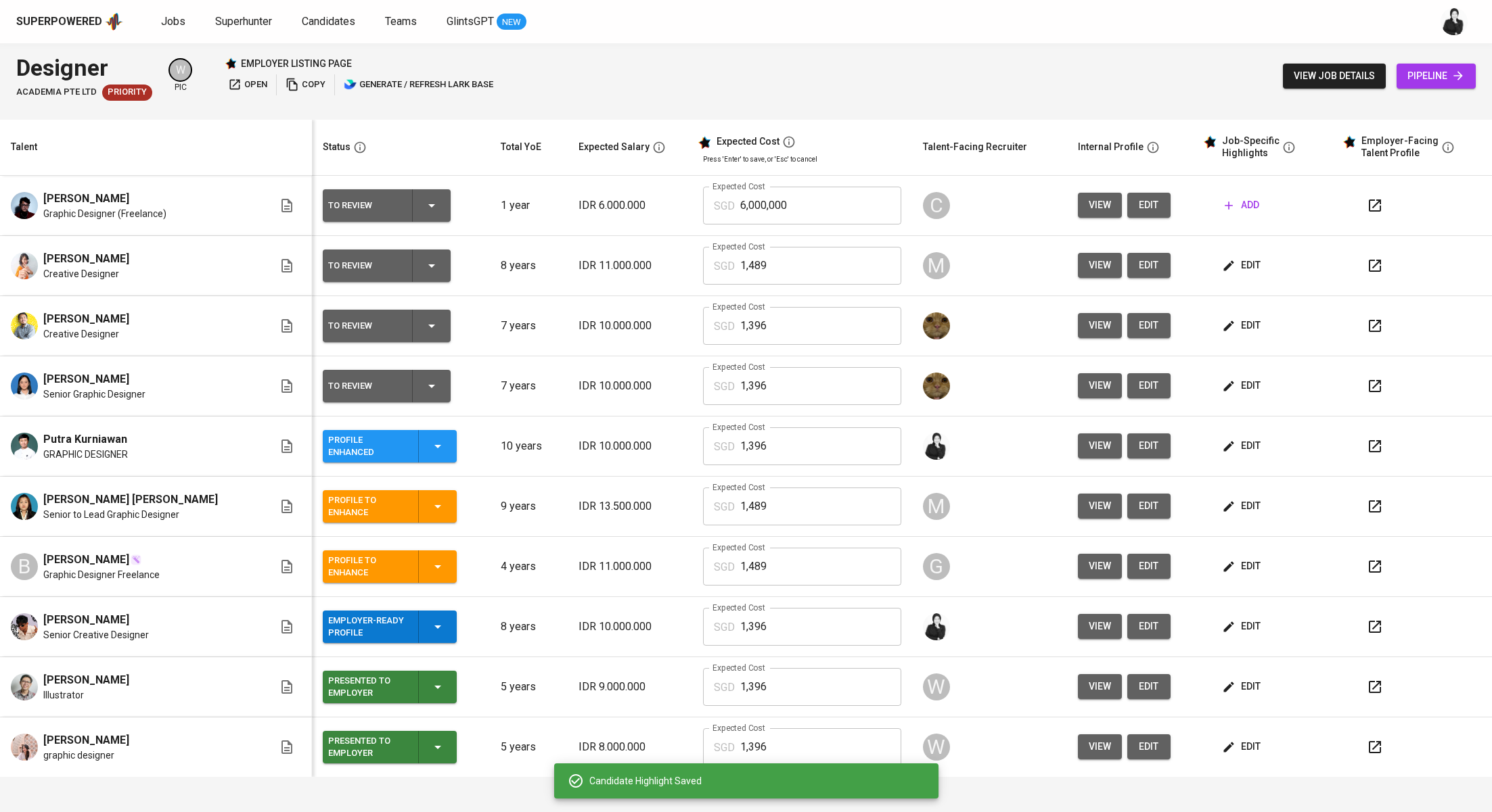
click at [414, 628] on div "Employer-Ready Profile" at bounding box center [389, 627] width 123 height 33
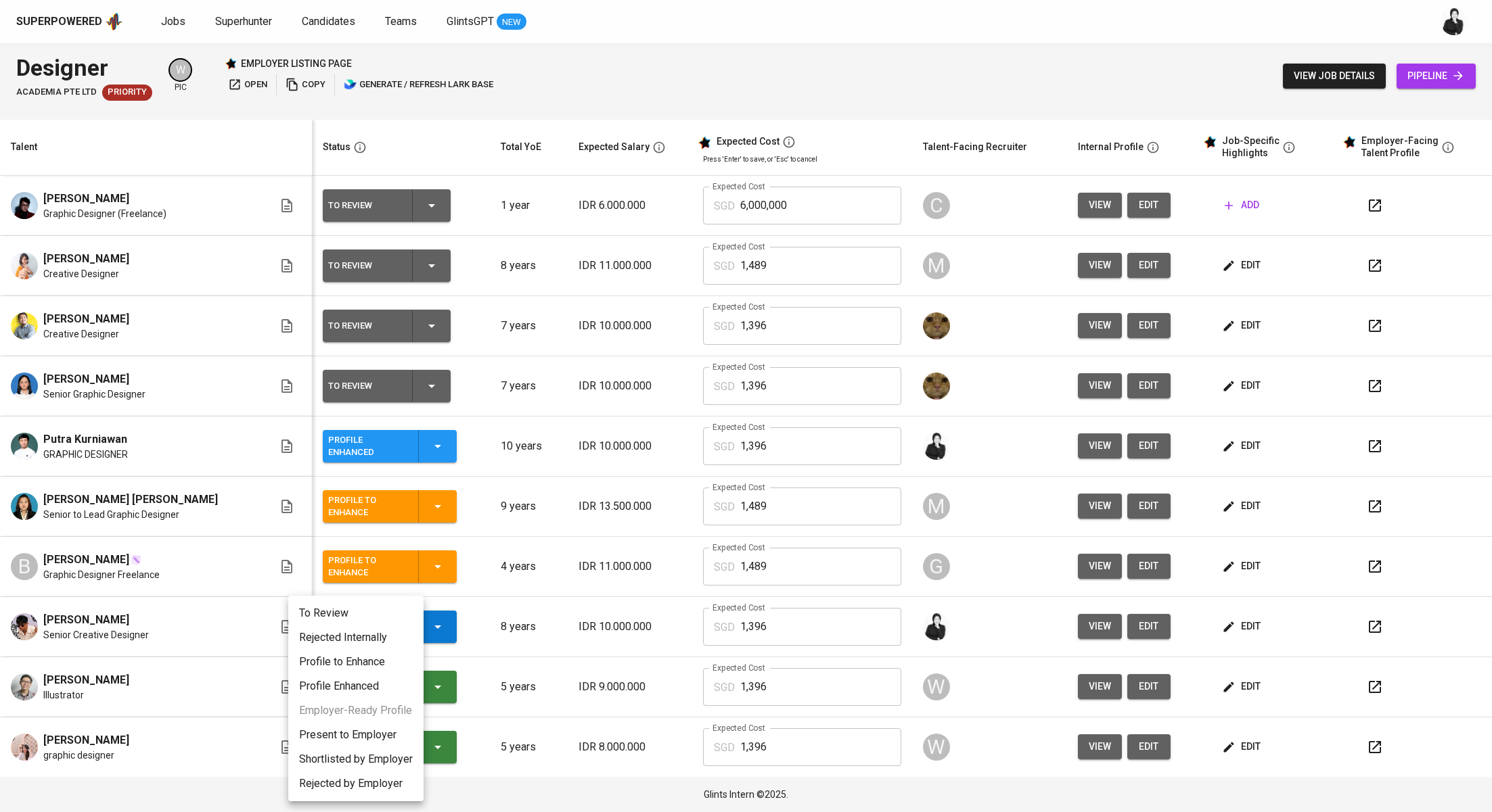
click at [389, 694] on li "Profile Enhanced" at bounding box center [355, 686] width 135 height 24
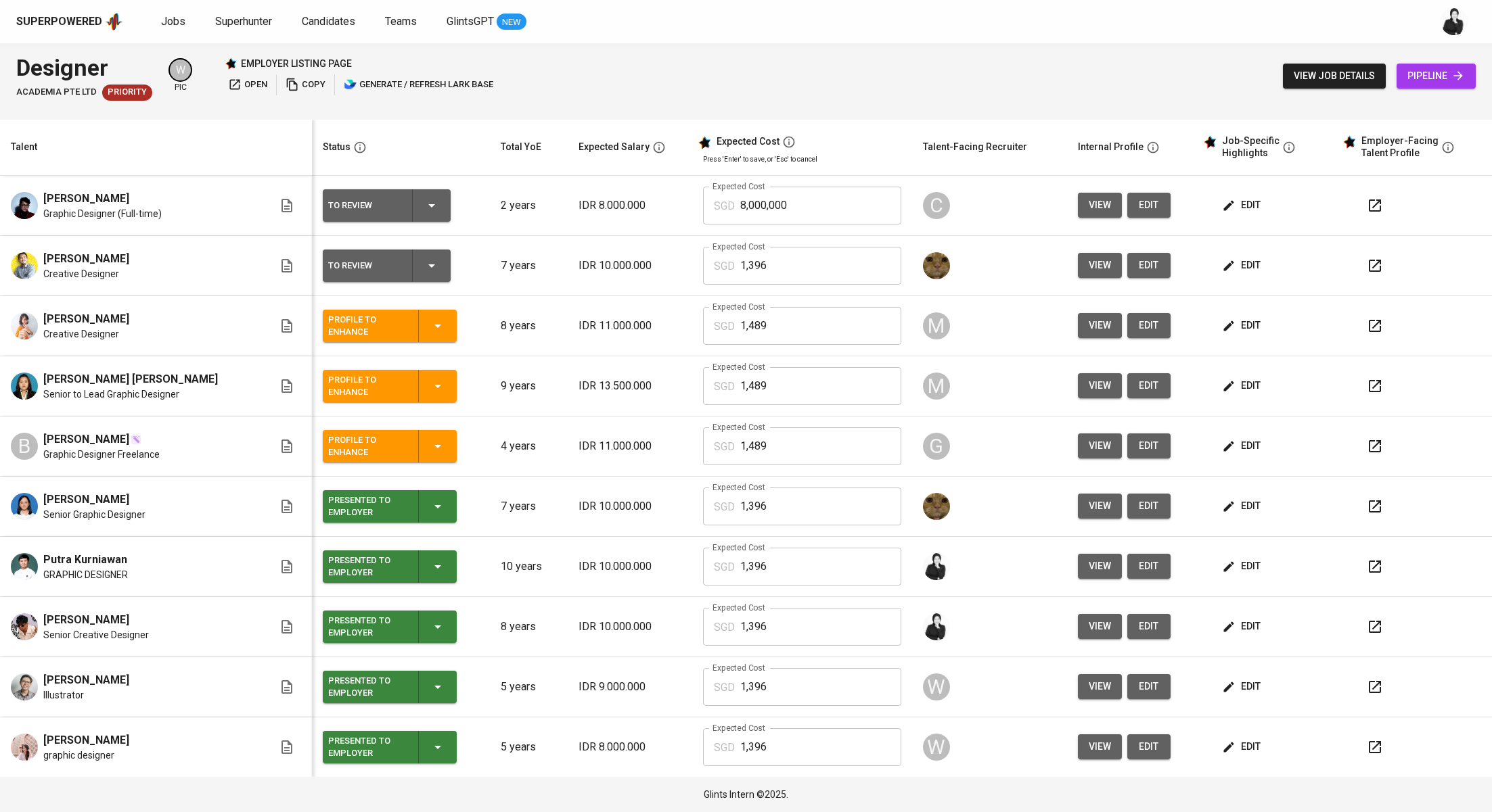
click at [1370, 563] on icon "button" at bounding box center [1374, 567] width 16 height 16
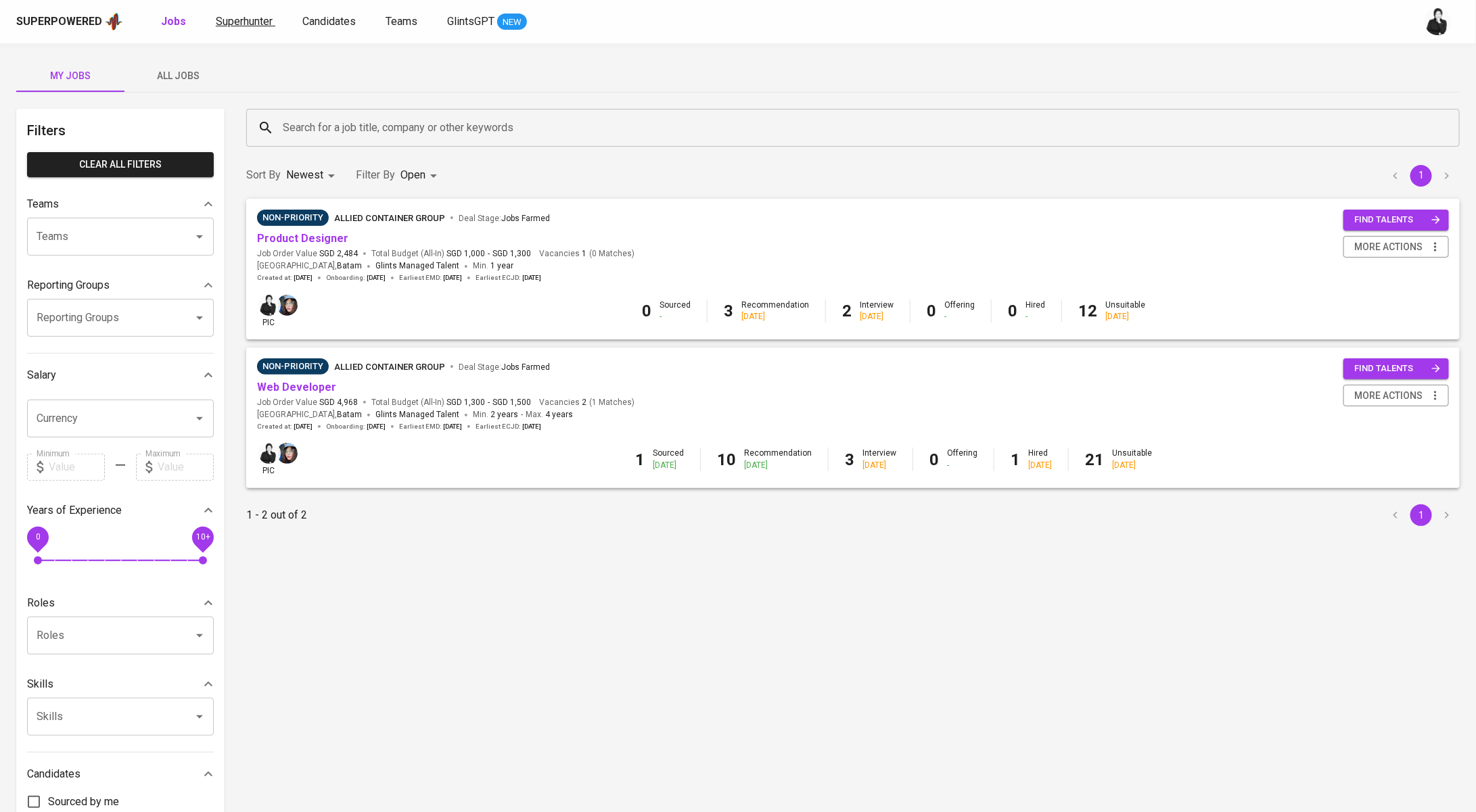
click at [259, 28] on link "Superhunter" at bounding box center [245, 22] width 60 height 17
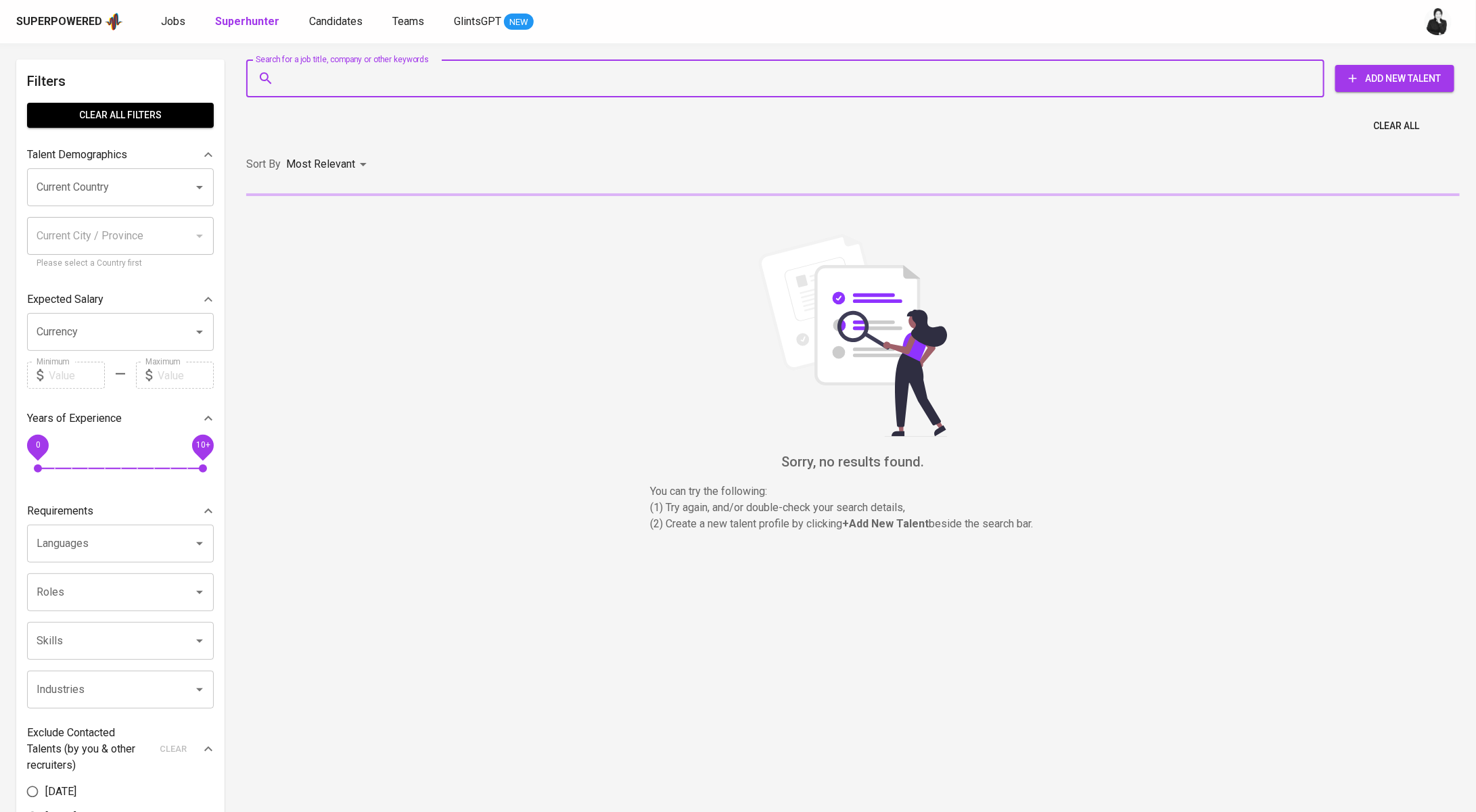
click at [454, 84] on input "Search for a job title, company or other keywords" at bounding box center [789, 78] width 1019 height 25
paste input "[PERSON_NAME][EMAIL_ADDRESS][DOMAIN_NAME]"
type input "[PERSON_NAME][EMAIL_ADDRESS][DOMAIN_NAME]"
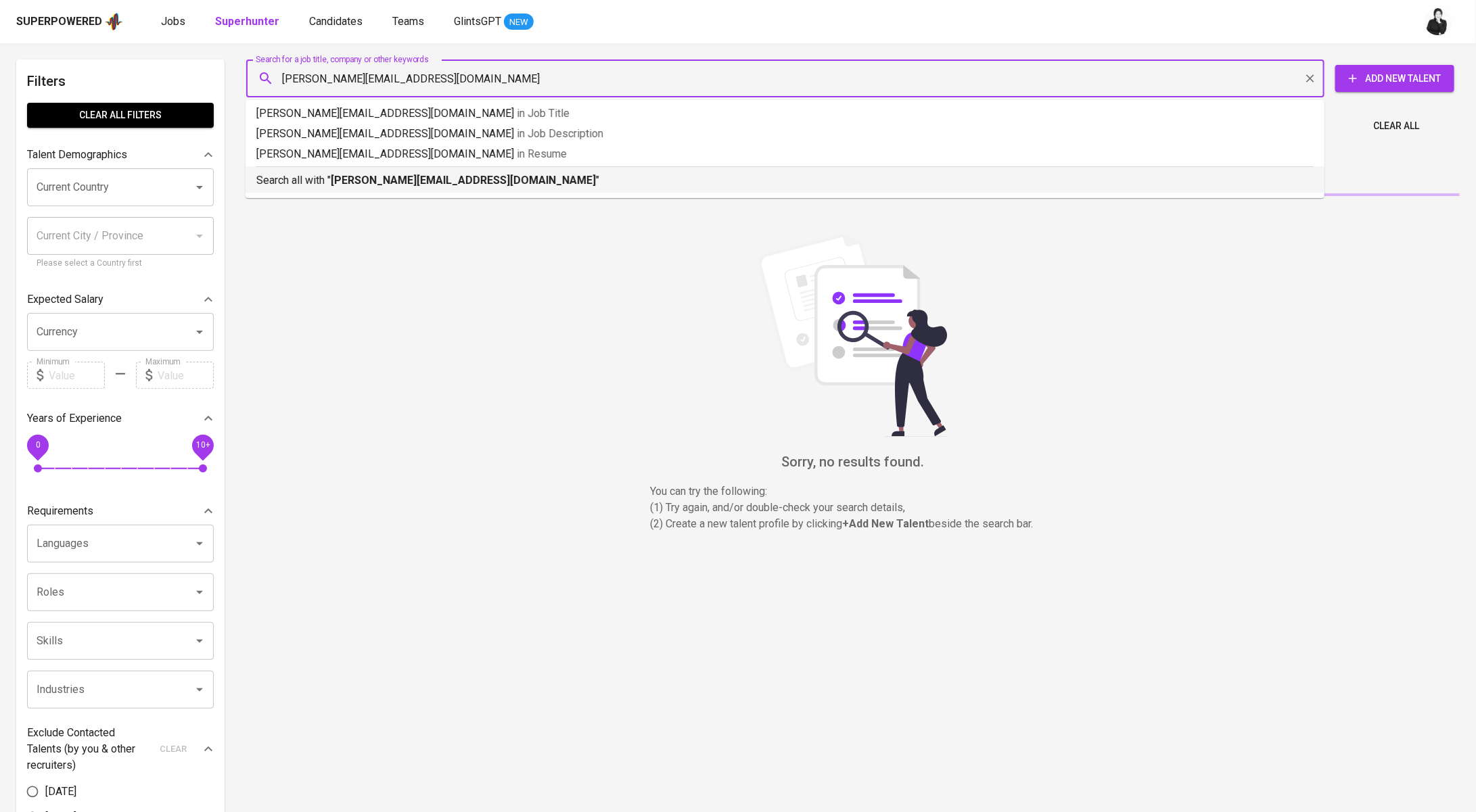
click at [449, 177] on b "[PERSON_NAME][EMAIL_ADDRESS][DOMAIN_NAME]" at bounding box center [463, 180] width 265 height 13
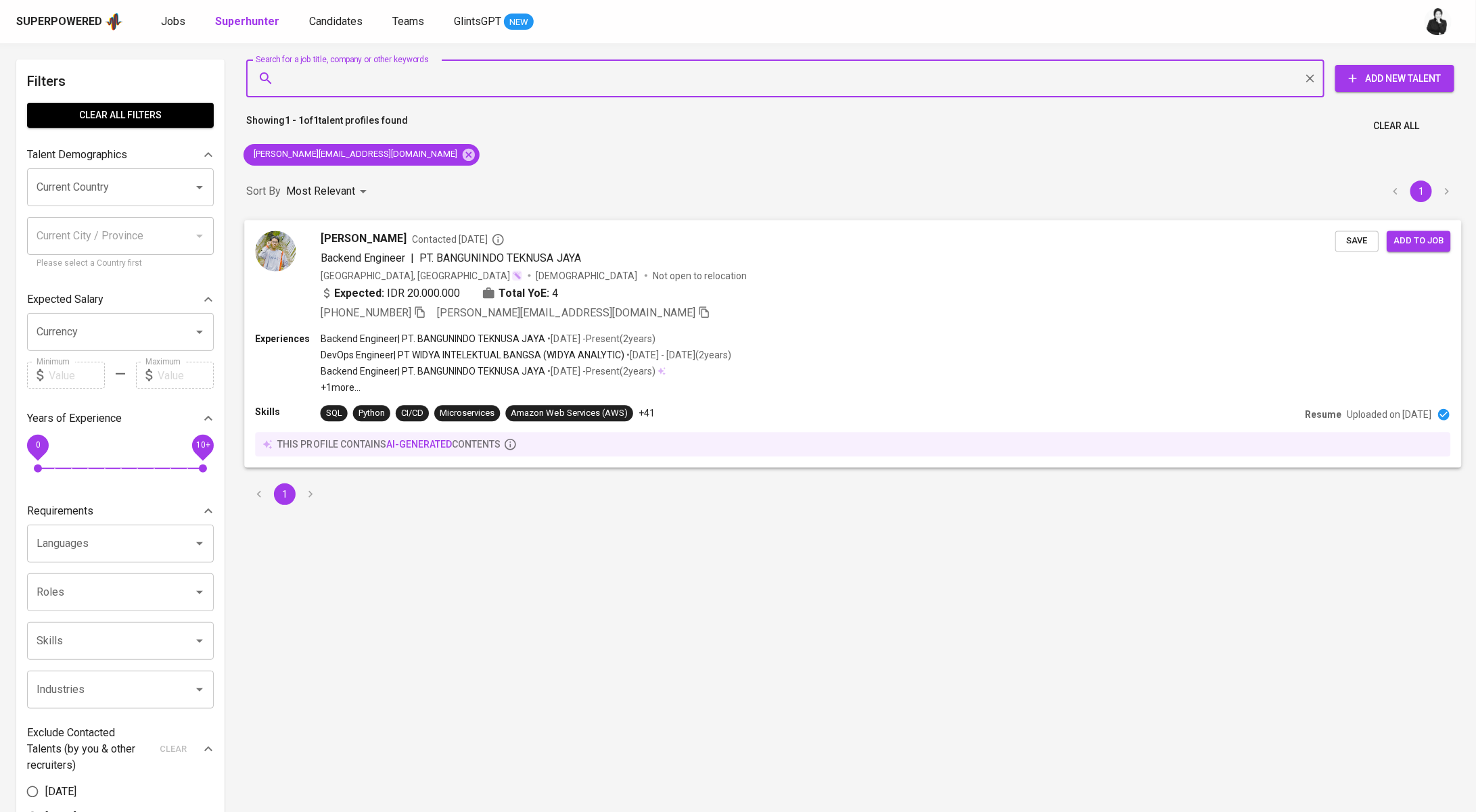
click at [398, 232] on span "[PERSON_NAME]" at bounding box center [363, 239] width 86 height 16
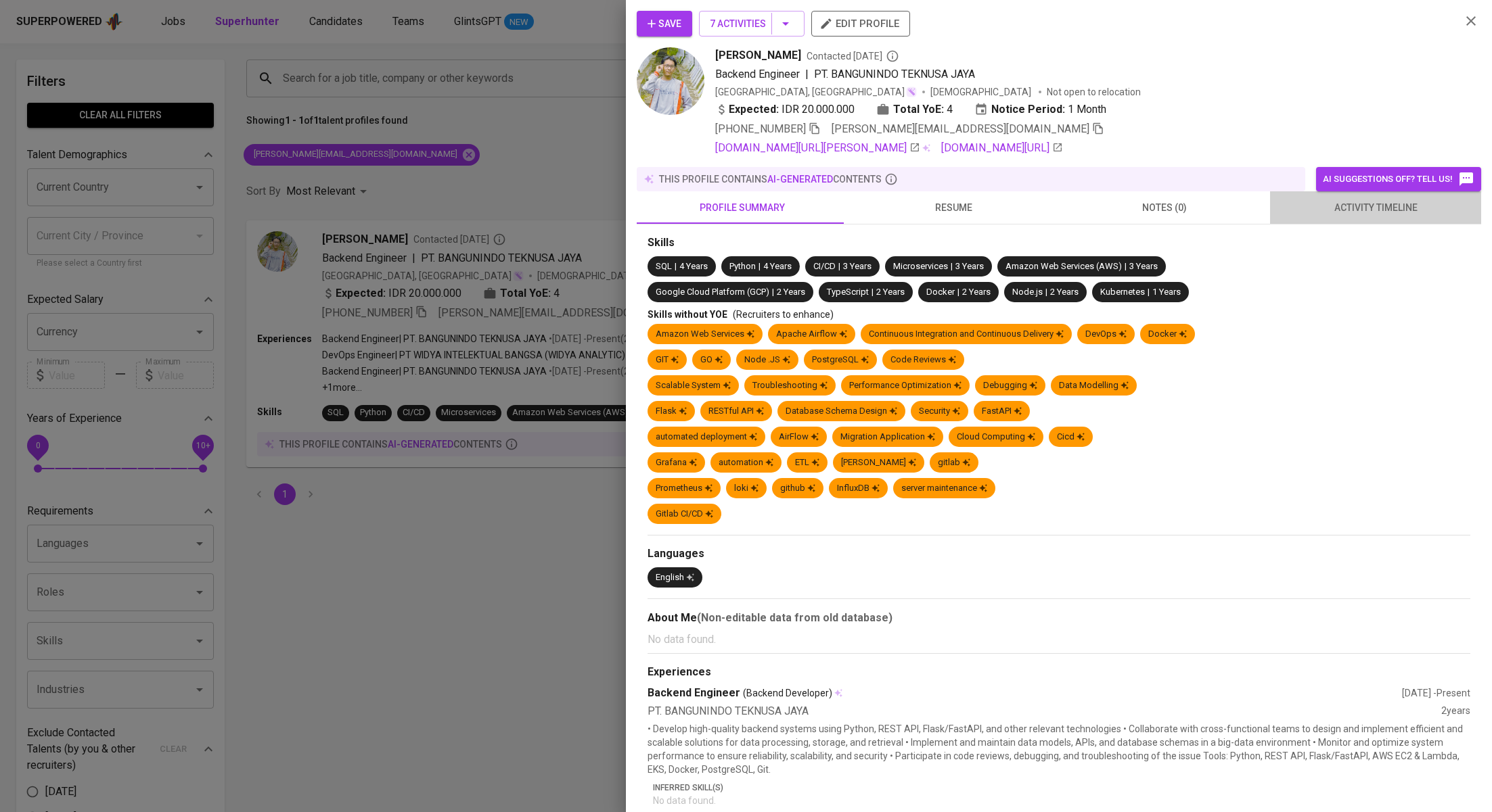
click at [1413, 205] on span "activity timeline" at bounding box center [1374, 207] width 195 height 17
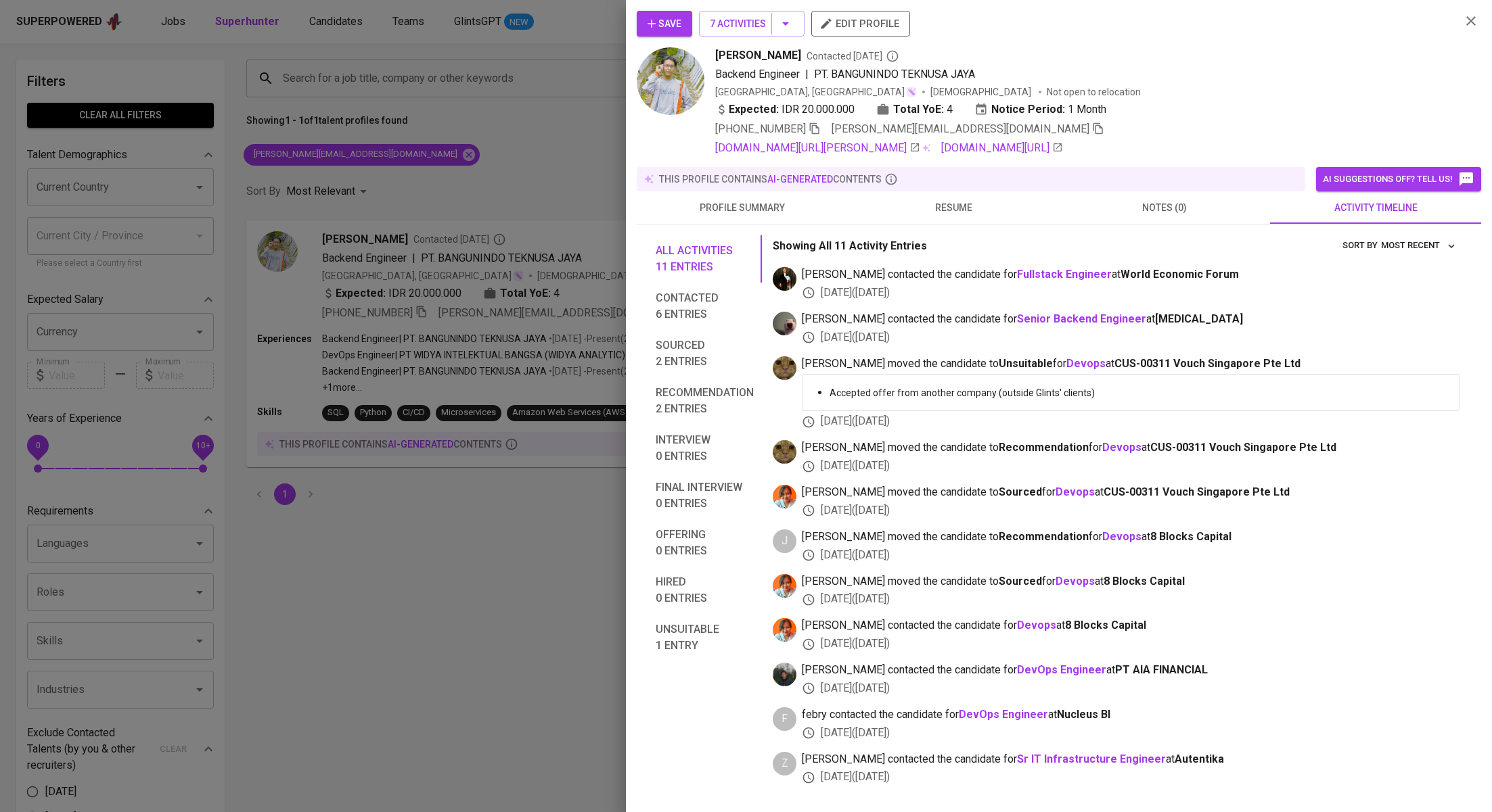
click at [668, 23] on span "Save" at bounding box center [664, 24] width 33 height 17
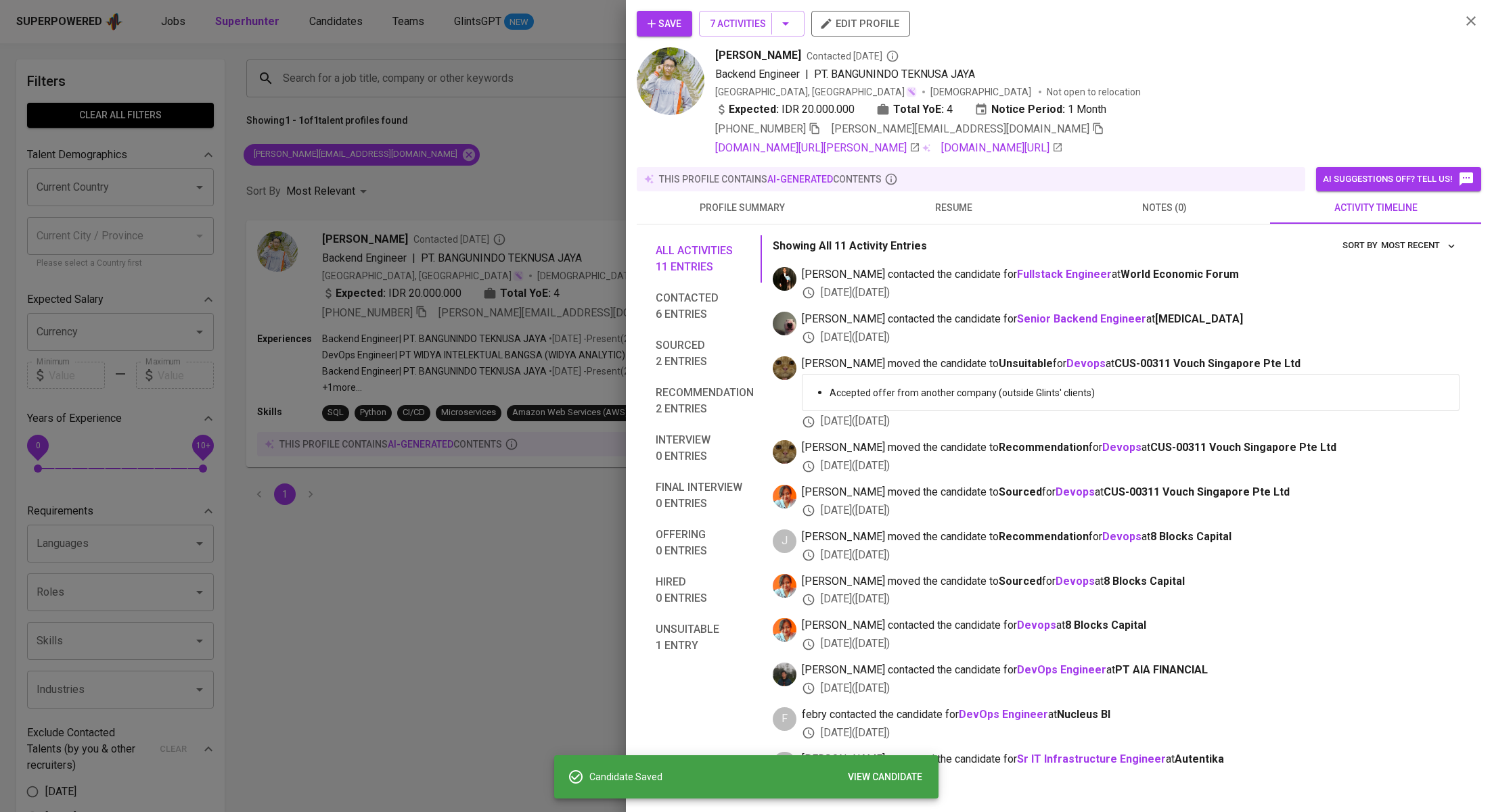
click at [476, 195] on div at bounding box center [746, 406] width 1492 height 812
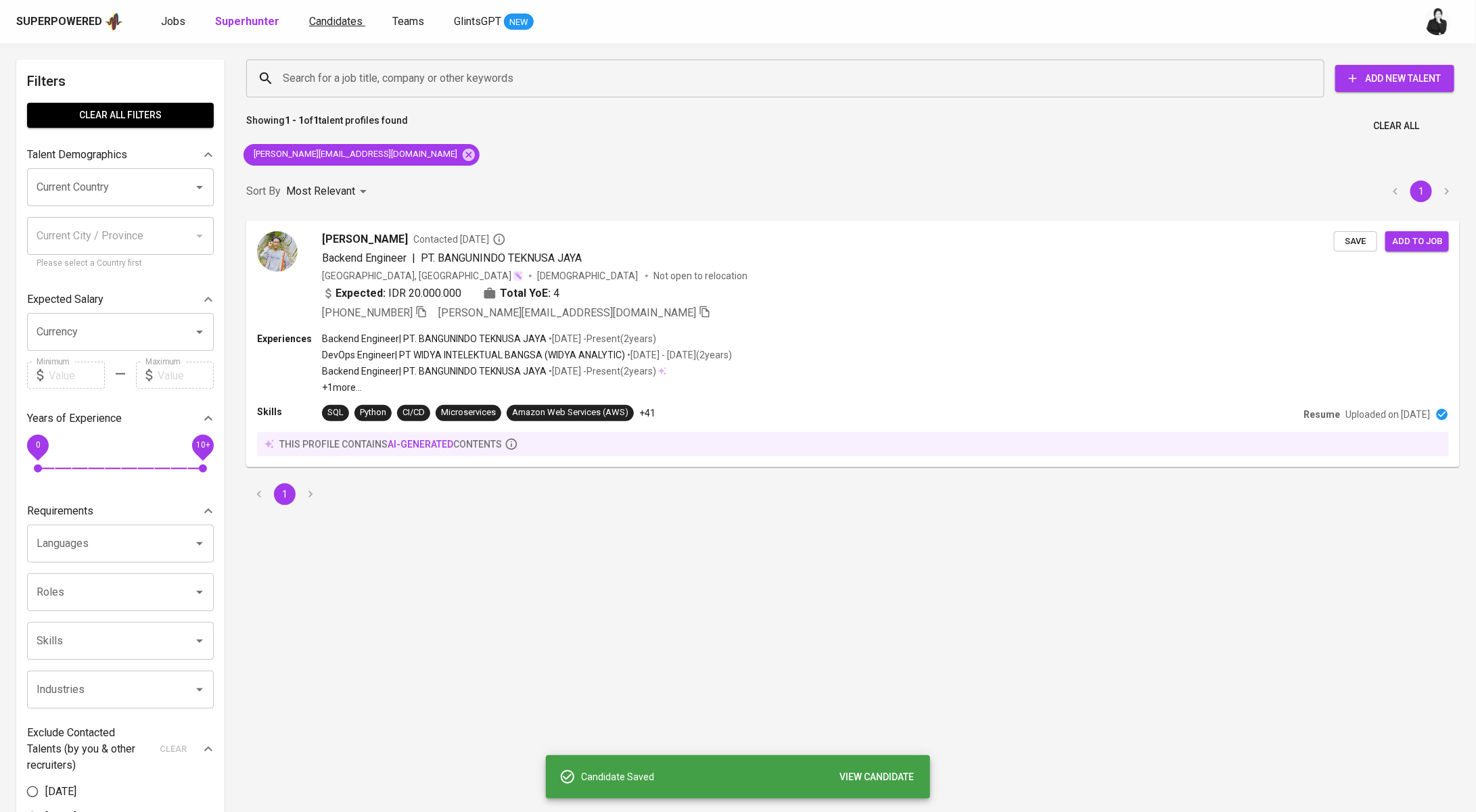
click at [321, 27] on link "Candidates" at bounding box center [337, 22] width 56 height 17
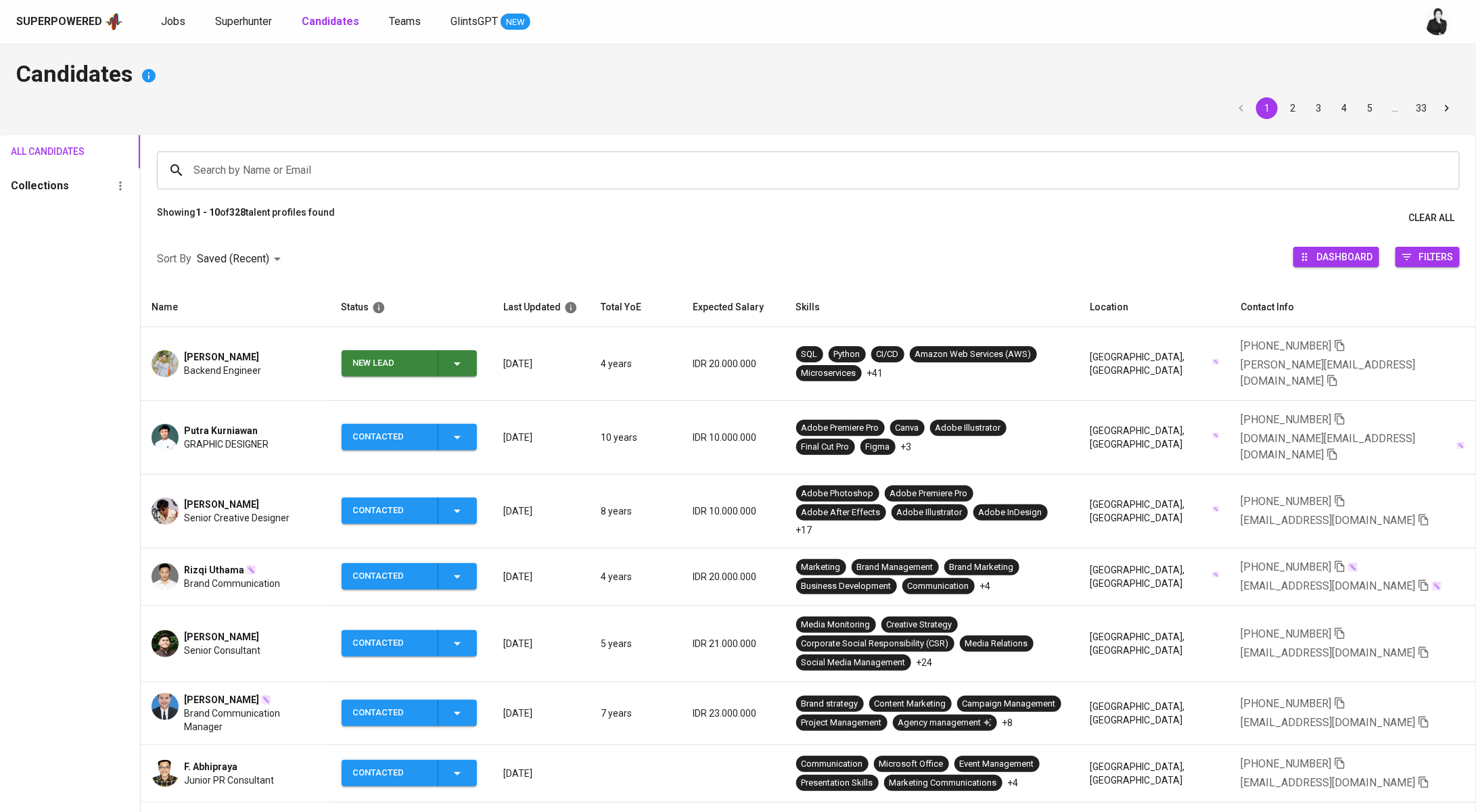
click at [465, 356] on icon "button" at bounding box center [457, 364] width 16 height 16
click at [422, 416] on li "Contacted" at bounding box center [409, 412] width 135 height 24
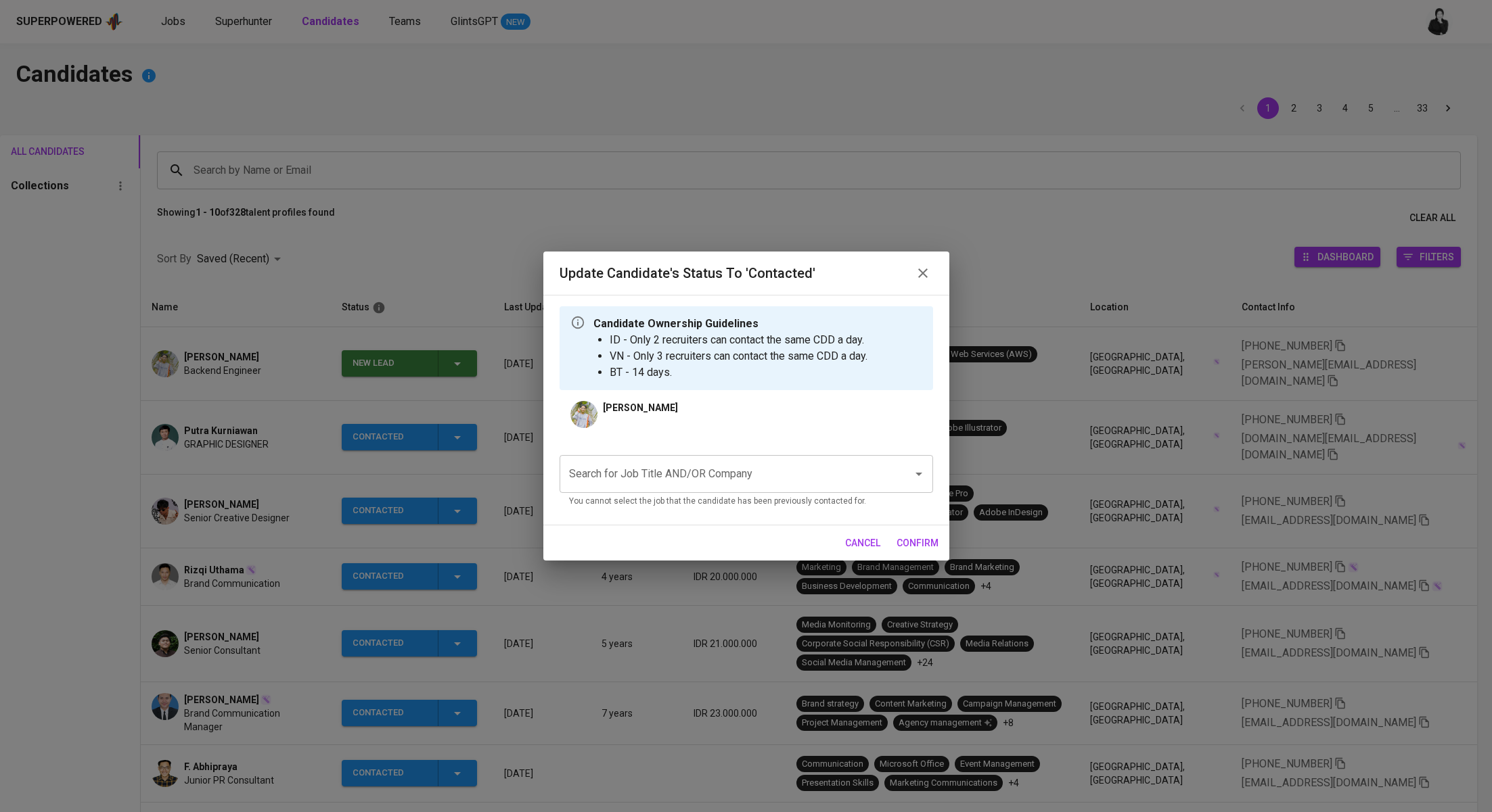
click at [764, 481] on input "Search for Job Title AND/OR Company" at bounding box center [727, 474] width 323 height 25
paste input "[PERSON_NAME][EMAIL_ADDRESS][DOMAIN_NAME]"
type input "w"
type input "a"
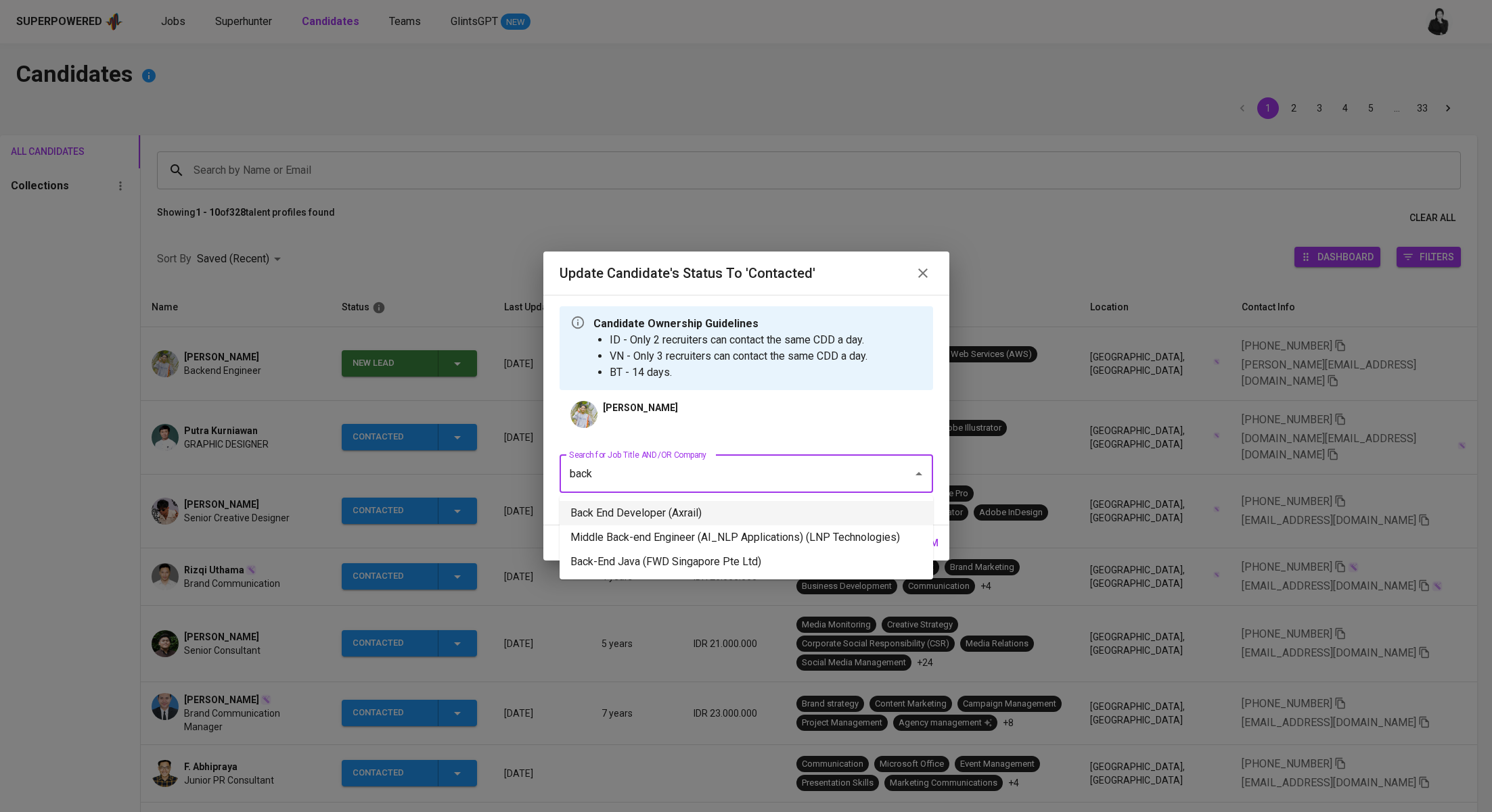
click at [787, 513] on li "Back End Developer (Axrail)" at bounding box center [746, 513] width 373 height 24
type input "back"
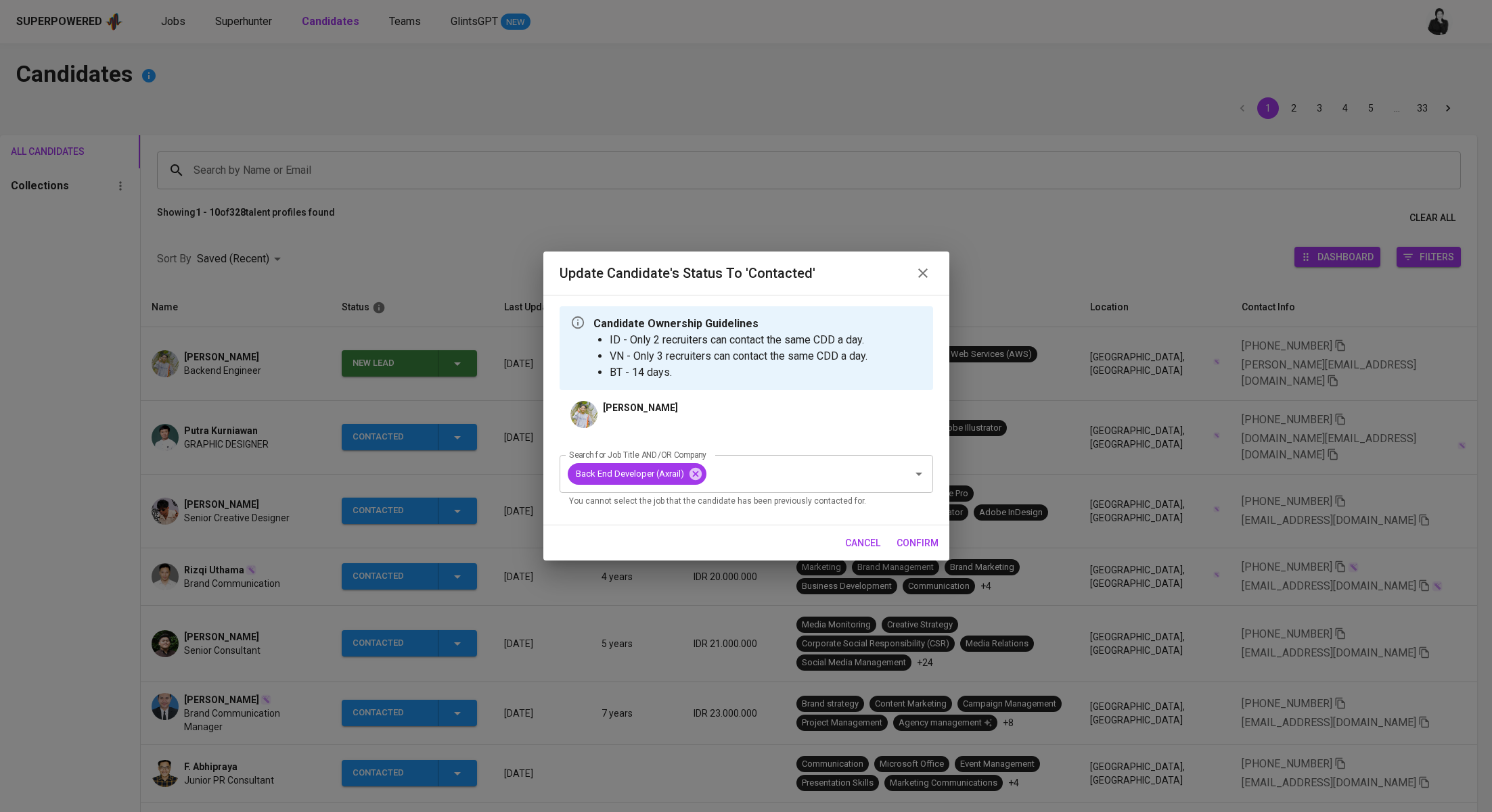
click at [912, 538] on span "confirm" at bounding box center [917, 543] width 42 height 17
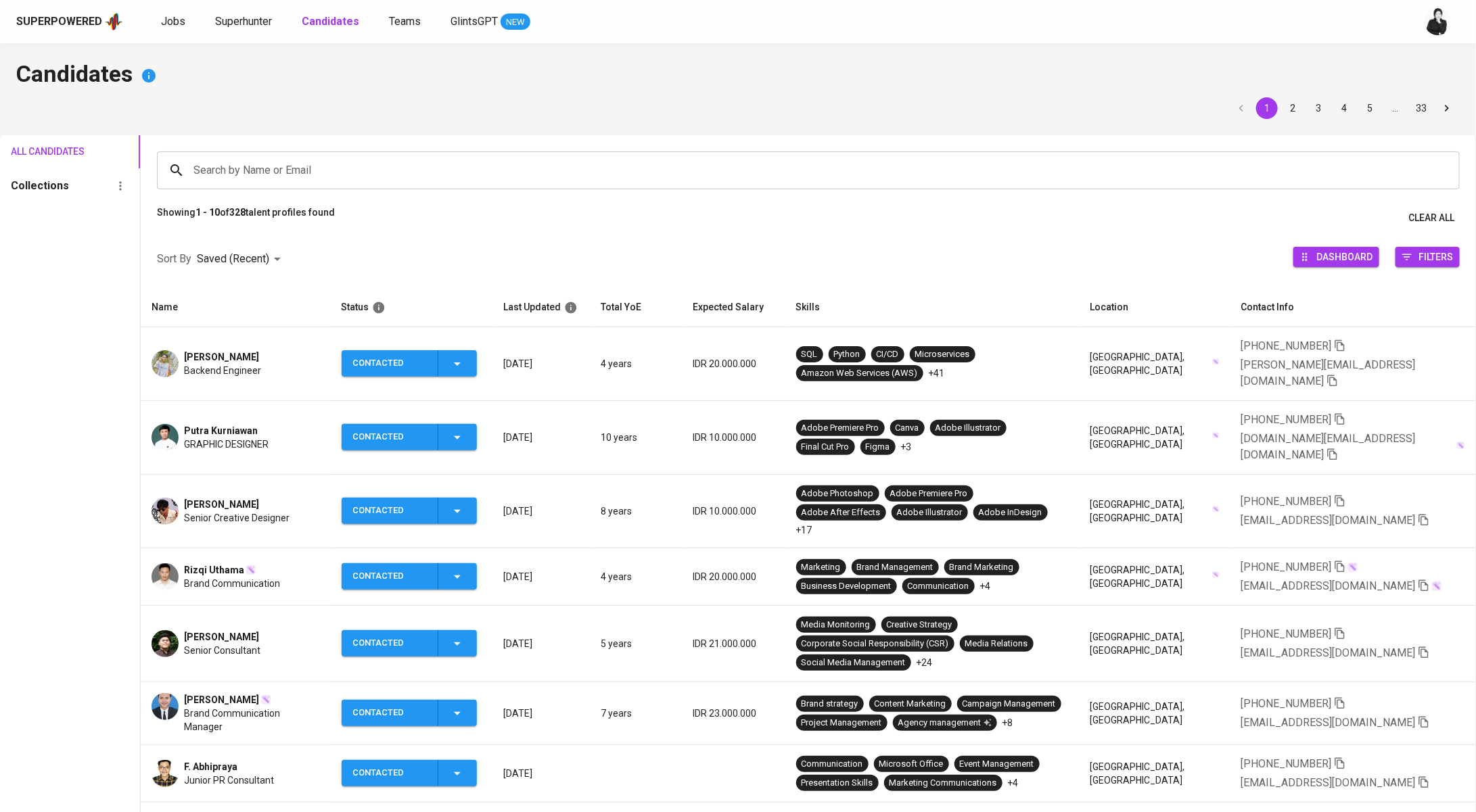
click at [246, 350] on span "[PERSON_NAME]" at bounding box center [221, 357] width 75 height 14
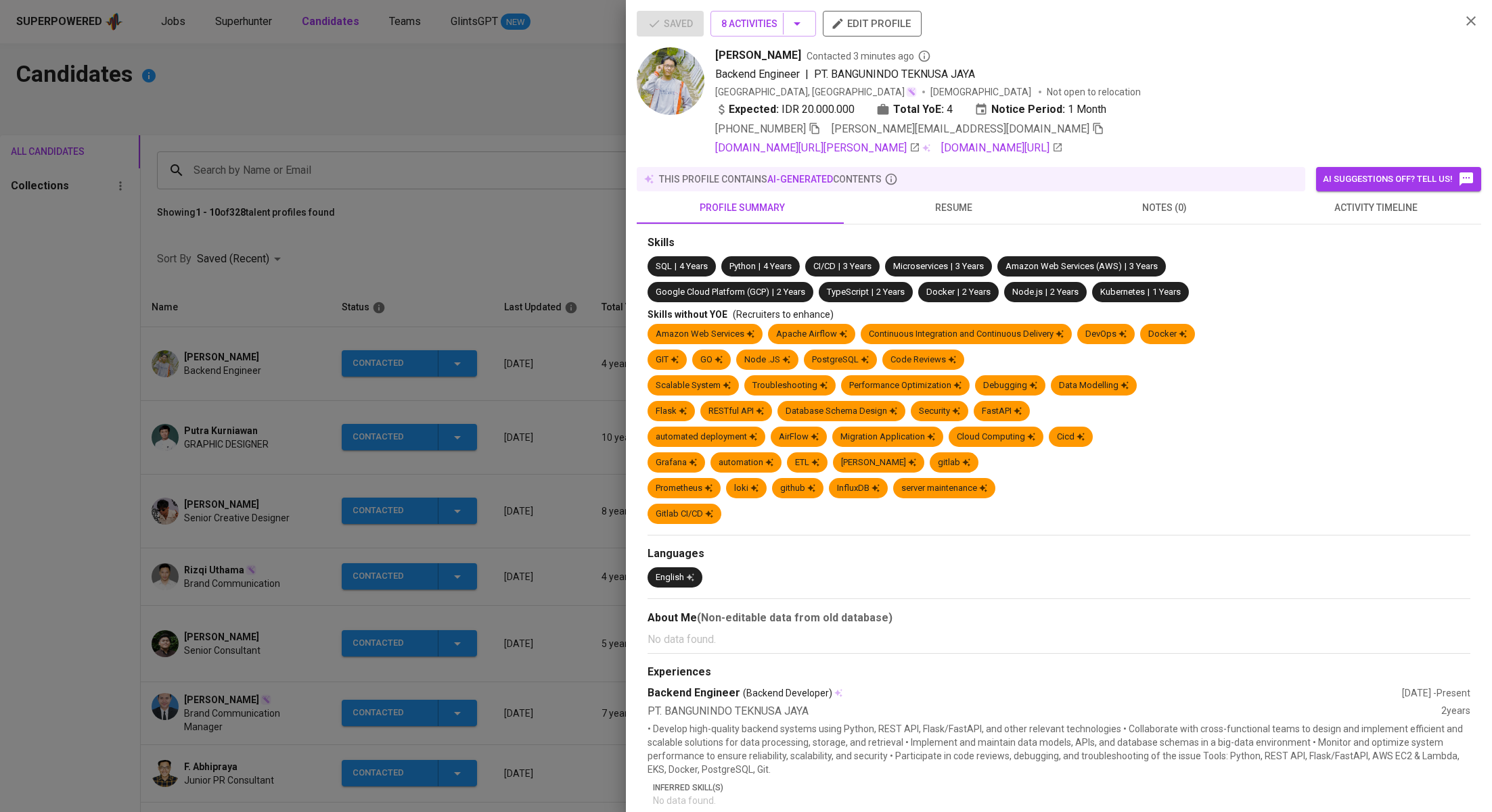
drag, startPoint x: 790, startPoint y: 58, endPoint x: 711, endPoint y: 57, distance: 79.0
click at [711, 57] on div "[PERSON_NAME] Fikri Contacted 3 minutes ago Backend Engineer | PT. BANGUNINDO T…" at bounding box center [1043, 101] width 813 height 109
copy span "[PERSON_NAME]"
click at [448, 196] on div at bounding box center [746, 406] width 1492 height 812
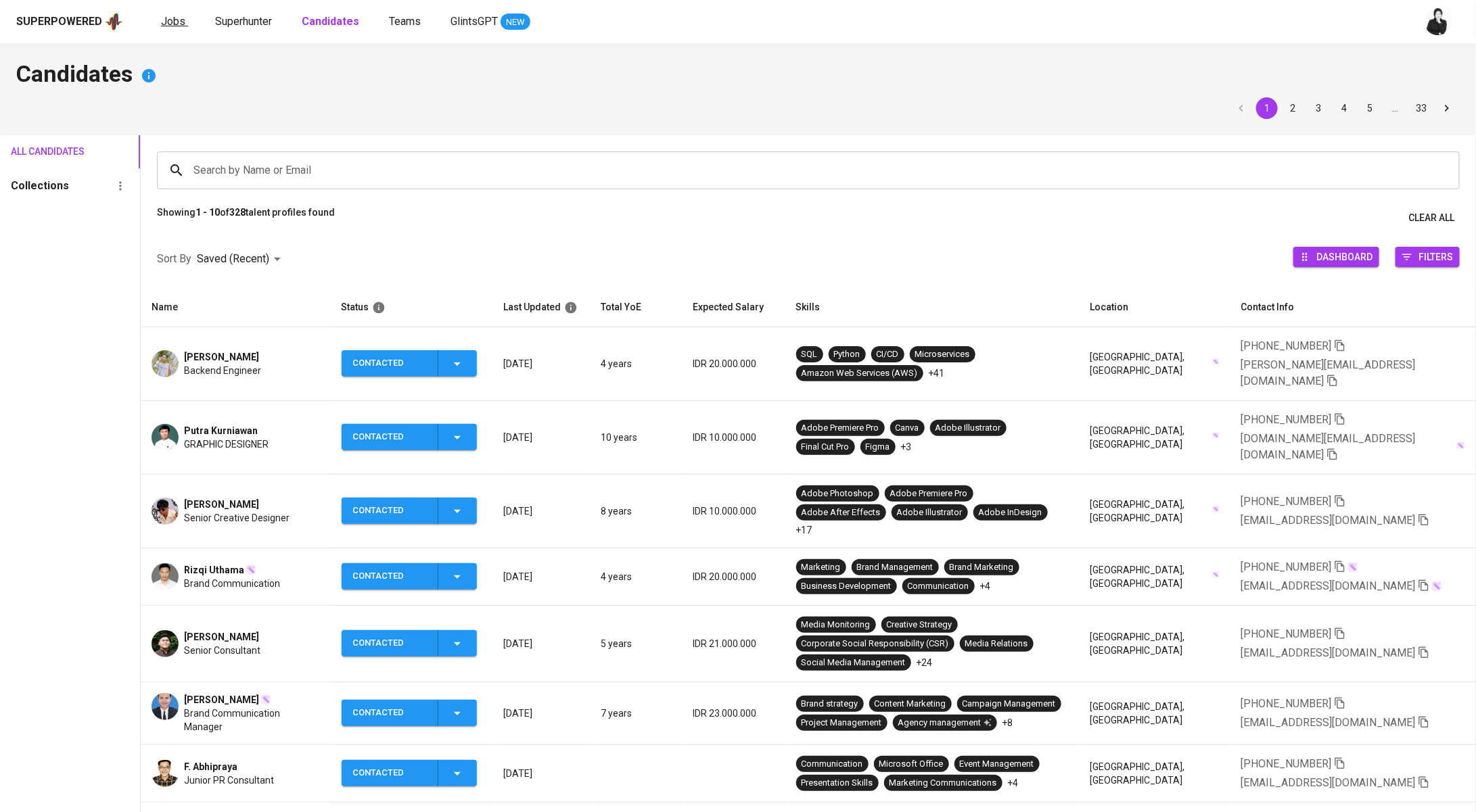
click at [161, 20] on span "Jobs" at bounding box center [173, 21] width 24 height 13
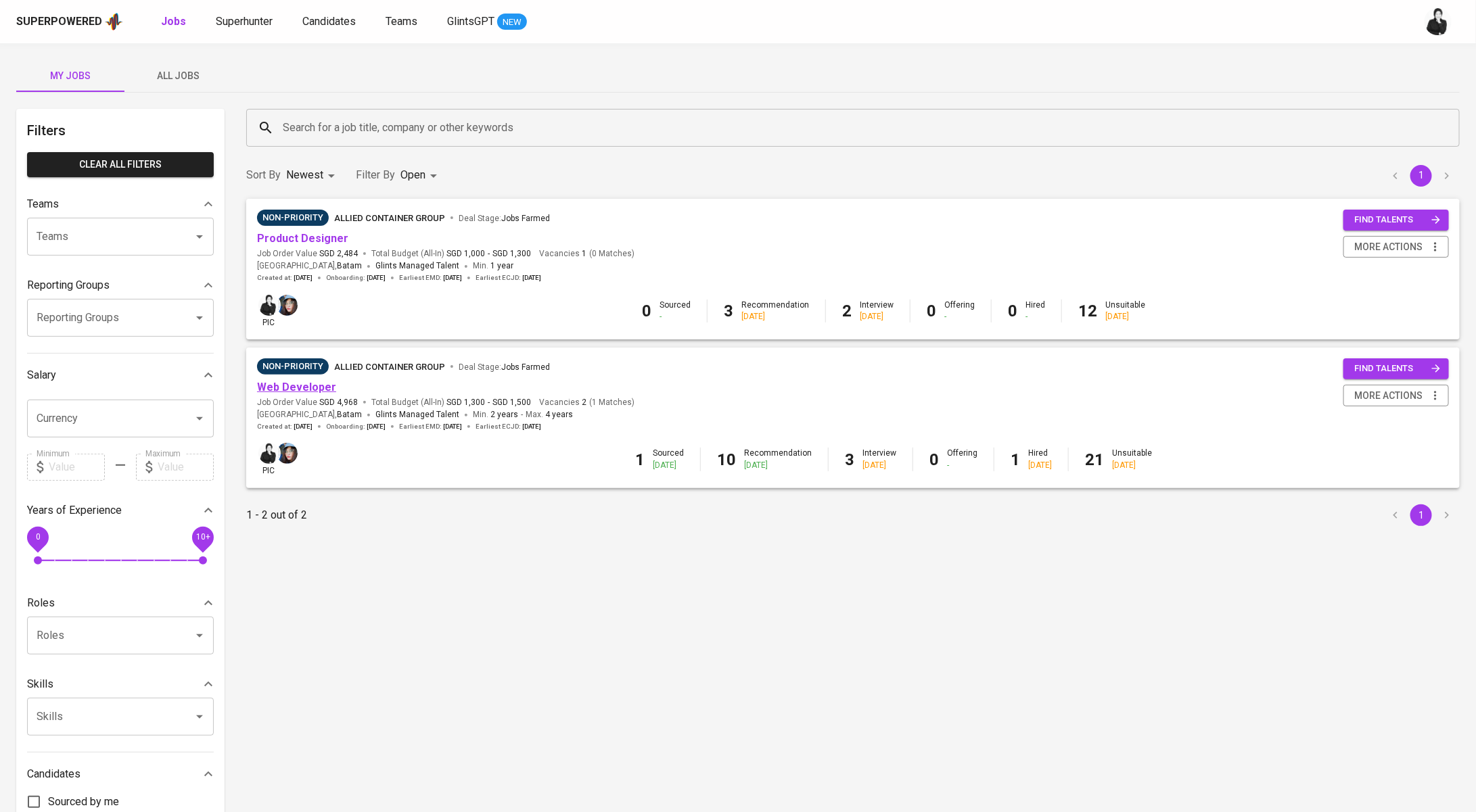
click at [311, 386] on link "Web Developer" at bounding box center [296, 387] width 79 height 13
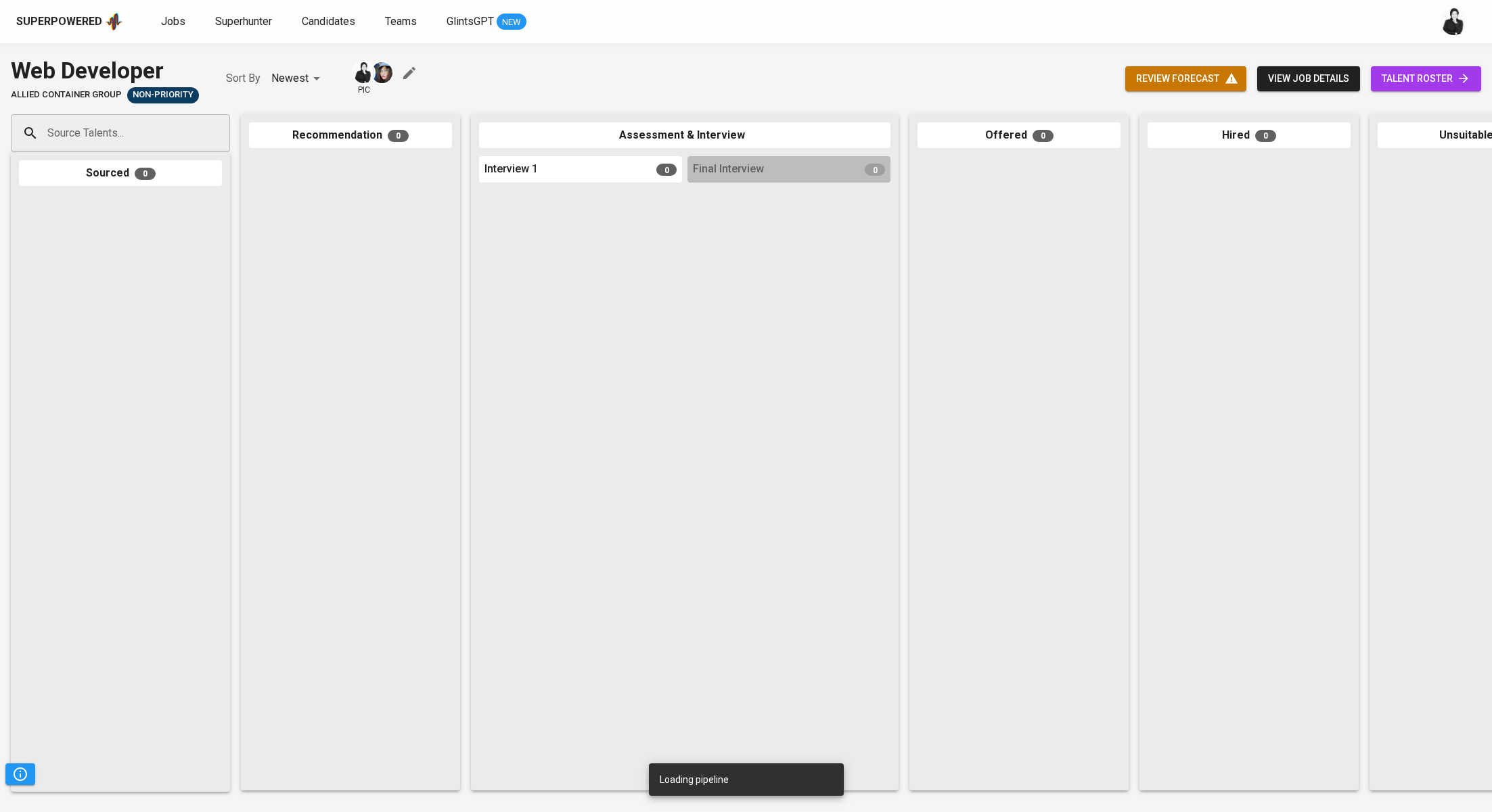
click at [1397, 76] on span "talent roster" at bounding box center [1426, 79] width 89 height 17
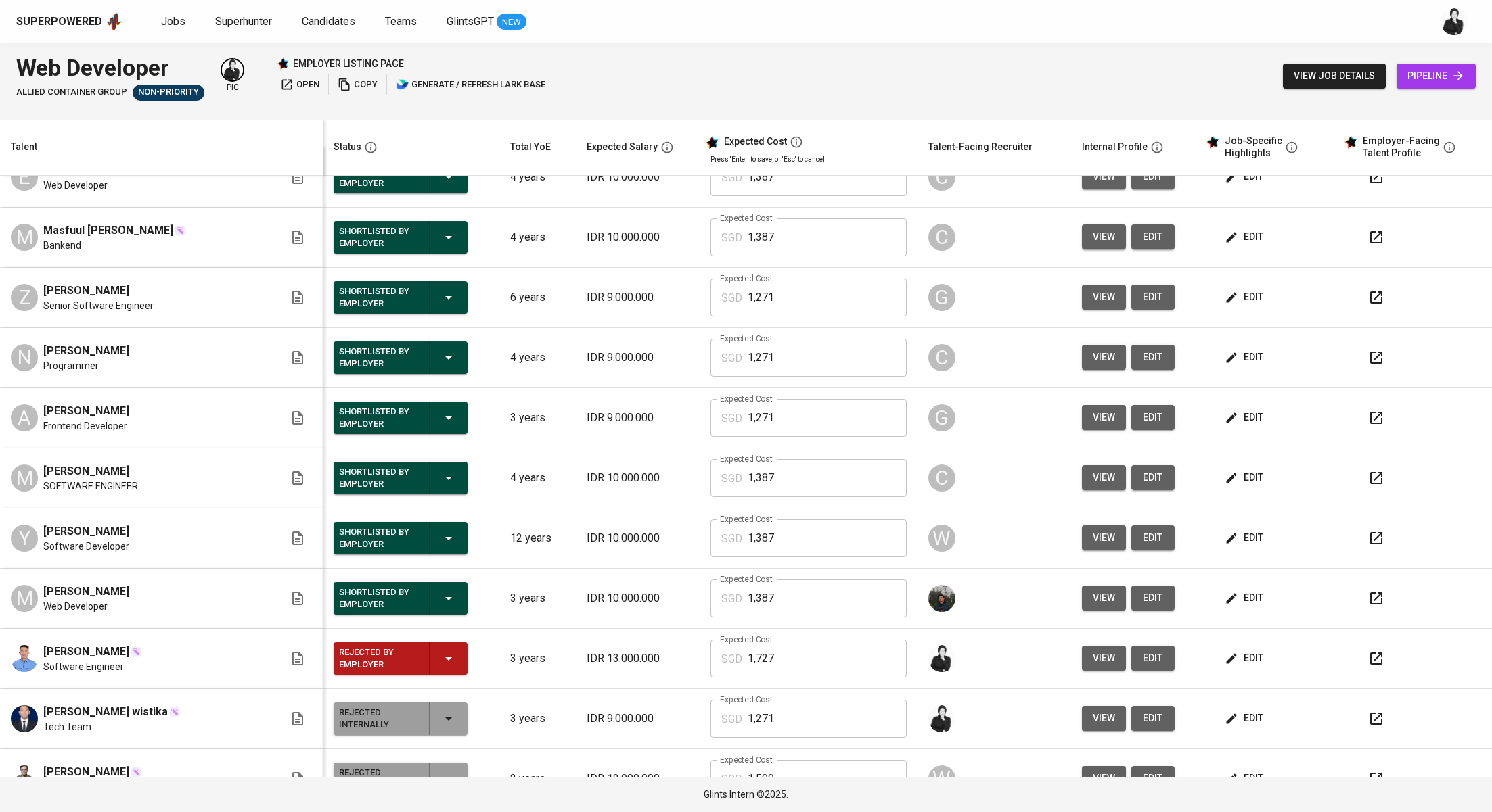
scroll to position [25, 0]
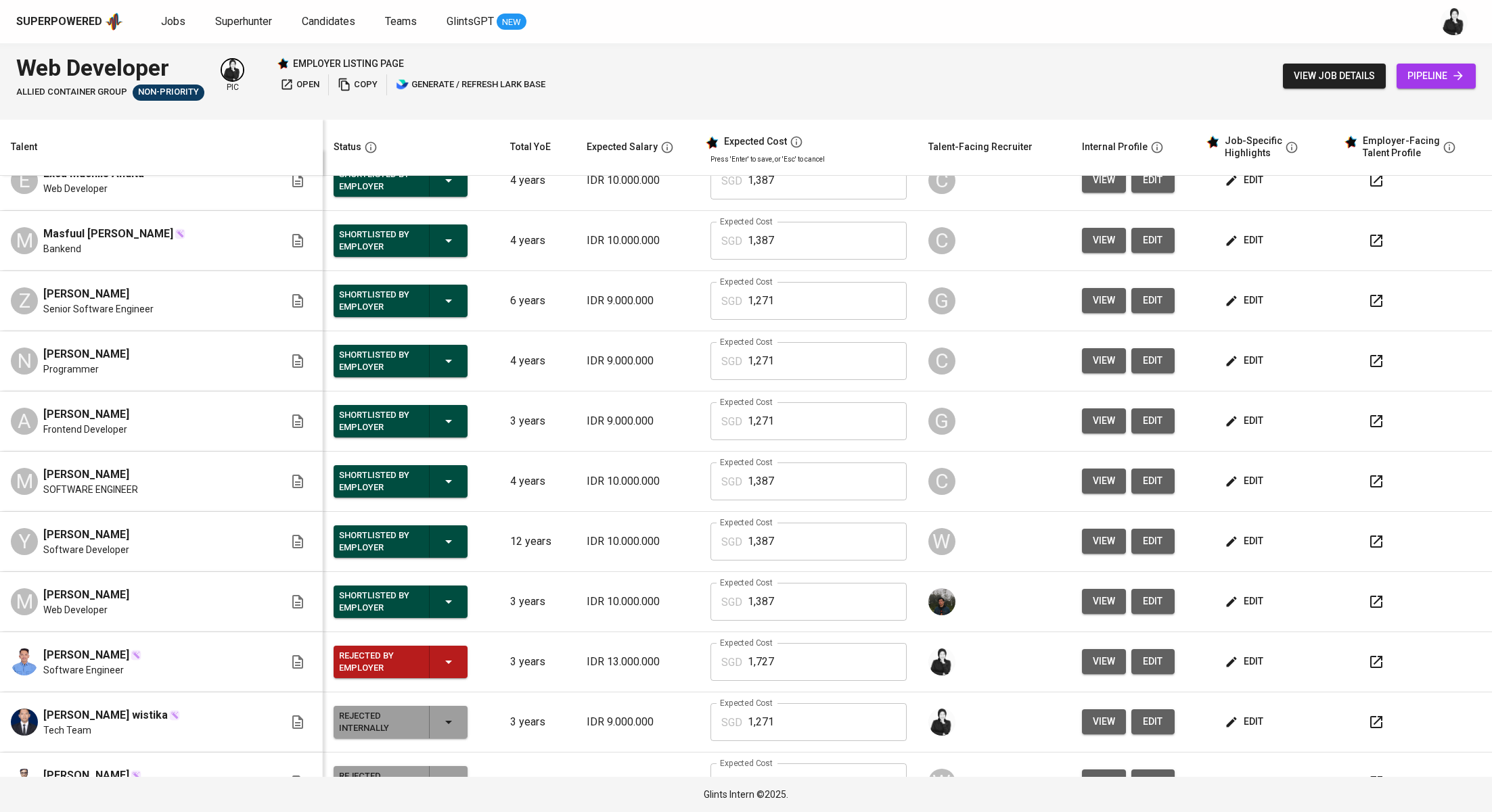
click at [1370, 244] on icon "button" at bounding box center [1375, 240] width 12 height 12
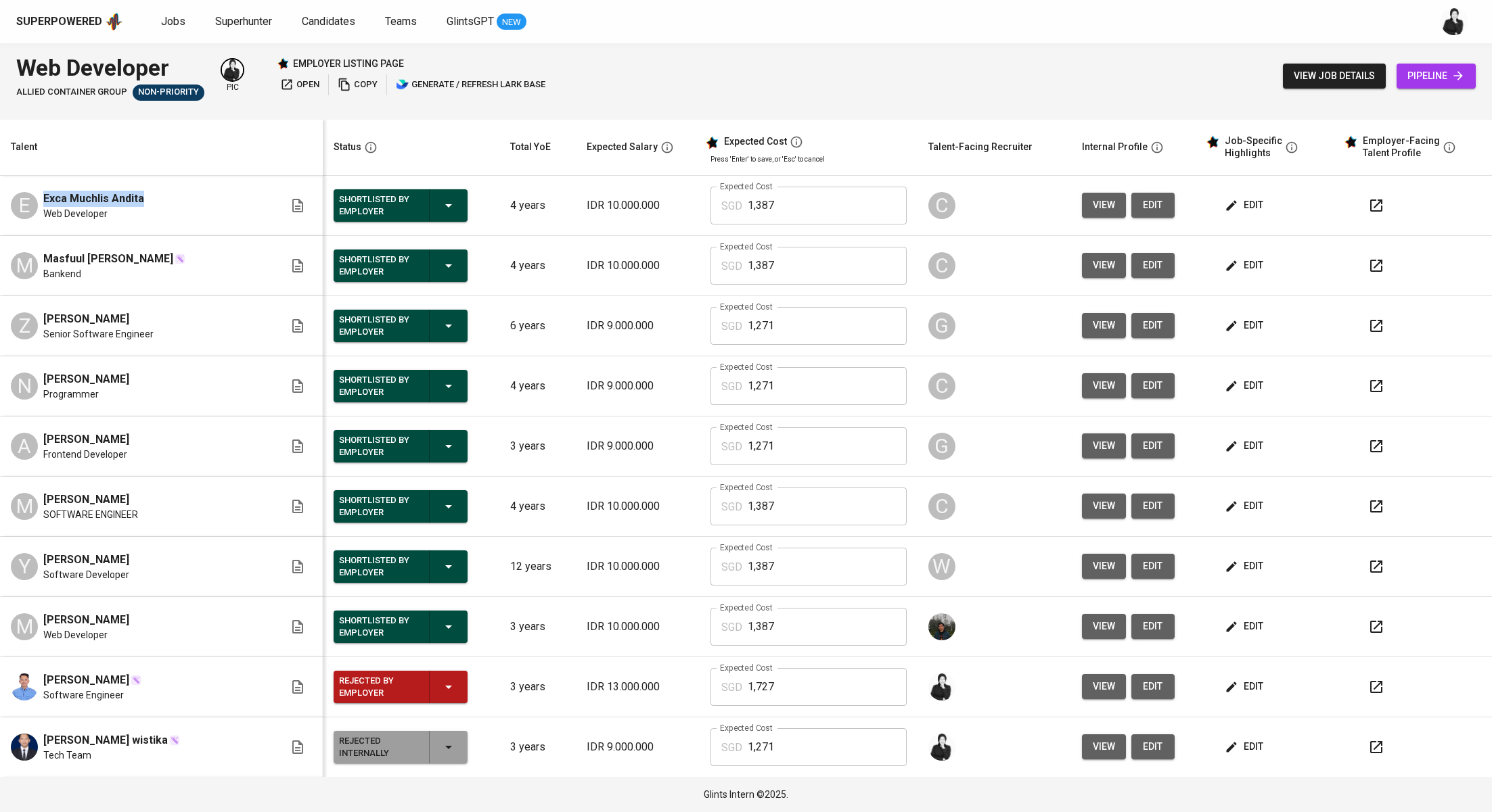
drag, startPoint x: 158, startPoint y: 194, endPoint x: 17, endPoint y: 191, distance: 141.0
click at [17, 191] on div "E Exca Muchlis Andita Web Developer" at bounding box center [148, 205] width 273 height 30
copy span "Exca Muchlis Andita"
click at [1360, 211] on button "button" at bounding box center [1376, 205] width 33 height 33
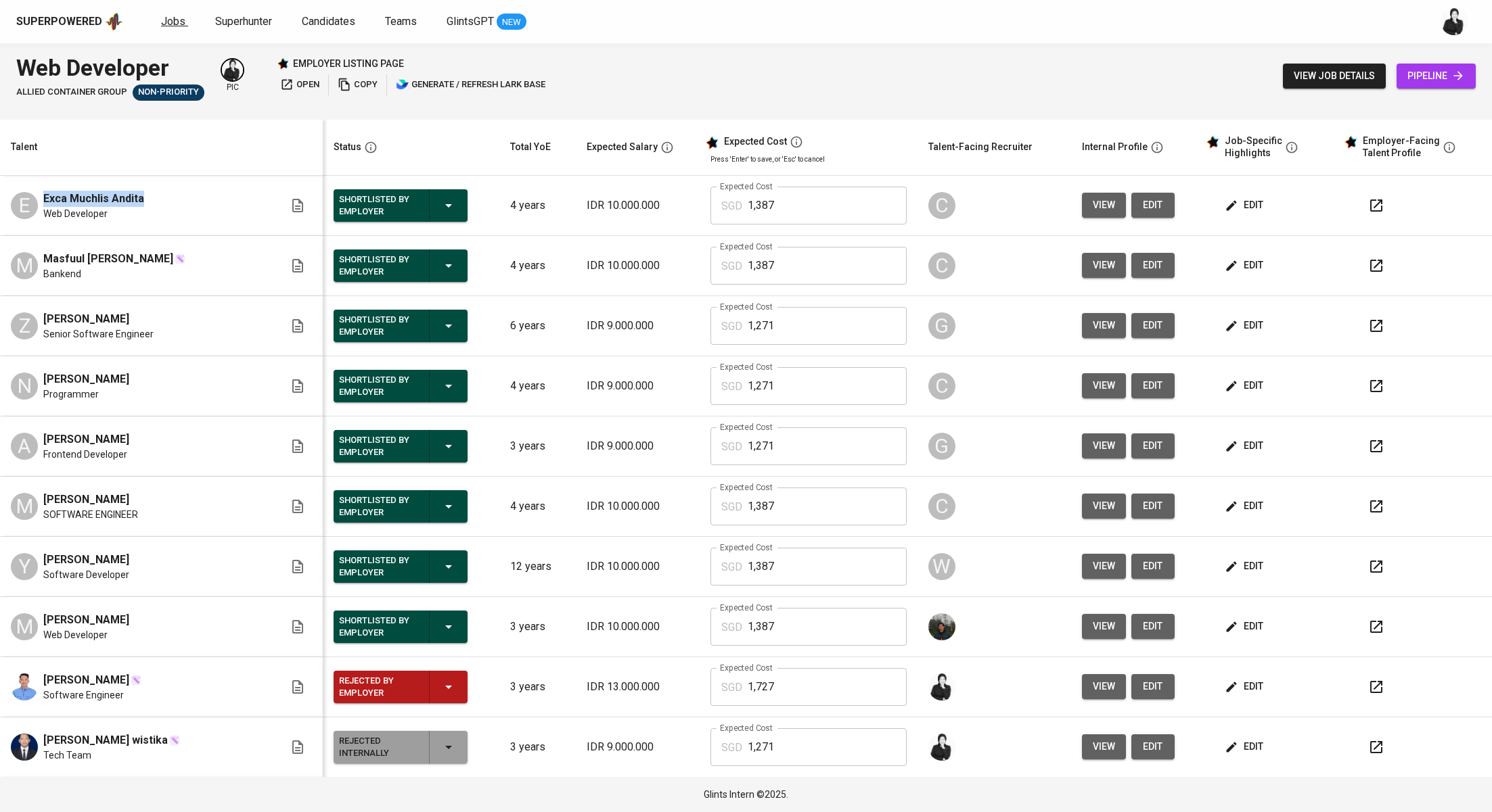
click at [172, 24] on span "Jobs" at bounding box center [173, 21] width 24 height 13
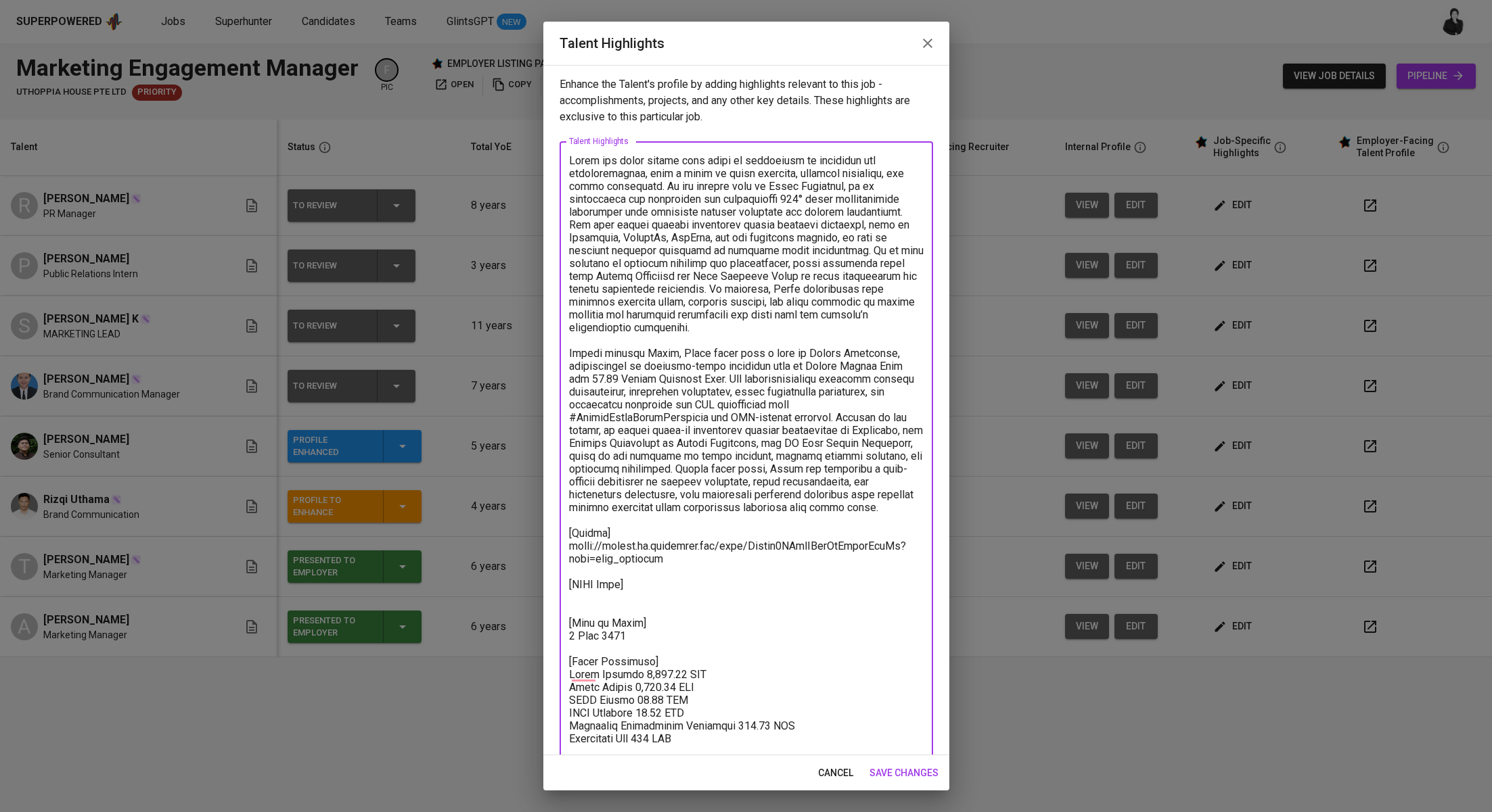
scroll to position [52, 0]
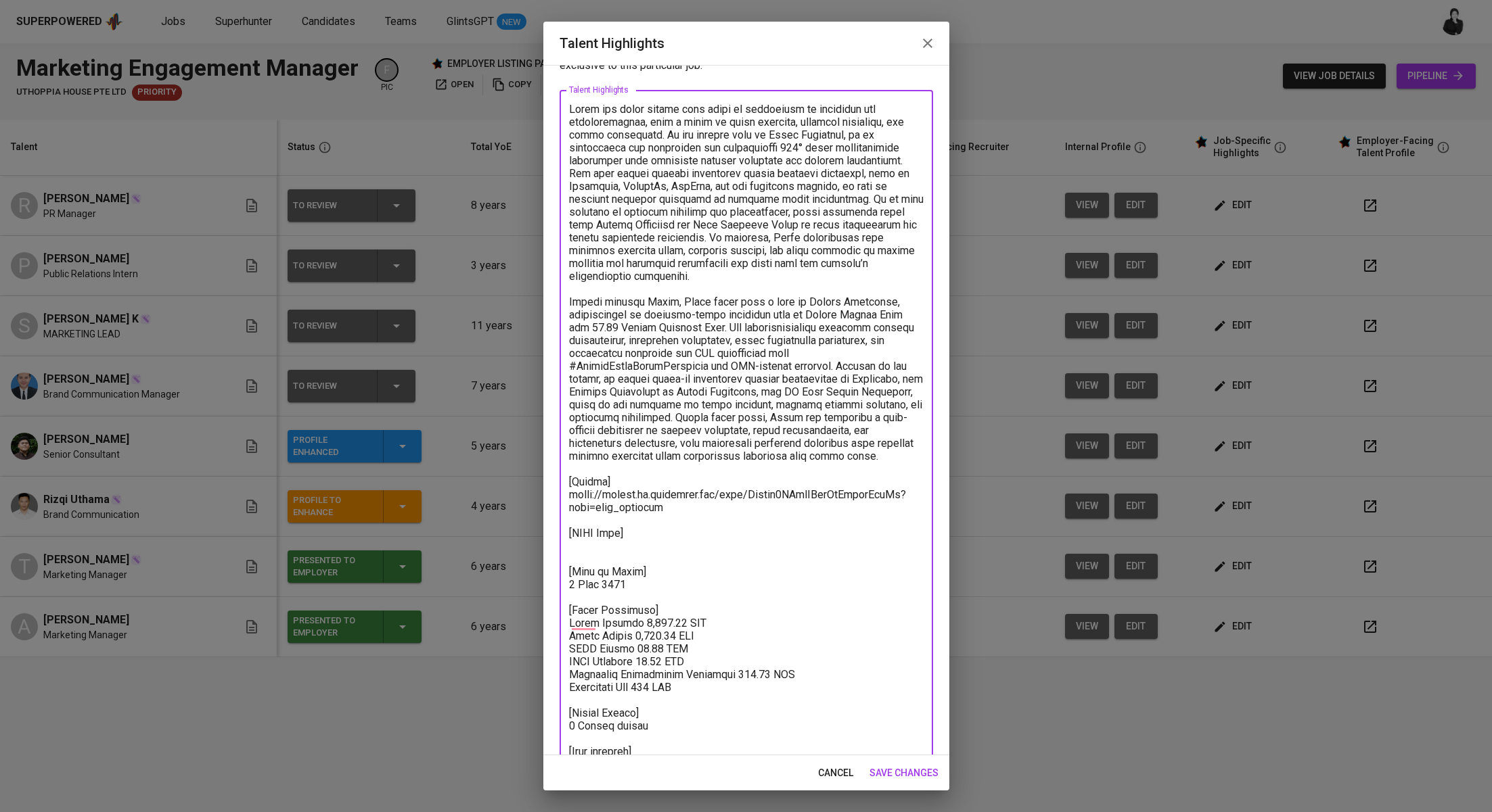
drag, startPoint x: 629, startPoint y: 593, endPoint x: 568, endPoint y: 597, distance: 61.1
click at [568, 597] on div "x Talent Highlights" at bounding box center [746, 455] width 373 height 731
type textarea "Lorem ips dolor sitame cons adipi el seddoeiusm te incididun utl etdoloremagnaa…"
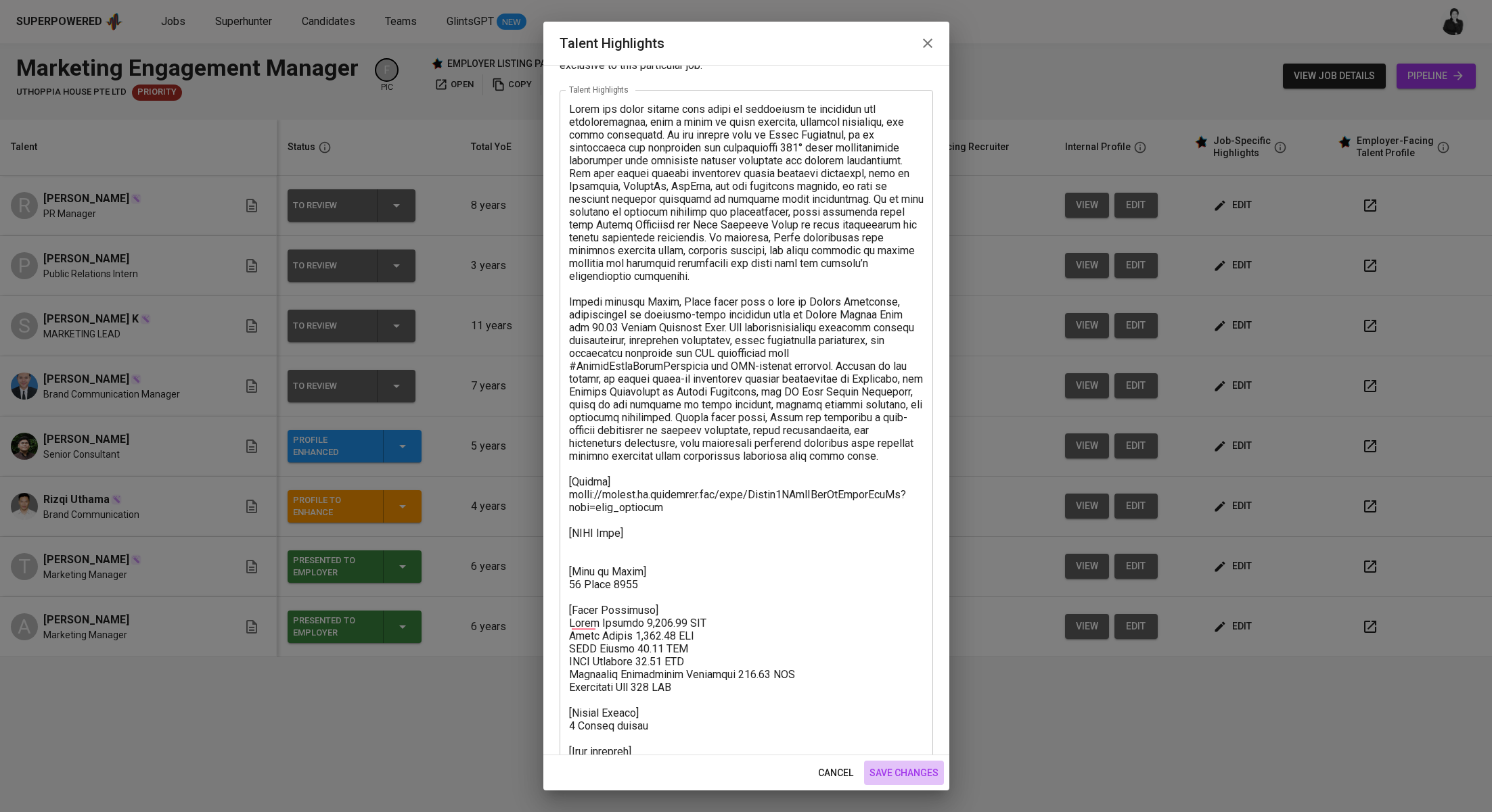
click at [903, 775] on span "save changes" at bounding box center [904, 773] width 69 height 17
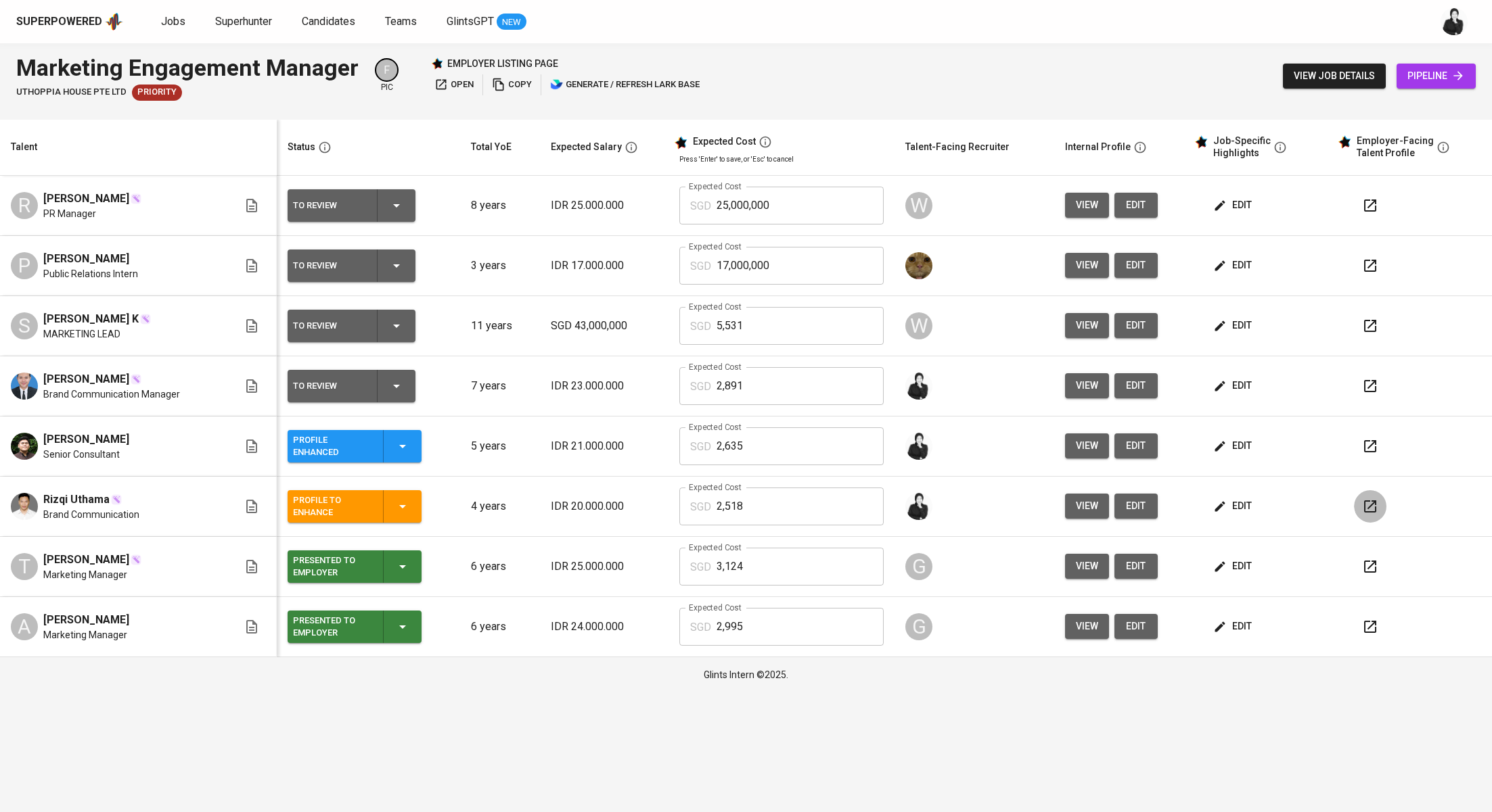
click at [1369, 505] on icon "button" at bounding box center [1369, 506] width 12 height 12
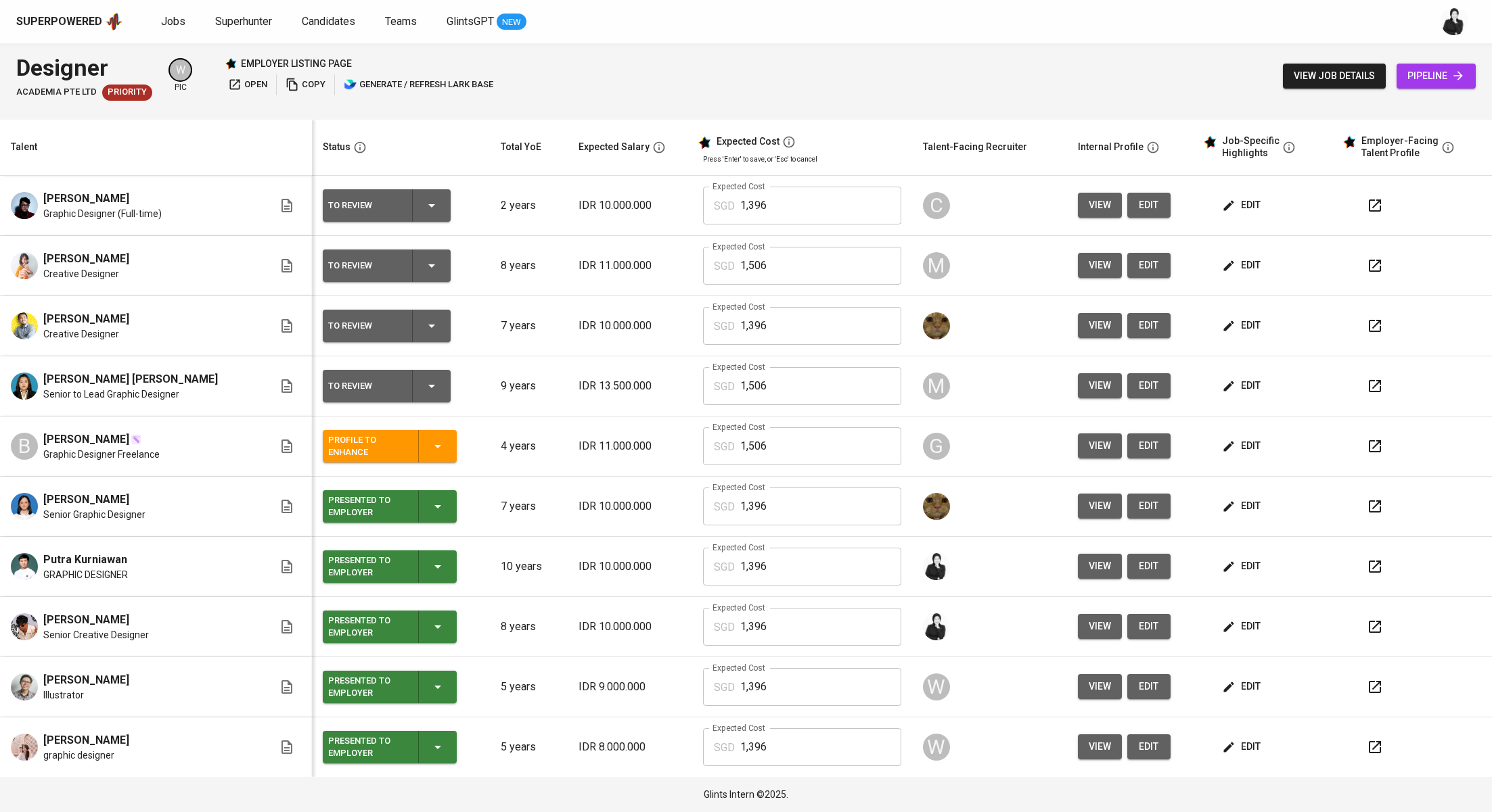
click at [1378, 629] on button "button" at bounding box center [1374, 627] width 33 height 33
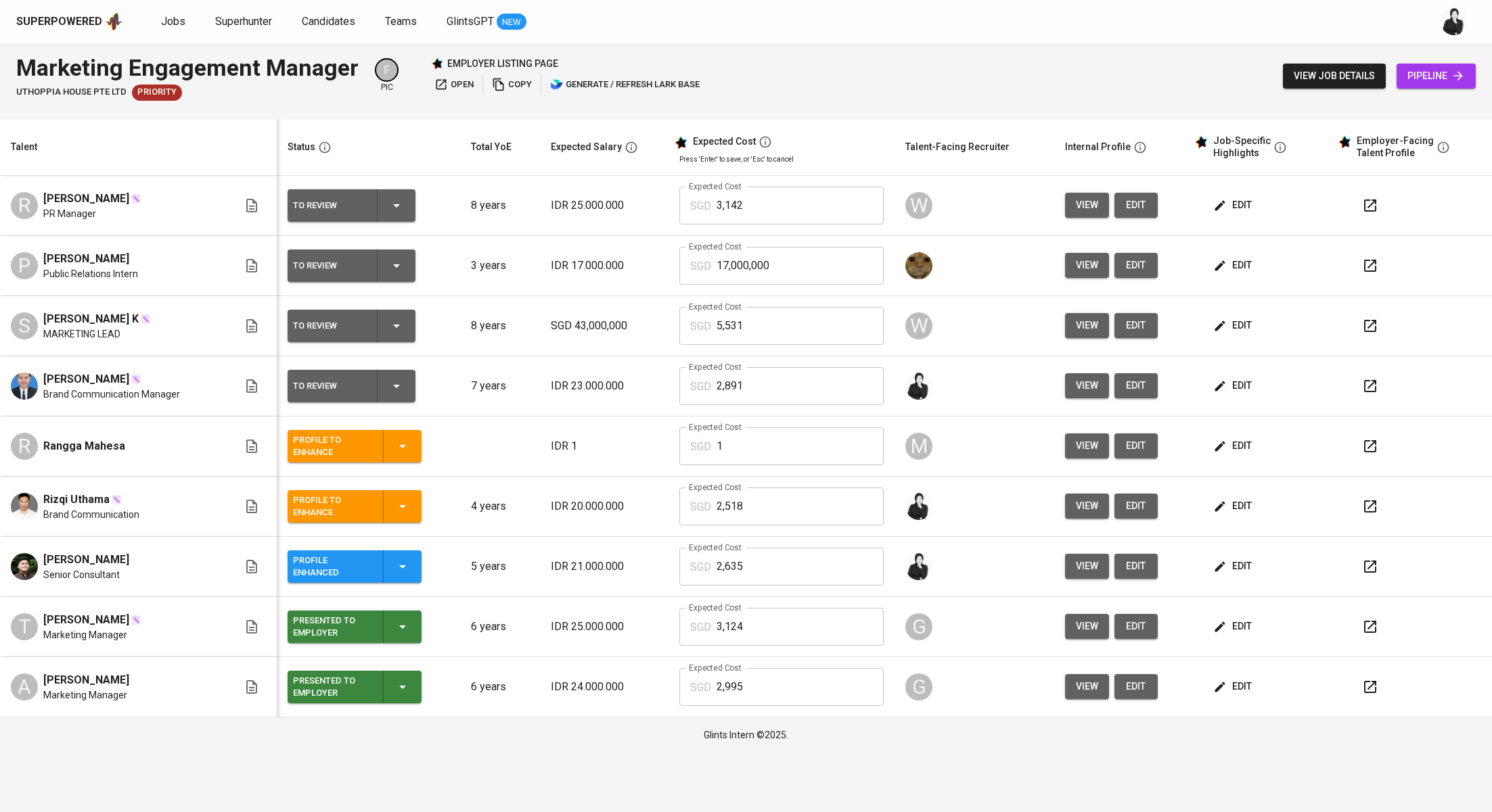
click at [1232, 567] on span "edit" at bounding box center [1234, 566] width 36 height 17
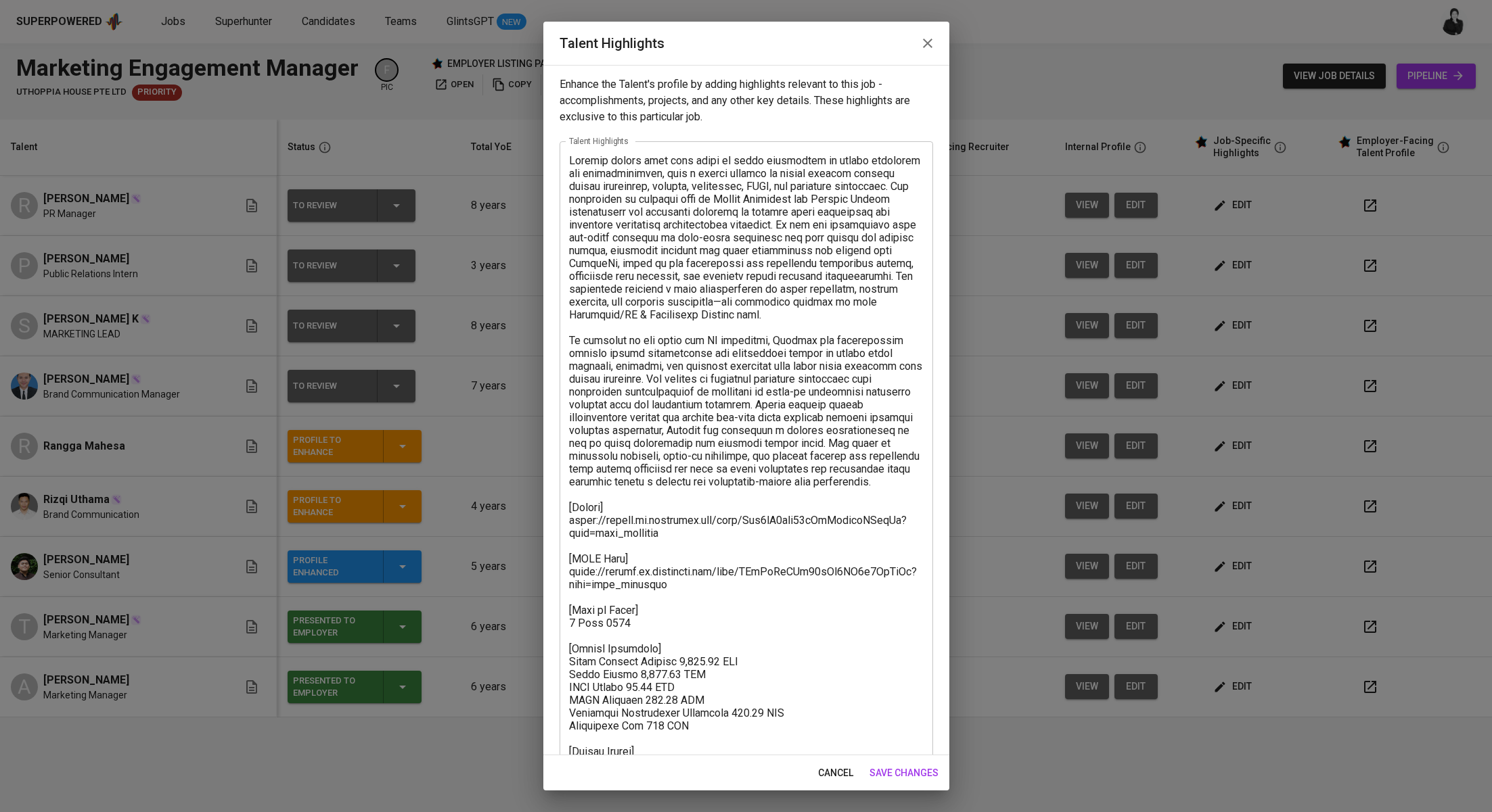
scroll to position [65, 0]
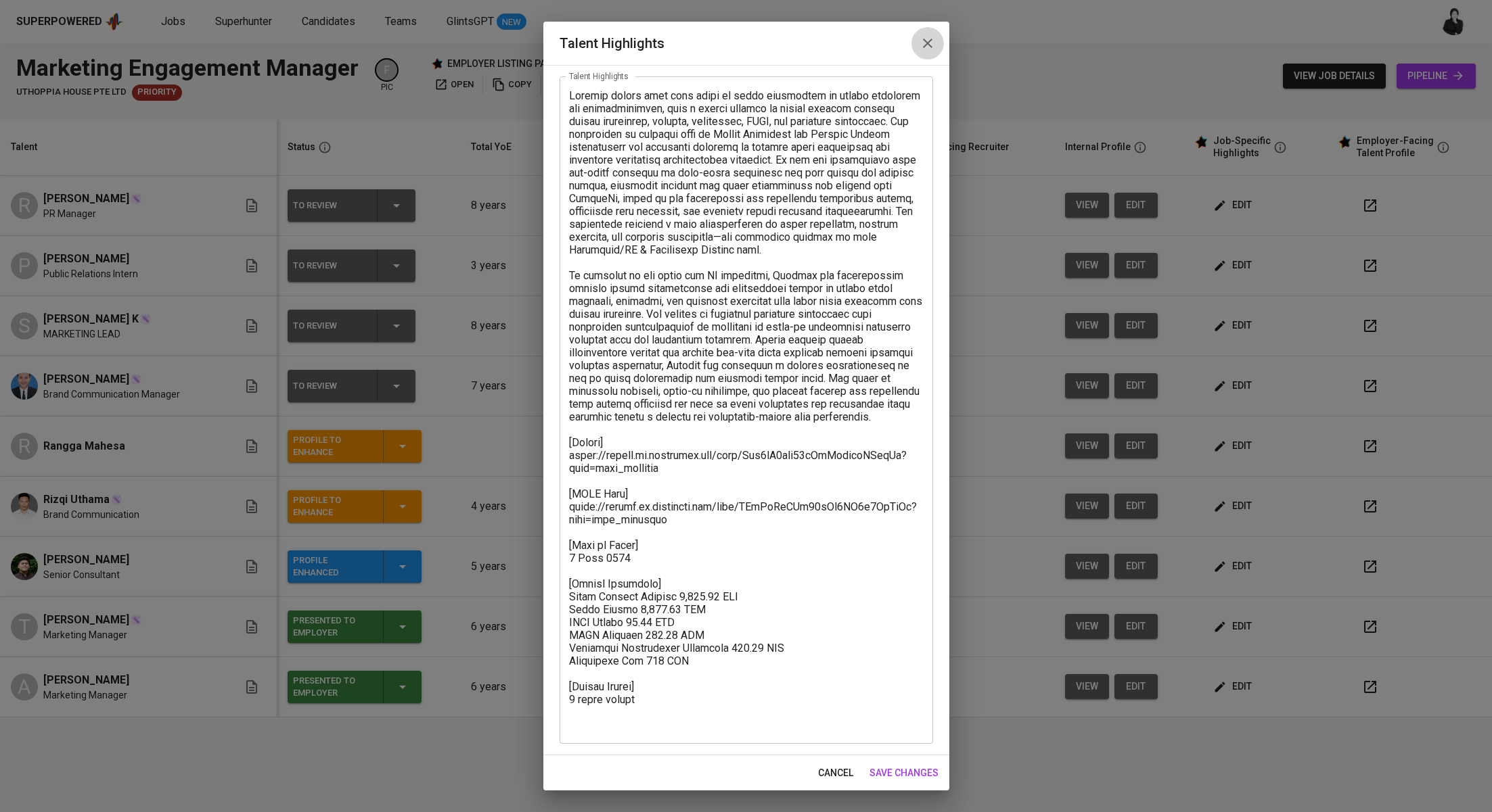
click at [930, 38] on icon "button" at bounding box center [927, 43] width 16 height 16
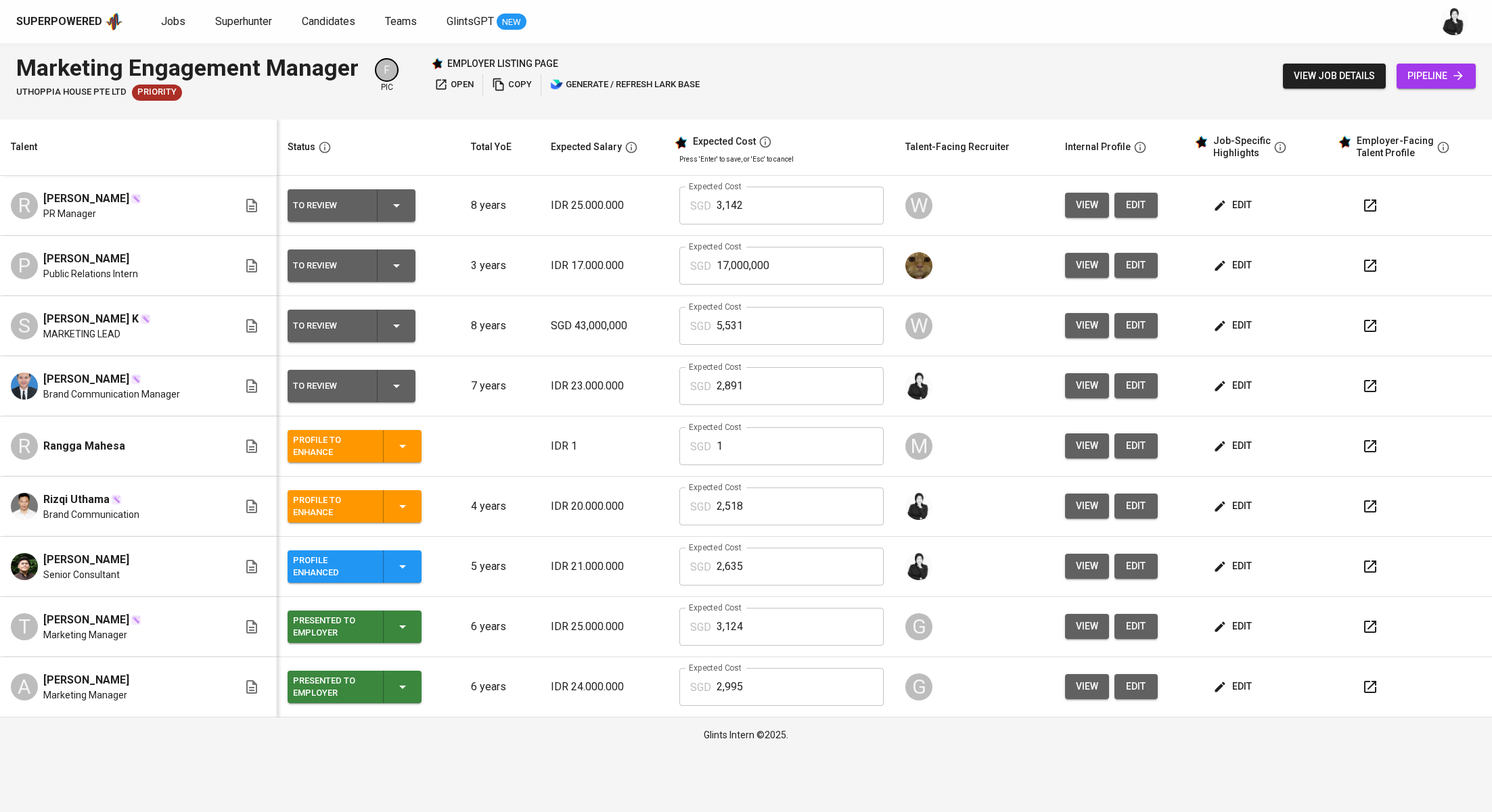
click at [1243, 508] on span "edit" at bounding box center [1234, 506] width 36 height 17
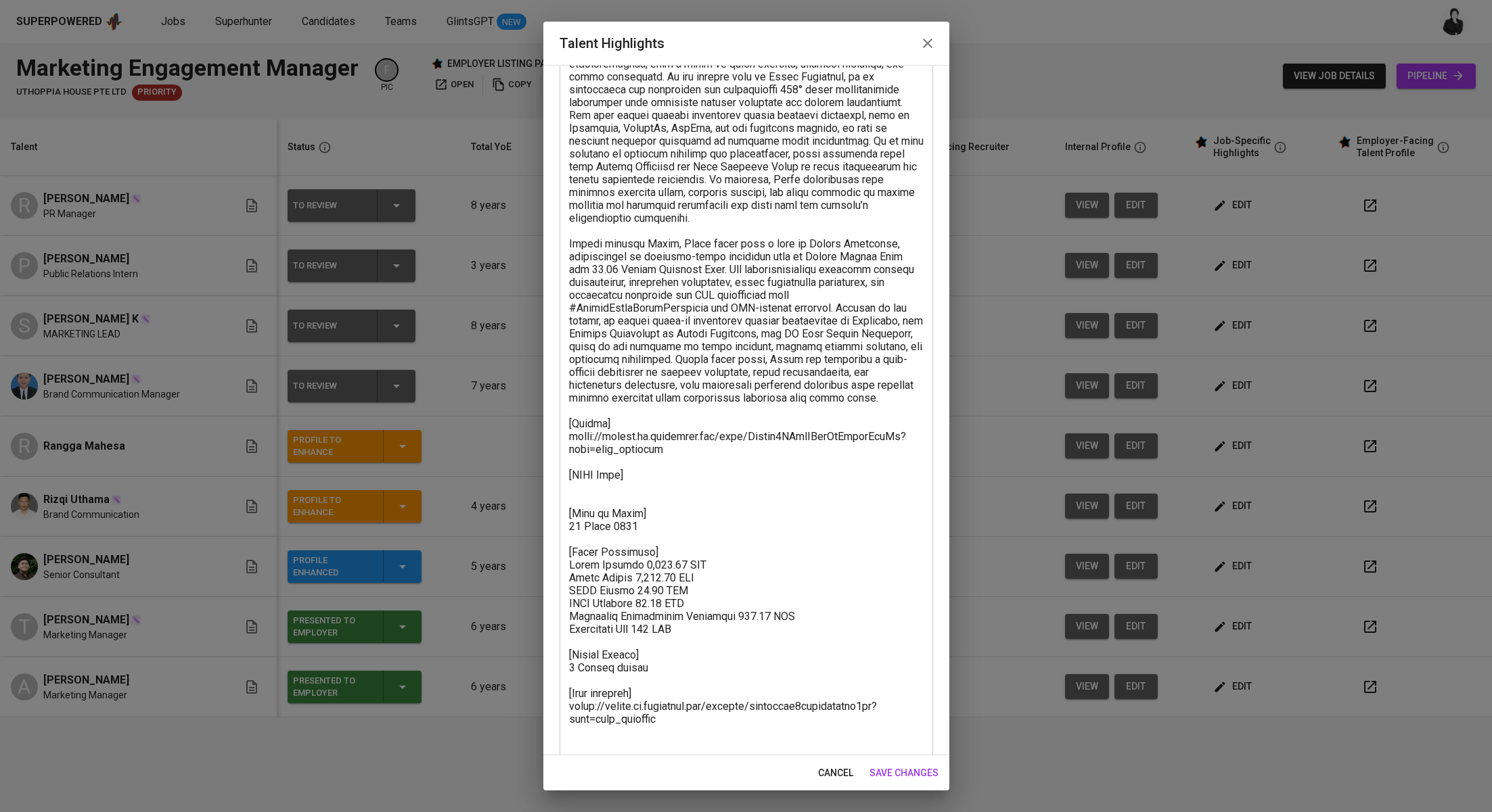
scroll to position [111, 0]
click at [929, 39] on icon "button" at bounding box center [927, 43] width 16 height 16
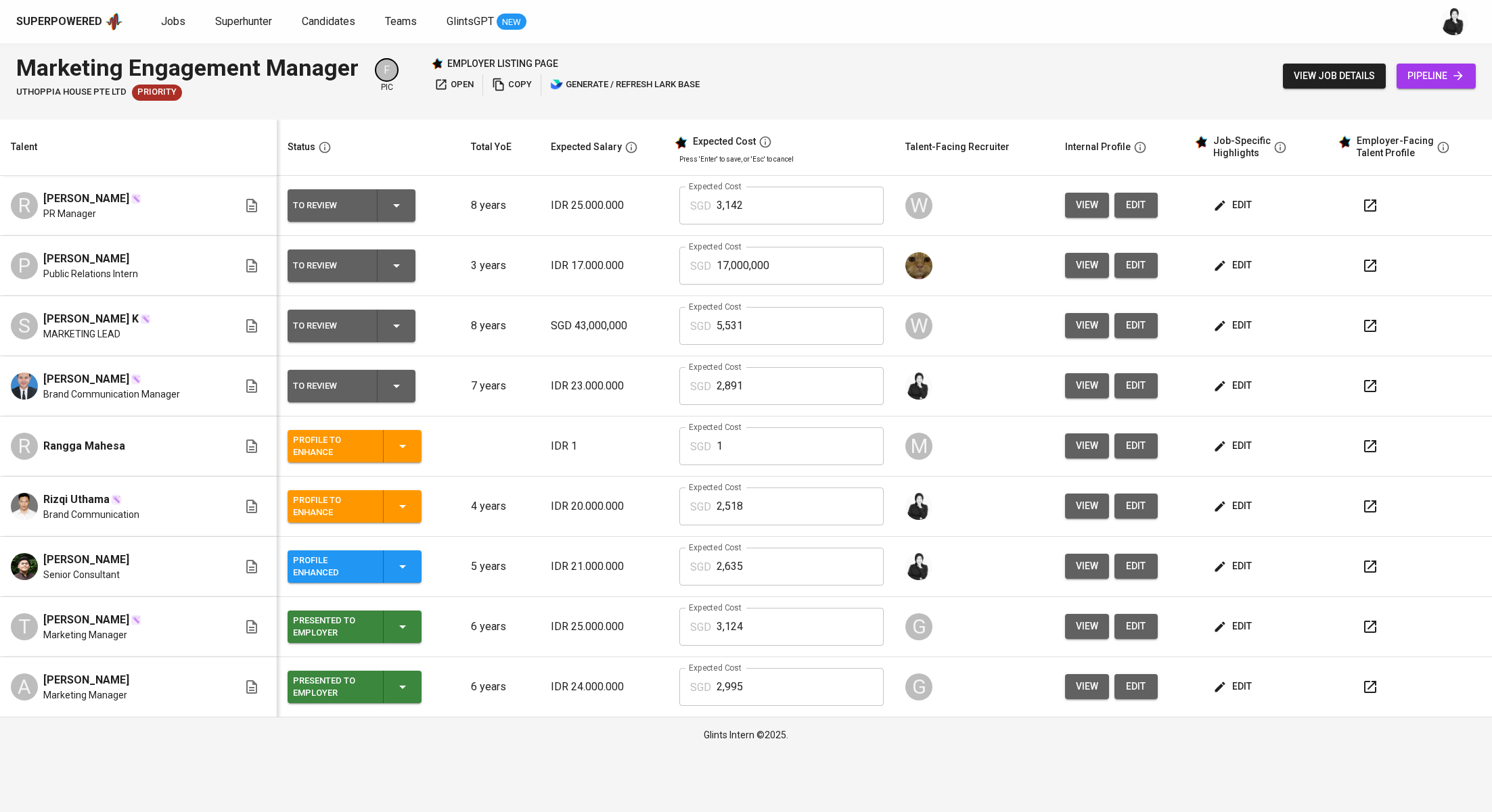
click at [1237, 387] on span "edit" at bounding box center [1234, 386] width 36 height 17
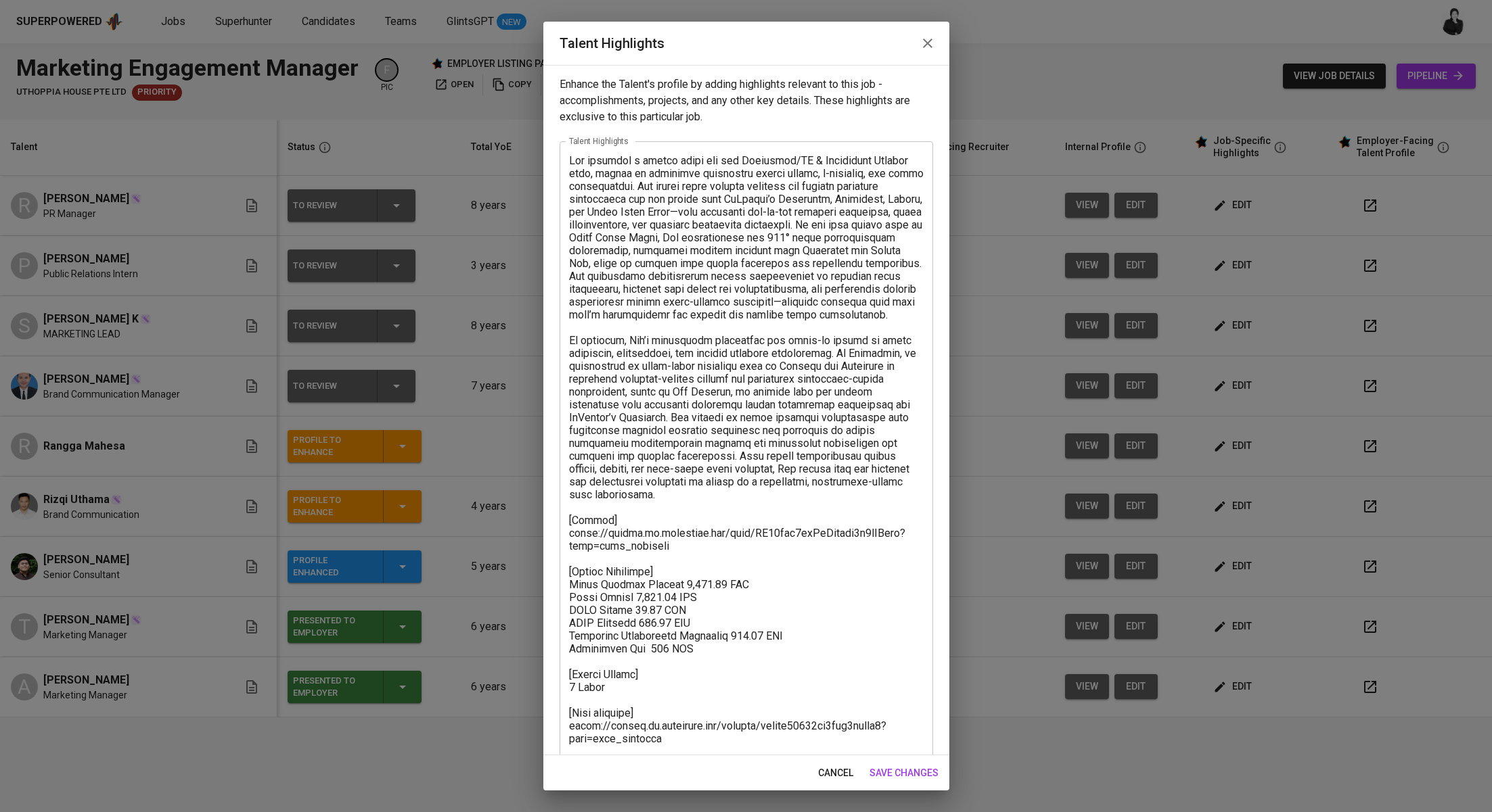
scroll to position [39, 0]
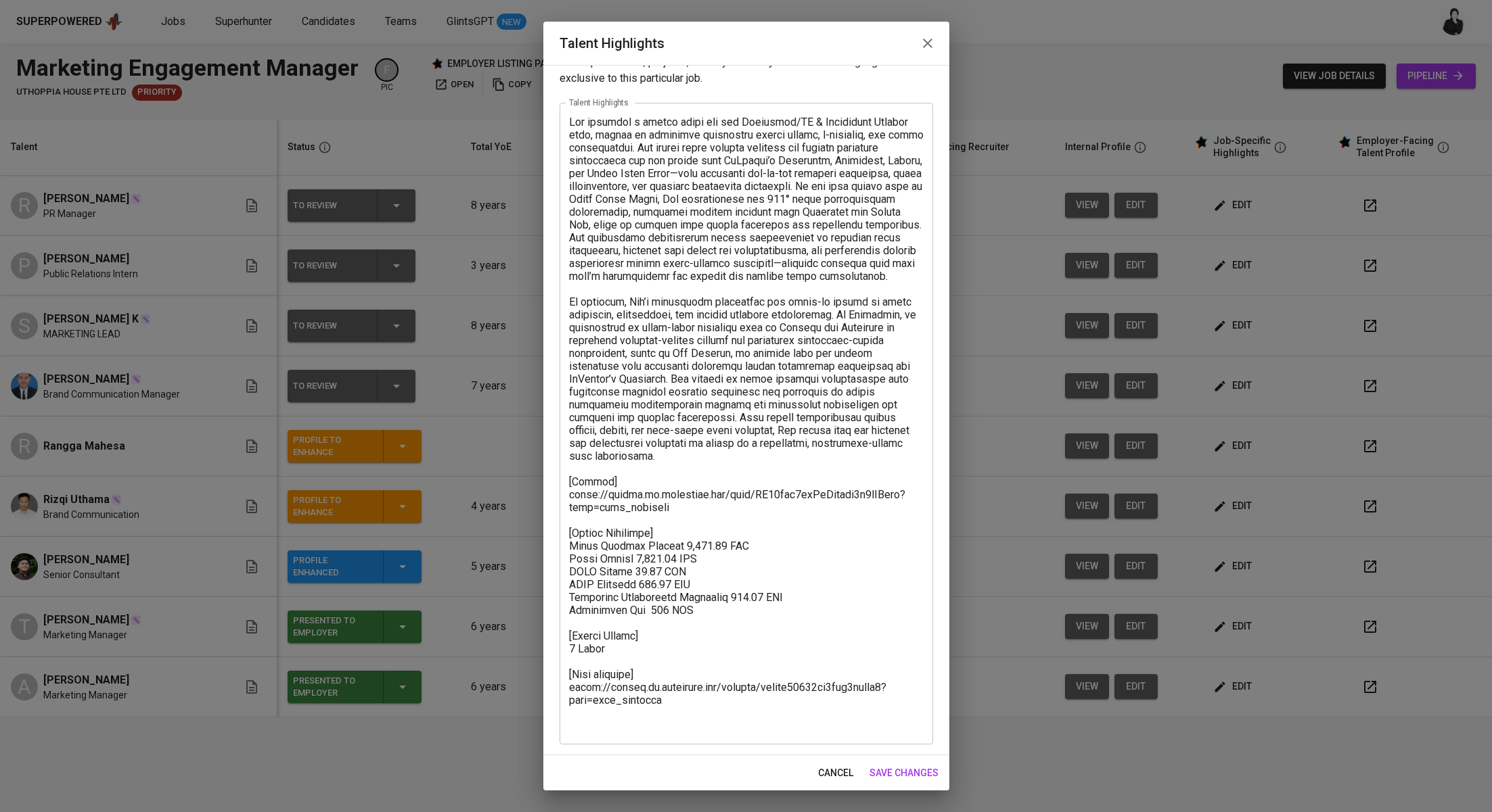
click at [930, 37] on icon "button" at bounding box center [927, 43] width 16 height 16
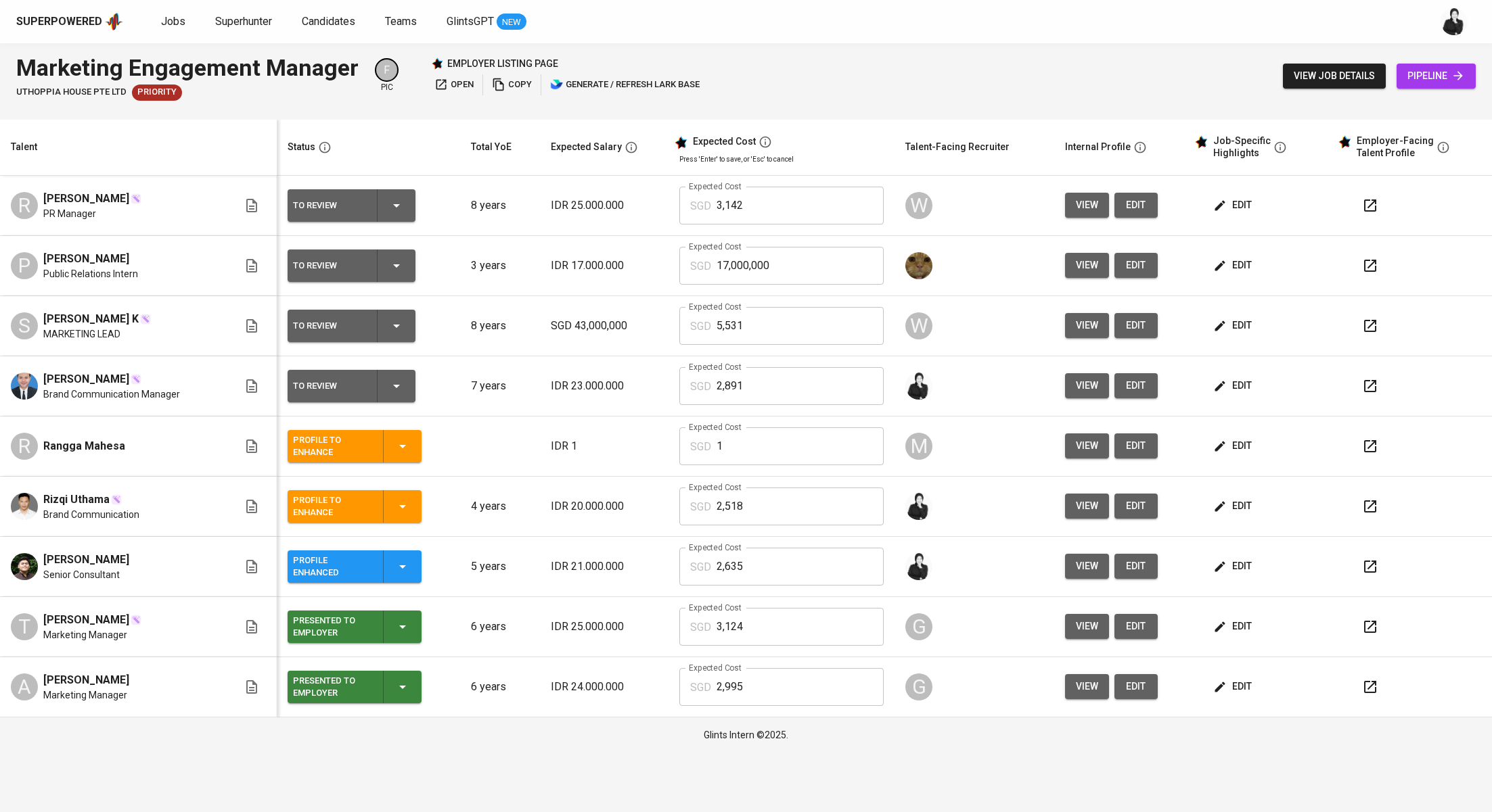
click at [1224, 564] on span "edit" at bounding box center [1234, 566] width 36 height 17
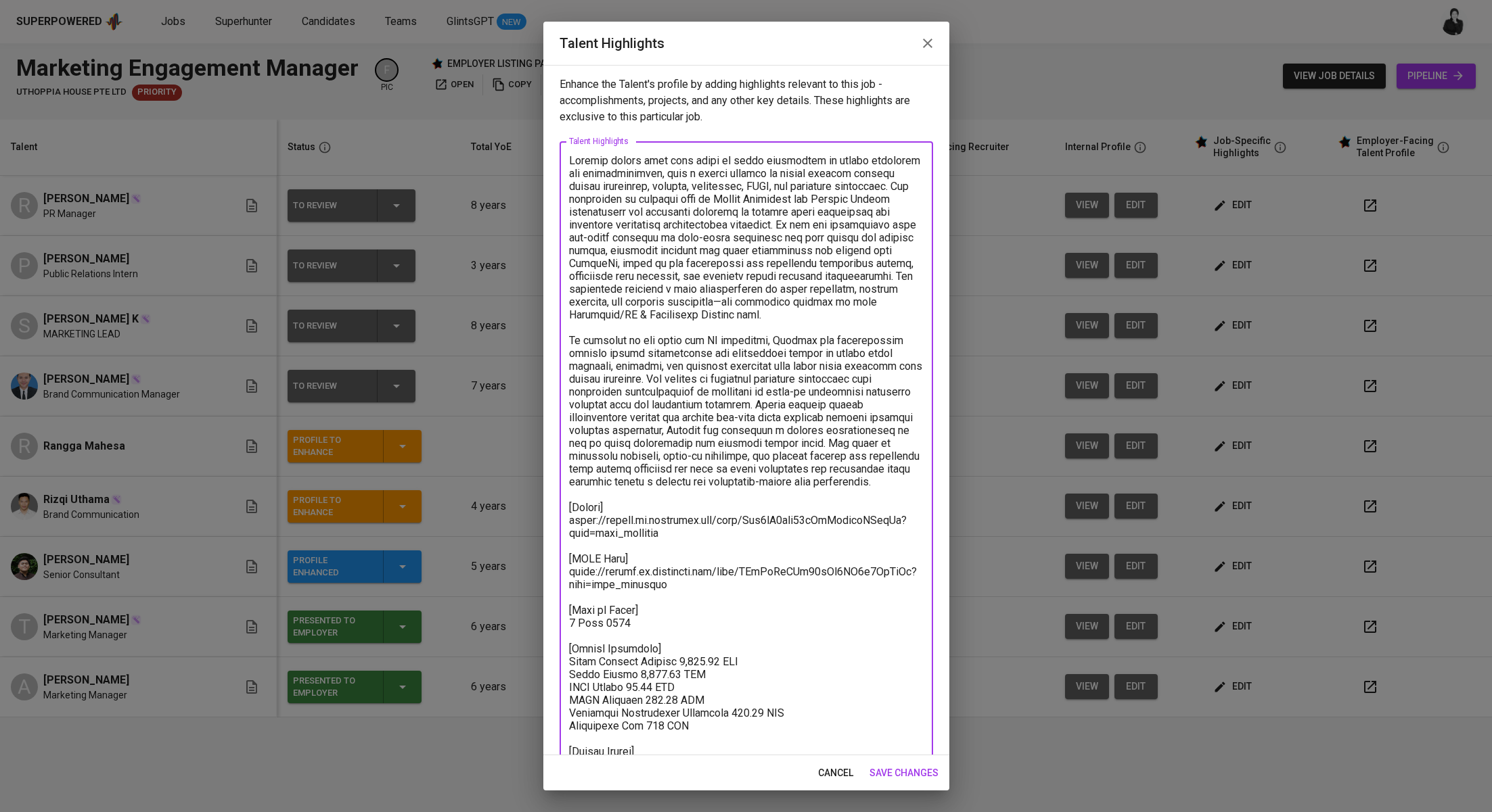
drag, startPoint x: 639, startPoint y: 648, endPoint x: 566, endPoint y: 581, distance: 99.1
click at [566, 581] on div "x Talent Highlights" at bounding box center [746, 474] width 373 height 667
click at [845, 773] on span "cancel" at bounding box center [835, 773] width 35 height 17
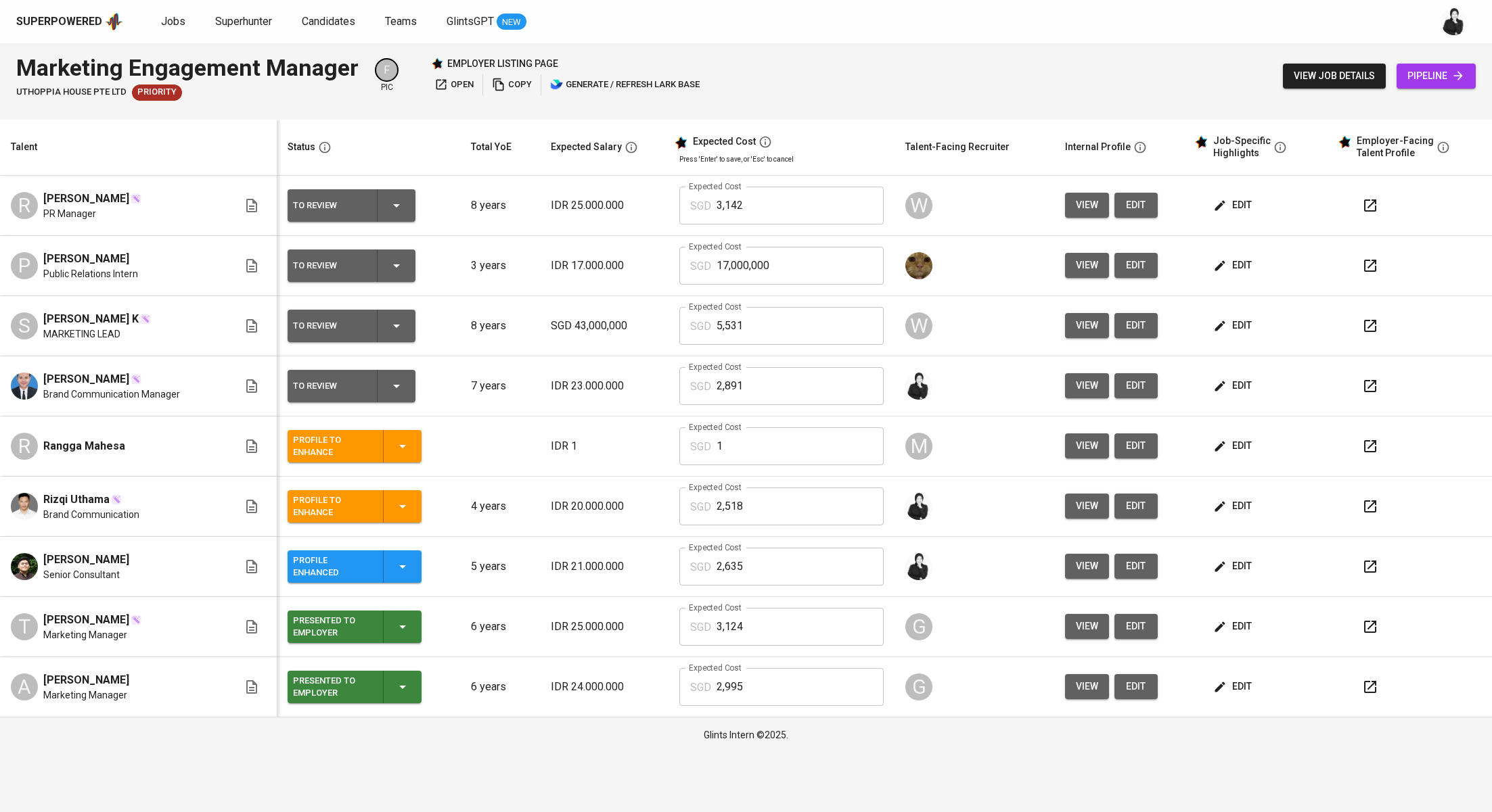
click at [1249, 385] on button "edit" at bounding box center [1234, 386] width 47 height 25
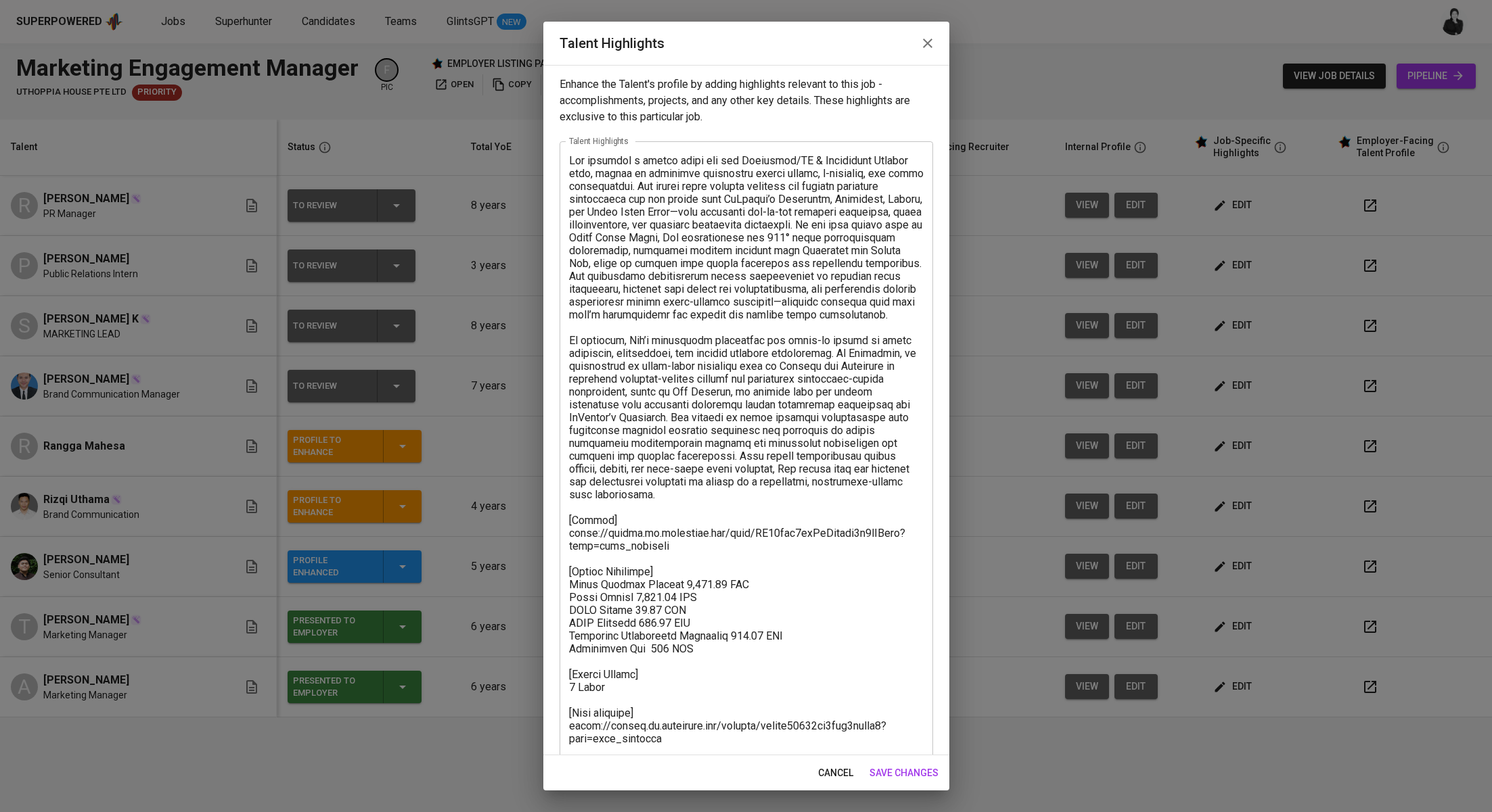
click at [720, 560] on textarea at bounding box center [746, 462] width 355 height 616
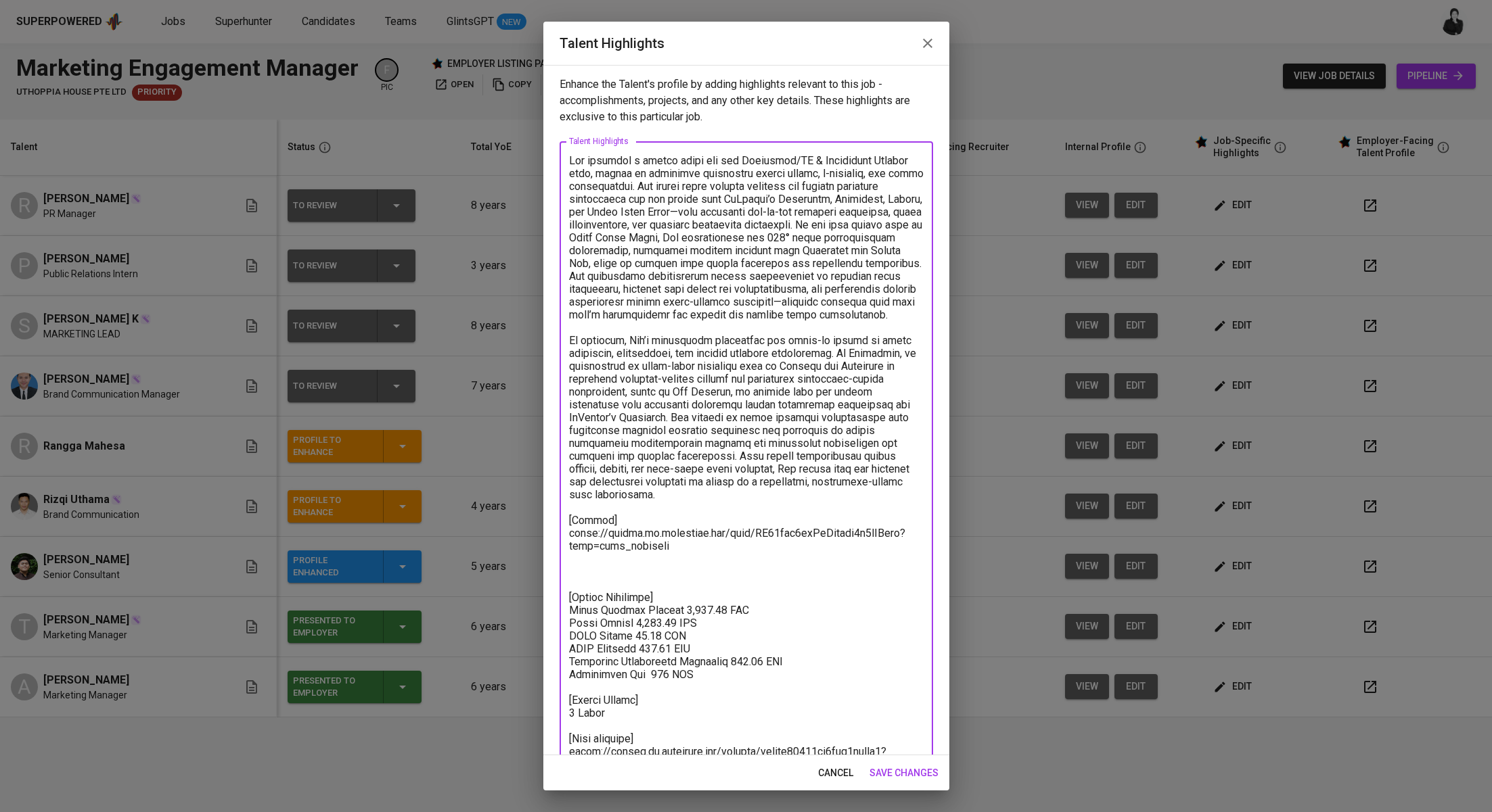
paste textarea "[MBTI Test] [URL][DOMAIN_NAME] [Date of Birth] [DEMOGRAPHIC_DATA]"
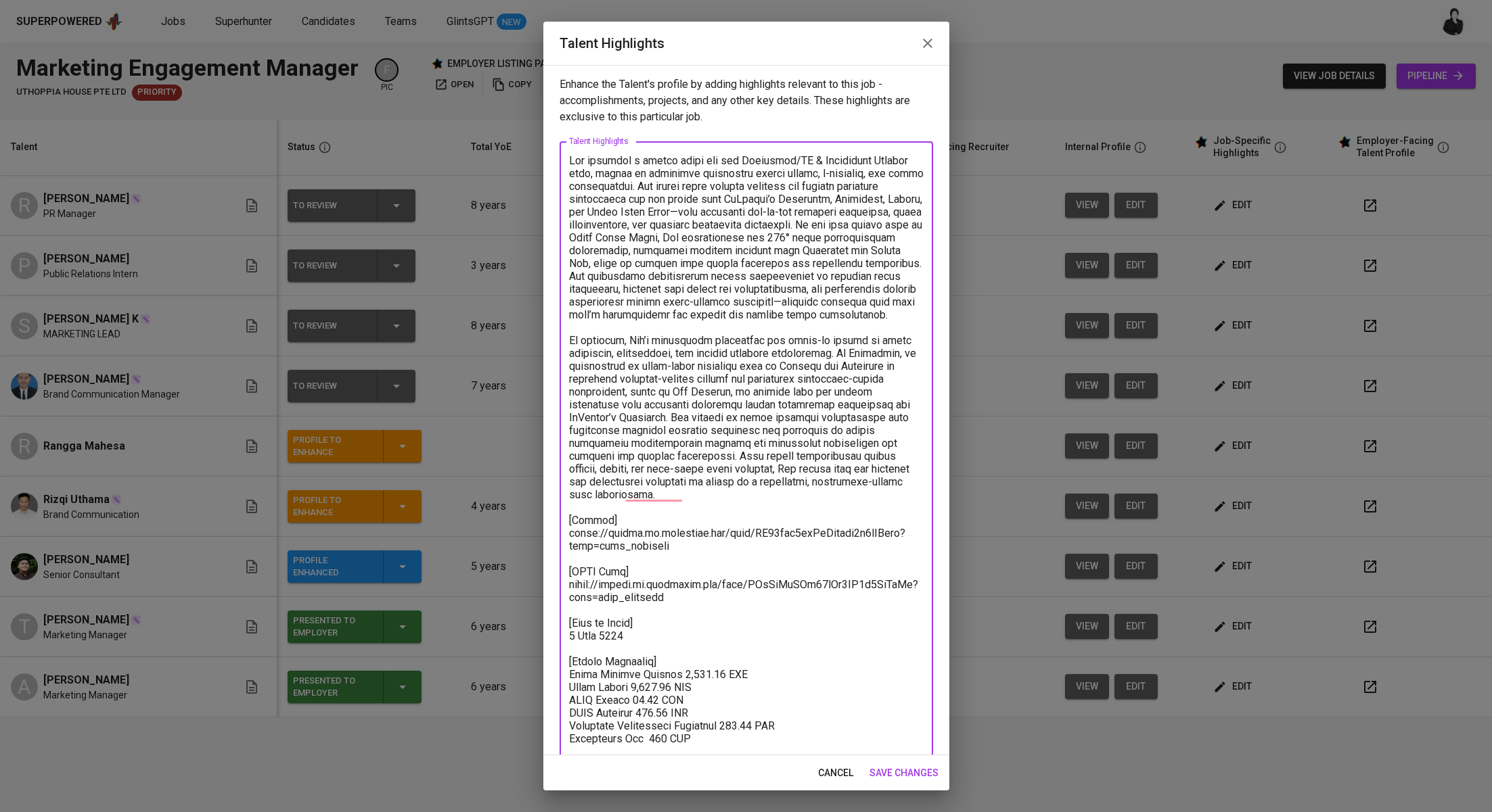
drag, startPoint x: 673, startPoint y: 605, endPoint x: 560, endPoint y: 602, distance: 113.0
click at [560, 602] on div "x Talent Highlights" at bounding box center [746, 507] width 373 height 731
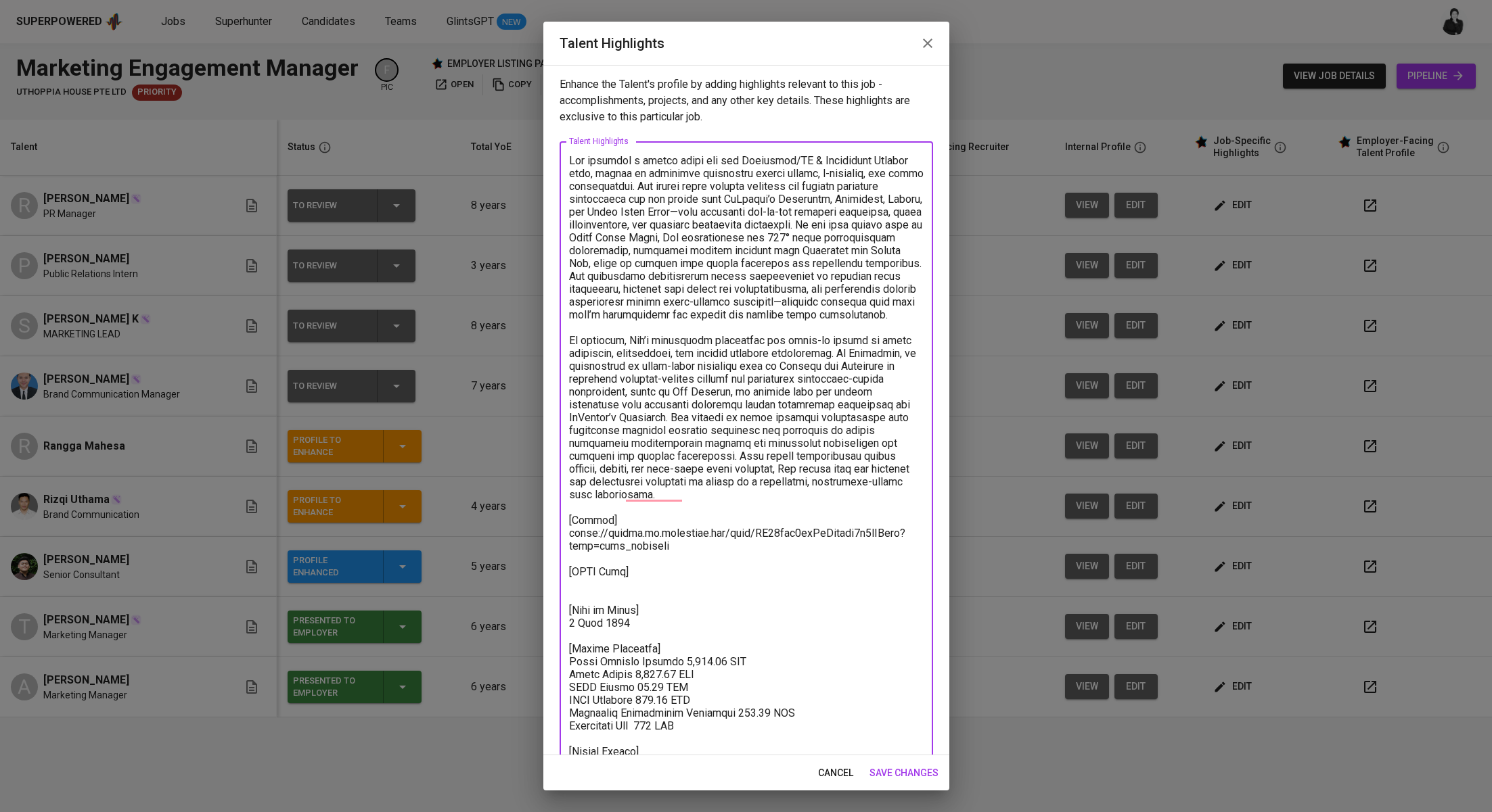
drag, startPoint x: 636, startPoint y: 635, endPoint x: 565, endPoint y: 636, distance: 71.0
click at [565, 636] on div "x Talent Highlights" at bounding box center [746, 501] width 373 height 719
type textarea "Lor ipsumdol s ametco adipi eli sed Doeiusmod/TE & Incididunt Utlabor etdo, mag…"
click at [885, 773] on span "save changes" at bounding box center [904, 773] width 69 height 17
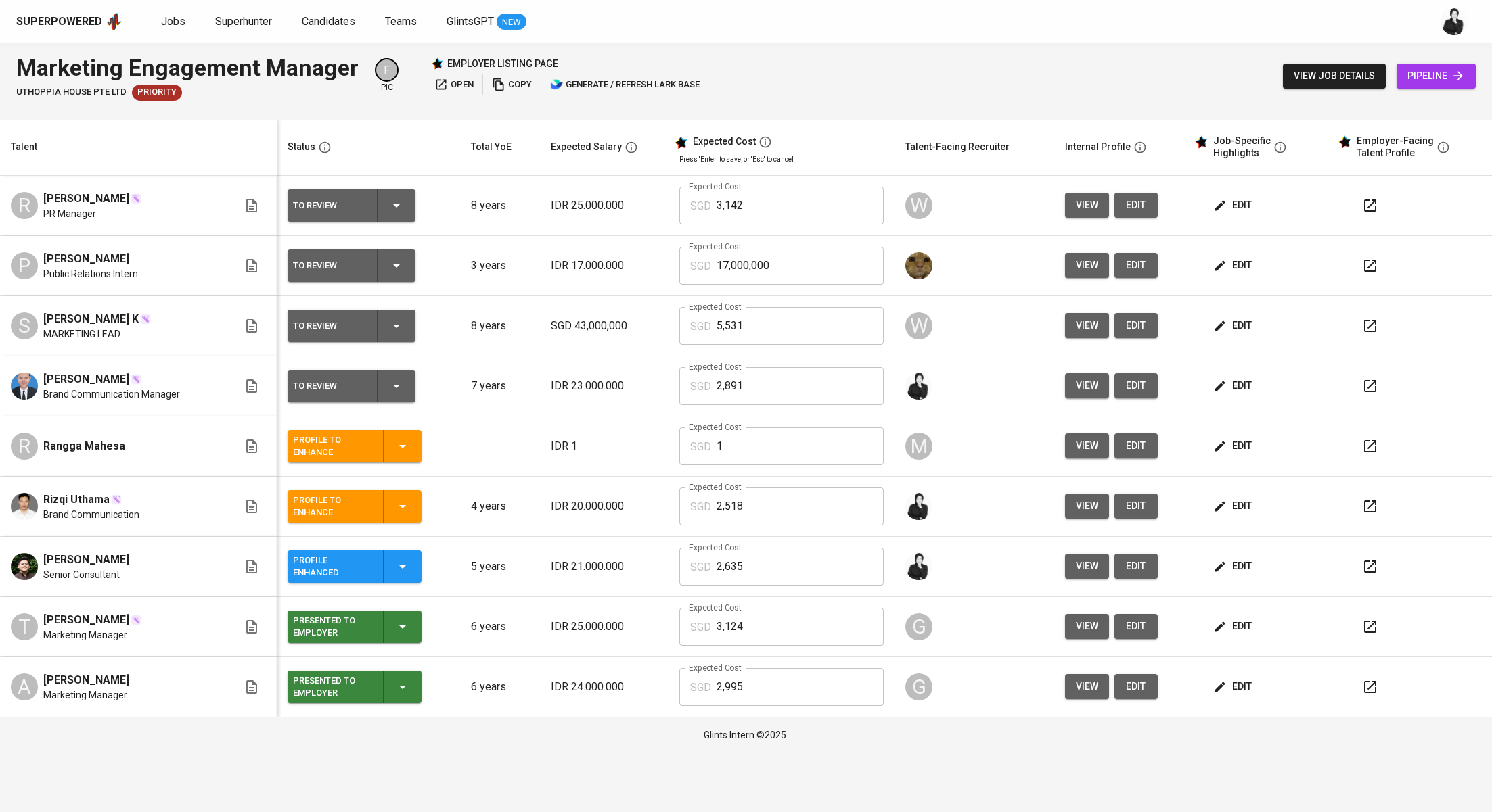
click at [1359, 389] on button "button" at bounding box center [1370, 387] width 33 height 33
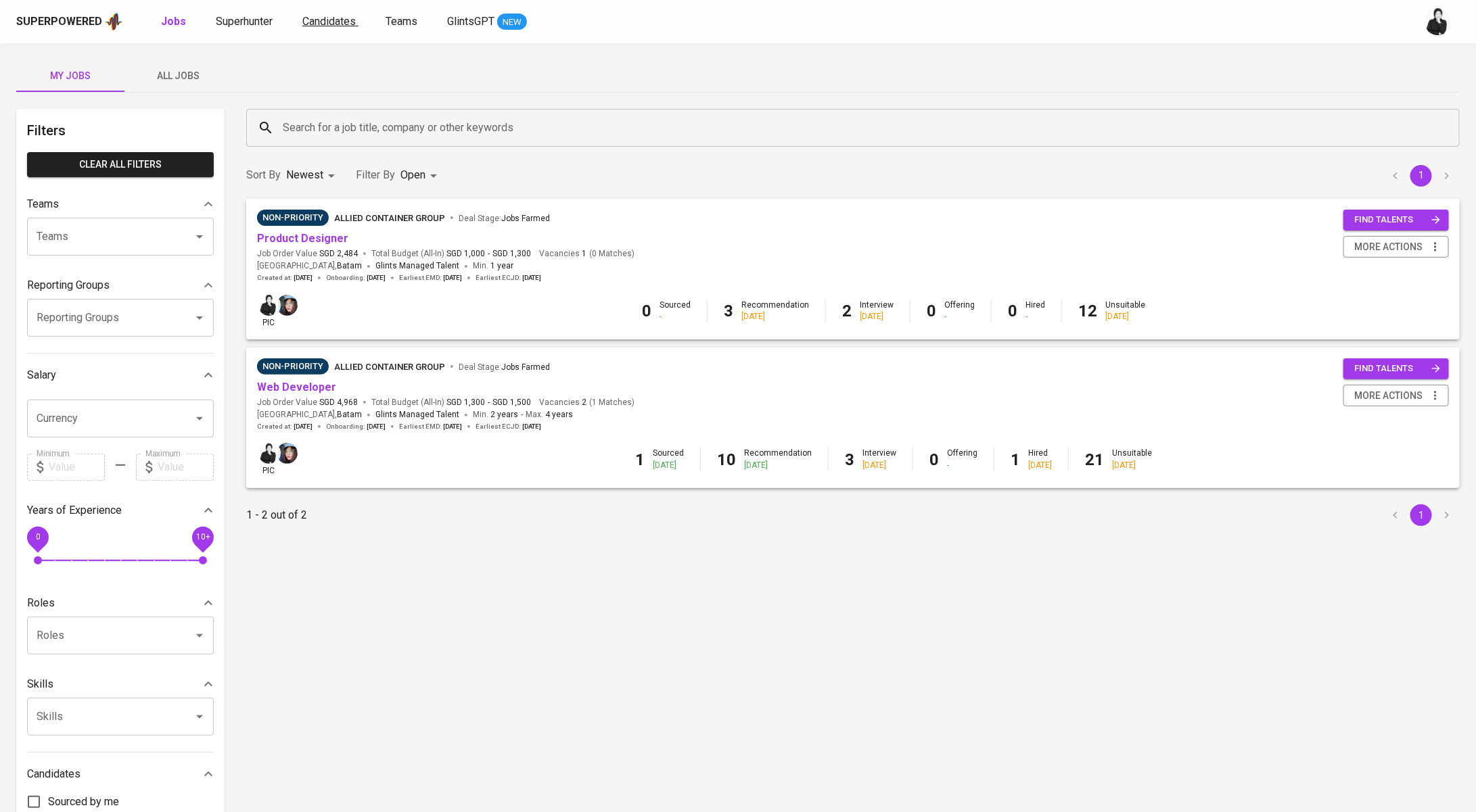
click at [317, 30] on link "Candidates" at bounding box center [331, 22] width 56 height 17
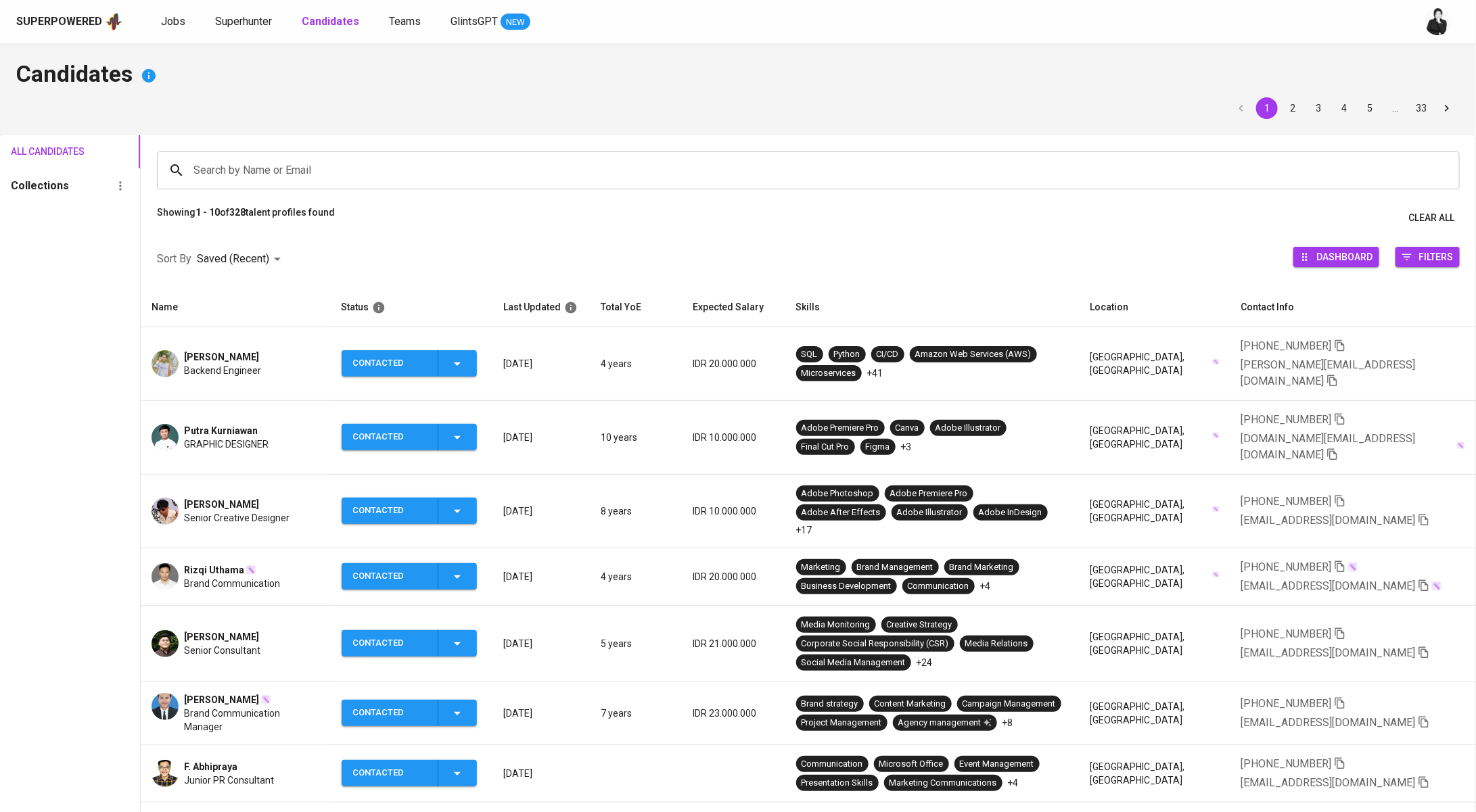
click at [235, 350] on span "[PERSON_NAME]" at bounding box center [221, 357] width 75 height 14
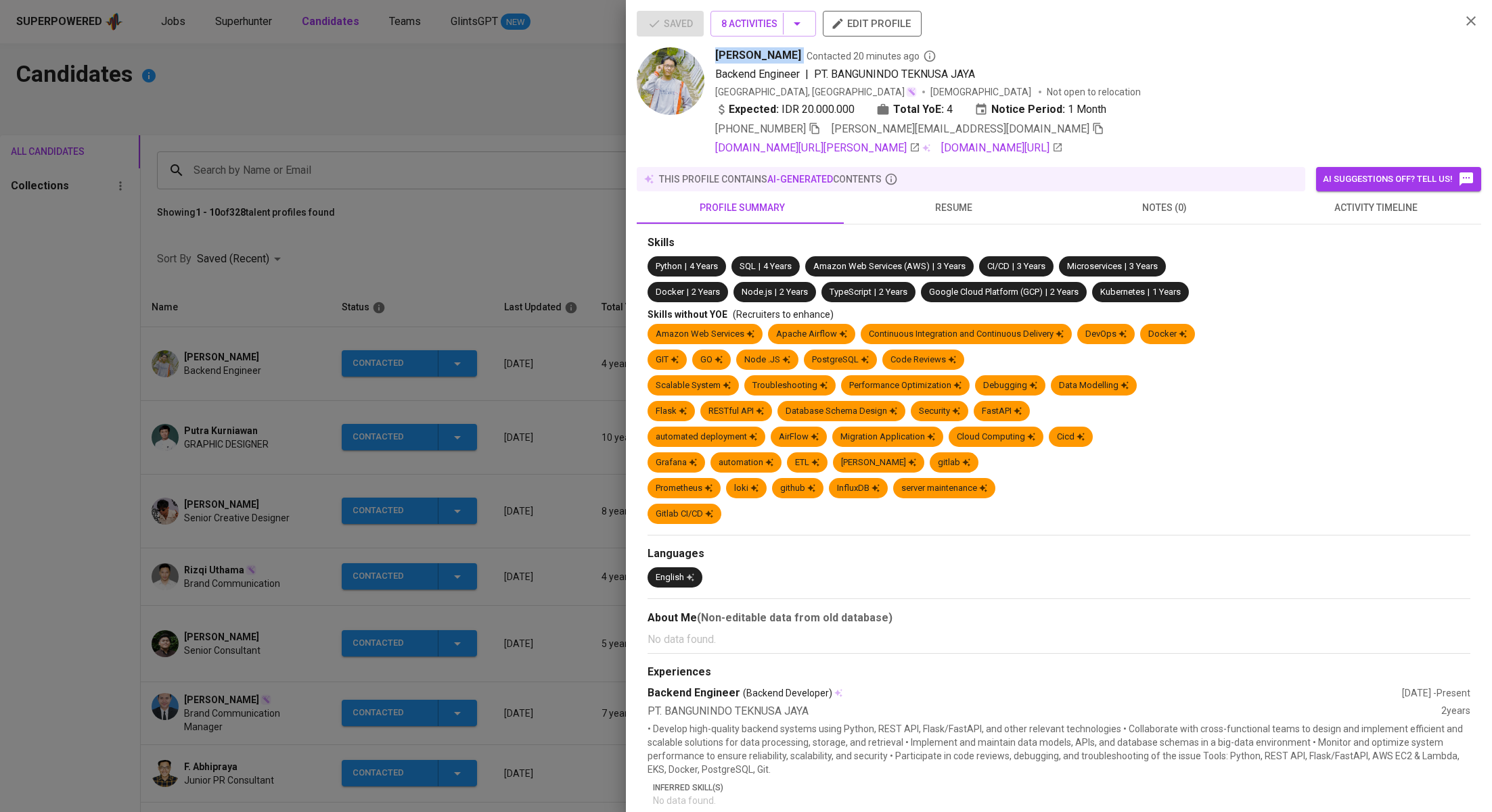
drag, startPoint x: 713, startPoint y: 54, endPoint x: 817, endPoint y: 50, distance: 104.1
click at [817, 50] on div "[PERSON_NAME] Fikri Contacted 20 minutes ago Backend Engineer | PT. BANGUNINDO …" at bounding box center [1043, 101] width 813 height 109
copy span "[PERSON_NAME]"
click at [438, 178] on div at bounding box center [746, 406] width 1492 height 812
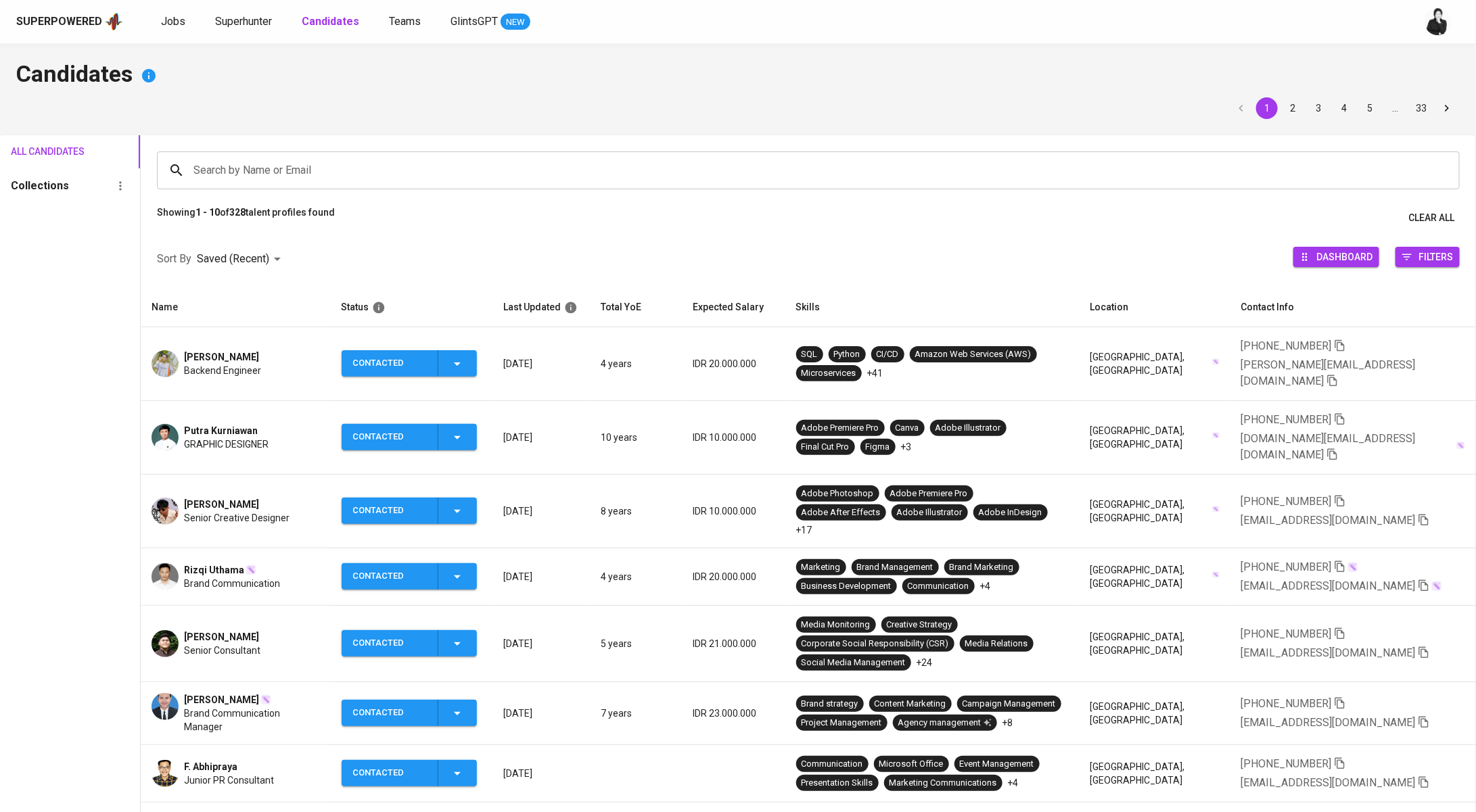
click at [156, 23] on div "Superpowered Jobs Superhunter Candidates Teams GlintsGPT NEW" at bounding box center [716, 22] width 1401 height 20
click at [168, 26] on span "Jobs" at bounding box center [173, 21] width 24 height 13
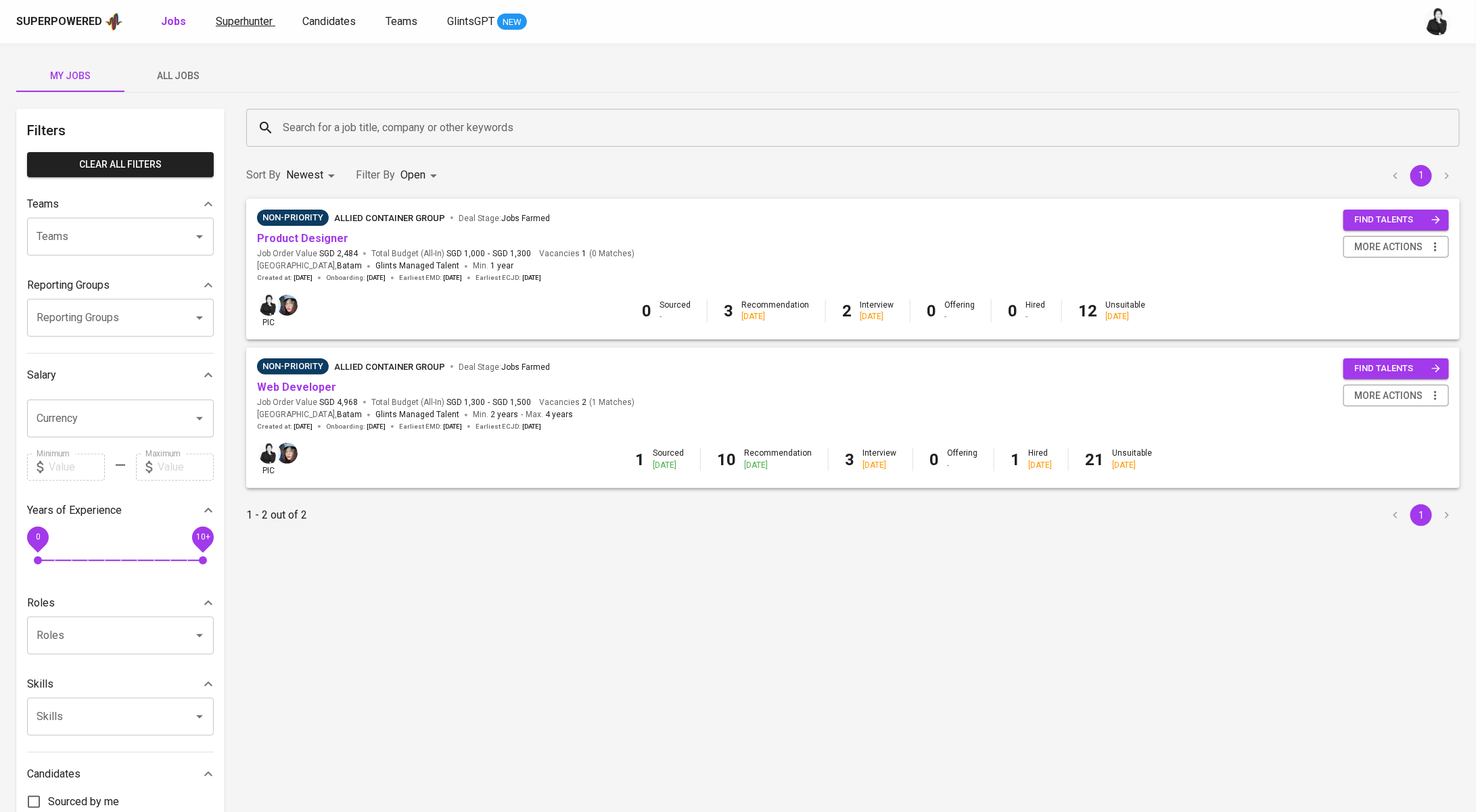
click at [247, 23] on span "Superhunter" at bounding box center [244, 21] width 57 height 13
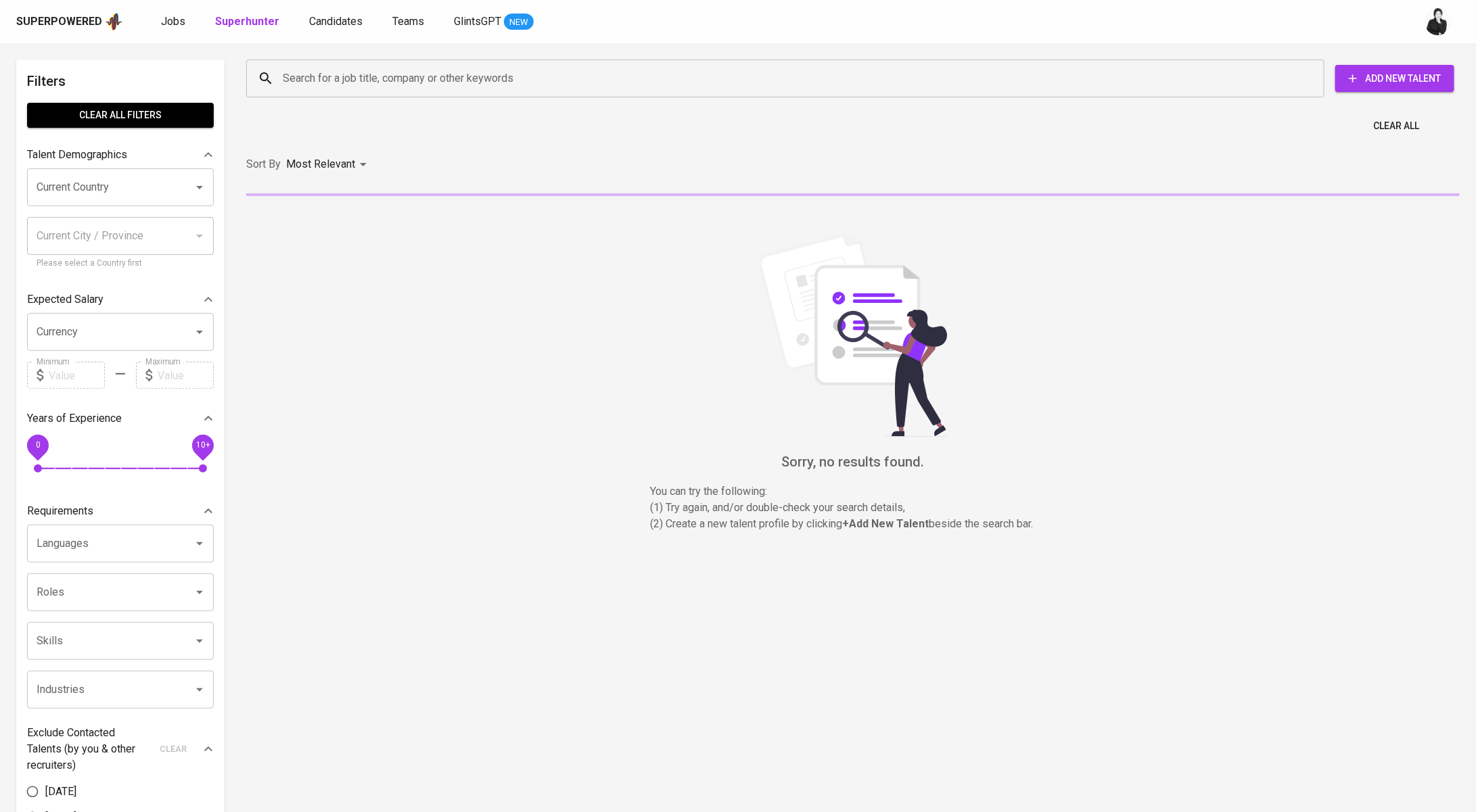
click at [381, 76] on input "Search for a job title, company or other keywords" at bounding box center [789, 78] width 1019 height 25
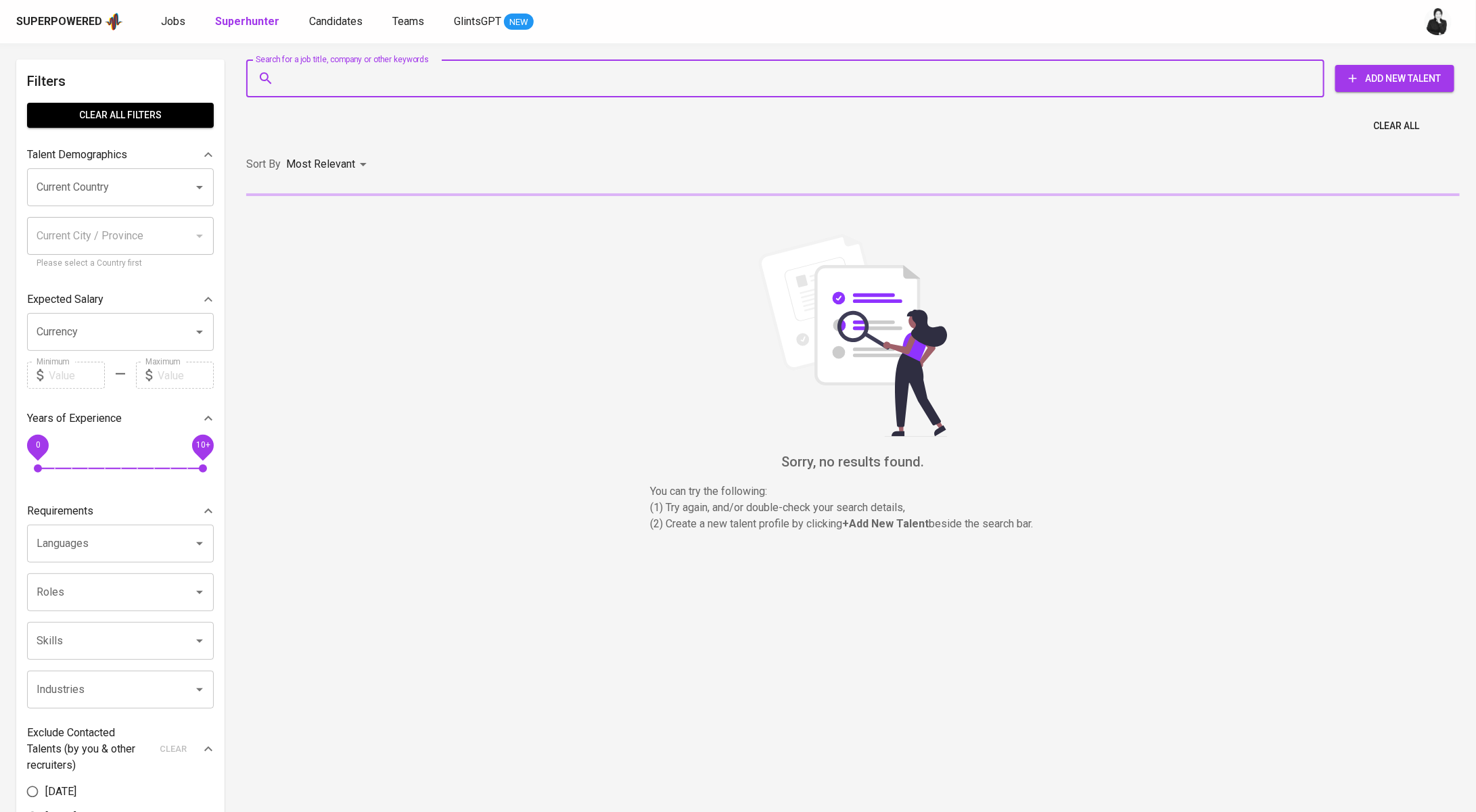
paste input "hanii.alfiyyah@gmail.com"
type input "hanii.alfiyyah@gmail.com"
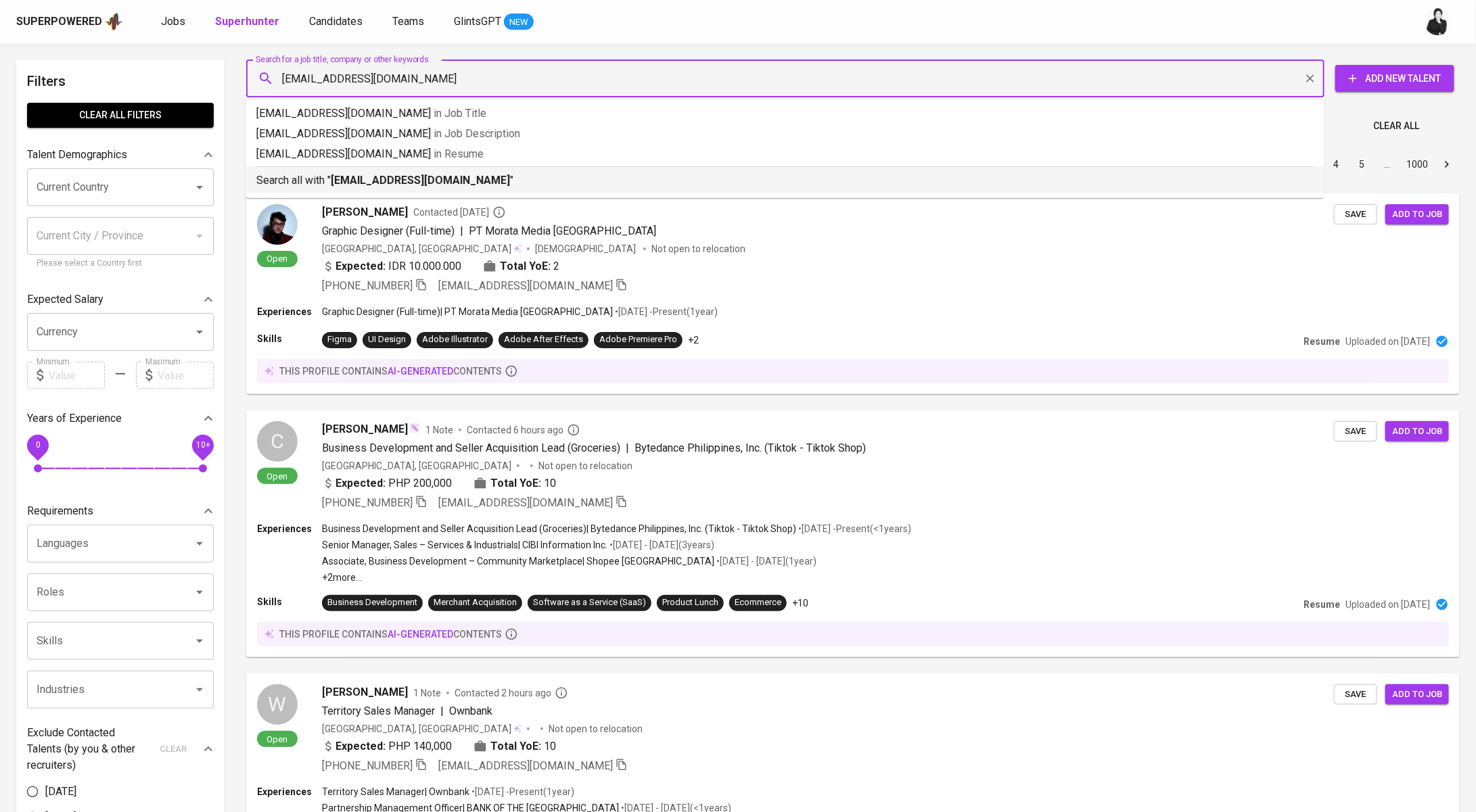
click at [439, 174] on b "hanii.alfiyyah@gmail.com" at bounding box center [420, 180] width 179 height 13
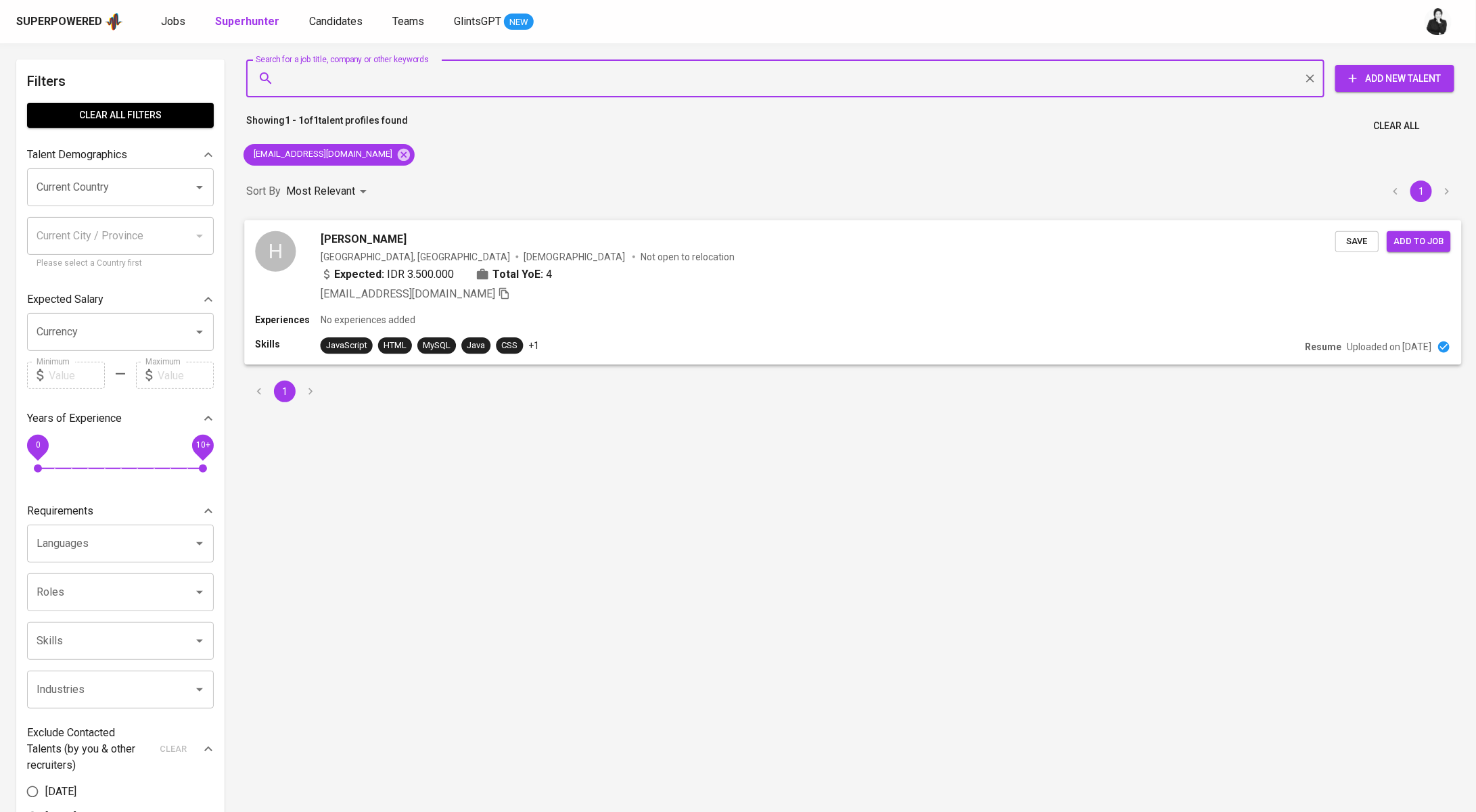
click at [488, 238] on div "Hani Alfiyyah" at bounding box center [828, 239] width 1015 height 16
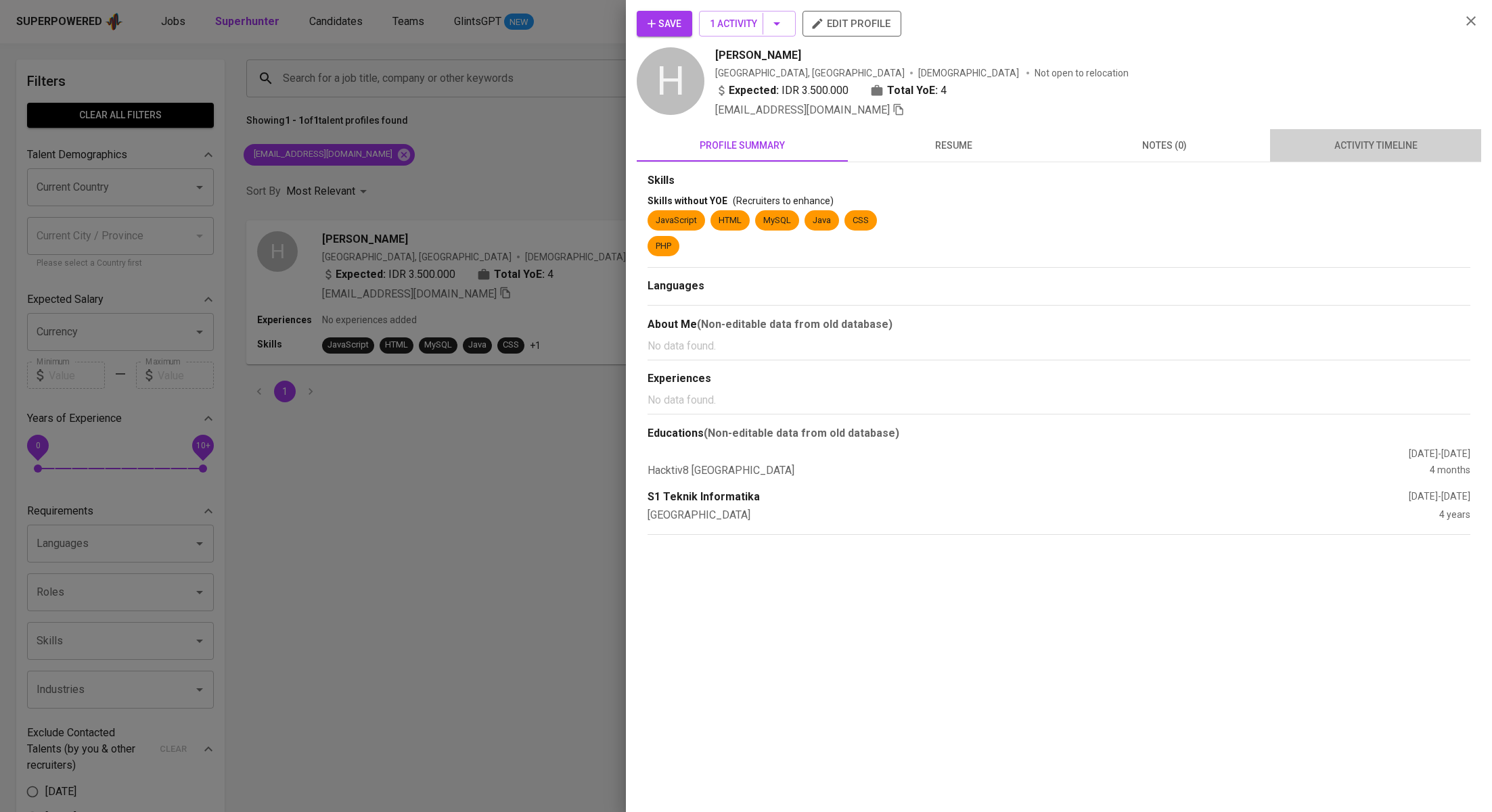
click at [1359, 157] on button "activity timeline" at bounding box center [1375, 146] width 211 height 33
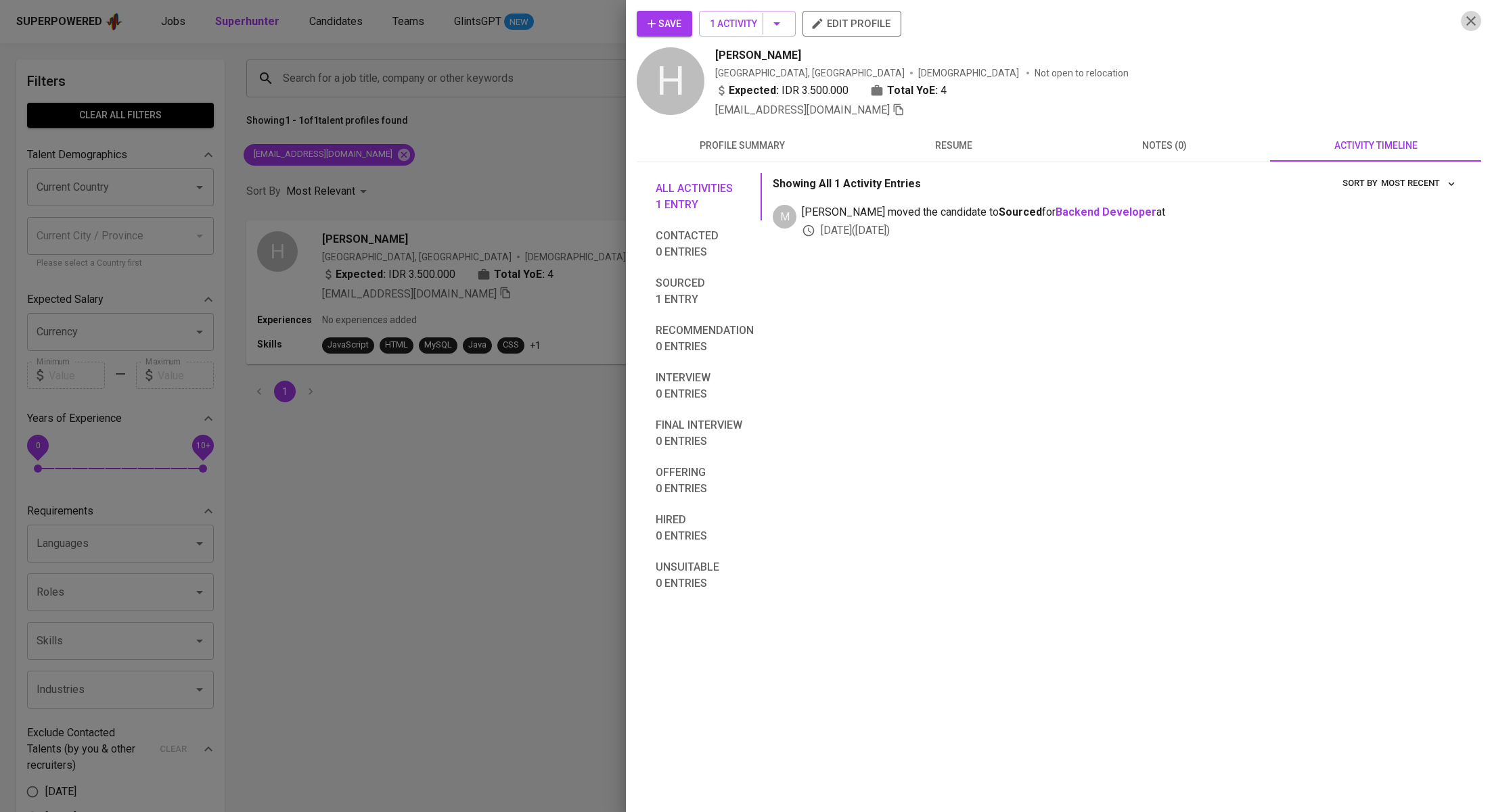
click at [1473, 25] on icon "button" at bounding box center [1470, 21] width 16 height 16
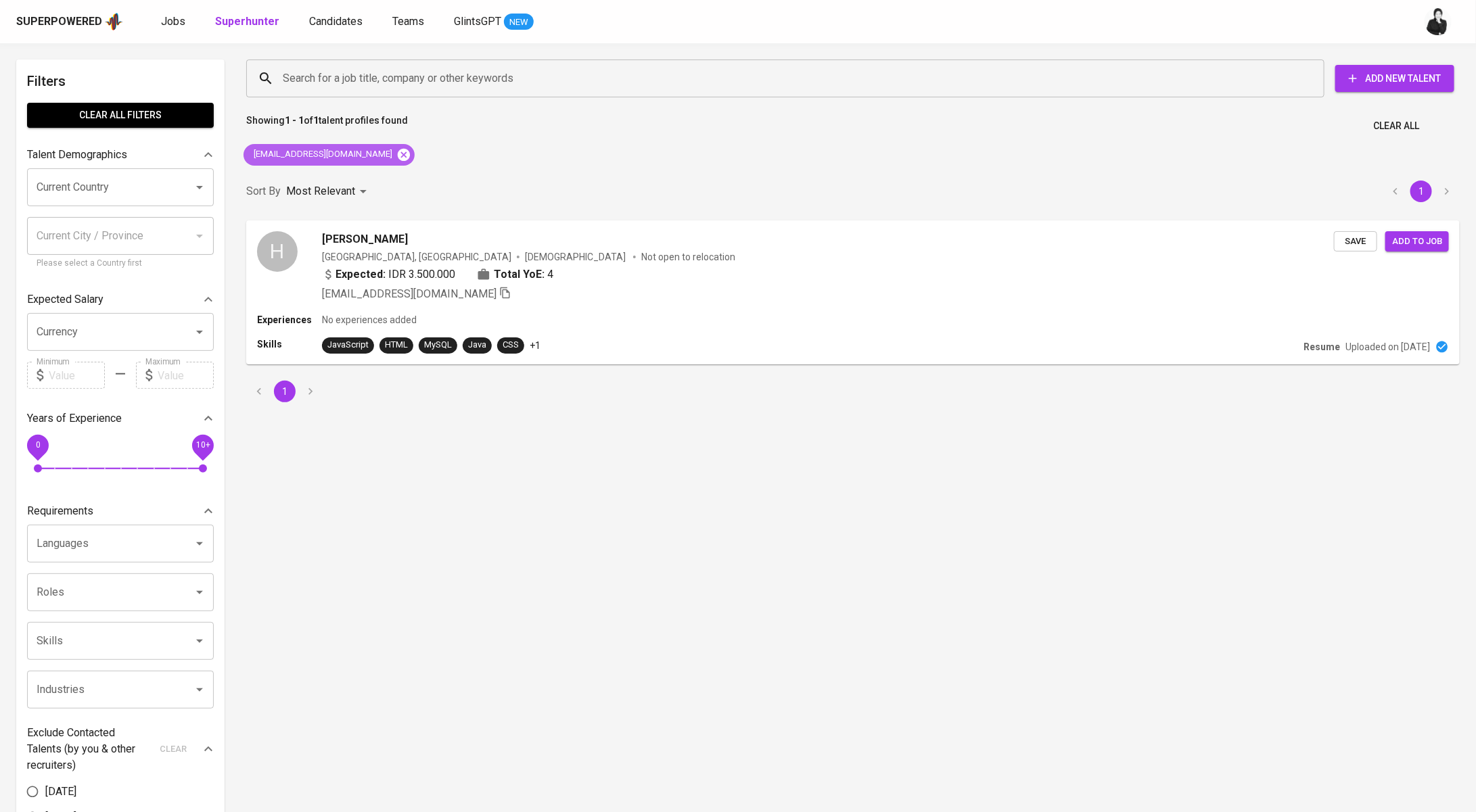
click at [398, 155] on icon at bounding box center [403, 154] width 12 height 12
click at [393, 81] on input "Search for a job title, company or other keywords" at bounding box center [789, 78] width 1019 height 25
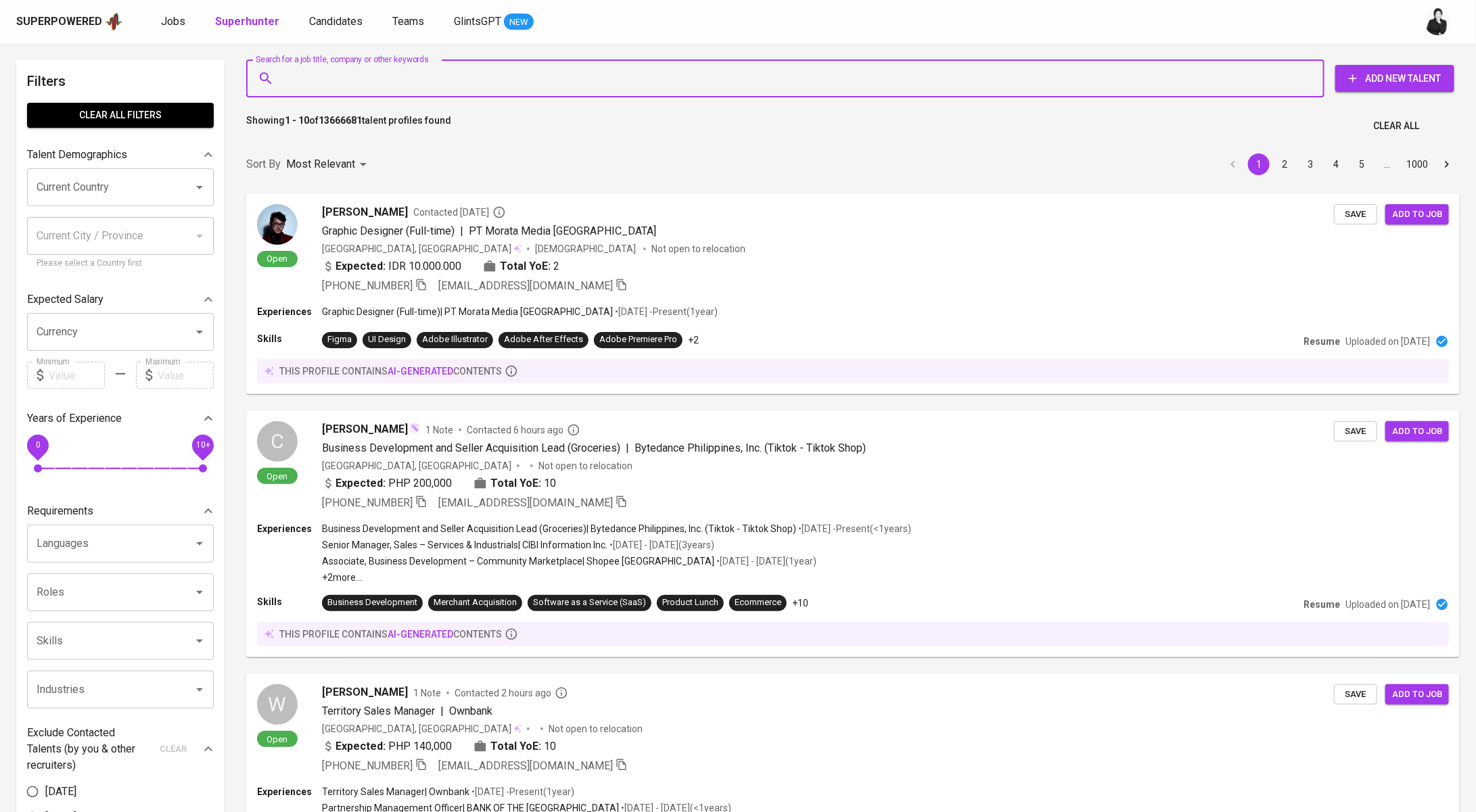
paste input "faulince@gmail.com"
type input "faulince@gmail.com"
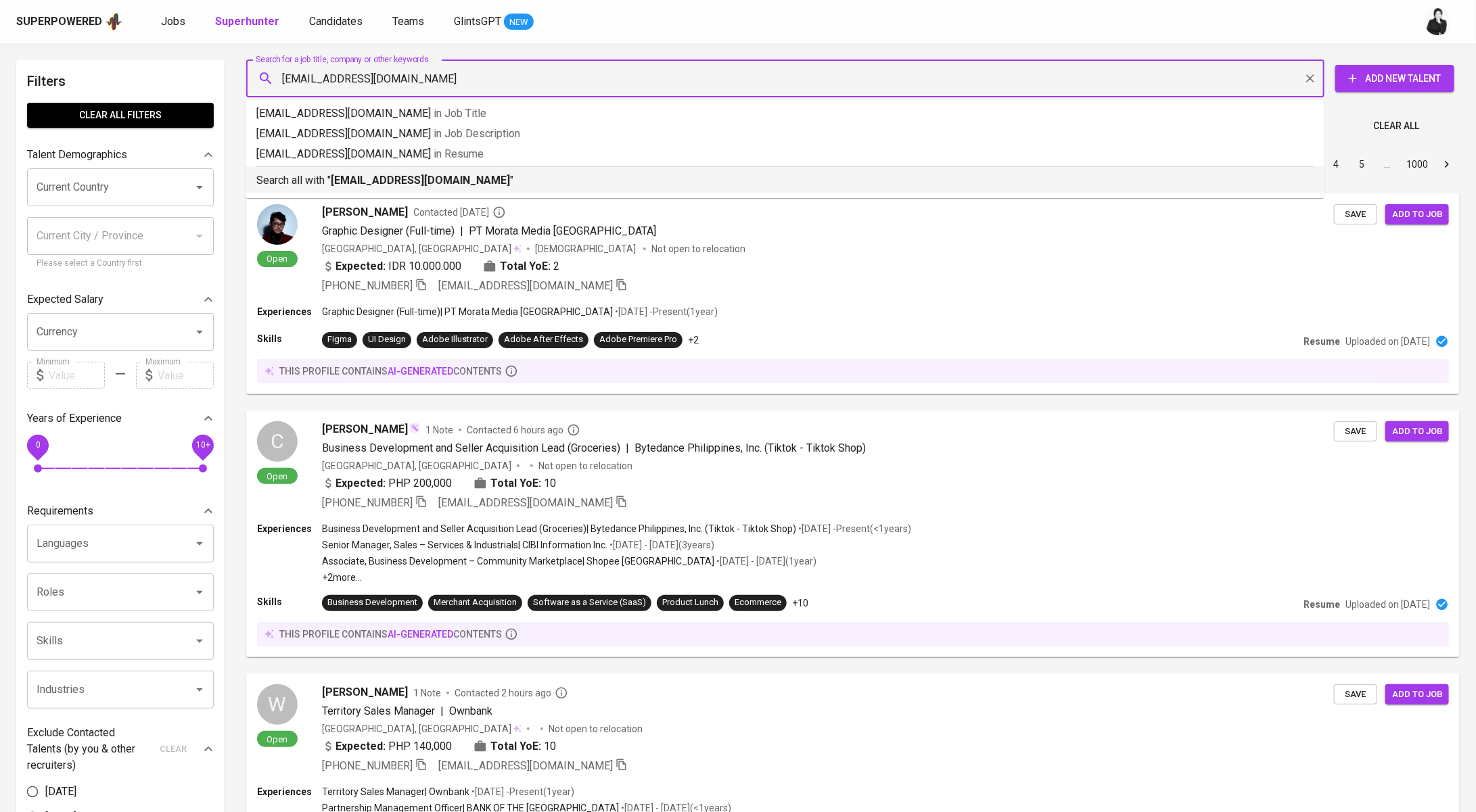
click at [407, 177] on b "faulince@gmail.com" at bounding box center [420, 180] width 179 height 13
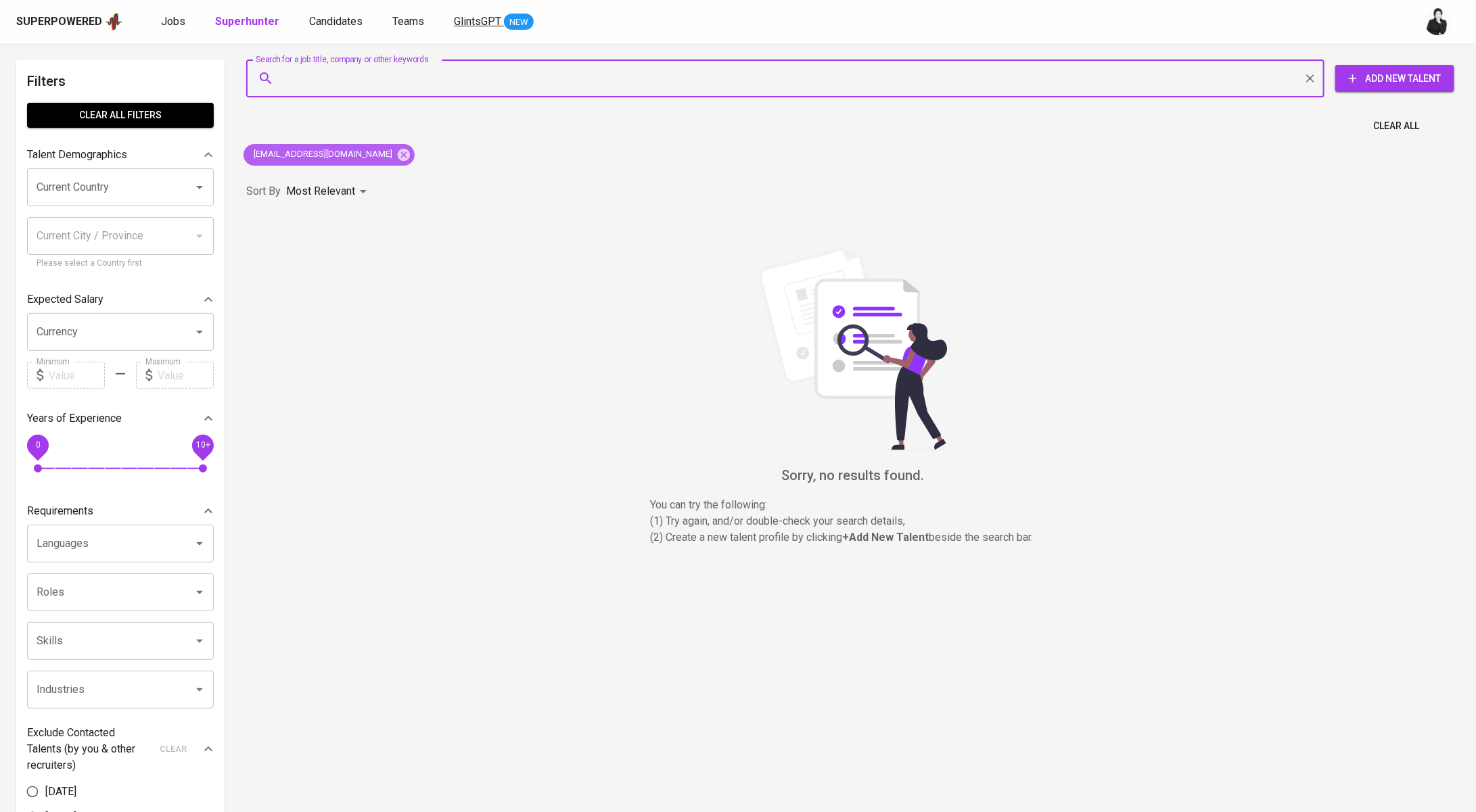
click at [398, 158] on icon at bounding box center [403, 154] width 12 height 12
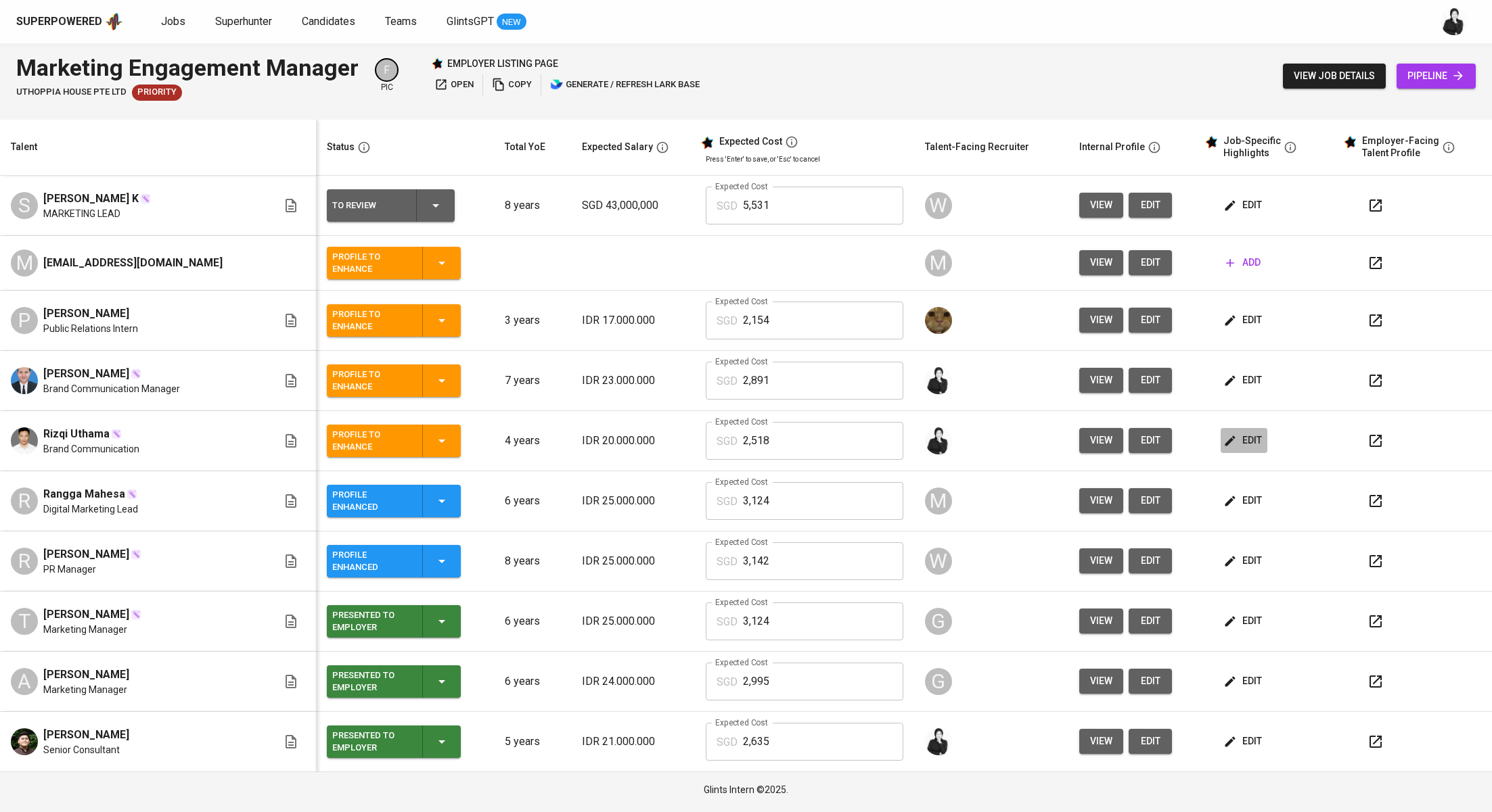
click at [1234, 441] on span "edit" at bounding box center [1244, 440] width 36 height 17
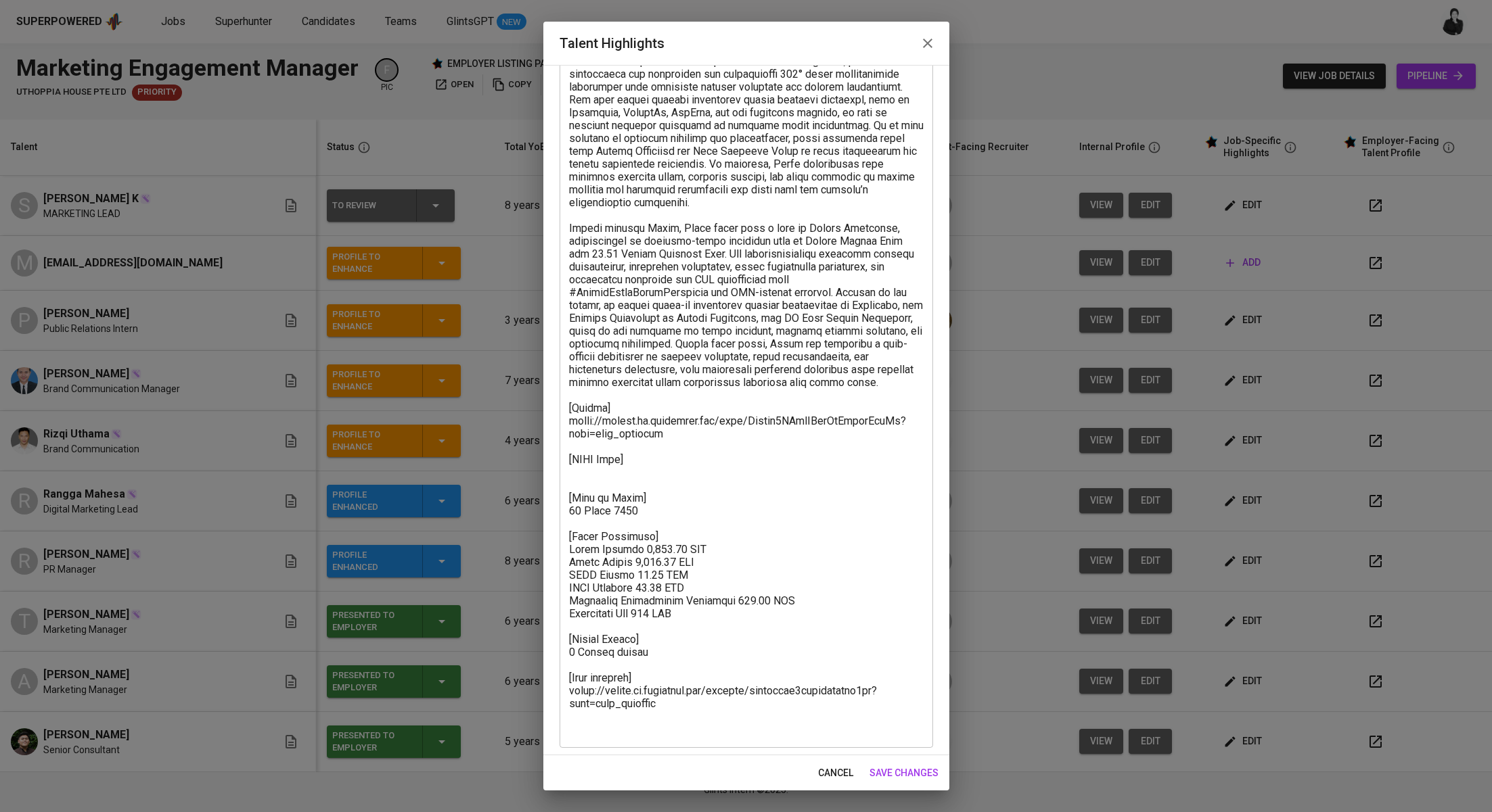
scroll to position [129, 0]
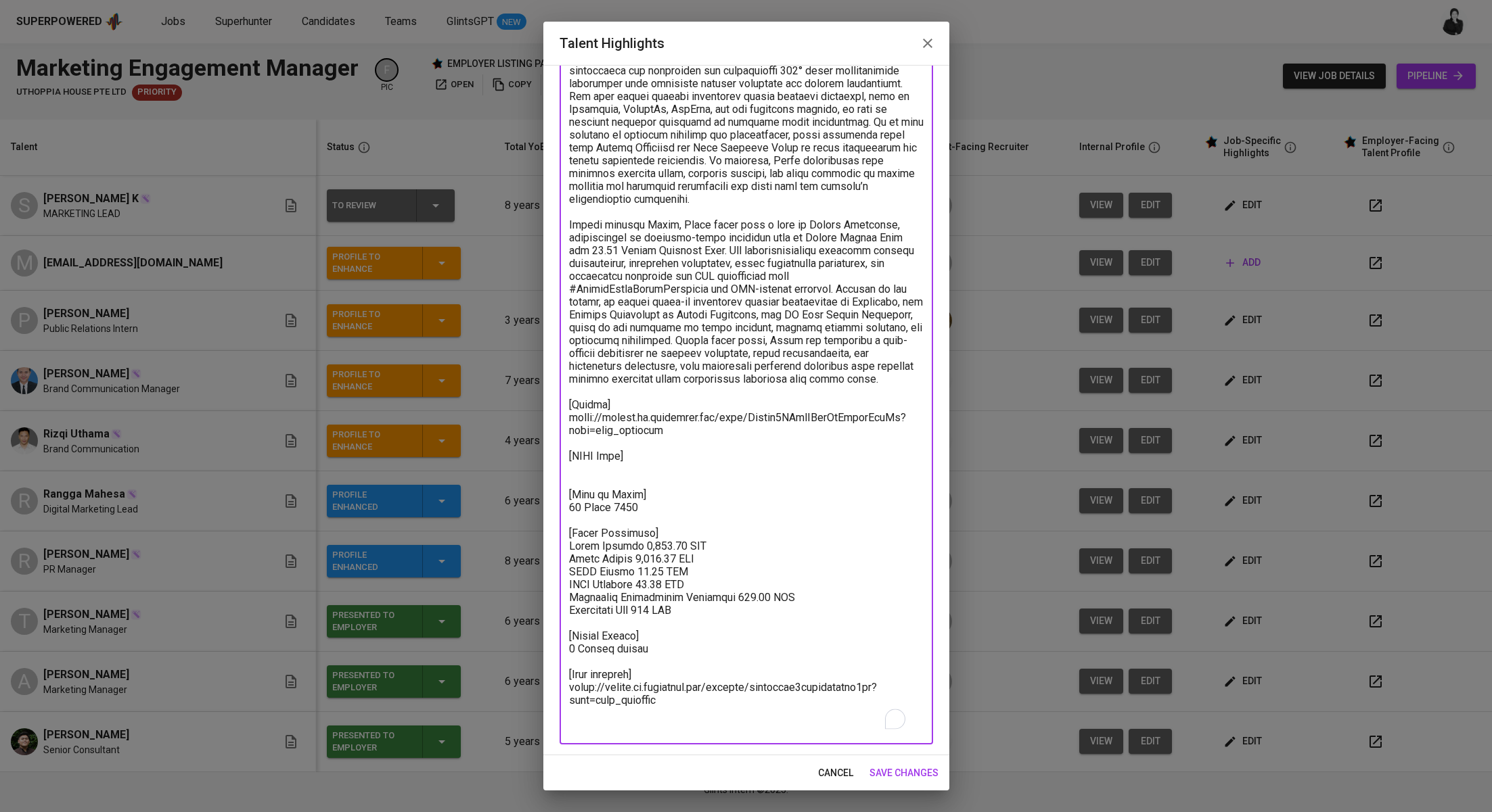
drag, startPoint x: 710, startPoint y: 630, endPoint x: 562, endPoint y: 558, distance: 164.6
click at [562, 558] on div "x Talent Highlights" at bounding box center [746, 378] width 373 height 731
click at [611, 571] on textarea "To enrich screen reader interactions, please activate Accessibility in Grammarl…" at bounding box center [746, 378] width 355 height 707
drag, startPoint x: 671, startPoint y: 558, endPoint x: 634, endPoint y: 558, distance: 37.0
click at [634, 558] on textarea "To enrich screen reader interactions, please activate Accessibility in Grammarl…" at bounding box center [746, 378] width 355 height 707
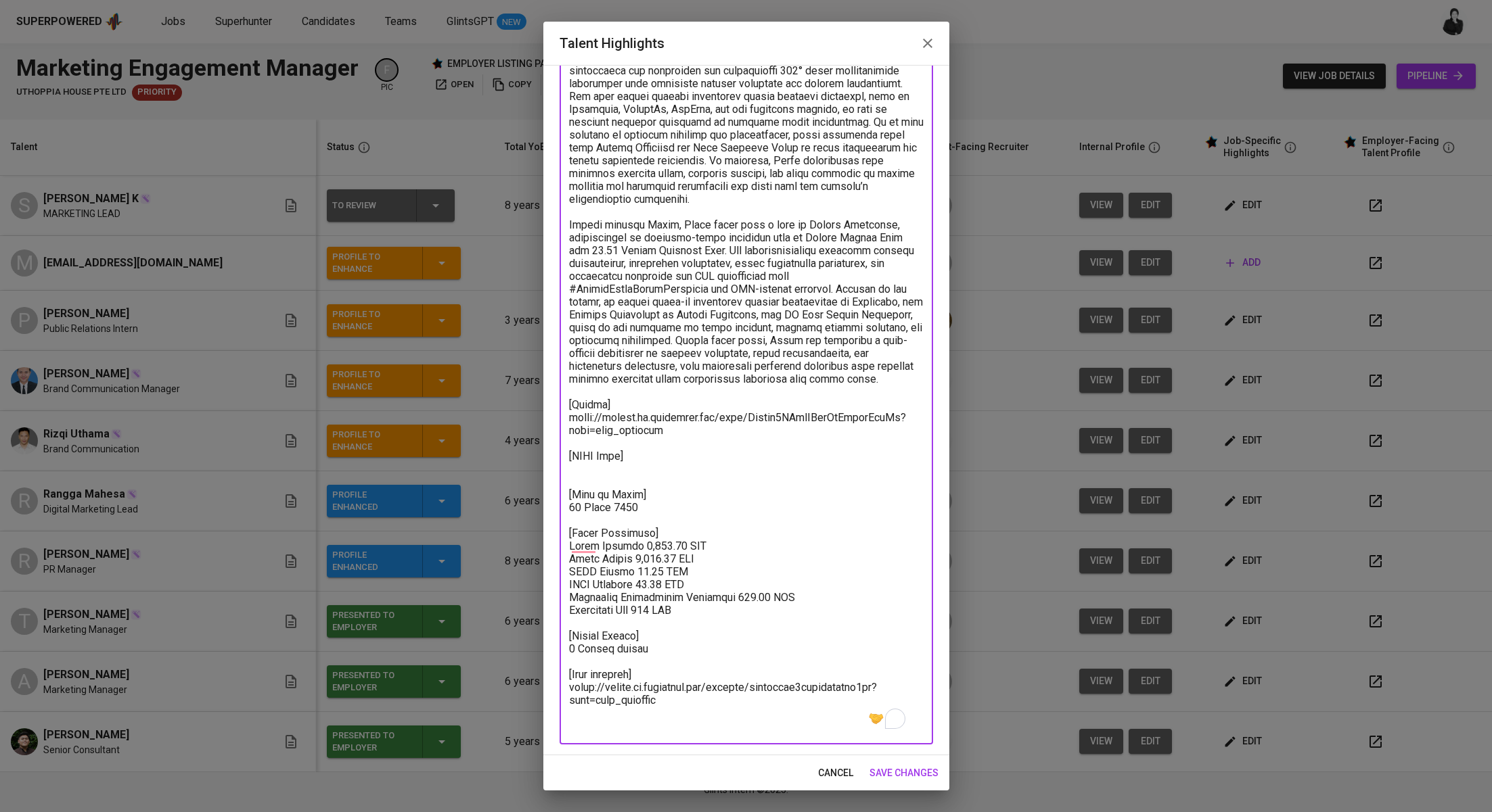
paste textarea "493"
drag, startPoint x: 673, startPoint y: 625, endPoint x: 657, endPoint y: 625, distance: 16.0
click at [657, 625] on textarea "To enrich screen reader interactions, please activate Accessibility in Grammarl…" at bounding box center [746, 378] width 355 height 707
type textarea "Rizqi has built around four years of experience in marketing and communications…"
click at [912, 771] on span "save changes" at bounding box center [904, 773] width 69 height 17
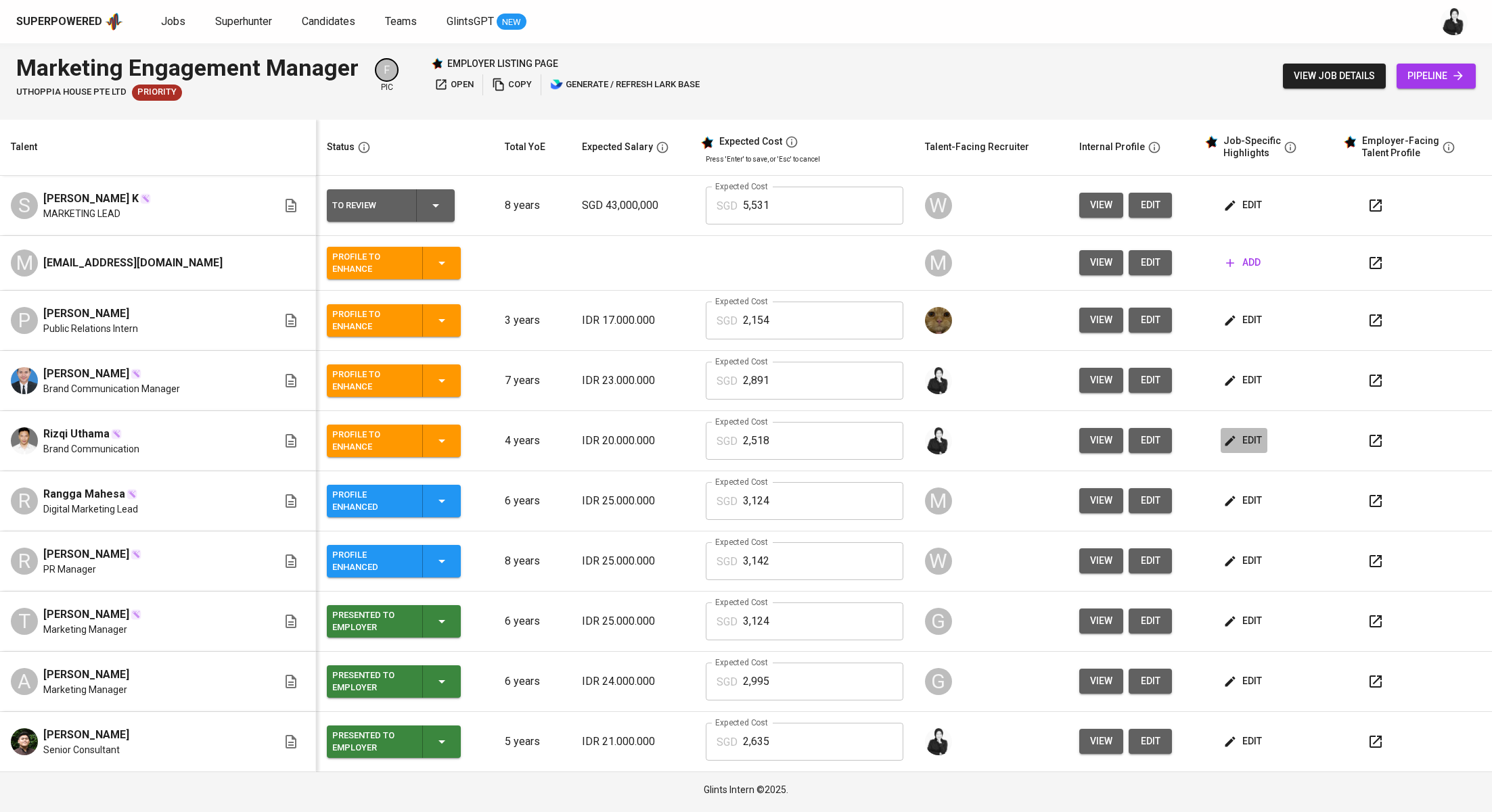
click at [1239, 443] on span "edit" at bounding box center [1244, 440] width 36 height 17
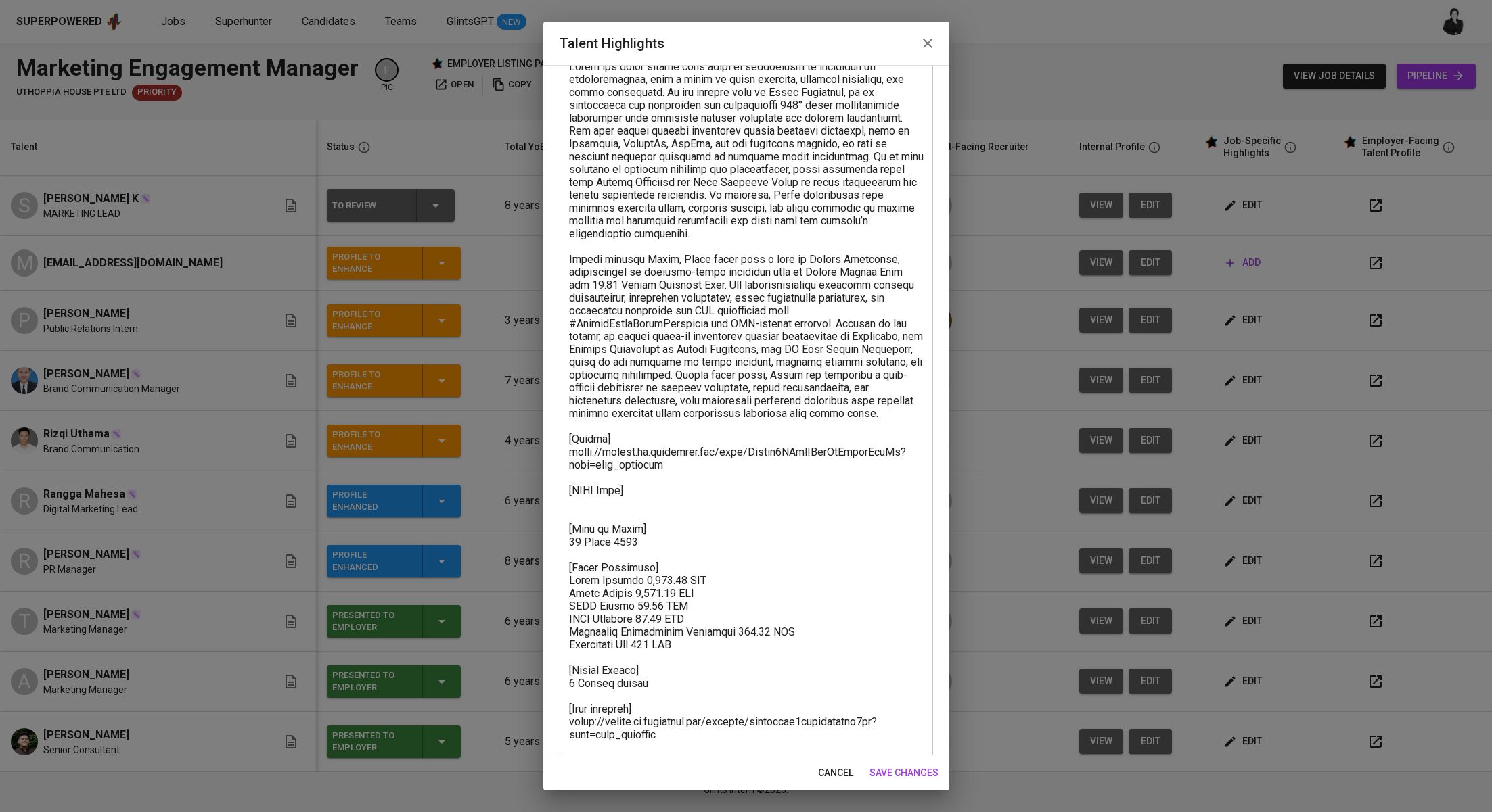
scroll to position [95, 0]
click at [926, 44] on icon "button" at bounding box center [927, 43] width 16 height 16
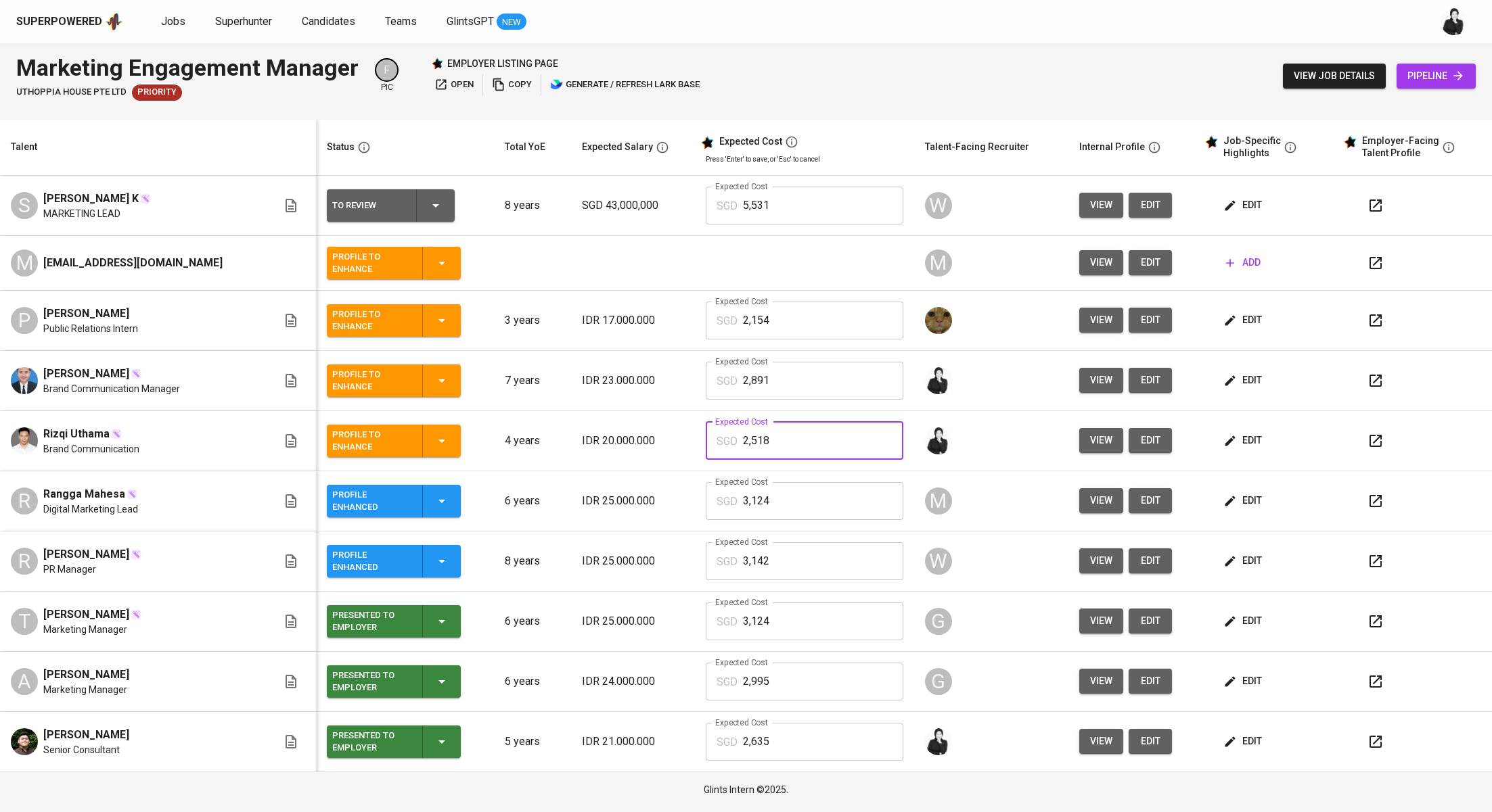
drag, startPoint x: 769, startPoint y: 444, endPoint x: 697, endPoint y: 444, distance: 72.0
click at [705, 444] on div "SGD 2,518 Expected Cost" at bounding box center [804, 441] width 197 height 38
type input "2,493"
click at [1236, 378] on span "edit" at bounding box center [1244, 380] width 36 height 17
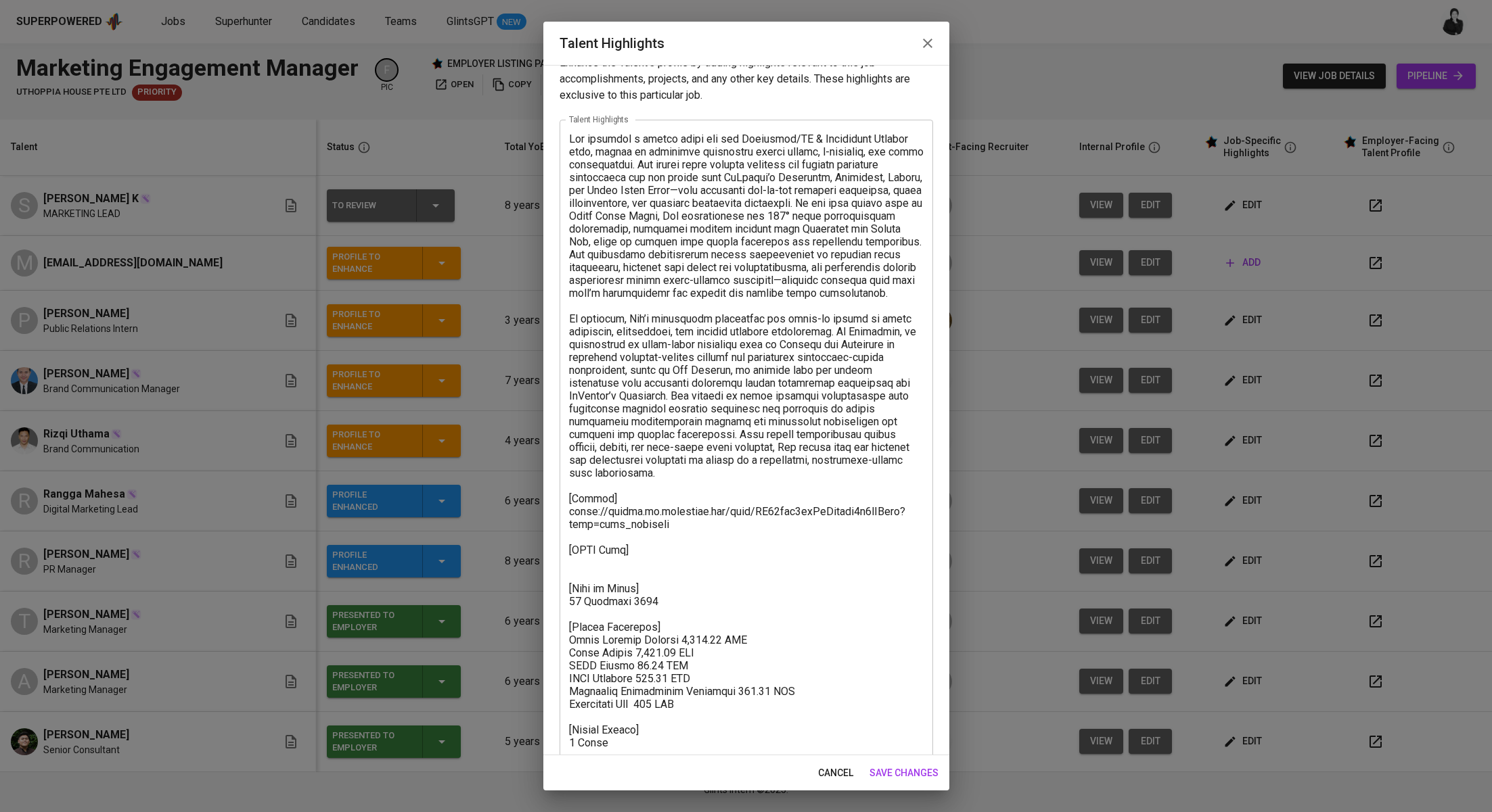
scroll to position [65, 0]
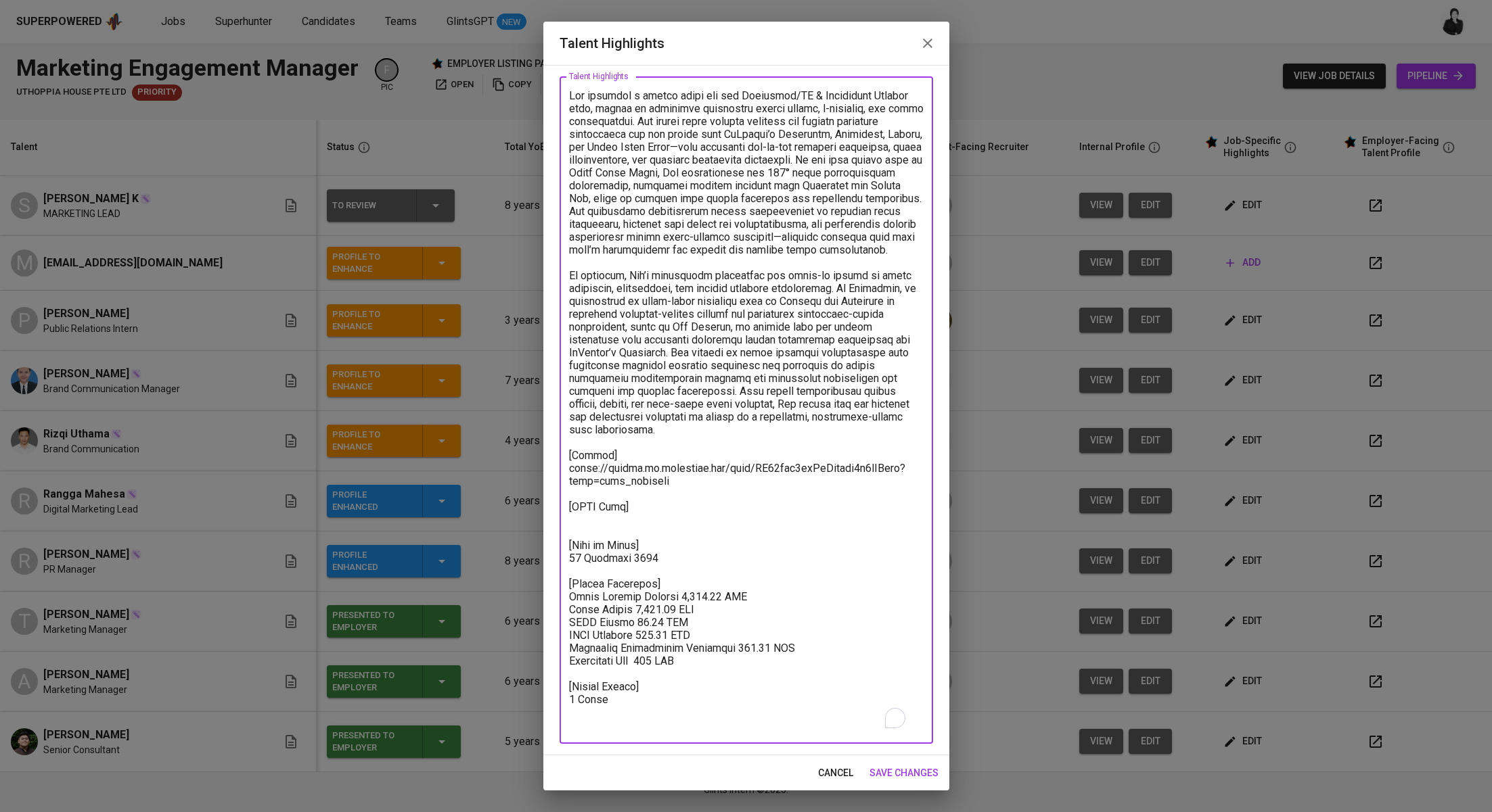
drag, startPoint x: 675, startPoint y: 673, endPoint x: 559, endPoint y: 611, distance: 131.5
click at [560, 611] on div "x Talent Highlights" at bounding box center [746, 409] width 373 height 667
click at [675, 627] on textarea "To enrich screen reader interactions, please activate Accessibility in Grammarl…" at bounding box center [746, 411] width 355 height 643
drag, startPoint x: 713, startPoint y: 607, endPoint x: 675, endPoint y: 611, distance: 38.2
click at [675, 611] on textarea "To enrich screen reader interactions, please activate Accessibility in Grammarl…" at bounding box center [746, 411] width 355 height 643
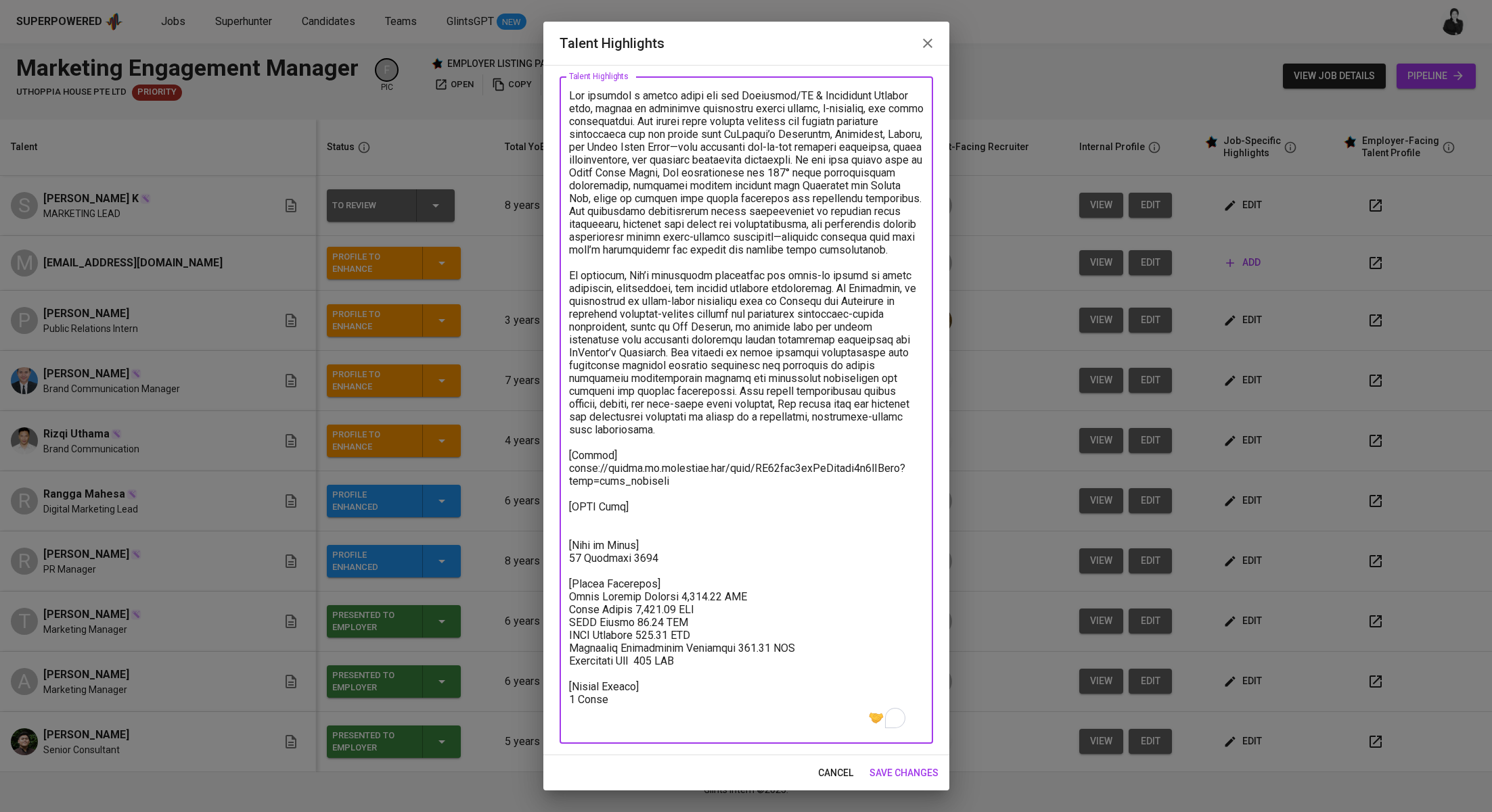
paste textarea "66"
drag, startPoint x: 675, startPoint y: 673, endPoint x: 657, endPoint y: 673, distance: 18.0
click at [656, 673] on textarea "To enrich screen reader interactions, please activate Accessibility in Grammarl…" at bounding box center [746, 411] width 355 height 643
type textarea "Lor ipsumdol s ametco adipi eli sed Doeiusmod/TE & Incididunt Utlabor etdo, mag…"
click at [898, 773] on span "save changes" at bounding box center [904, 773] width 69 height 17
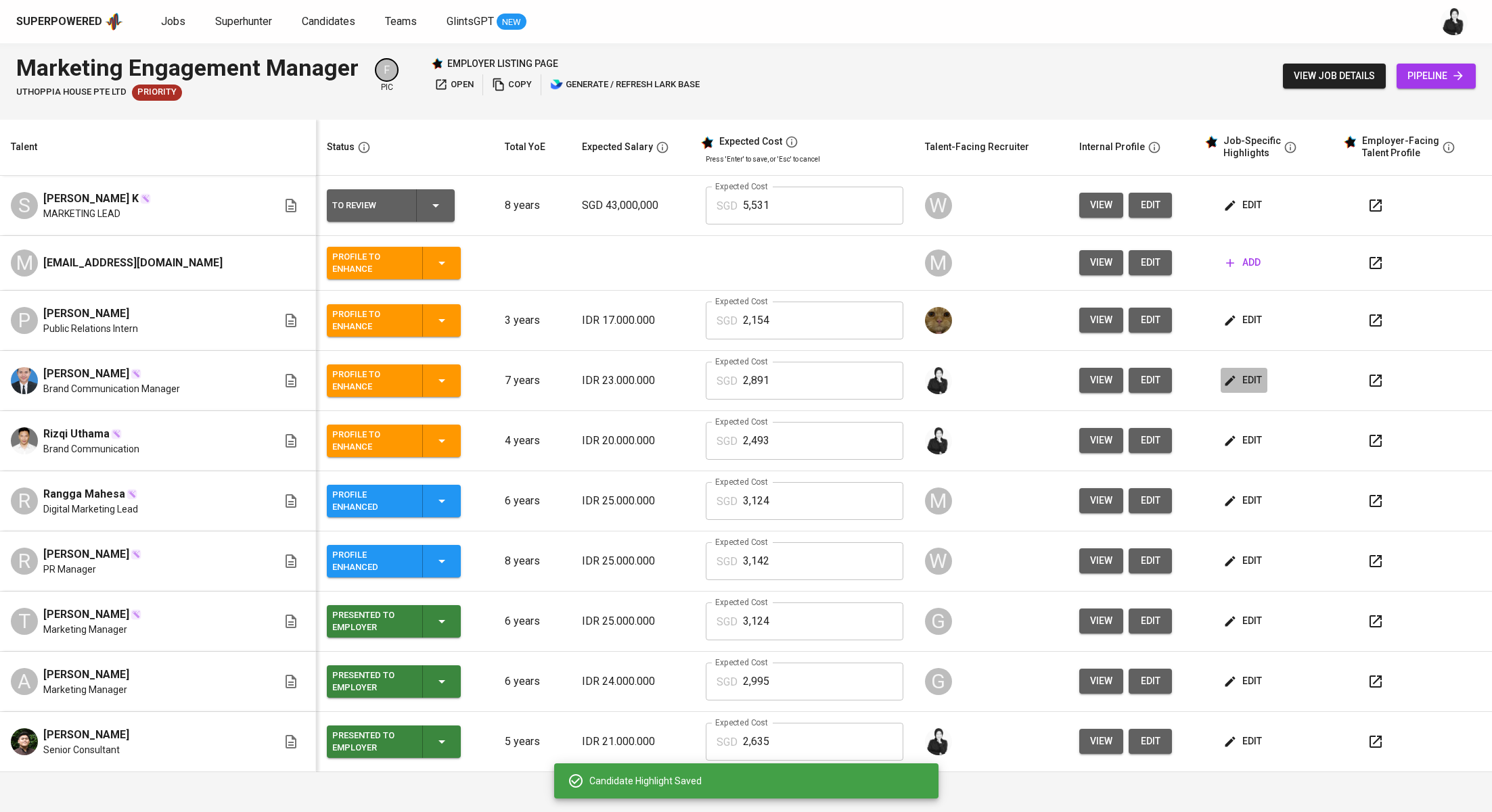
click at [1223, 376] on icon "button" at bounding box center [1229, 380] width 14 height 14
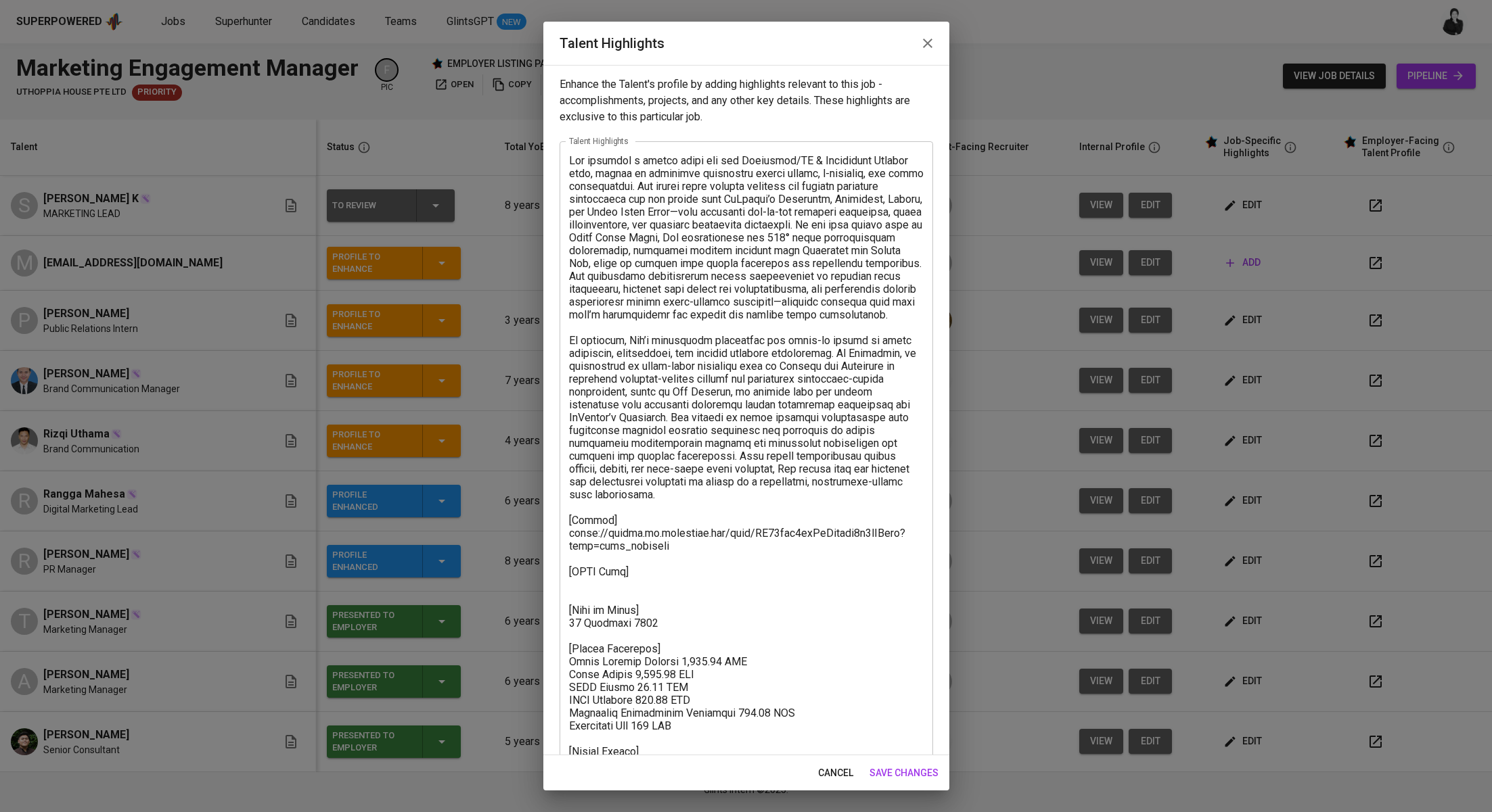
click at [923, 47] on icon "button" at bounding box center [927, 43] width 9 height 9
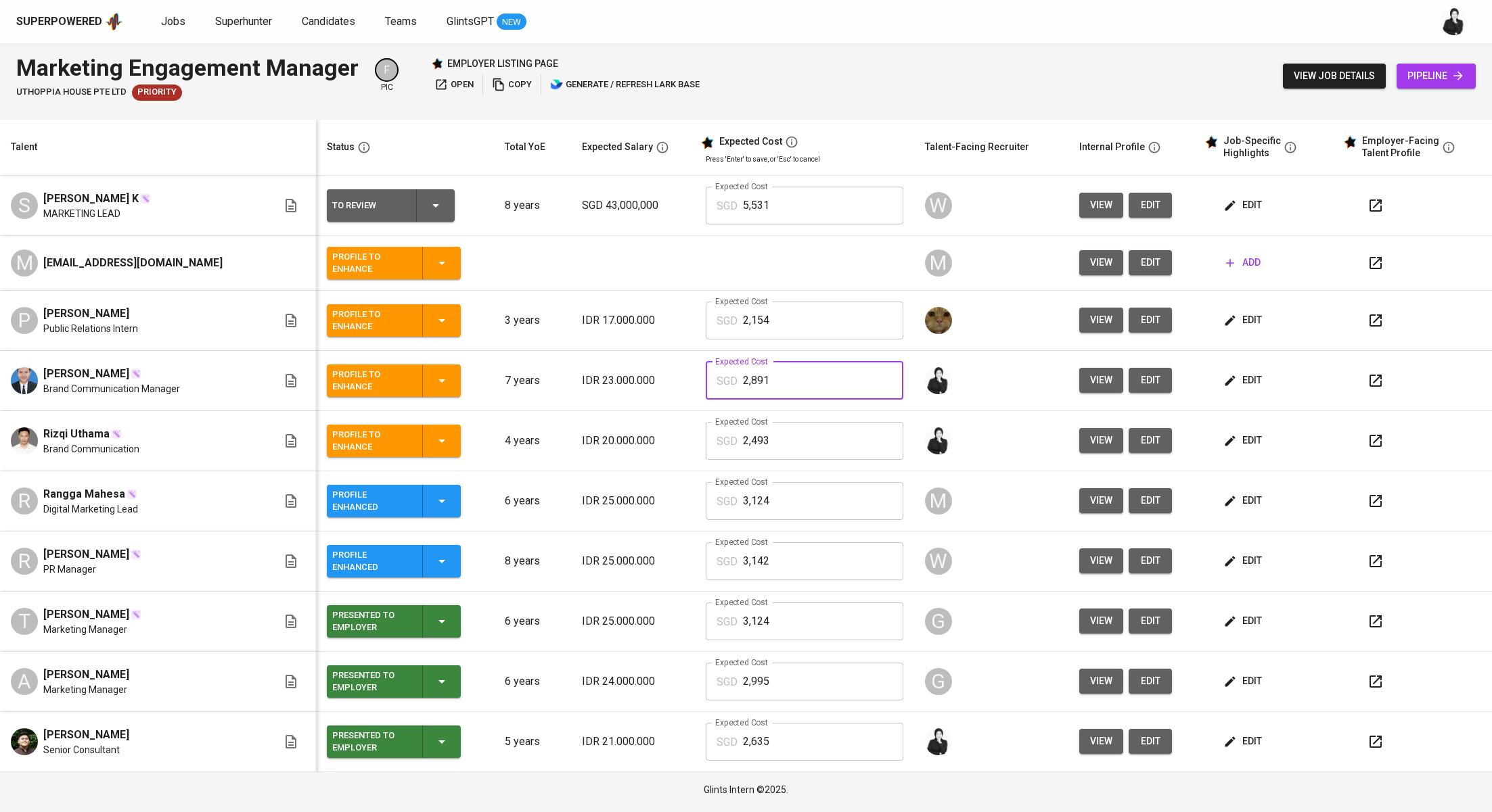
drag, startPoint x: 766, startPoint y: 366, endPoint x: 675, endPoint y: 377, distance: 91.7
click at [694, 377] on td "Expected Cost SGD 2,891 Expected Cost" at bounding box center [804, 381] width 219 height 61
click at [767, 377] on input "2,891" at bounding box center [822, 381] width 160 height 38
drag, startPoint x: 770, startPoint y: 375, endPoint x: 676, endPoint y: 378, distance: 94.0
click at [694, 378] on td "Expected Cost SGD 2,891 Expected Cost" at bounding box center [804, 381] width 219 height 61
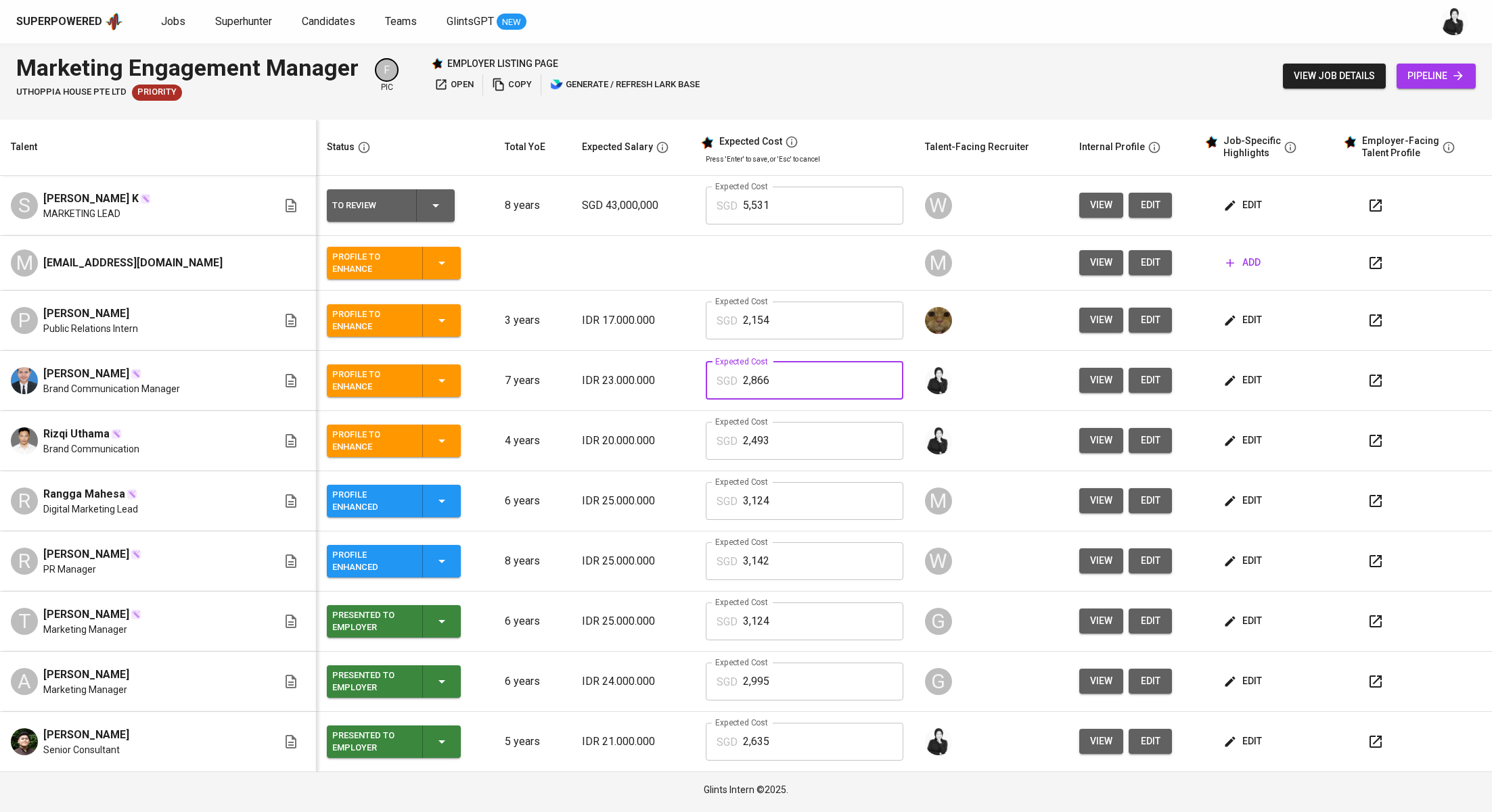
type input "2,866"
click at [1243, 746] on span "edit" at bounding box center [1244, 741] width 36 height 17
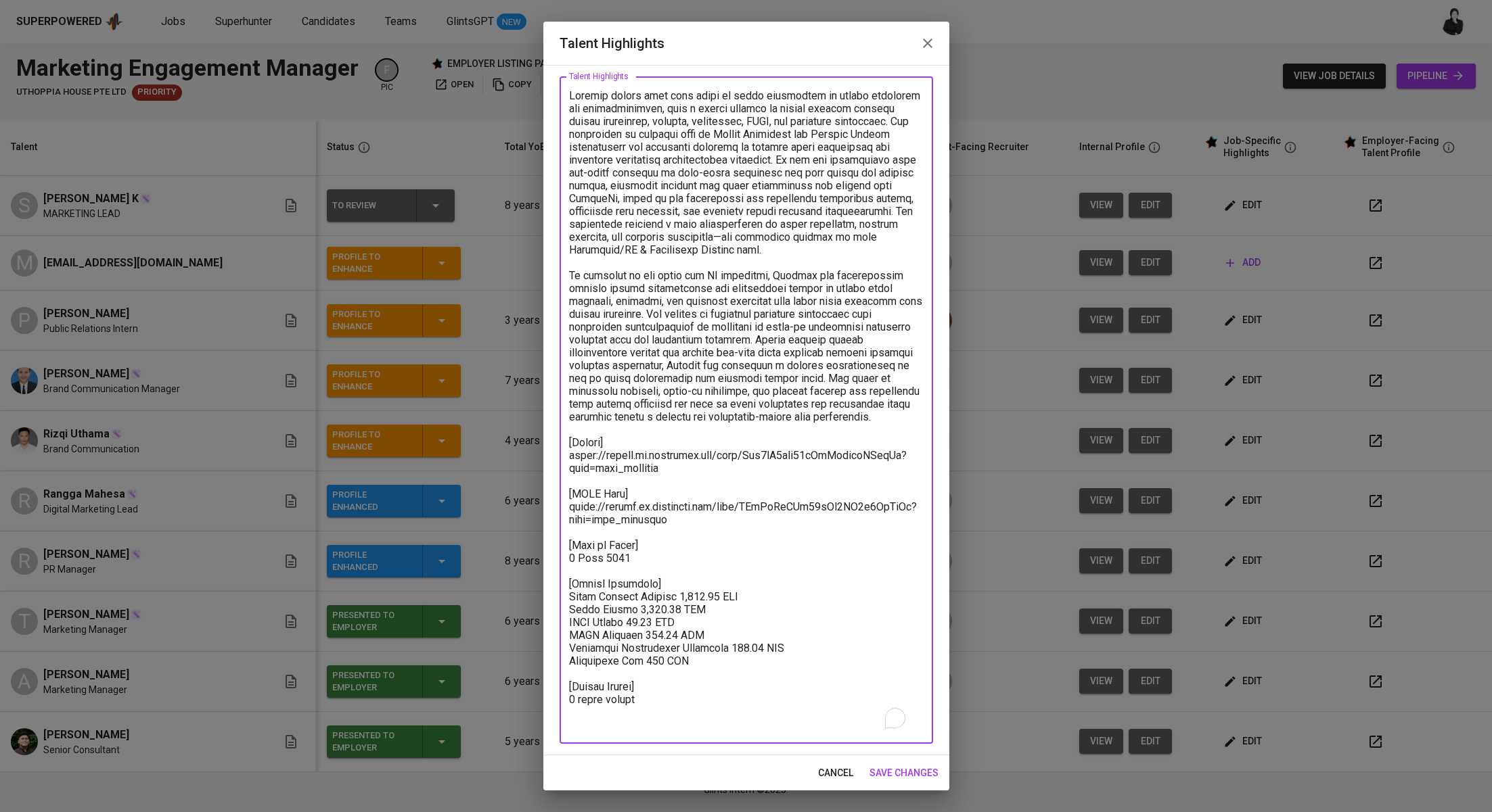
drag, startPoint x: 708, startPoint y: 685, endPoint x: 536, endPoint y: 623, distance: 182.8
click at [536, 623] on div "Talent Highlights Enhance the Talent's profile by adding highlights relevant to…" at bounding box center [746, 406] width 1492 height 812
click at [726, 637] on textarea "To enrich screen reader interactions, please activate Accessibility in Grammarl…" at bounding box center [746, 411] width 355 height 643
drag, startPoint x: 716, startPoint y: 618, endPoint x: 674, endPoint y: 617, distance: 42.0
click at [674, 618] on textarea "To enrich screen reader interactions, please activate Accessibility in Grammarl…" at bounding box center [746, 411] width 355 height 643
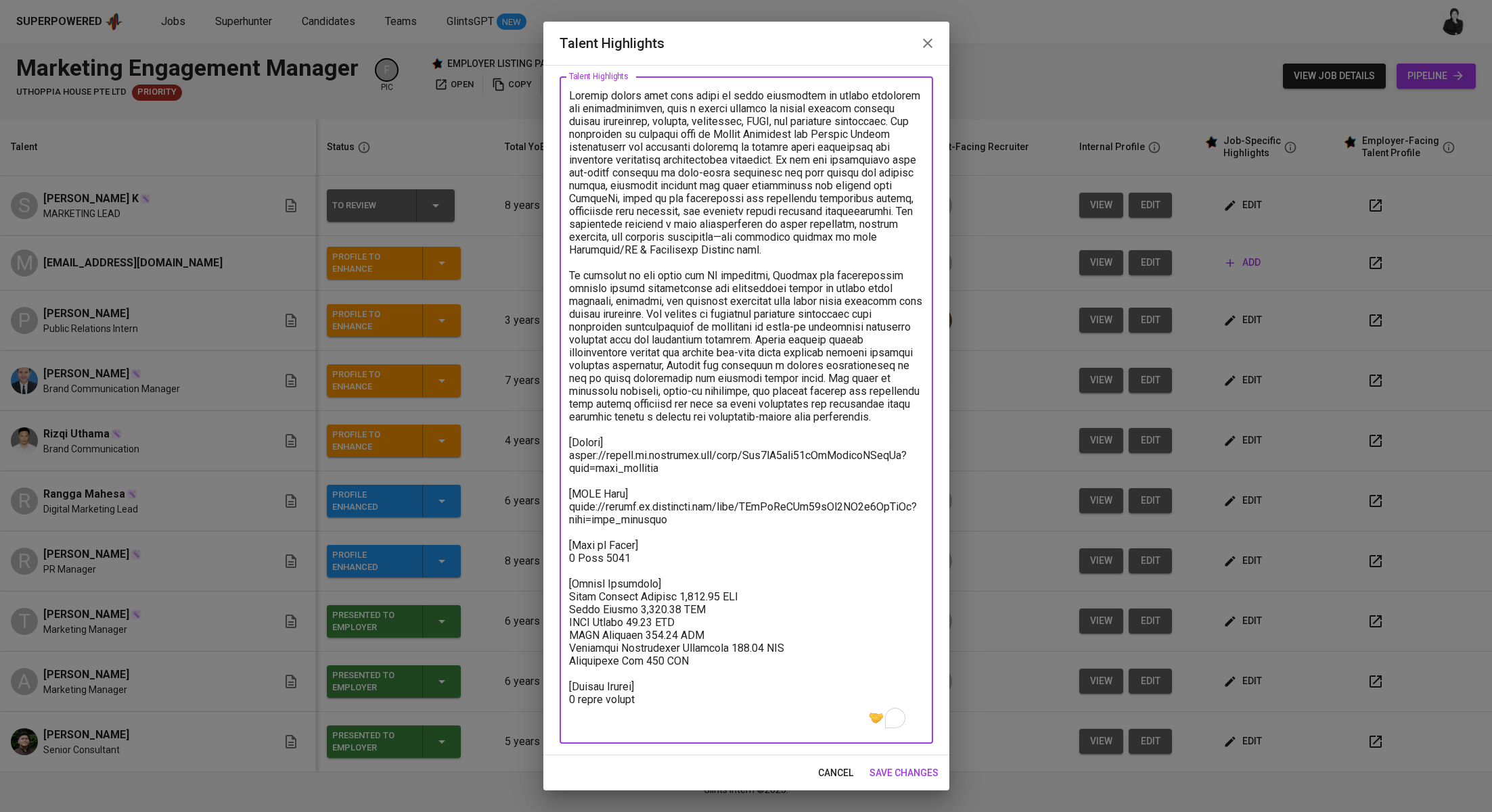
paste textarea "09.99"
click at [674, 688] on textarea "To enrich screen reader interactions, please activate Accessibility in Grammarl…" at bounding box center [746, 411] width 355 height 643
type textarea "Monaldo brings over five years of solid experience in public relations and comm…"
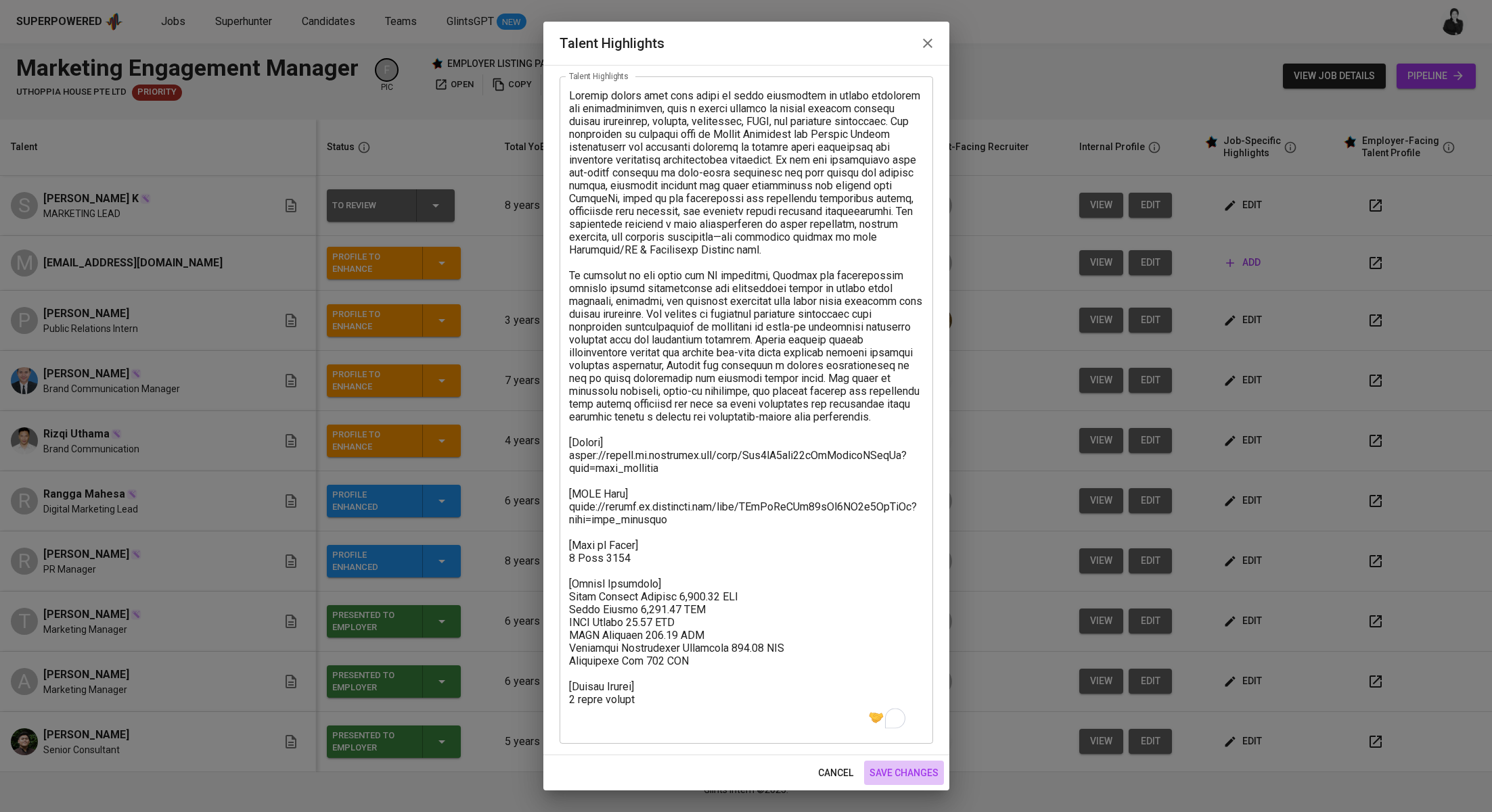
click at [897, 771] on span "save changes" at bounding box center [904, 773] width 69 height 17
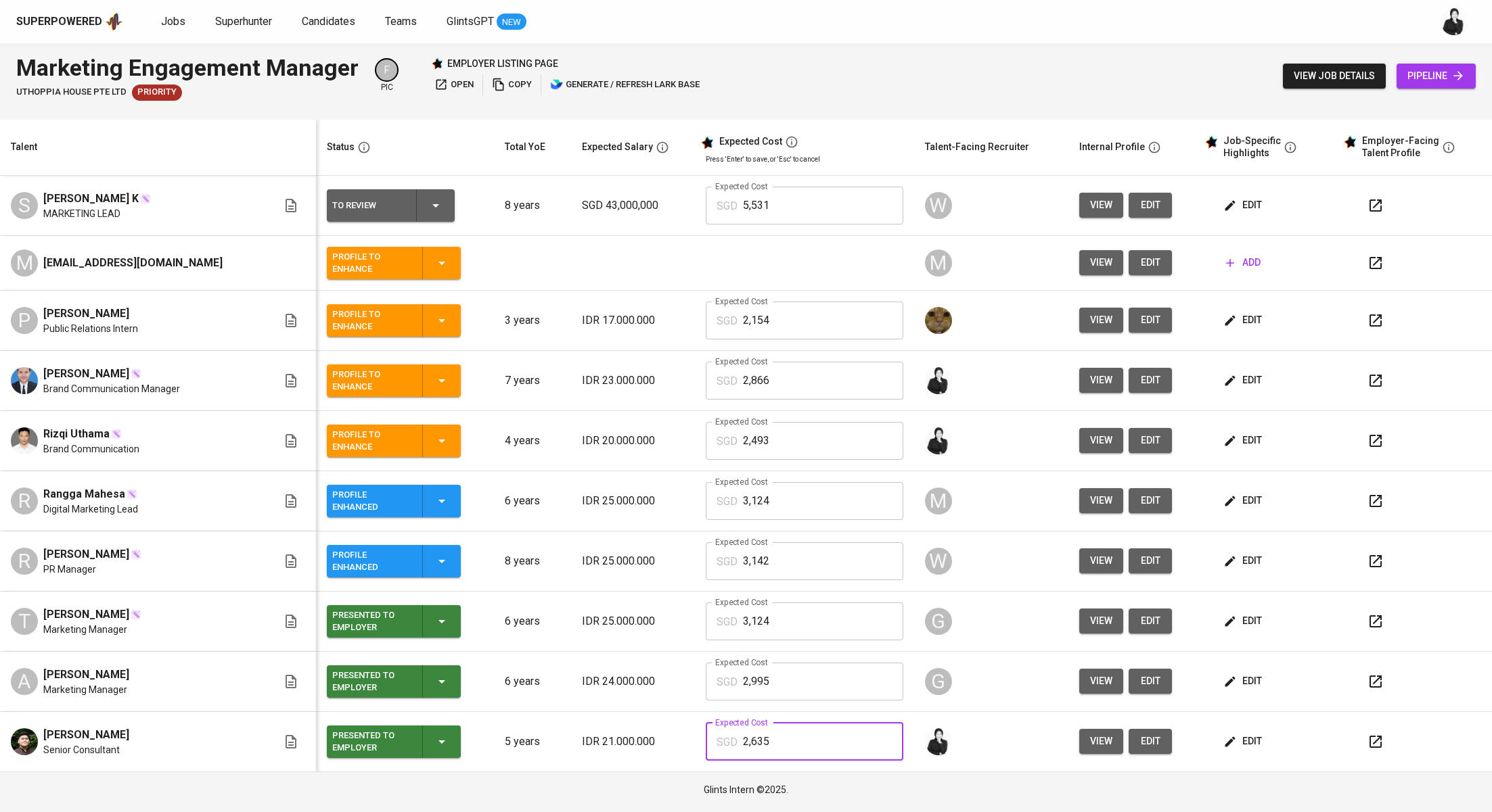
drag, startPoint x: 757, startPoint y: 742, endPoint x: 703, endPoint y: 737, distance: 54.2
click at [705, 737] on div "SGD 2,635 Expected Cost" at bounding box center [804, 742] width 197 height 38
type input "2,610"
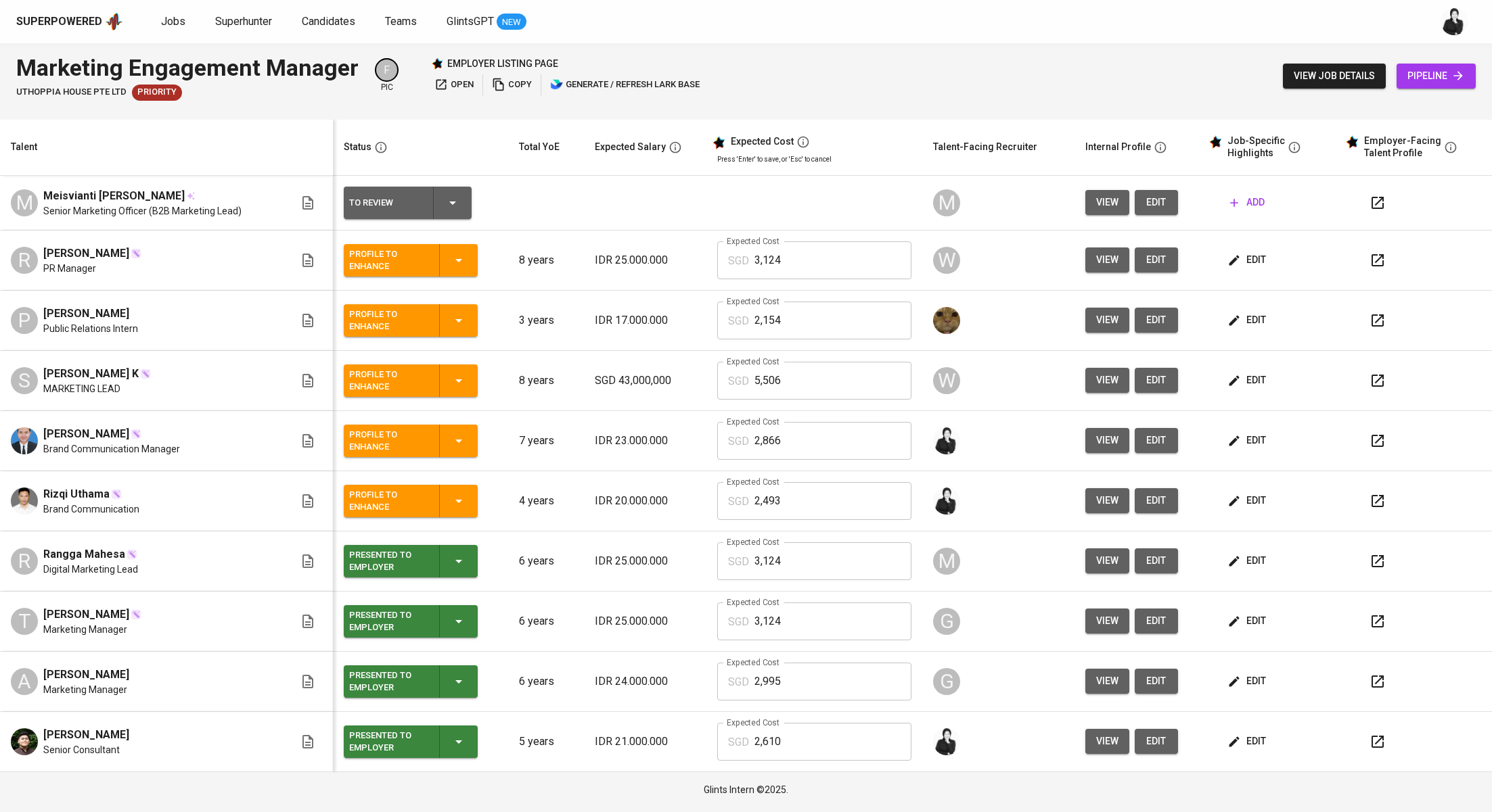
click at [1380, 742] on icon "button" at bounding box center [1377, 742] width 16 height 16
click at [1377, 379] on icon "button" at bounding box center [1377, 380] width 12 height 12
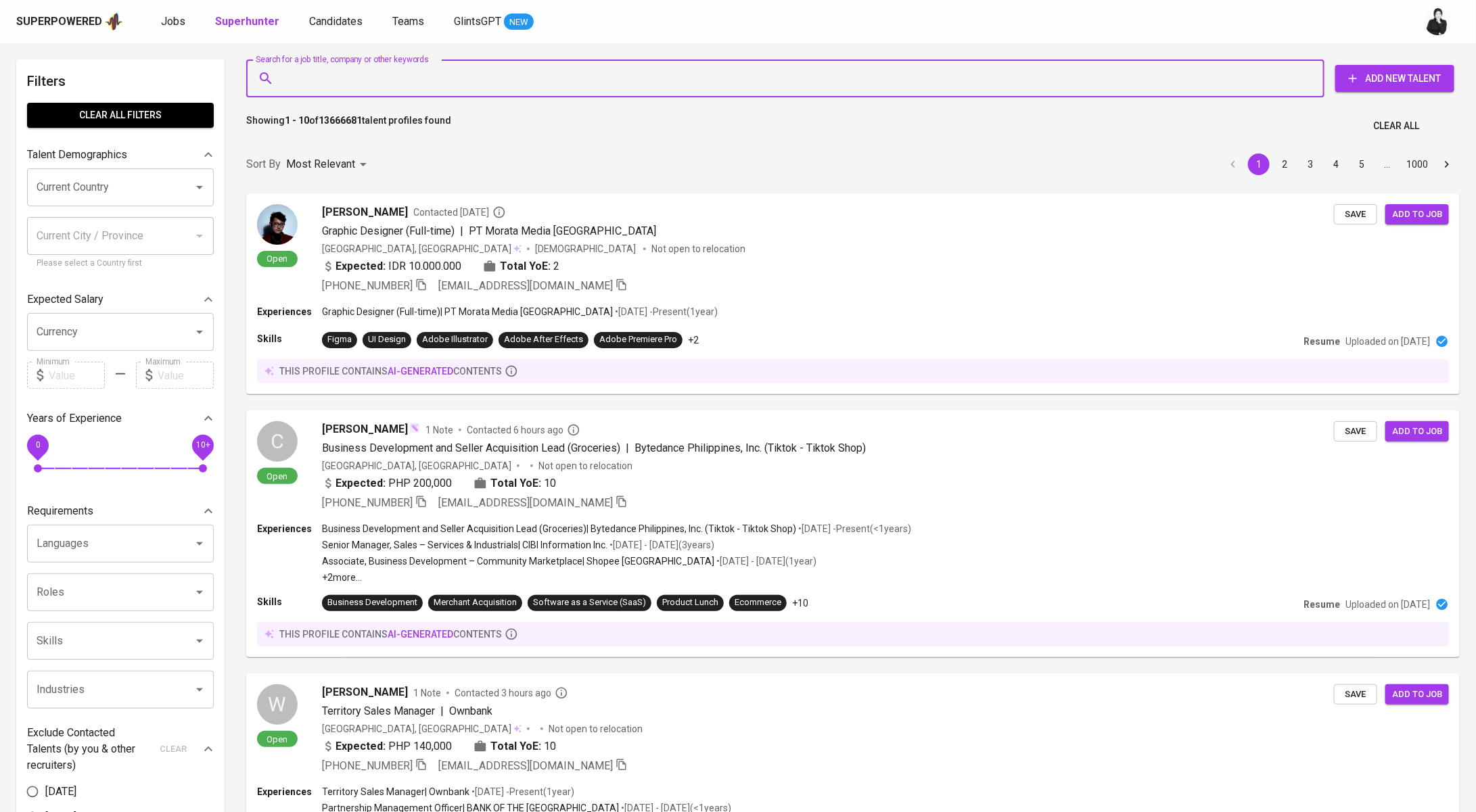
click at [314, 89] on input "Search for a job title, company or other keywords" at bounding box center [789, 78] width 1019 height 25
paste input "[EMAIL_ADDRESS][DOMAIN_NAME]"
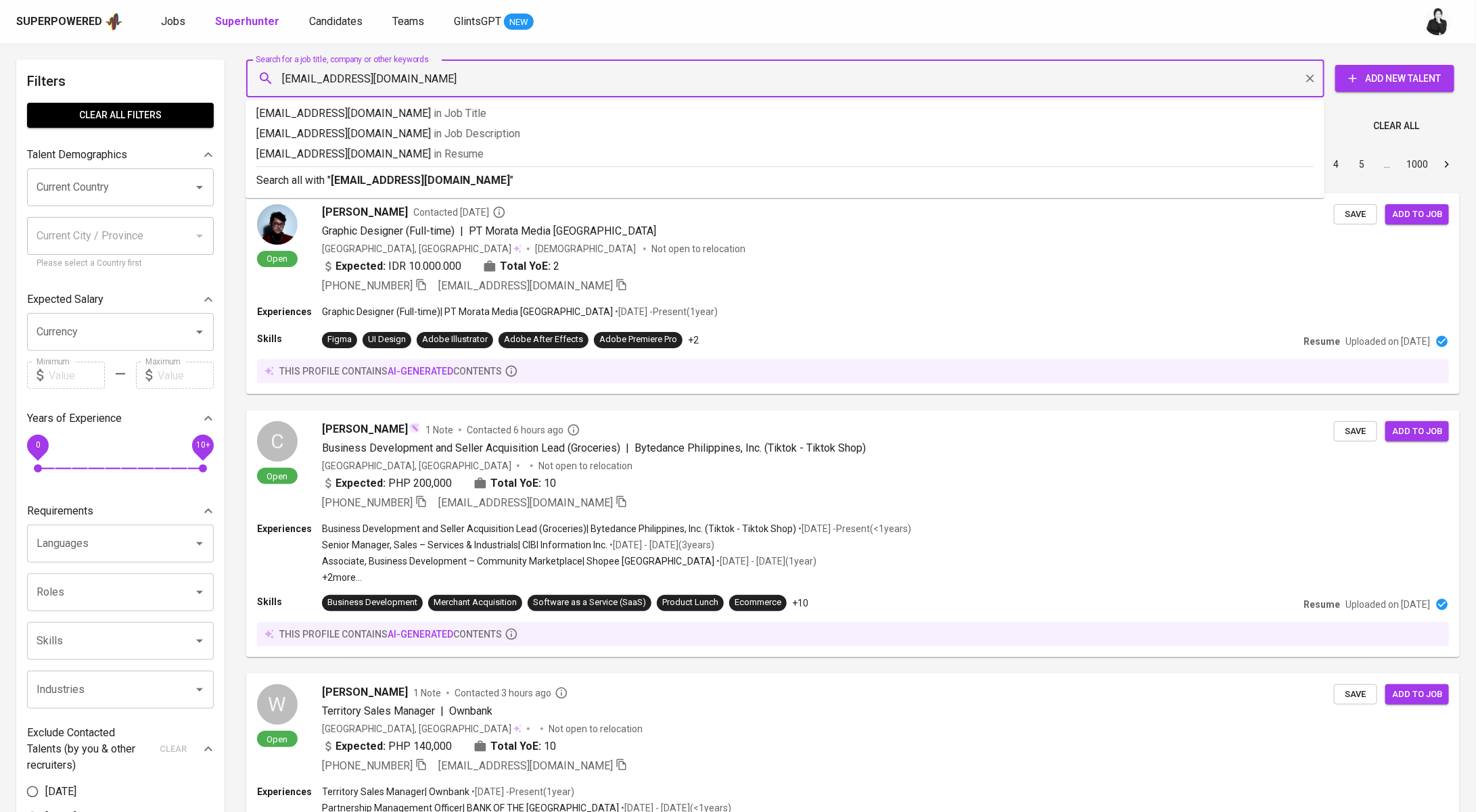
type input "[EMAIL_ADDRESS][DOMAIN_NAME]"
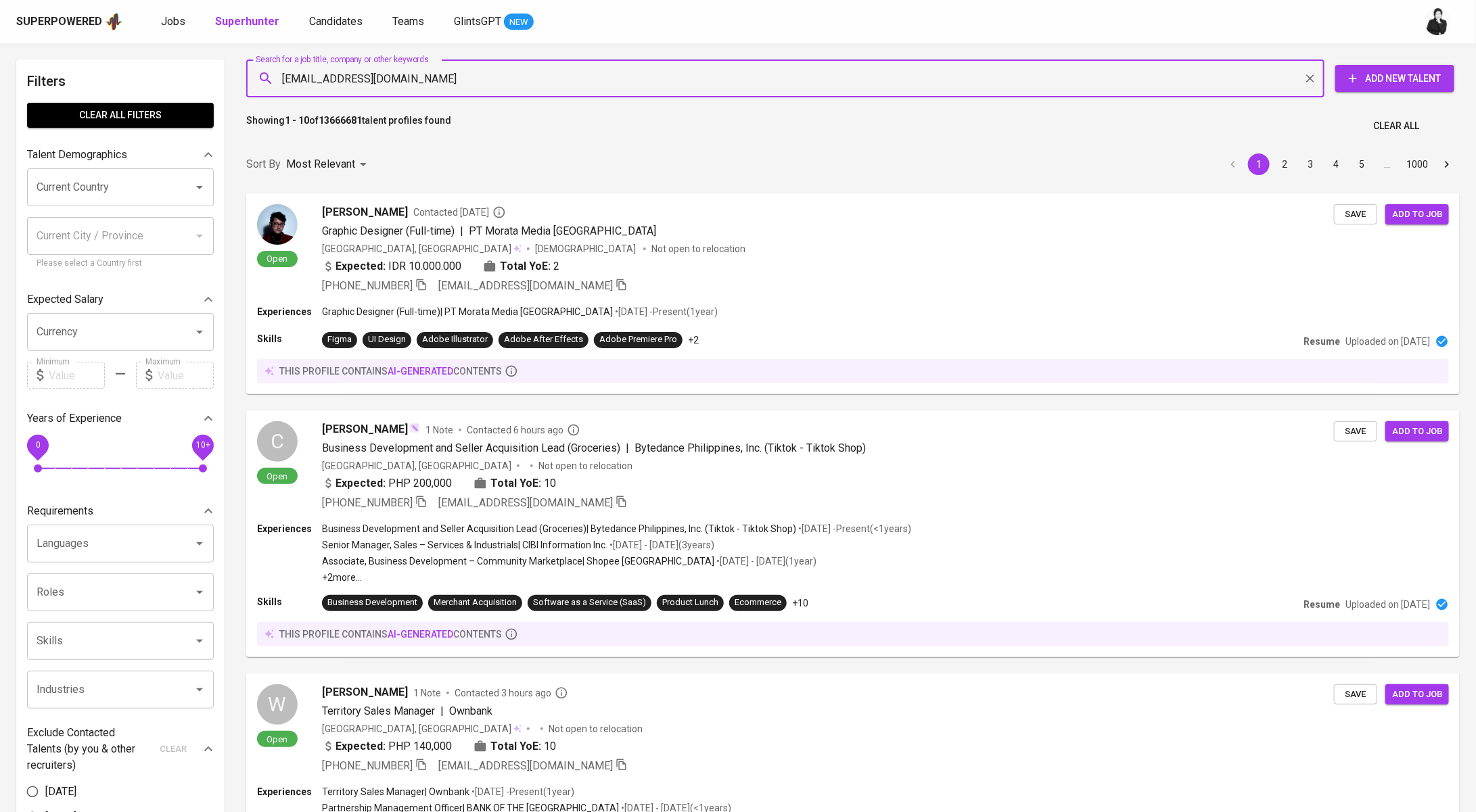
click at [513, 72] on input "[EMAIL_ADDRESS][DOMAIN_NAME]" at bounding box center [789, 78] width 1019 height 25
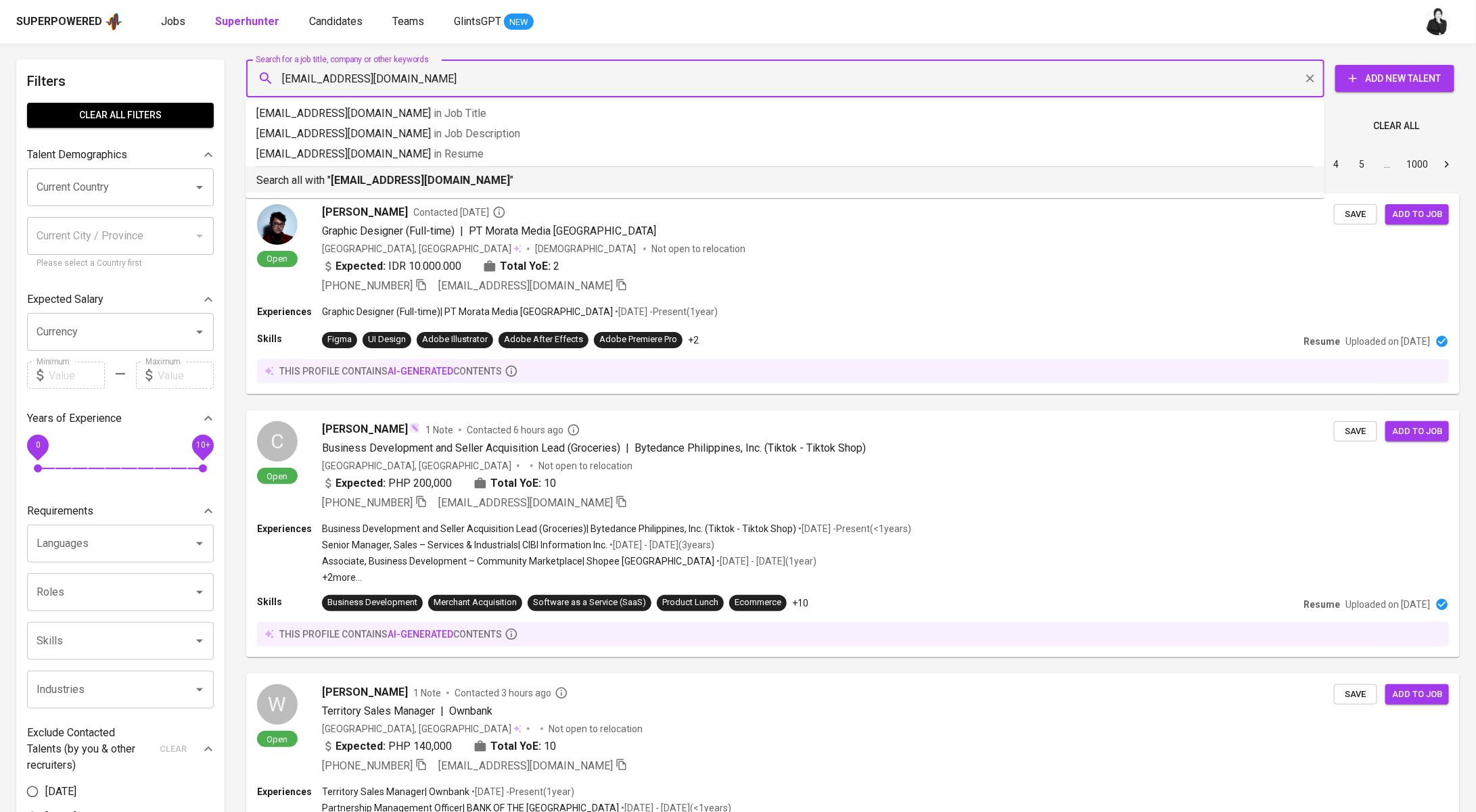
click at [468, 182] on p "Search all with " [EMAIL_ADDRESS][DOMAIN_NAME] "" at bounding box center [785, 181] width 1058 height 16
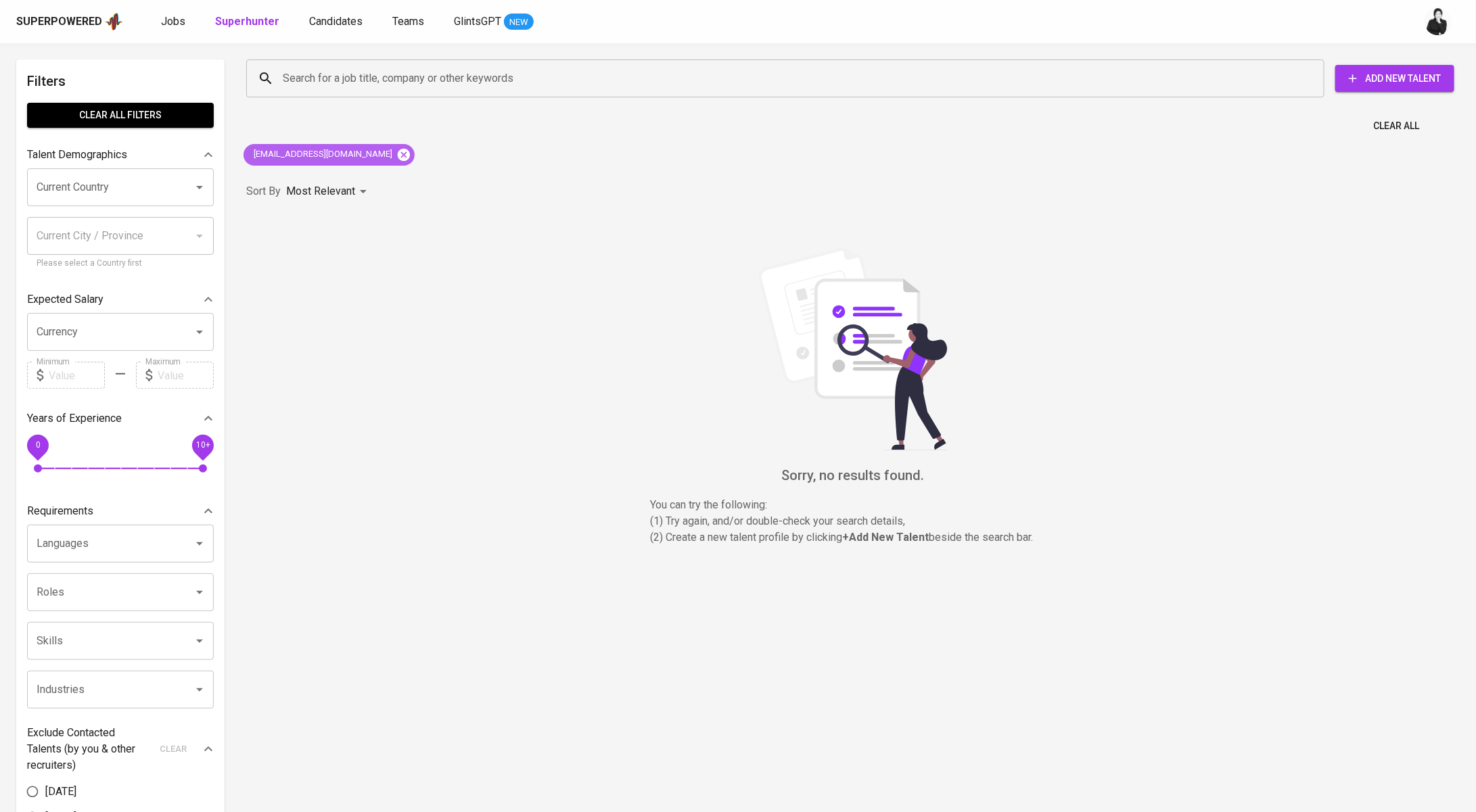
click at [398, 150] on icon at bounding box center [403, 154] width 12 height 12
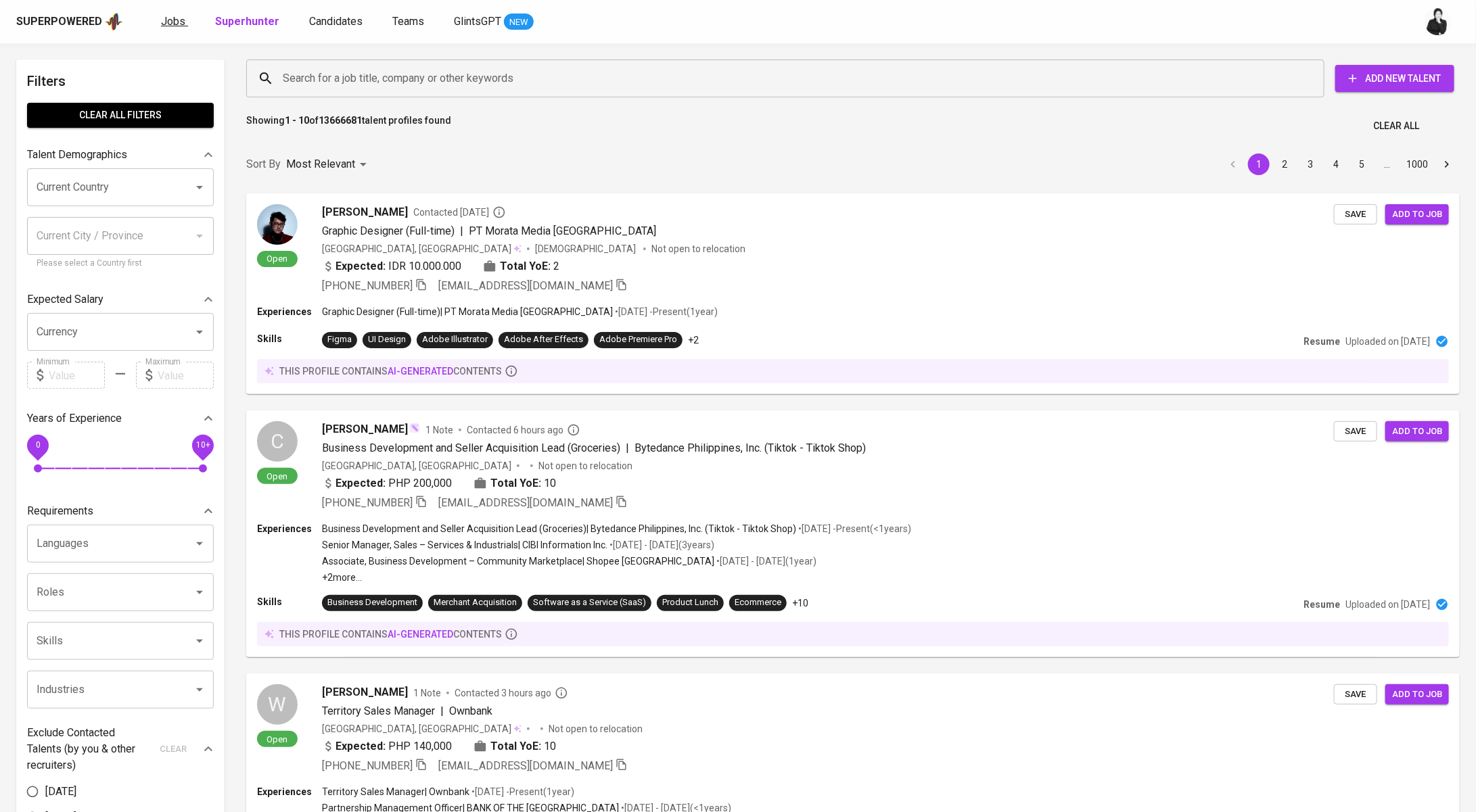
click at [168, 27] on span "Jobs" at bounding box center [173, 21] width 24 height 13
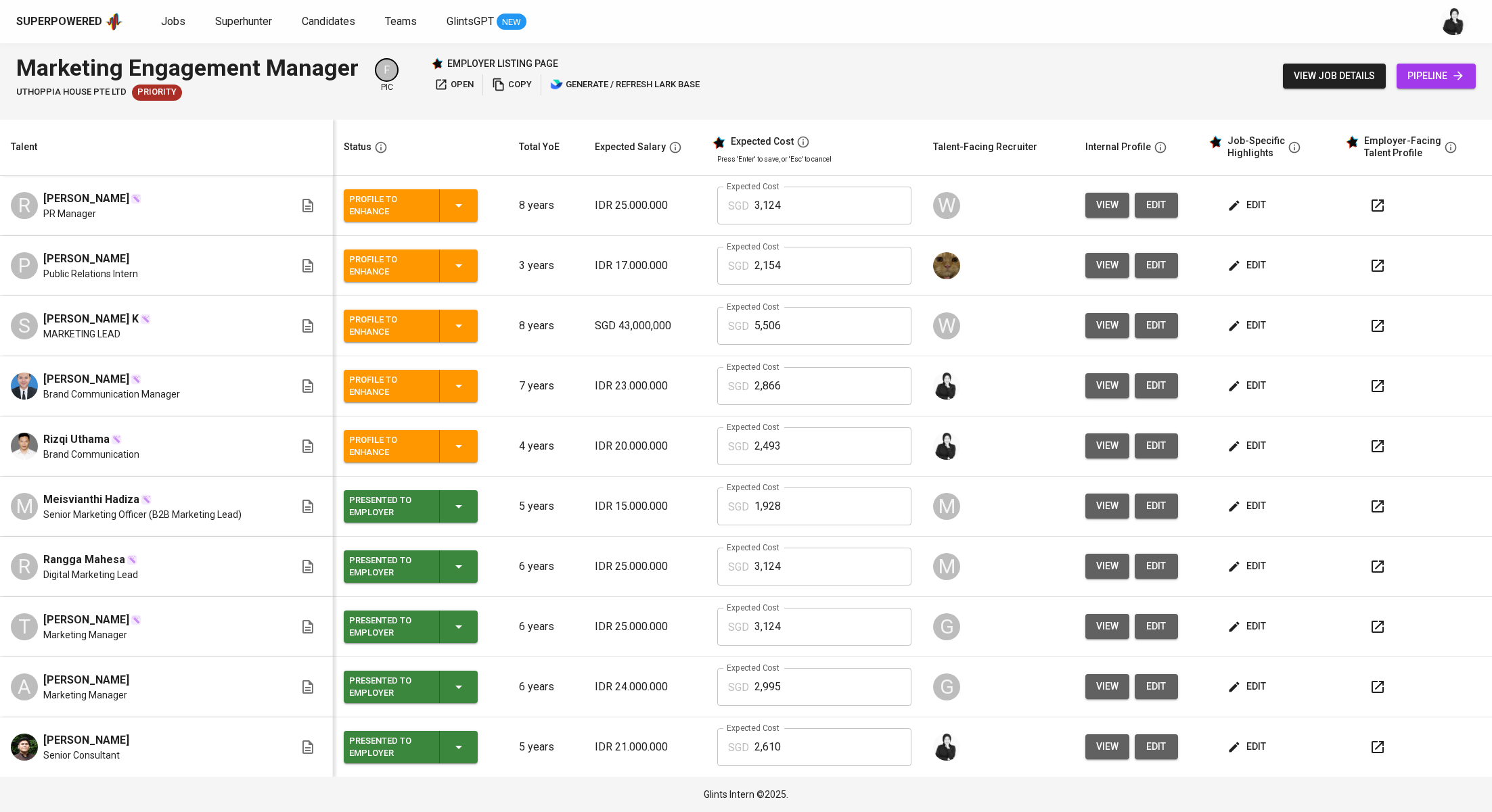
click at [1235, 387] on icon "button" at bounding box center [1233, 386] width 14 height 14
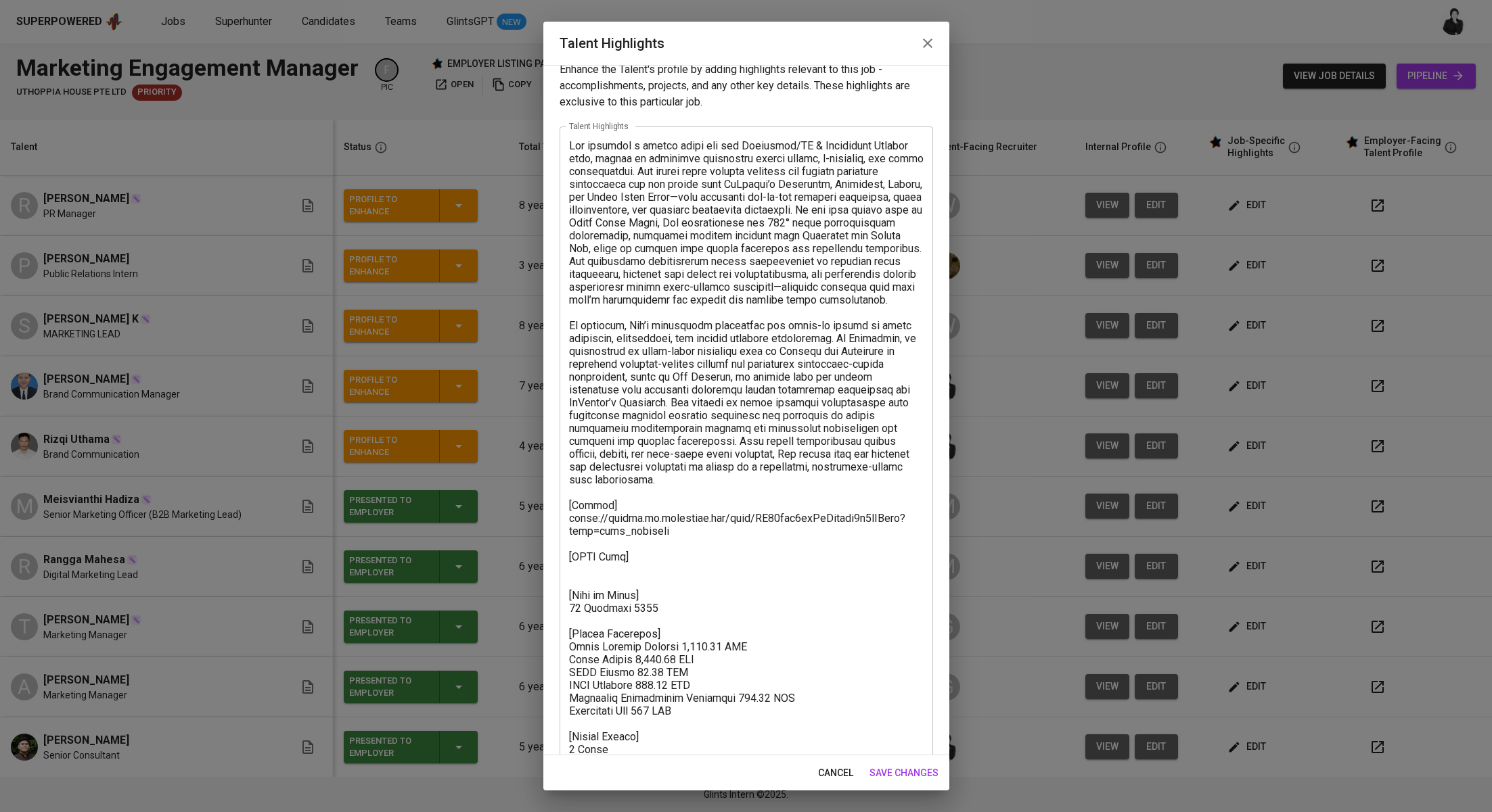
scroll to position [65, 0]
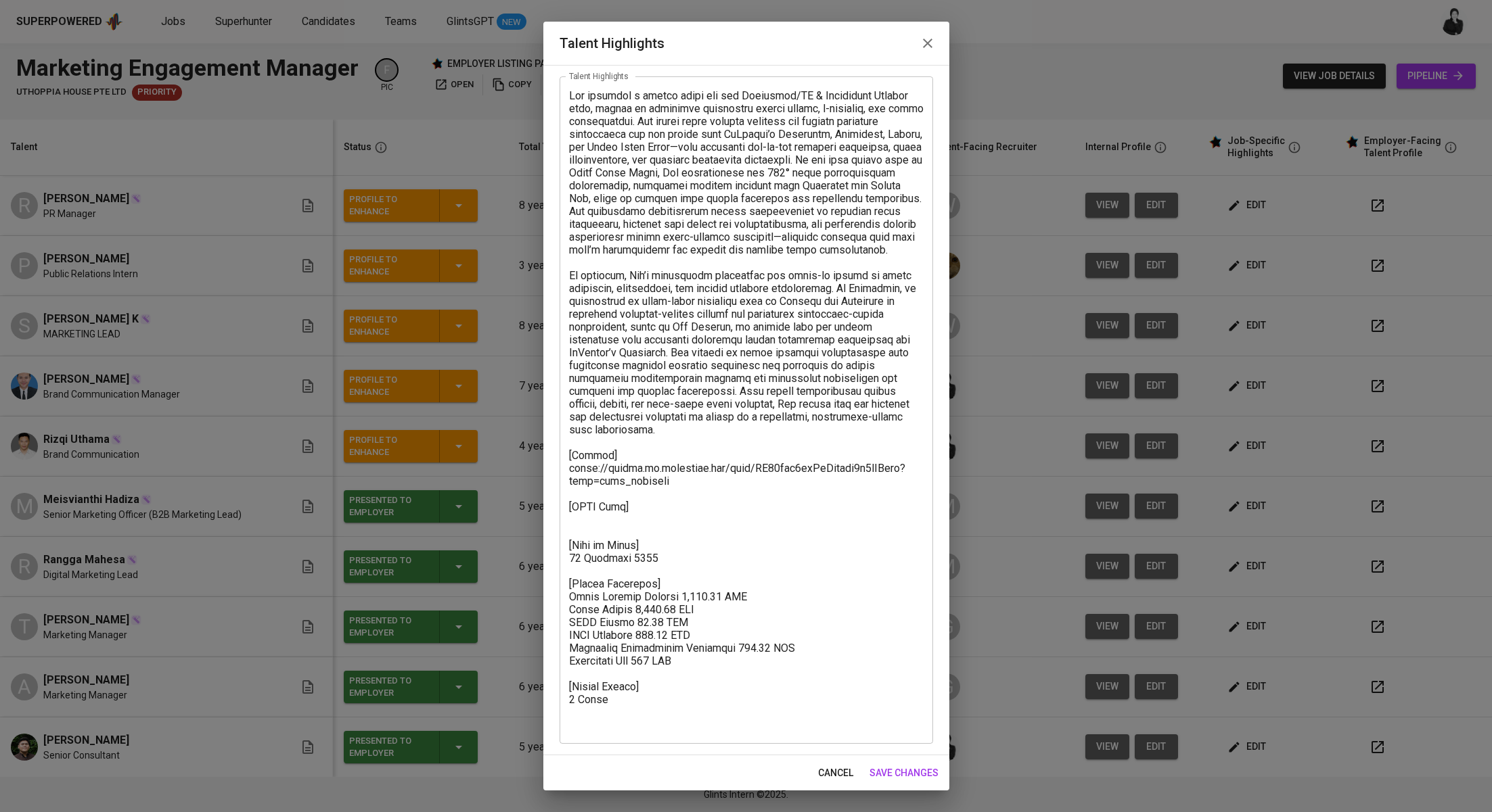
click at [663, 529] on textarea at bounding box center [746, 411] width 355 height 643
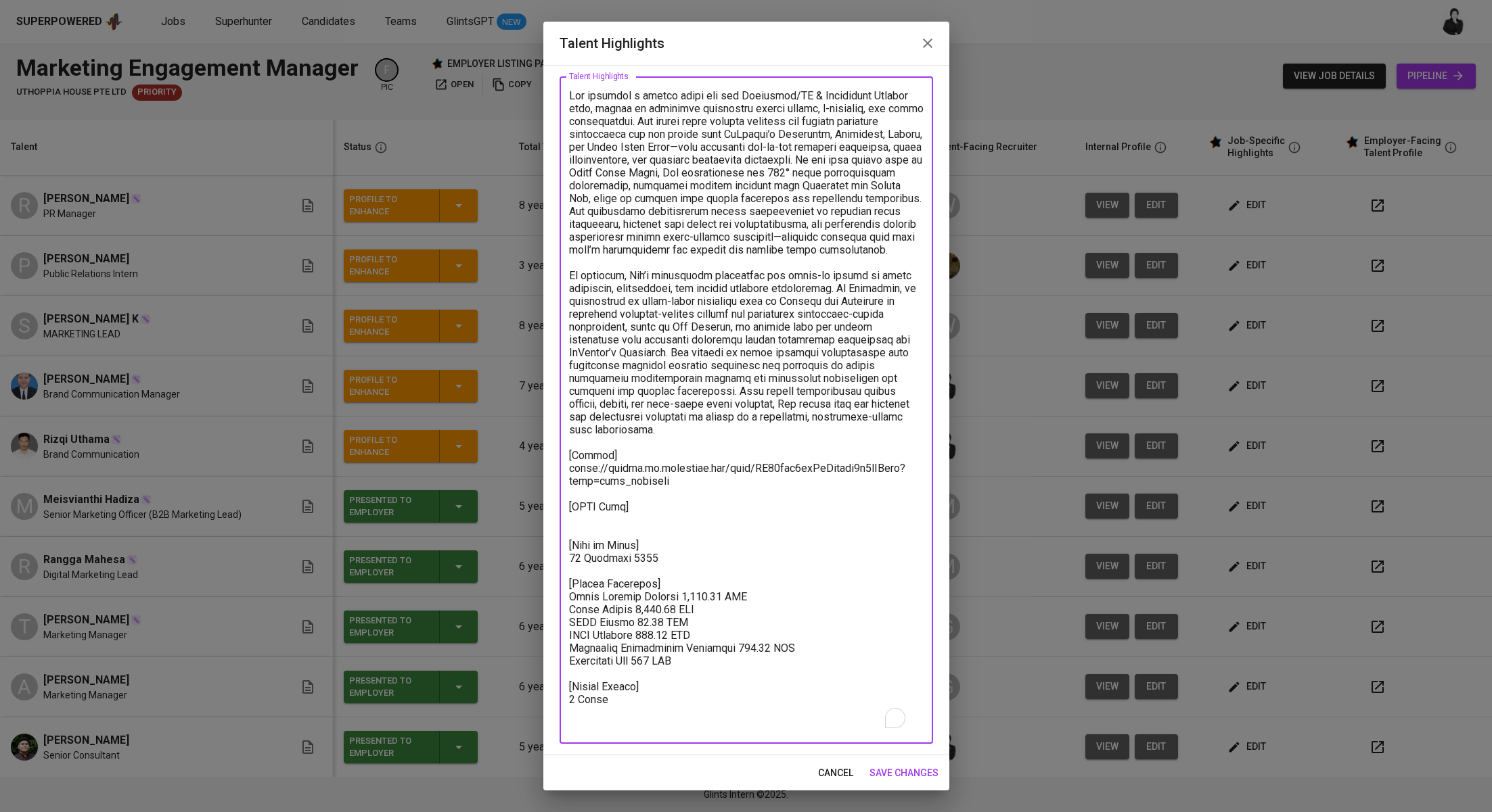
paste textarea "[URL][DOMAIN_NAME]"
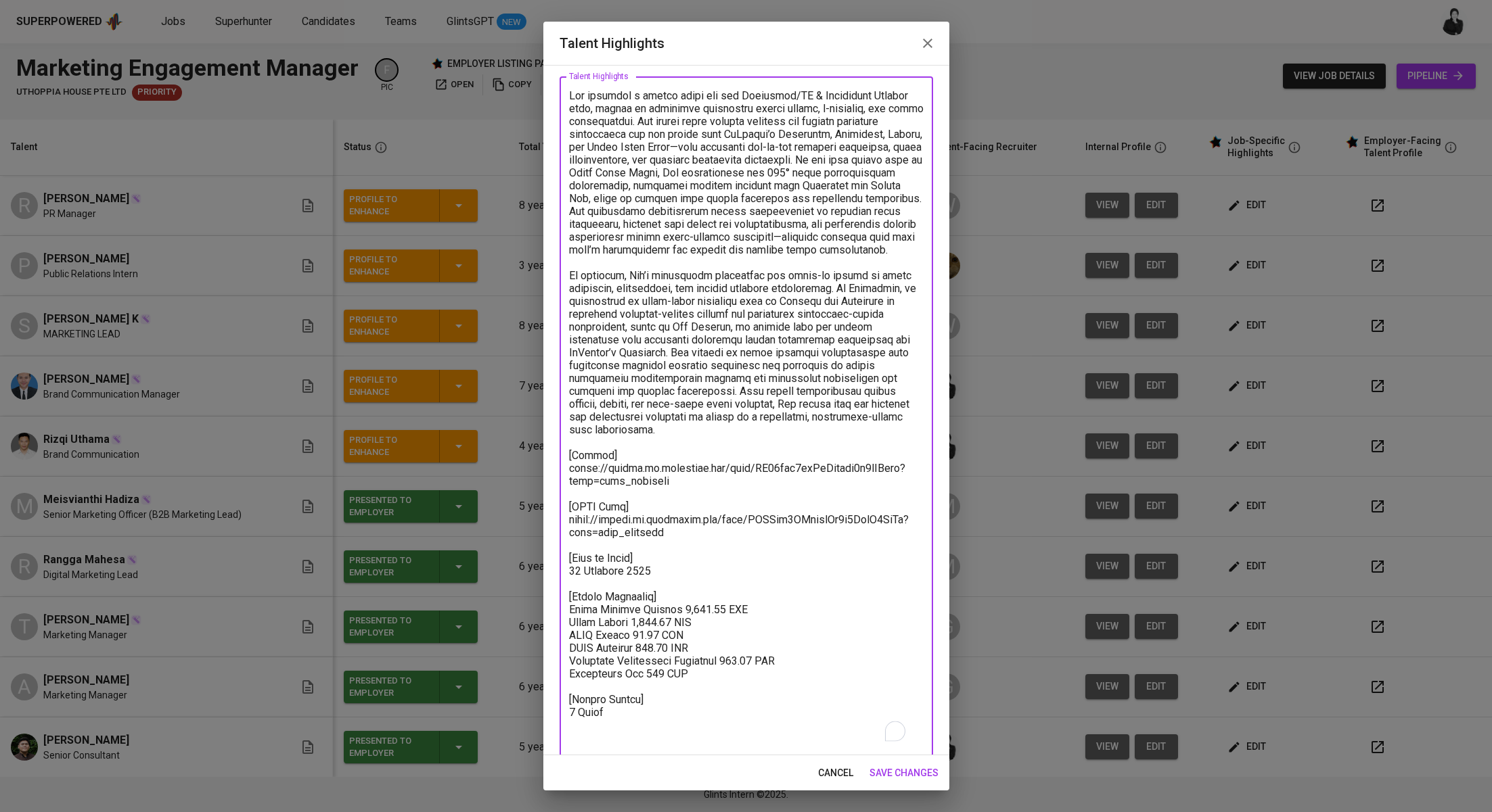
type textarea "Lor ipsumdol s ametco adipi eli sed Doeiusmod/TE & Incididunt Utlabor etdo, mag…"
click at [918, 777] on span "save changes" at bounding box center [904, 773] width 69 height 17
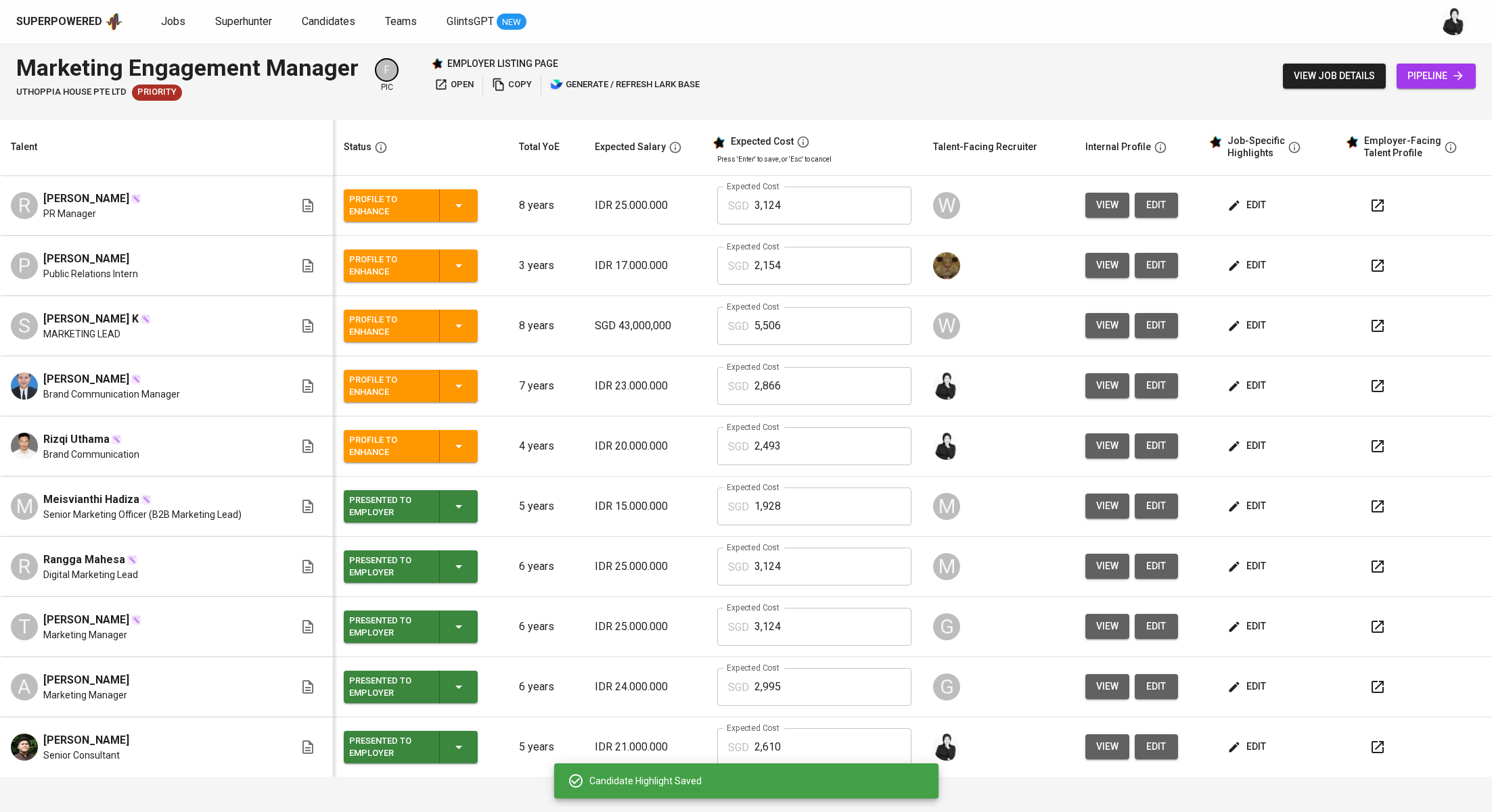
click at [461, 381] on icon "button" at bounding box center [459, 387] width 16 height 16
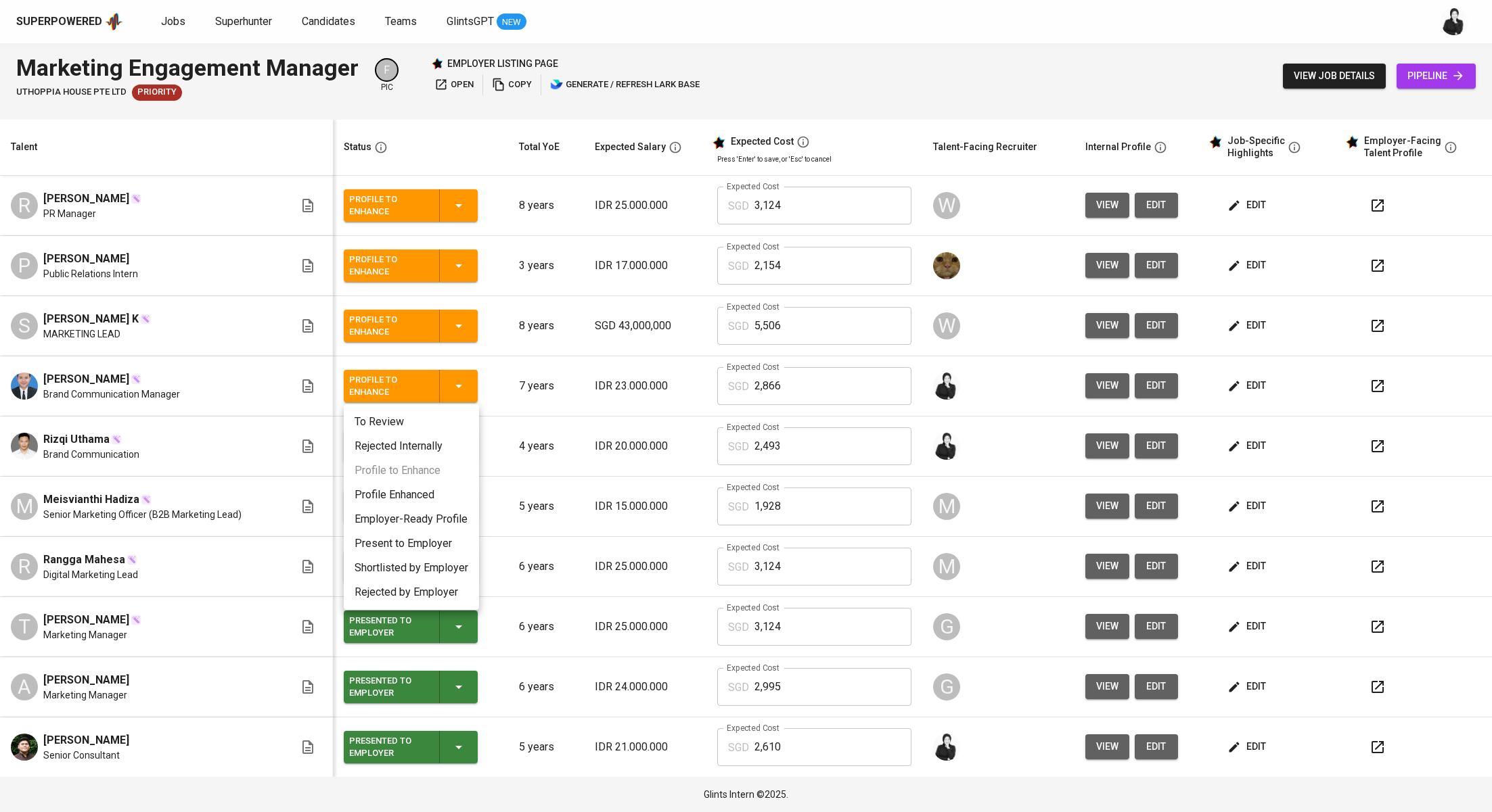
click at [434, 493] on li "Profile Enhanced" at bounding box center [411, 495] width 135 height 24
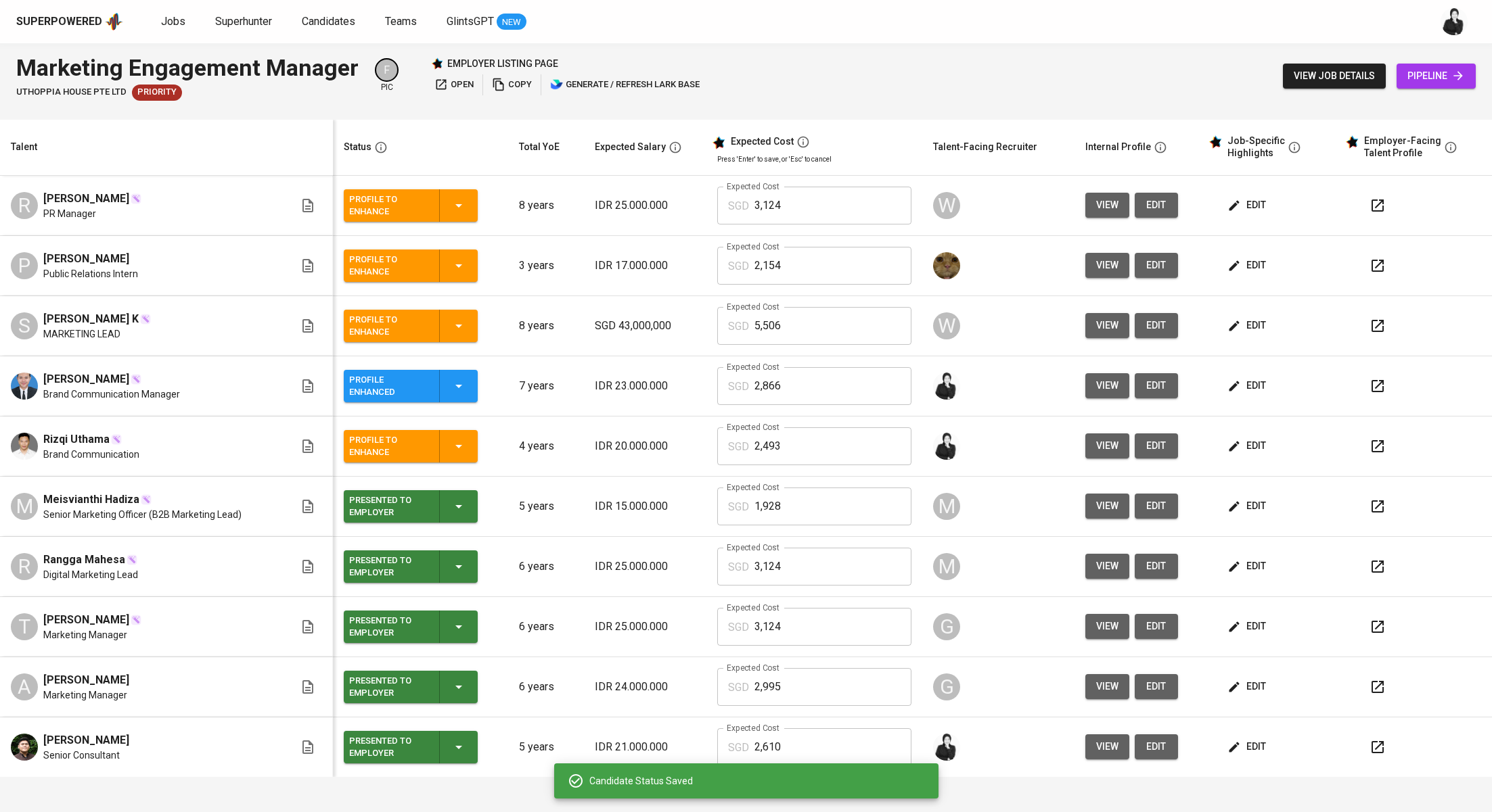
click at [1373, 381] on icon "button" at bounding box center [1377, 387] width 16 height 16
